Goal: Use online tool/utility: Utilize a website feature to perform a specific function

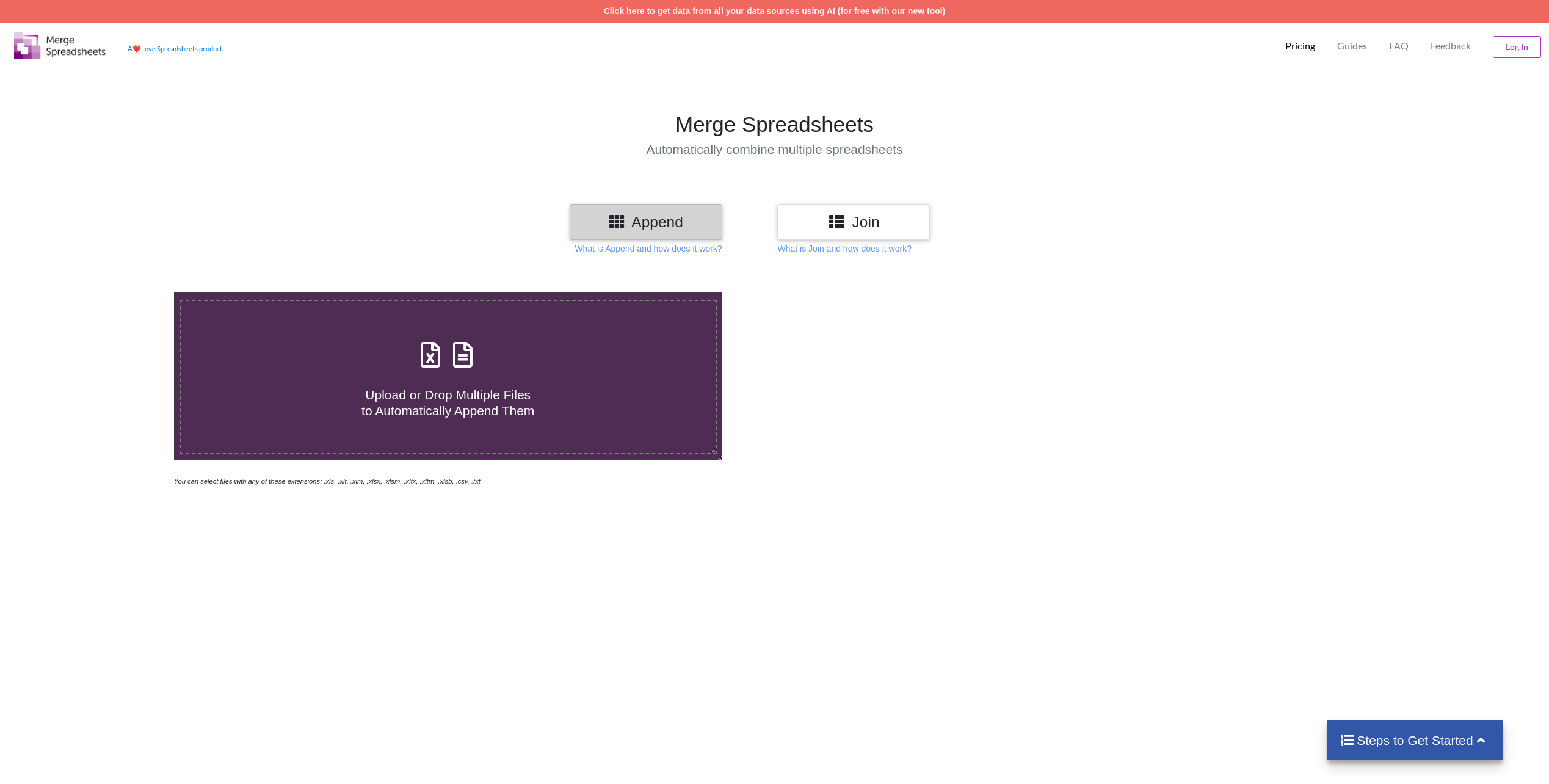
click at [1295, 46] on p "Pricing" at bounding box center [1300, 46] width 30 height 13
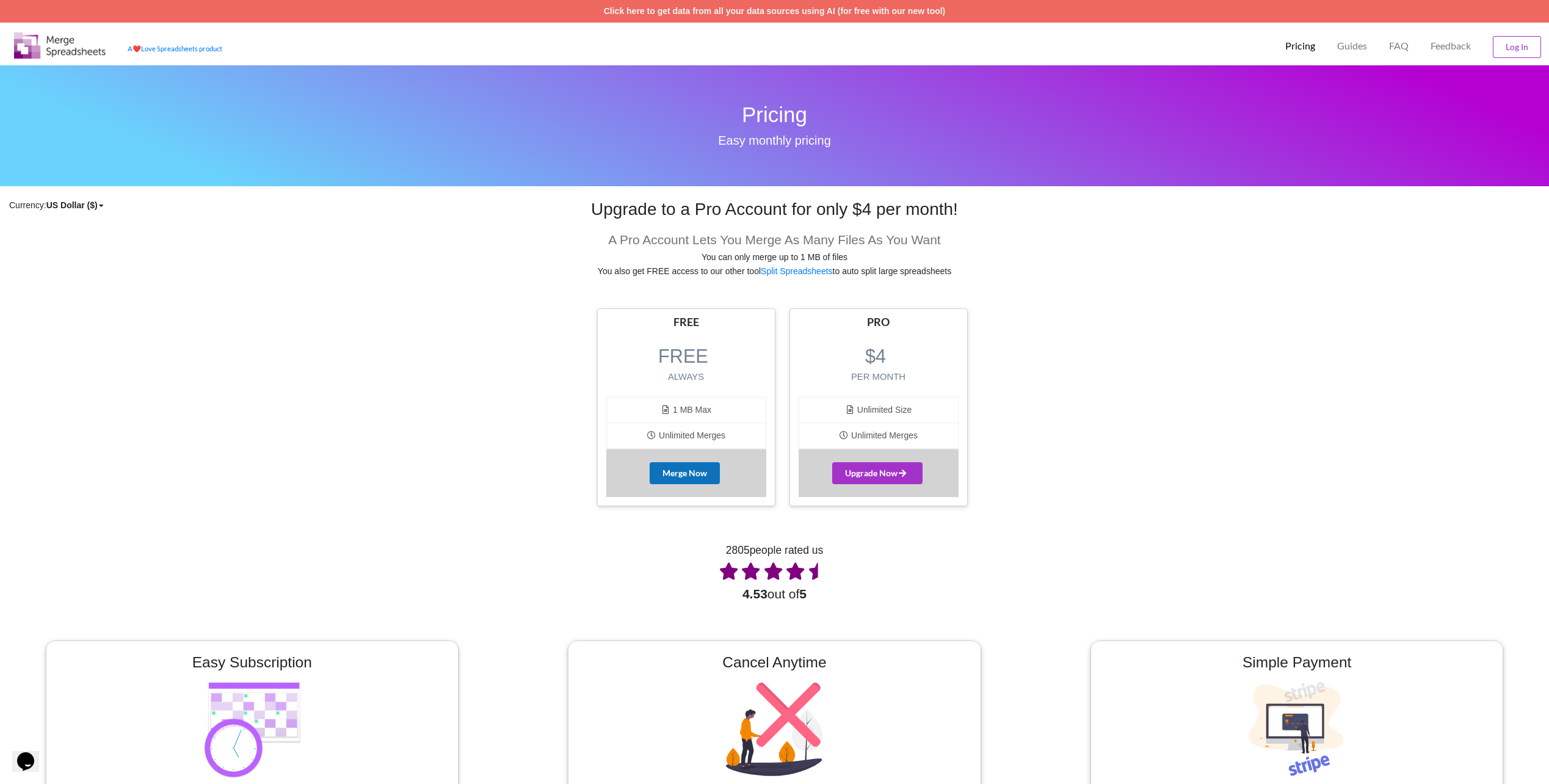
click at [698, 473] on button "Merge Now" at bounding box center [684, 473] width 70 height 22
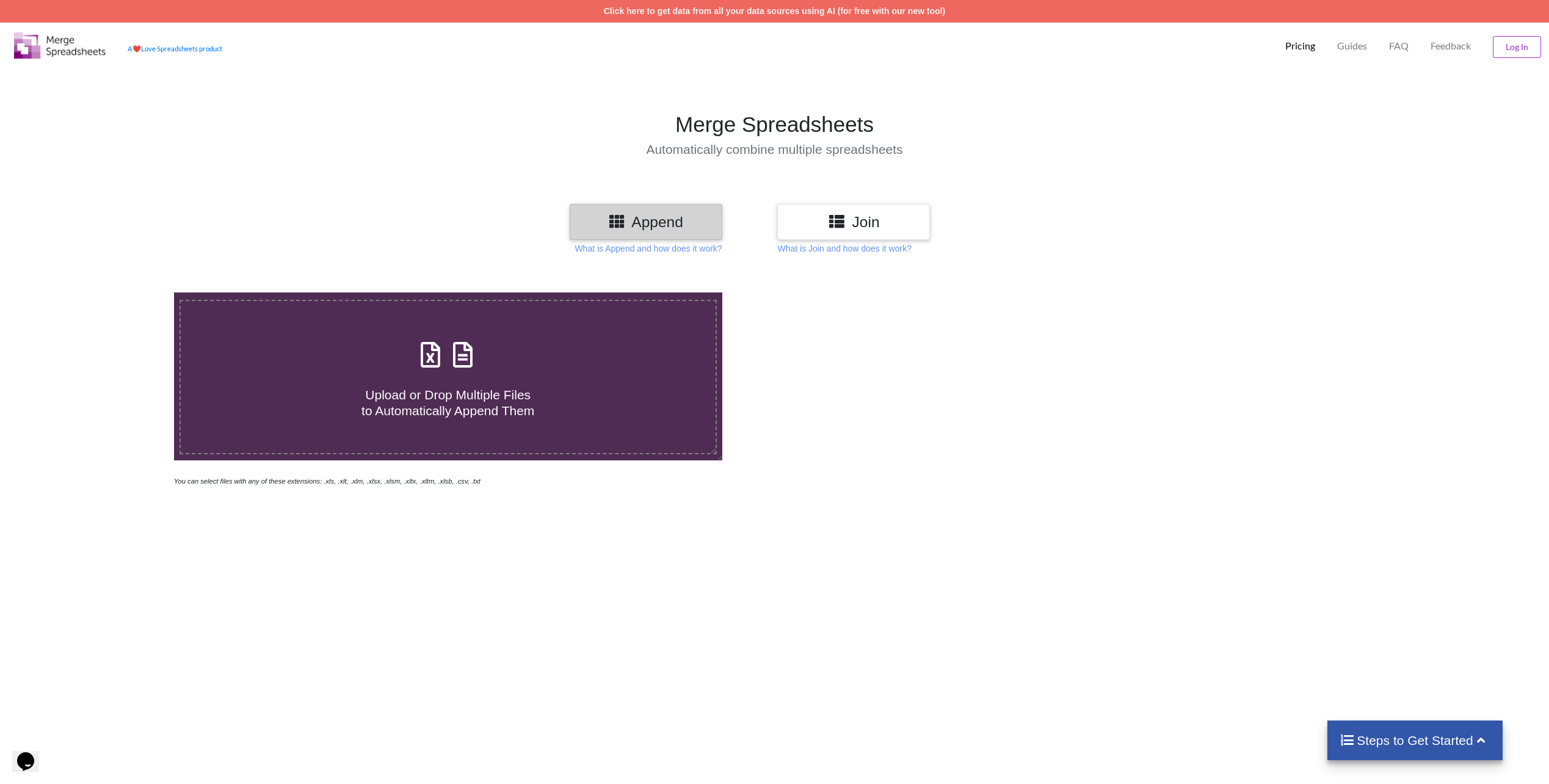
click at [432, 361] on icon at bounding box center [431, 348] width 30 height 25
click at [115, 292] on input "Upload or Drop Multiple Files to Automatically Append Them" at bounding box center [115, 292] width 0 height 0
type input "C:\fakepath\Book3.xlsx"
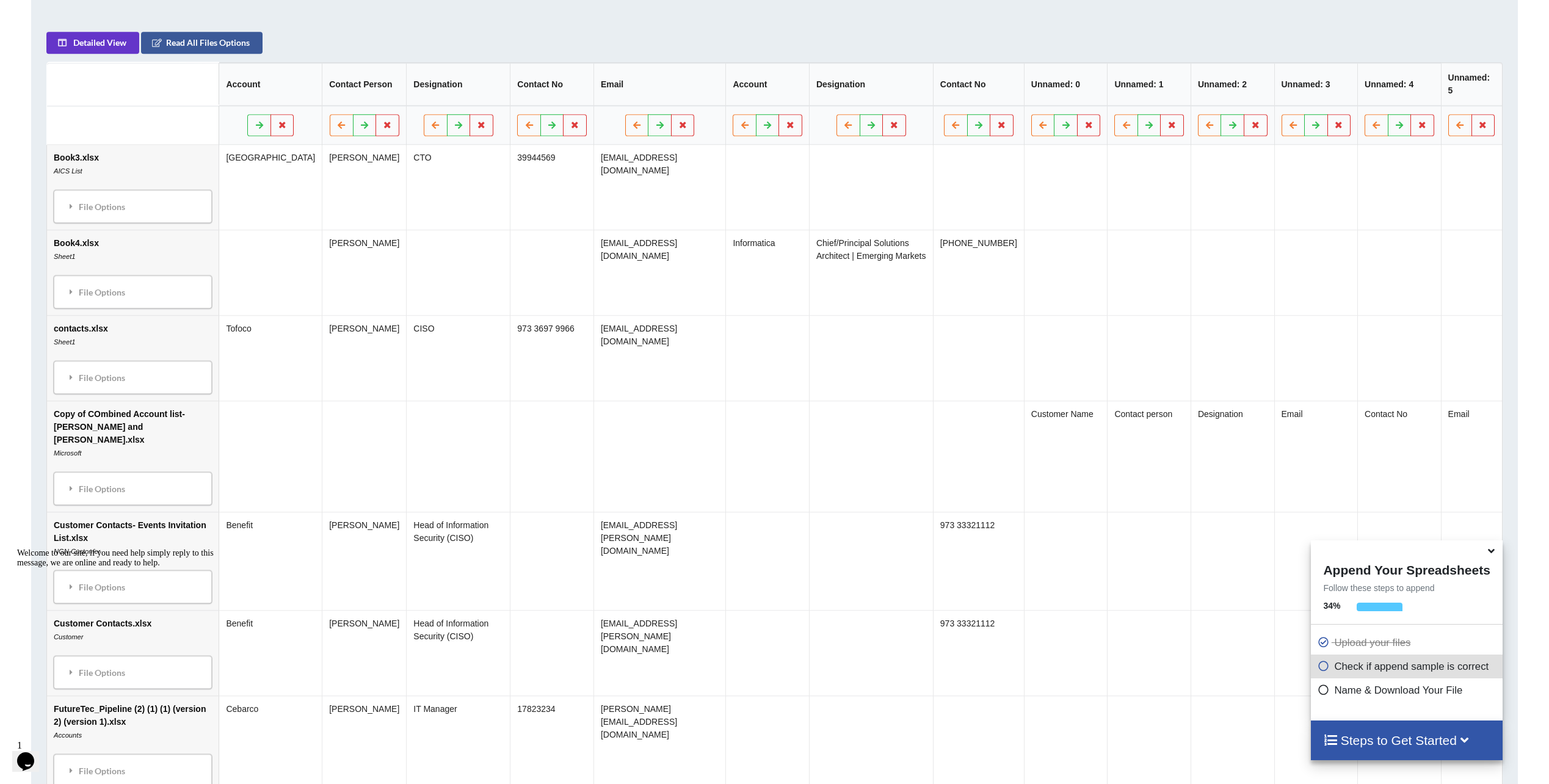
scroll to position [696, 0]
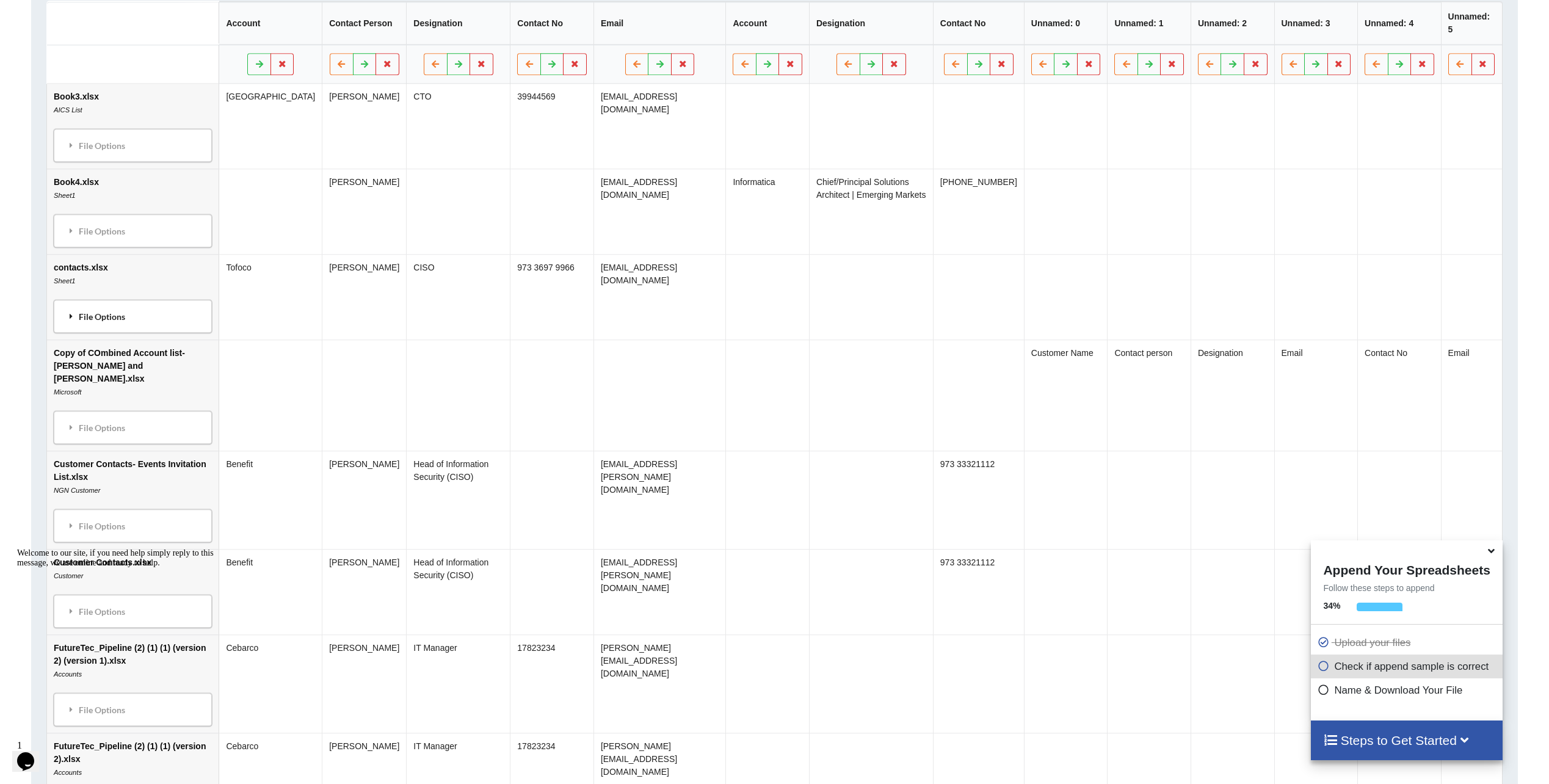
click at [124, 322] on div "File Options" at bounding box center [133, 316] width 151 height 25
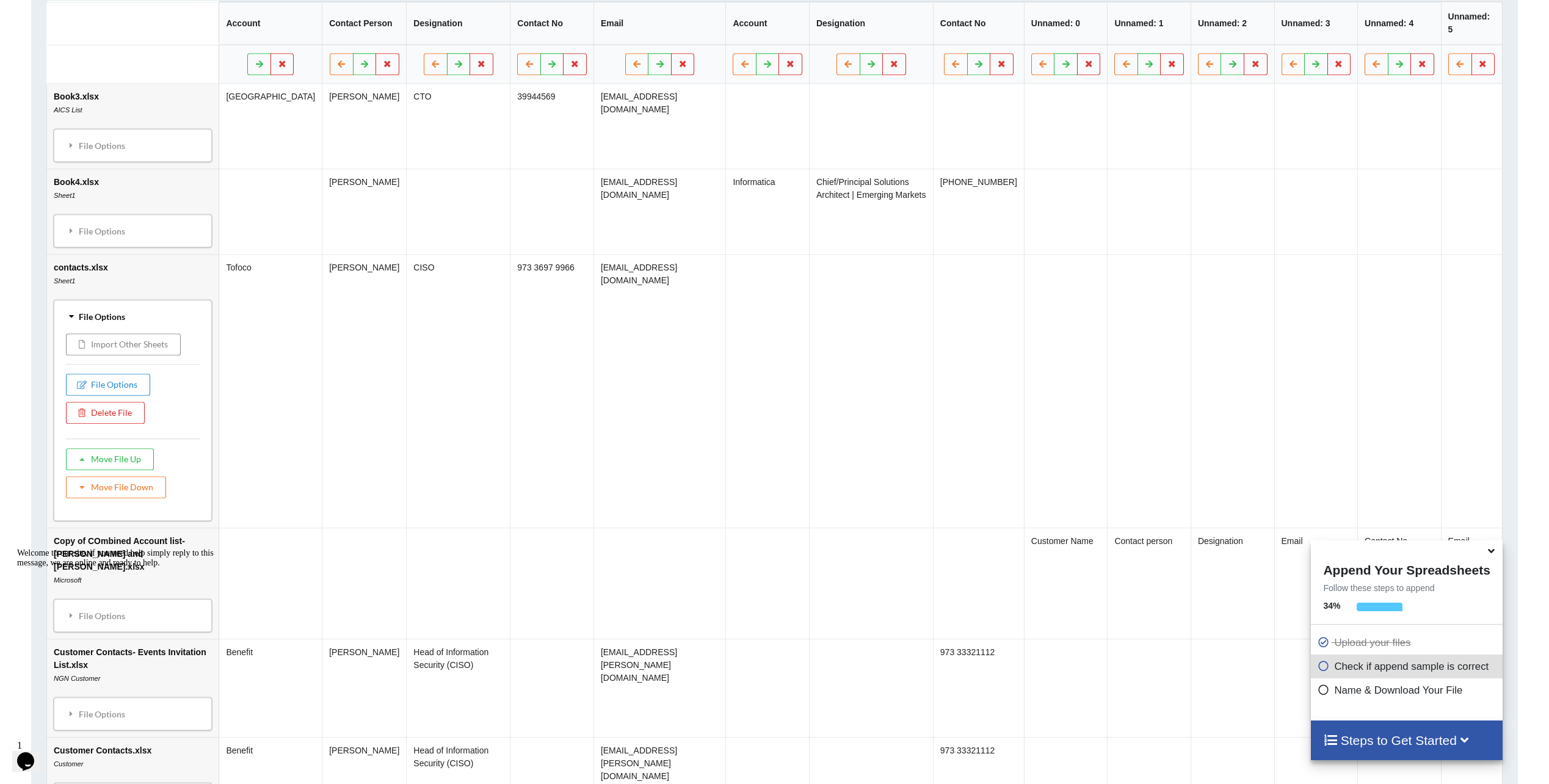
click at [148, 347] on button "Import Other Sheets" at bounding box center [123, 344] width 114 height 22
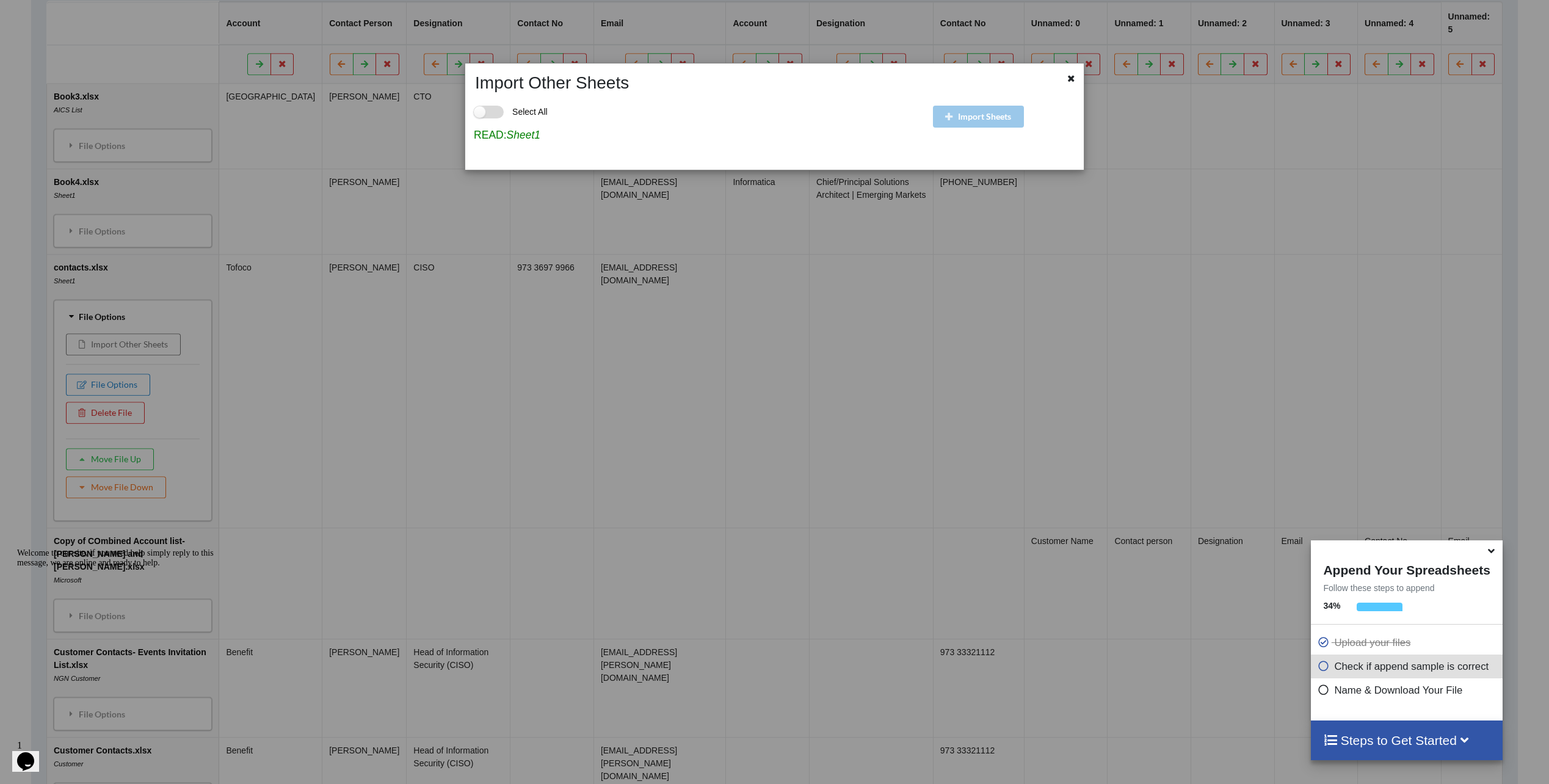
click at [489, 110] on label "Select All" at bounding box center [511, 112] width 74 height 13
checkbox input "true"
click at [1072, 80] on icon at bounding box center [1071, 77] width 10 height 9
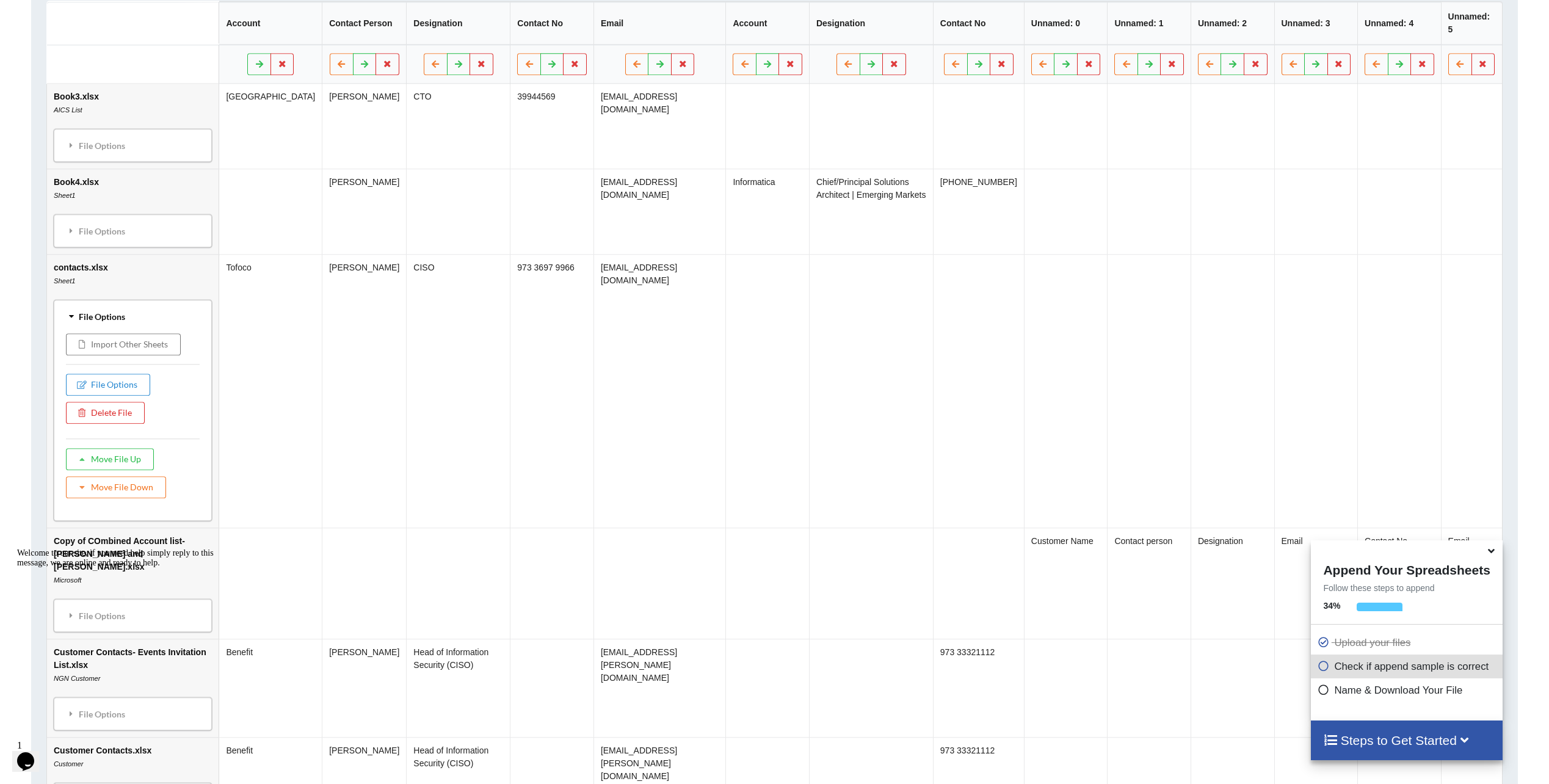
click at [142, 316] on div "File Options" at bounding box center [133, 316] width 151 height 25
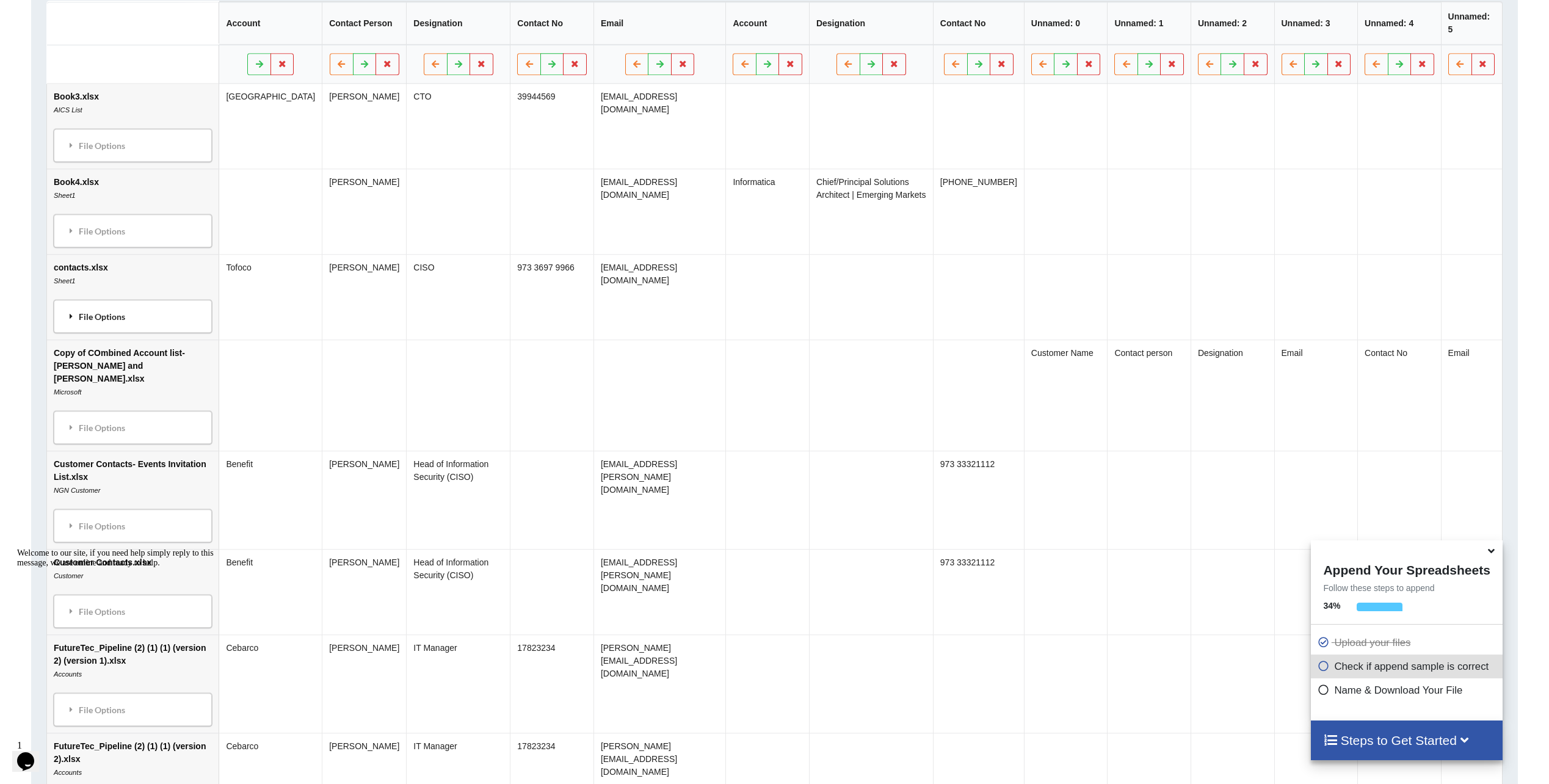
click at [142, 316] on div "File Options" at bounding box center [133, 316] width 151 height 25
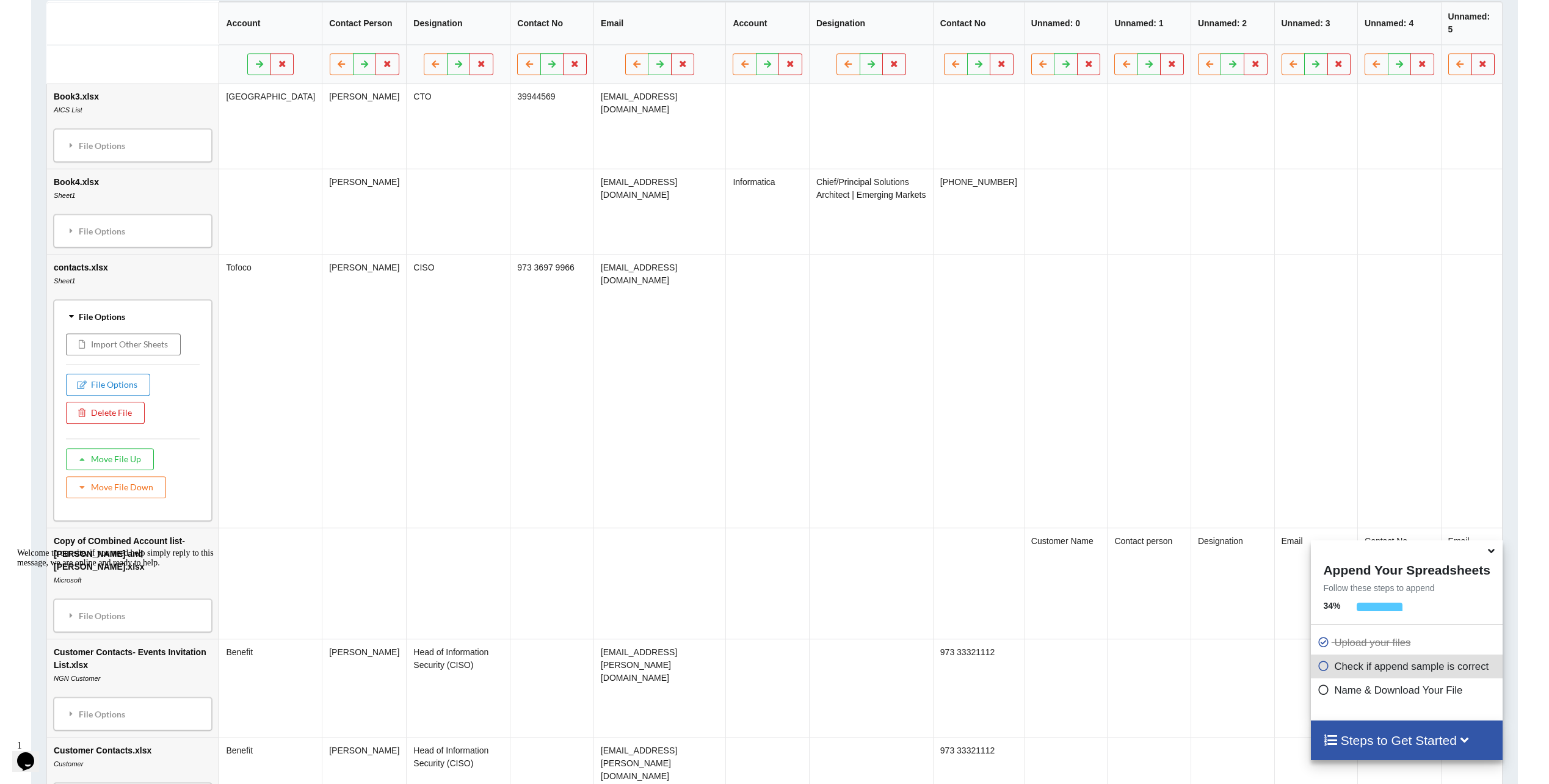
click at [142, 316] on div "File Options" at bounding box center [133, 316] width 151 height 25
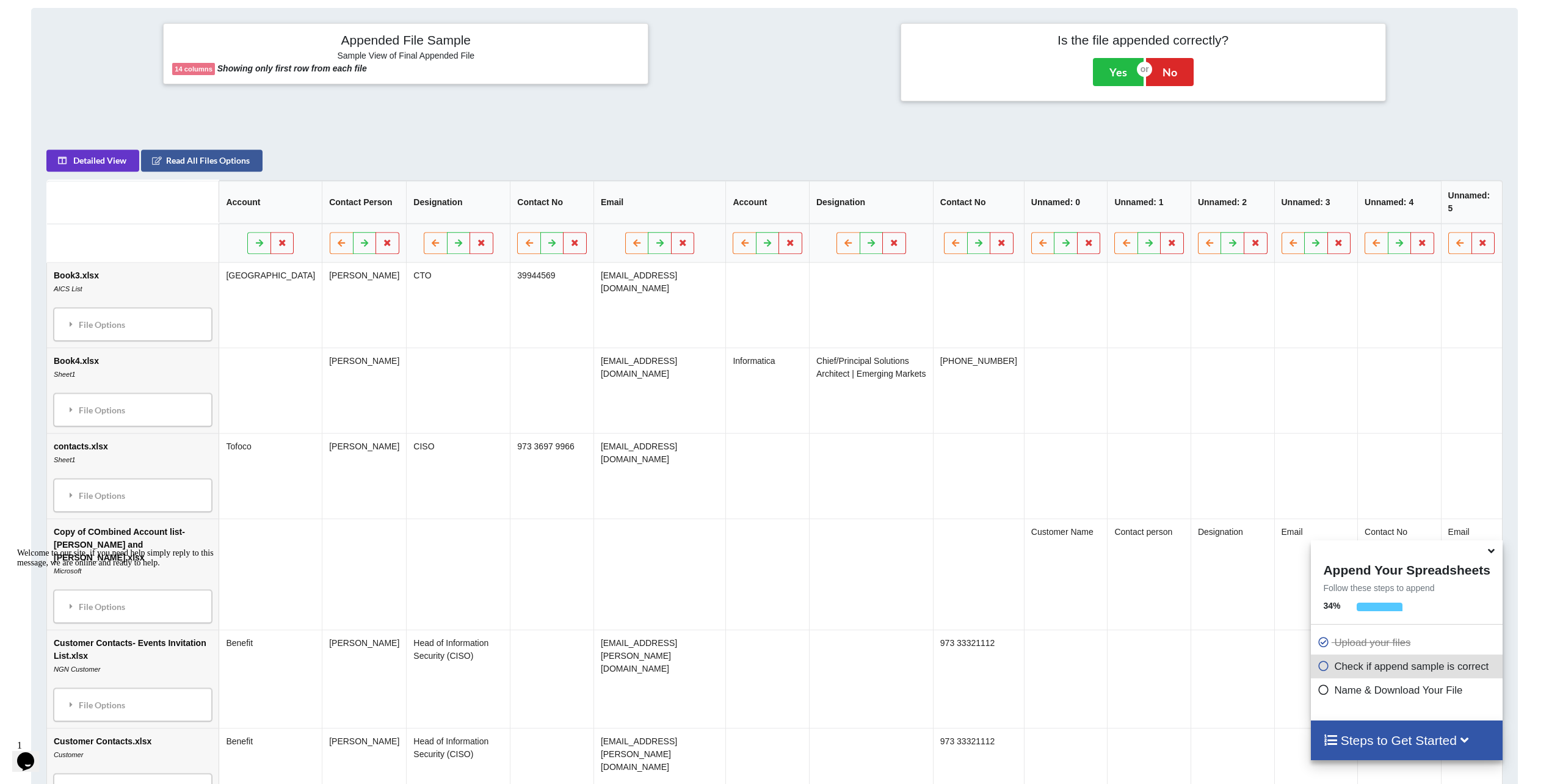
scroll to position [513, 0]
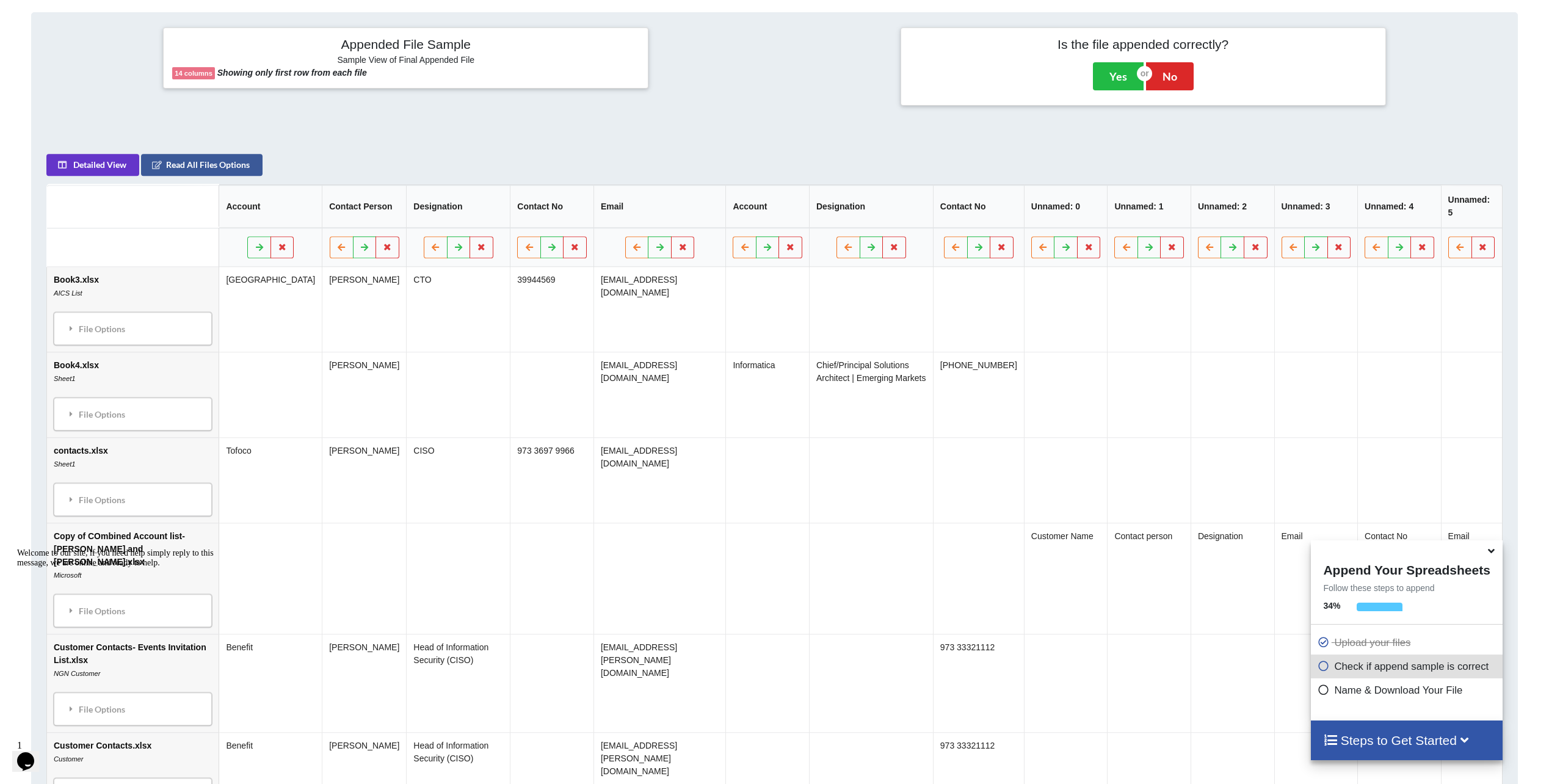
click at [245, 291] on td "[GEOGRAPHIC_DATA]" at bounding box center [271, 308] width 103 height 85
drag, startPoint x: 276, startPoint y: 288, endPoint x: 1338, endPoint y: 274, distance: 1062.1
click at [1338, 274] on tr "Book3.xlsx AICS List File Options Import Other Sheets File Options Delete File …" at bounding box center [774, 308] width 1455 height 85
click at [1327, 310] on td at bounding box center [1316, 308] width 84 height 85
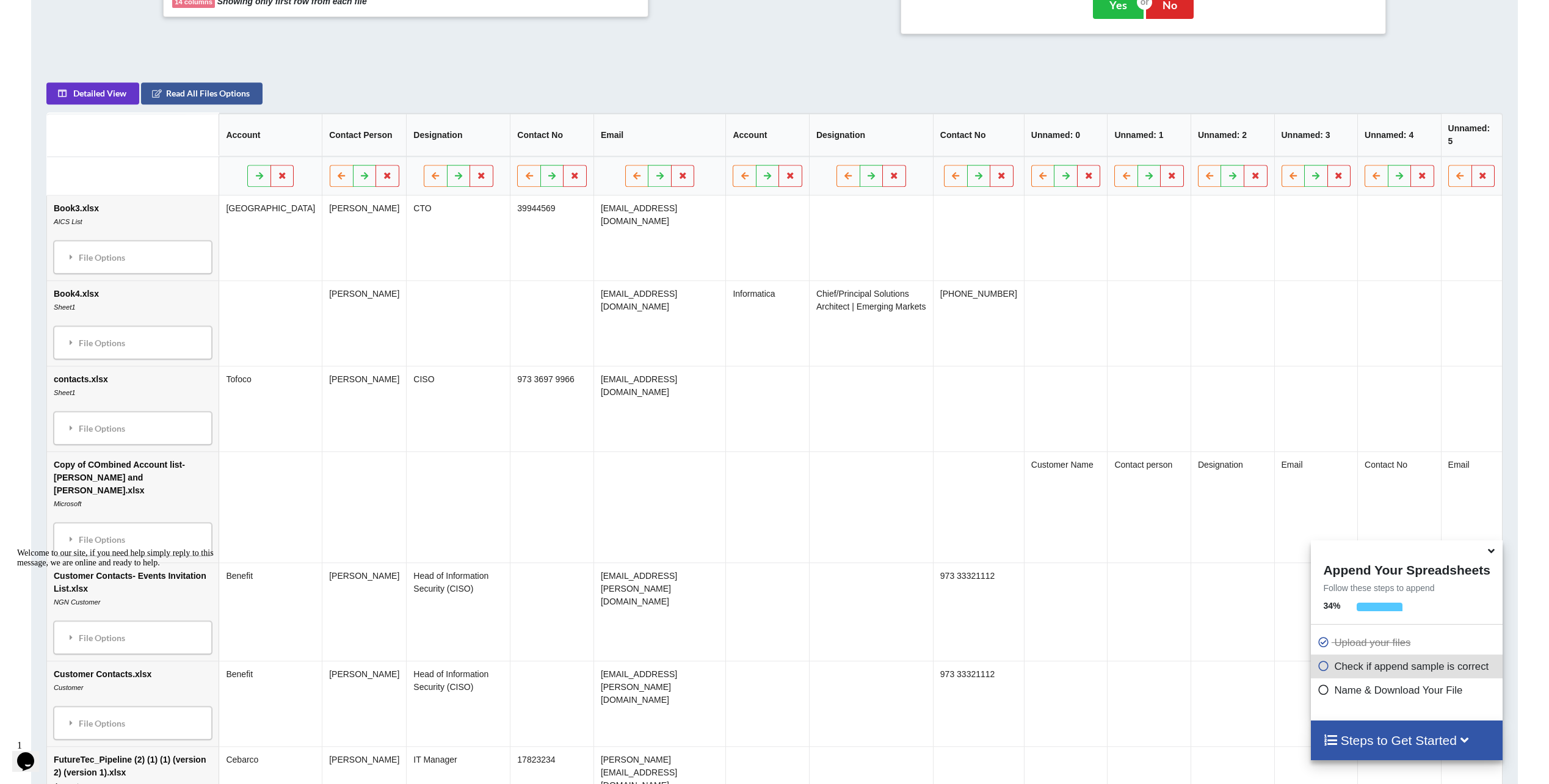
scroll to position [573, 0]
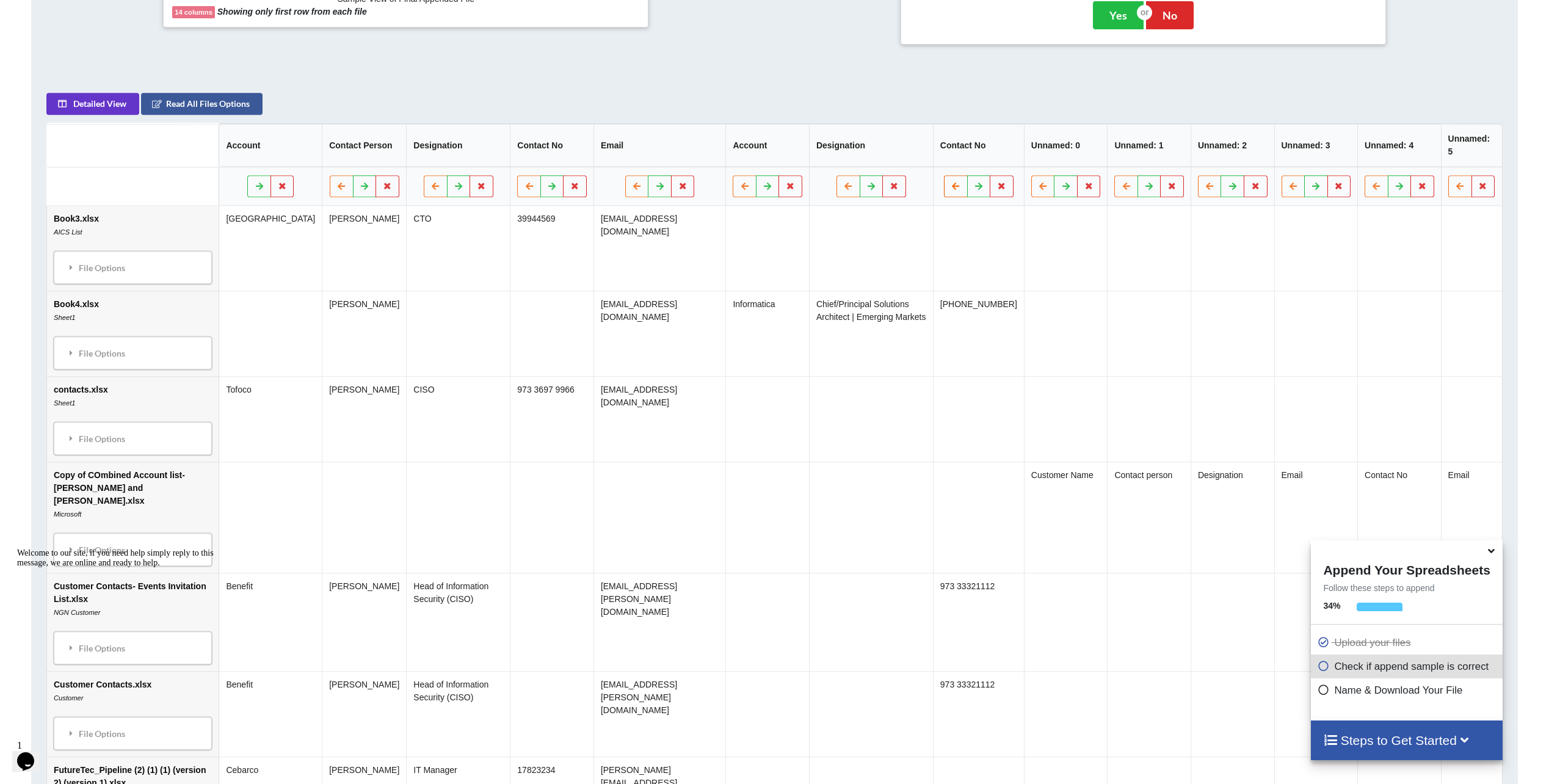
click at [952, 187] on button at bounding box center [955, 186] width 24 height 22
click at [850, 187] on icon at bounding box center [855, 185] width 10 height 7
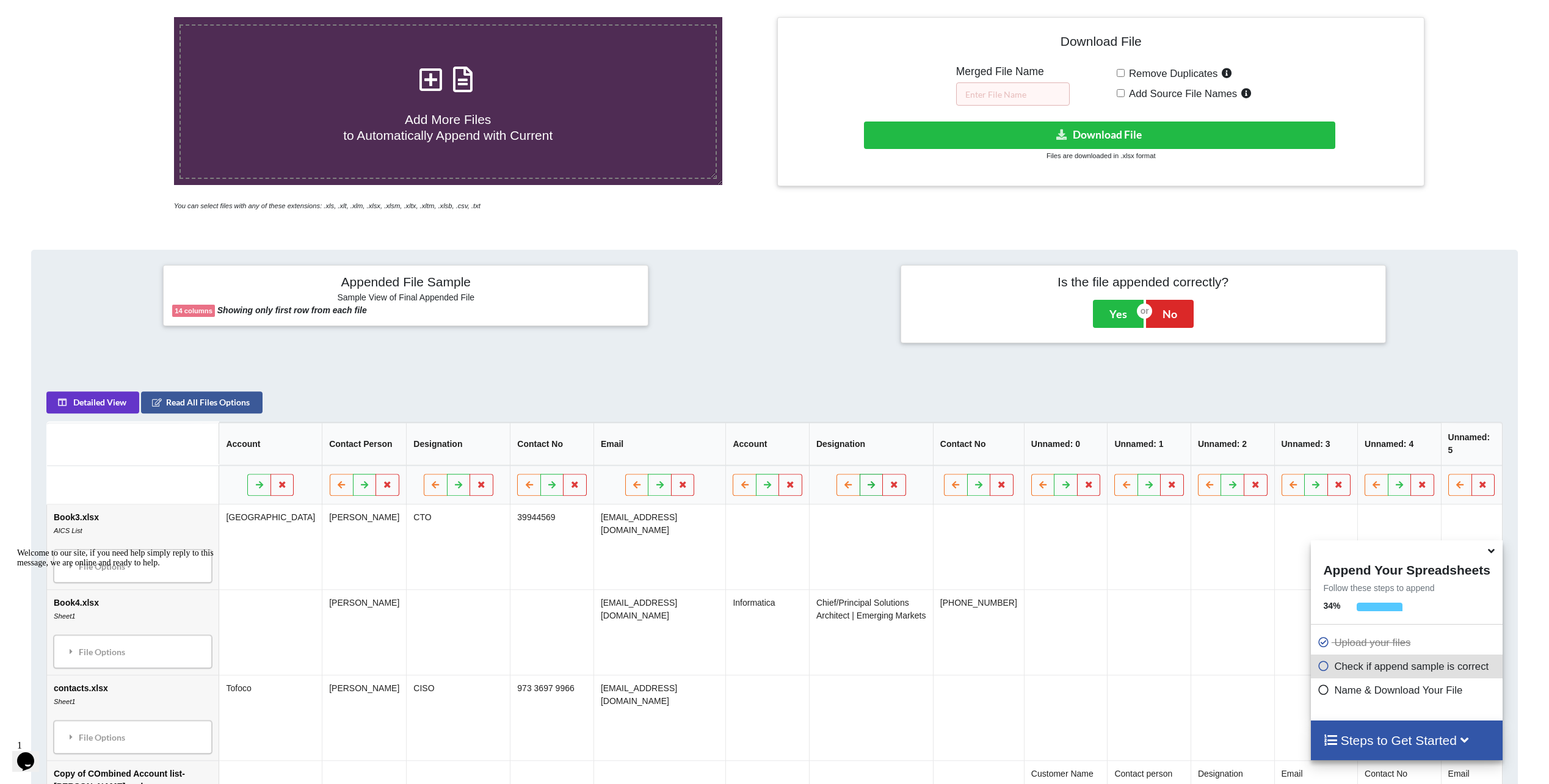
scroll to position [269, 0]
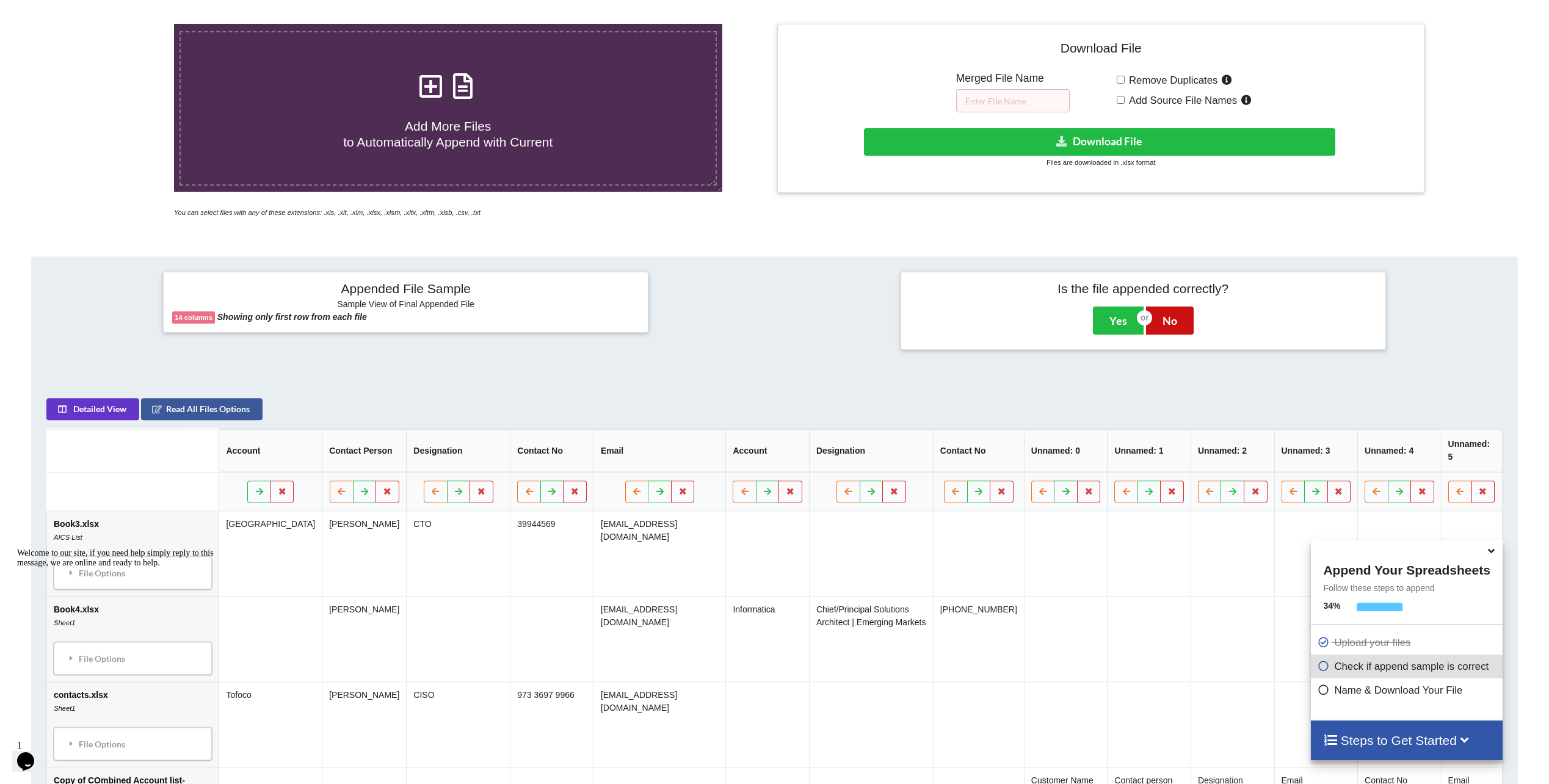
click at [1170, 324] on button "No" at bounding box center [1170, 320] width 48 height 28
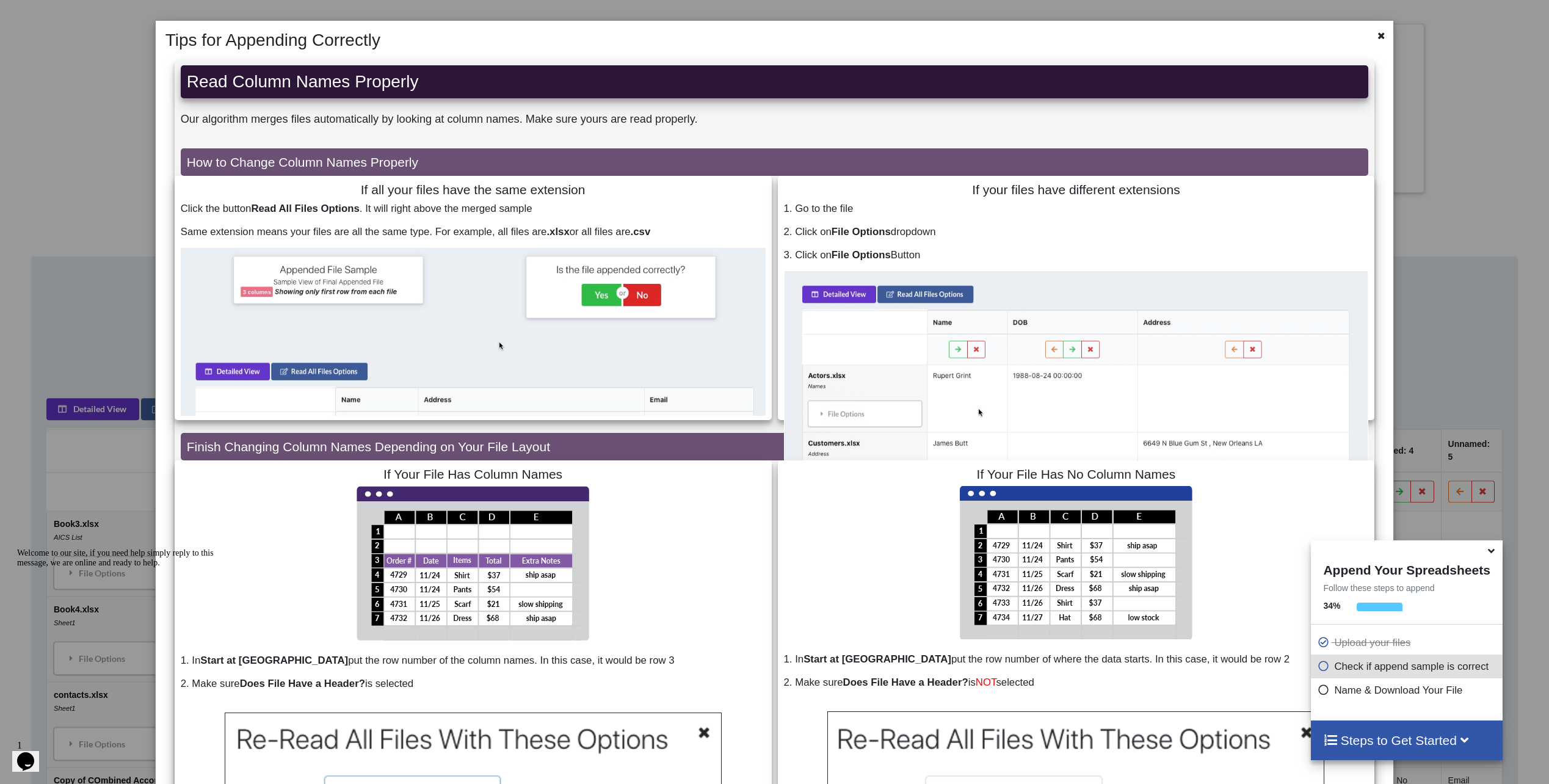
scroll to position [0, 0]
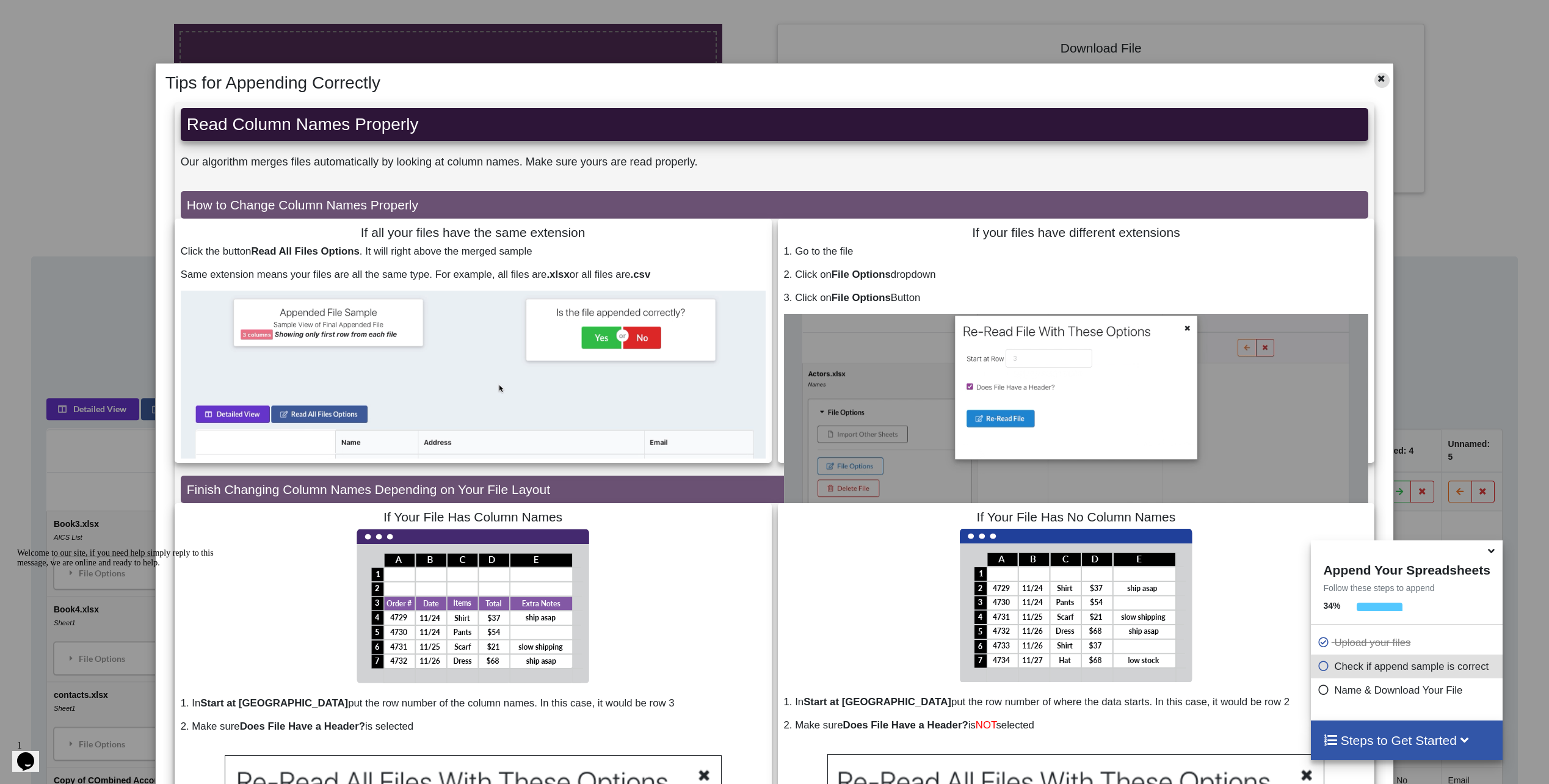
click at [1377, 81] on icon at bounding box center [1381, 77] width 10 height 9
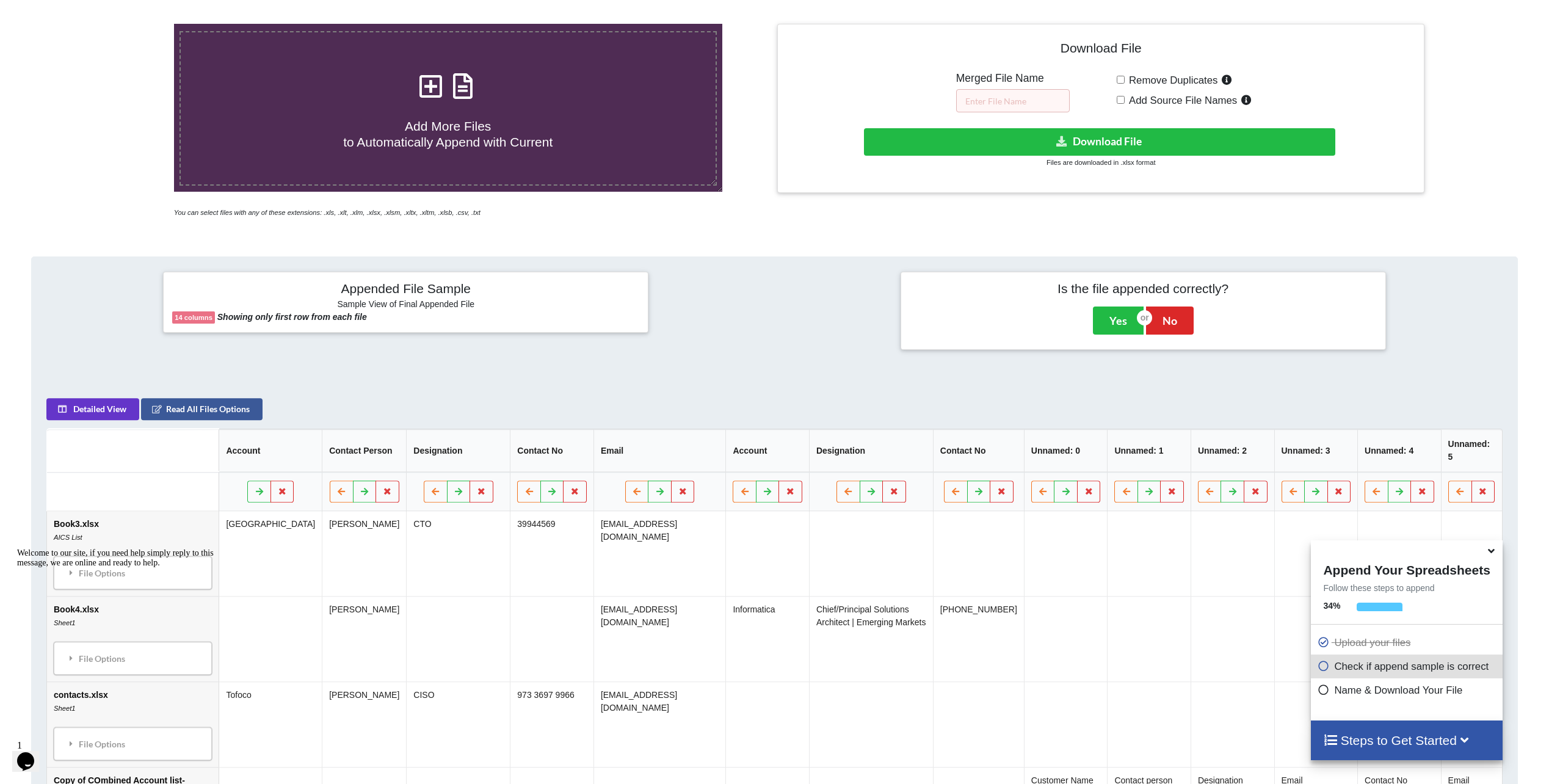
drag, startPoint x: 347, startPoint y: 317, endPoint x: 403, endPoint y: 317, distance: 56.0
click at [403, 317] on p "14 columns Showing only first row from each file" at bounding box center [406, 317] width 467 height 13
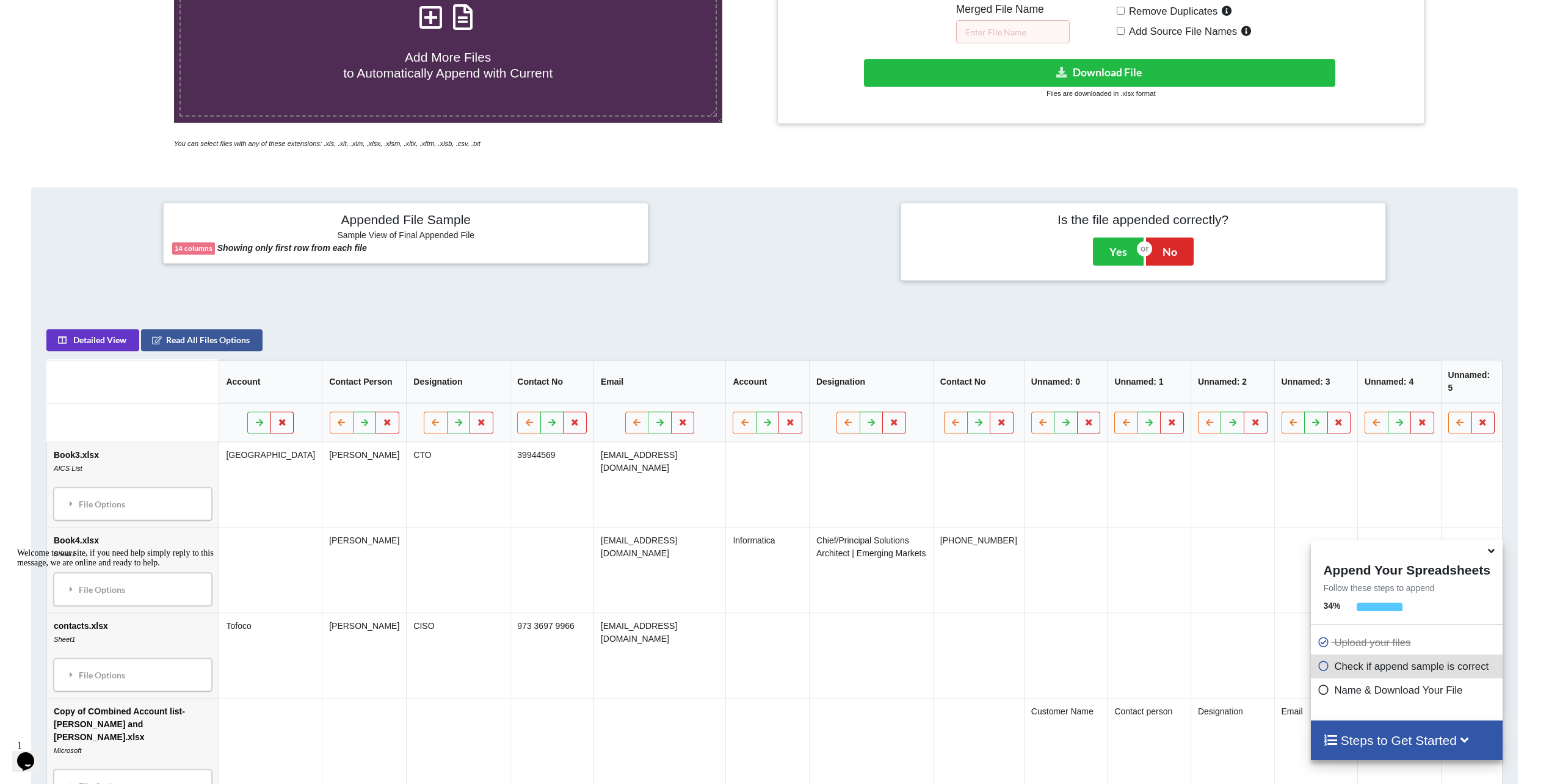
scroll to position [329, 0]
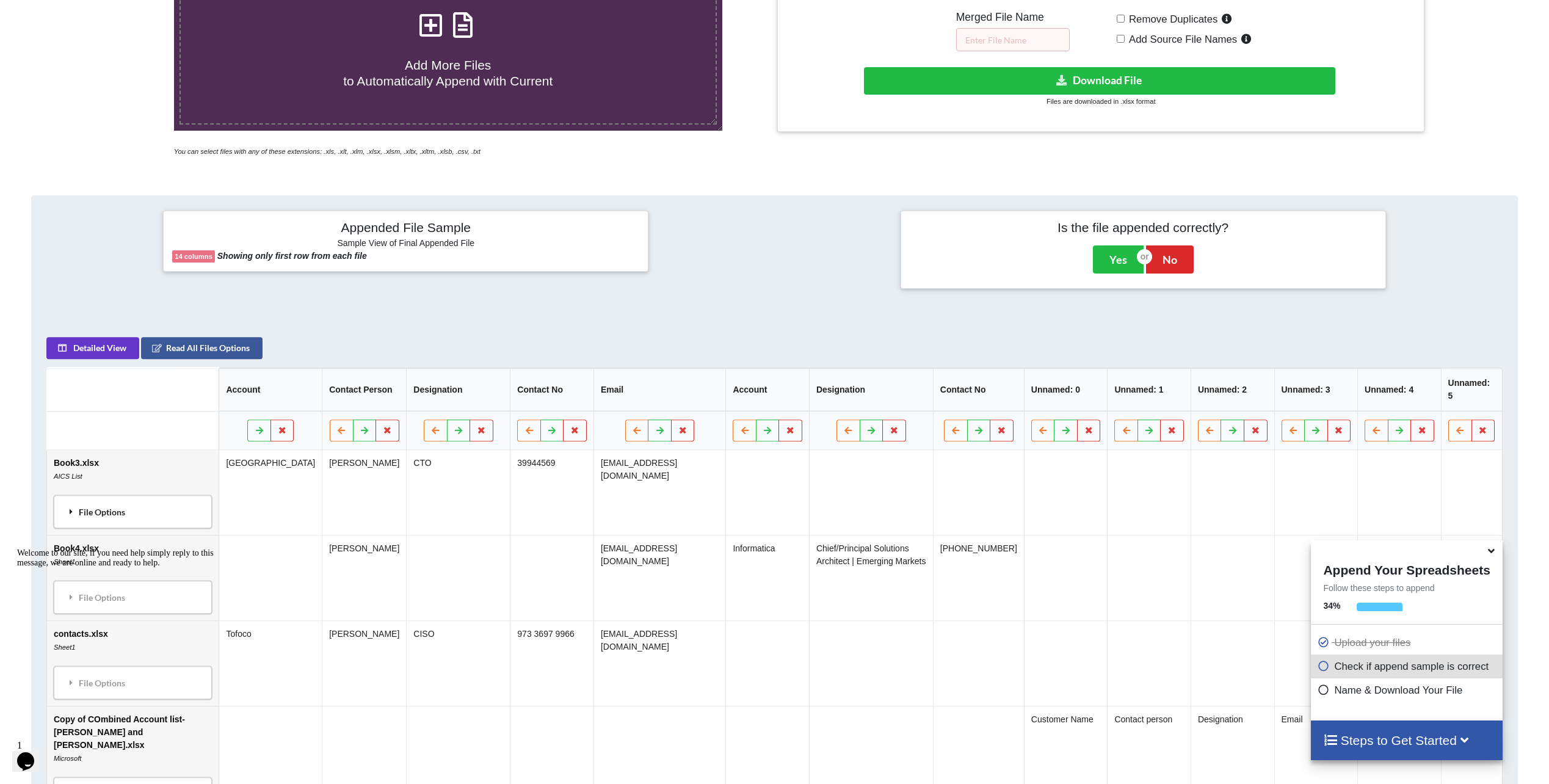
click at [138, 509] on div "File Options" at bounding box center [133, 511] width 151 height 25
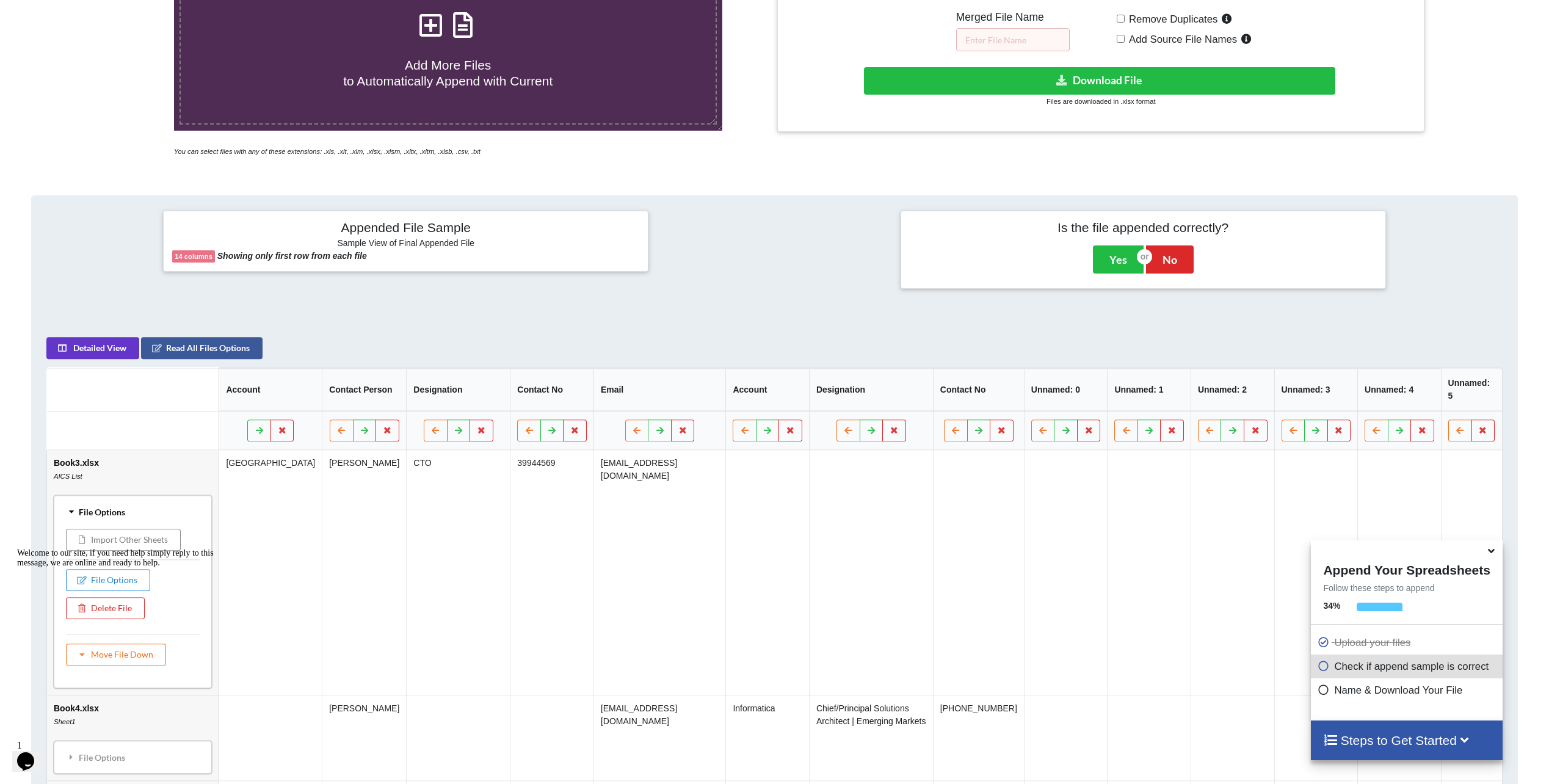
click at [138, 531] on button "Import Other Sheets" at bounding box center [123, 539] width 114 height 22
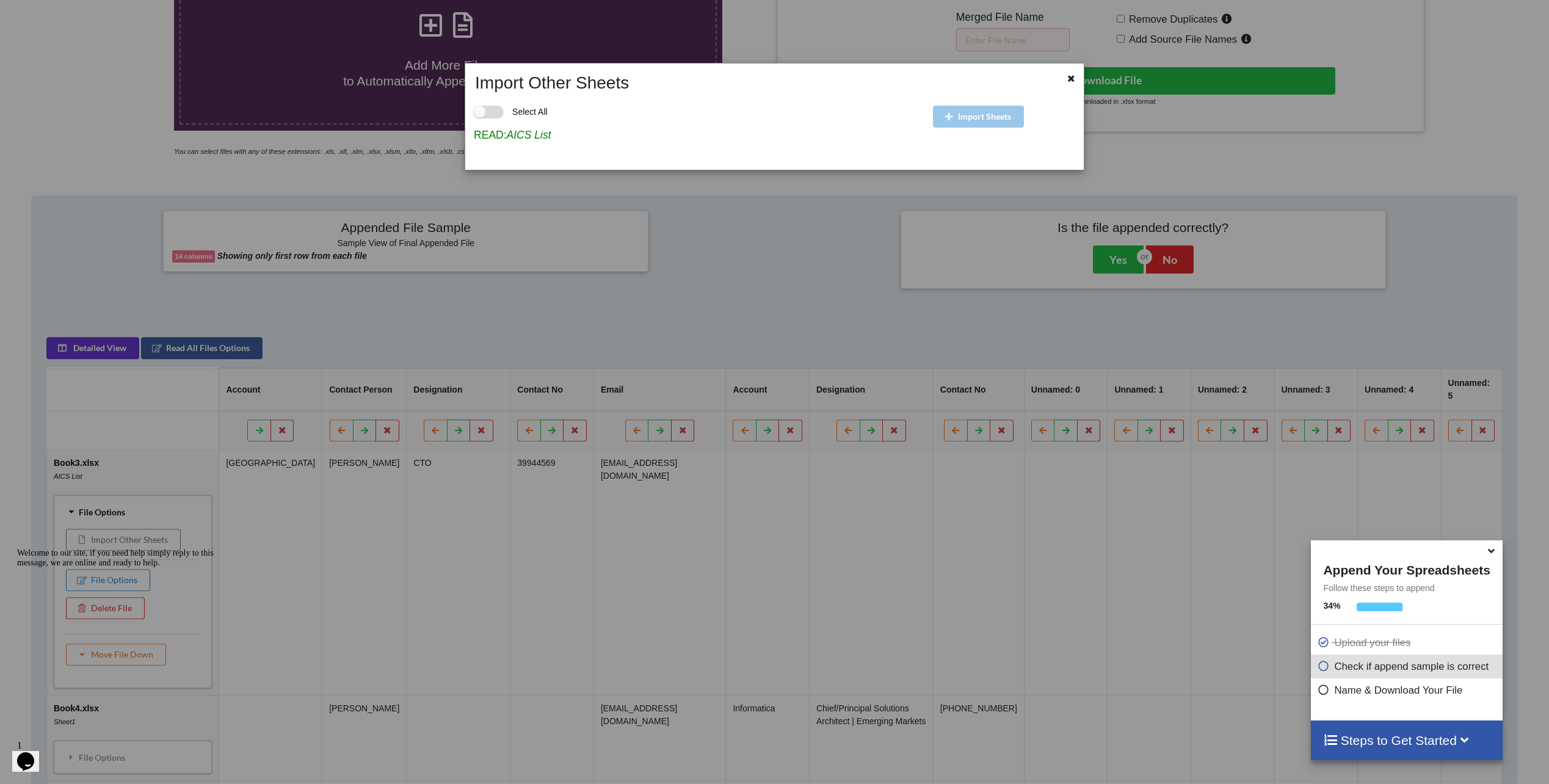
click at [490, 112] on label "Select All" at bounding box center [511, 112] width 74 height 13
checkbox input "true"
click at [507, 134] on icon "AICS List" at bounding box center [529, 135] width 45 height 12
click at [1074, 80] on icon at bounding box center [1071, 77] width 10 height 9
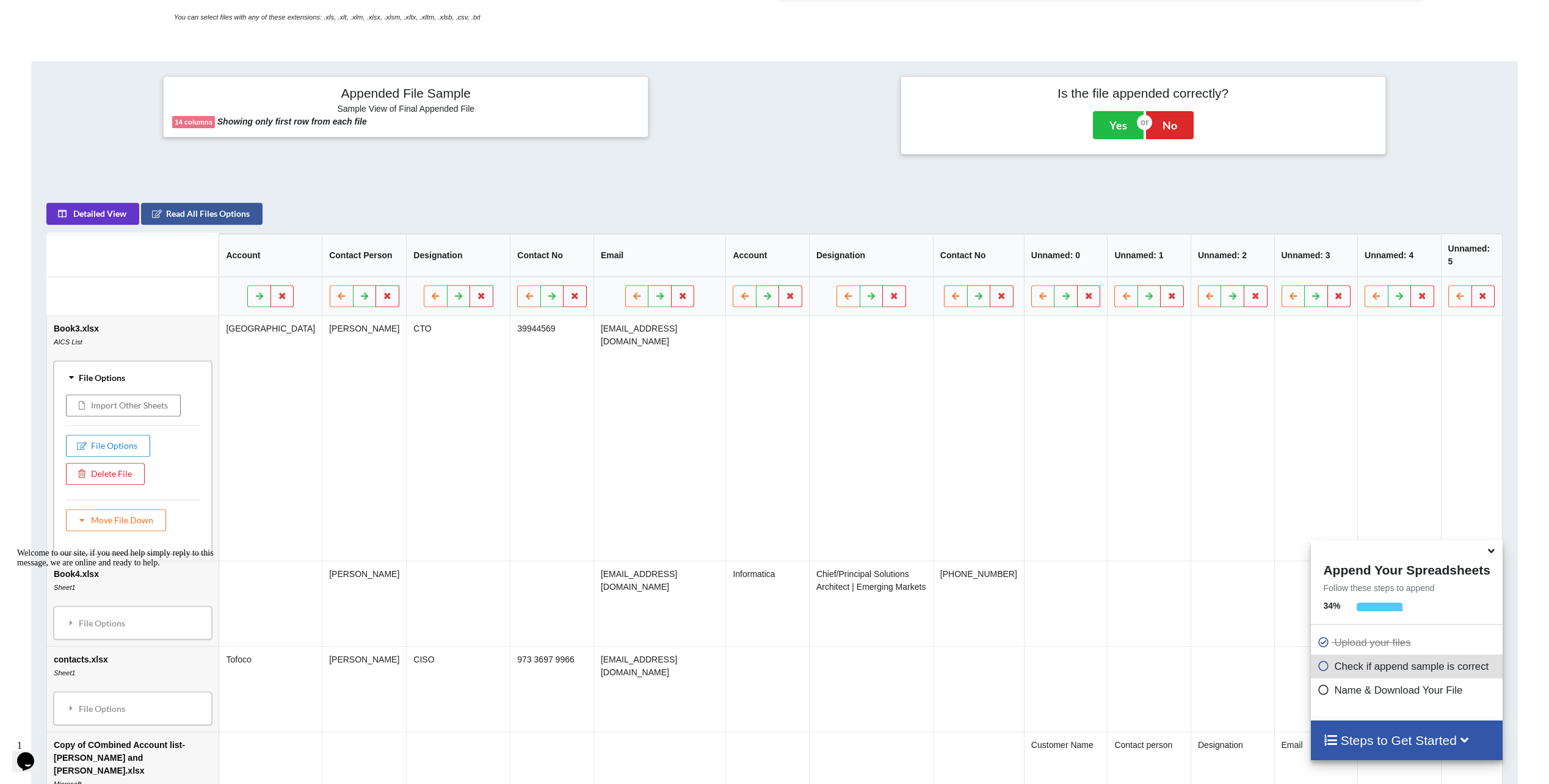
scroll to position [452, 0]
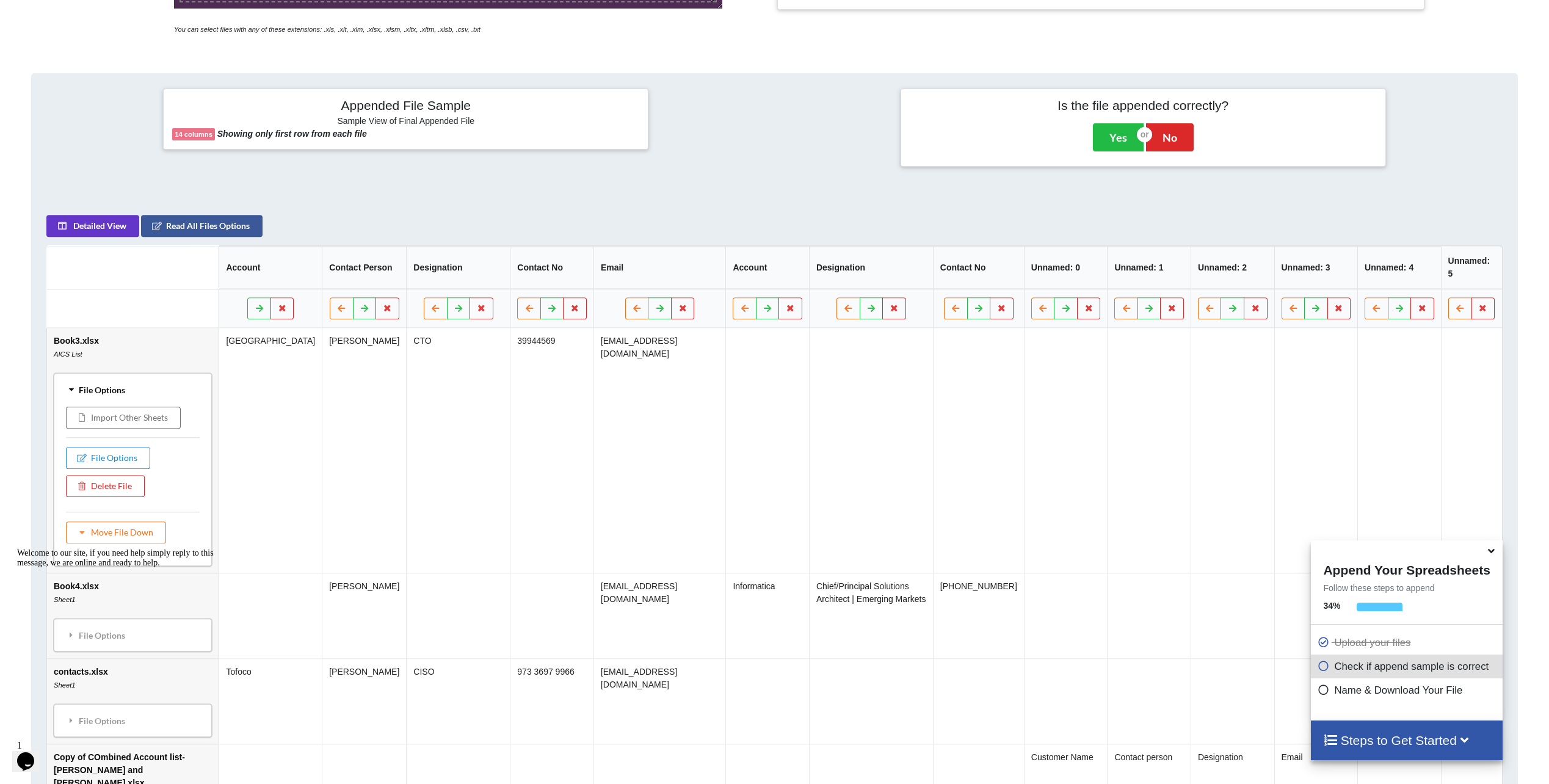
click at [68, 384] on icon at bounding box center [72, 389] width 9 height 11
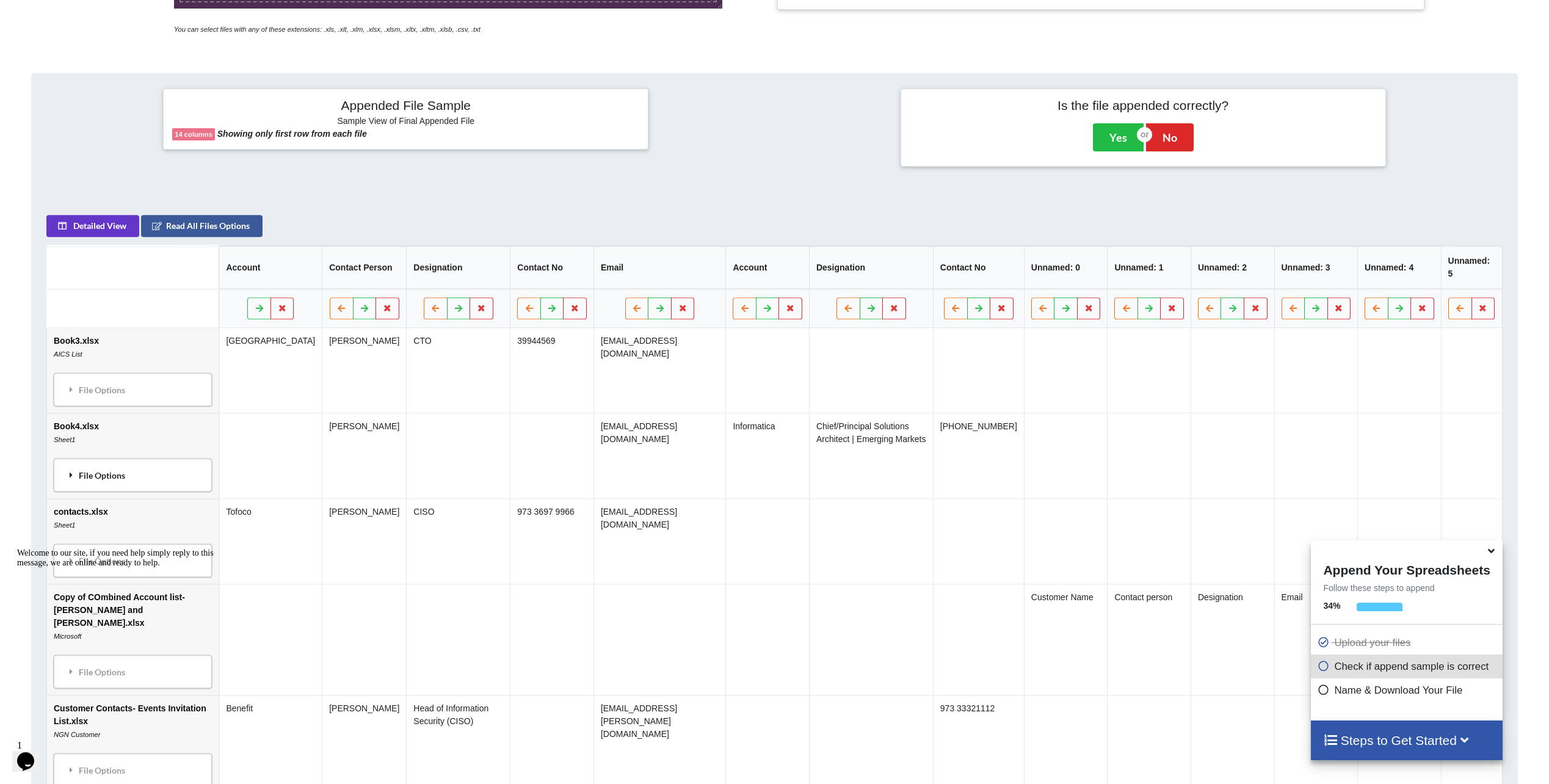
click at [119, 473] on div "File Options" at bounding box center [133, 474] width 151 height 25
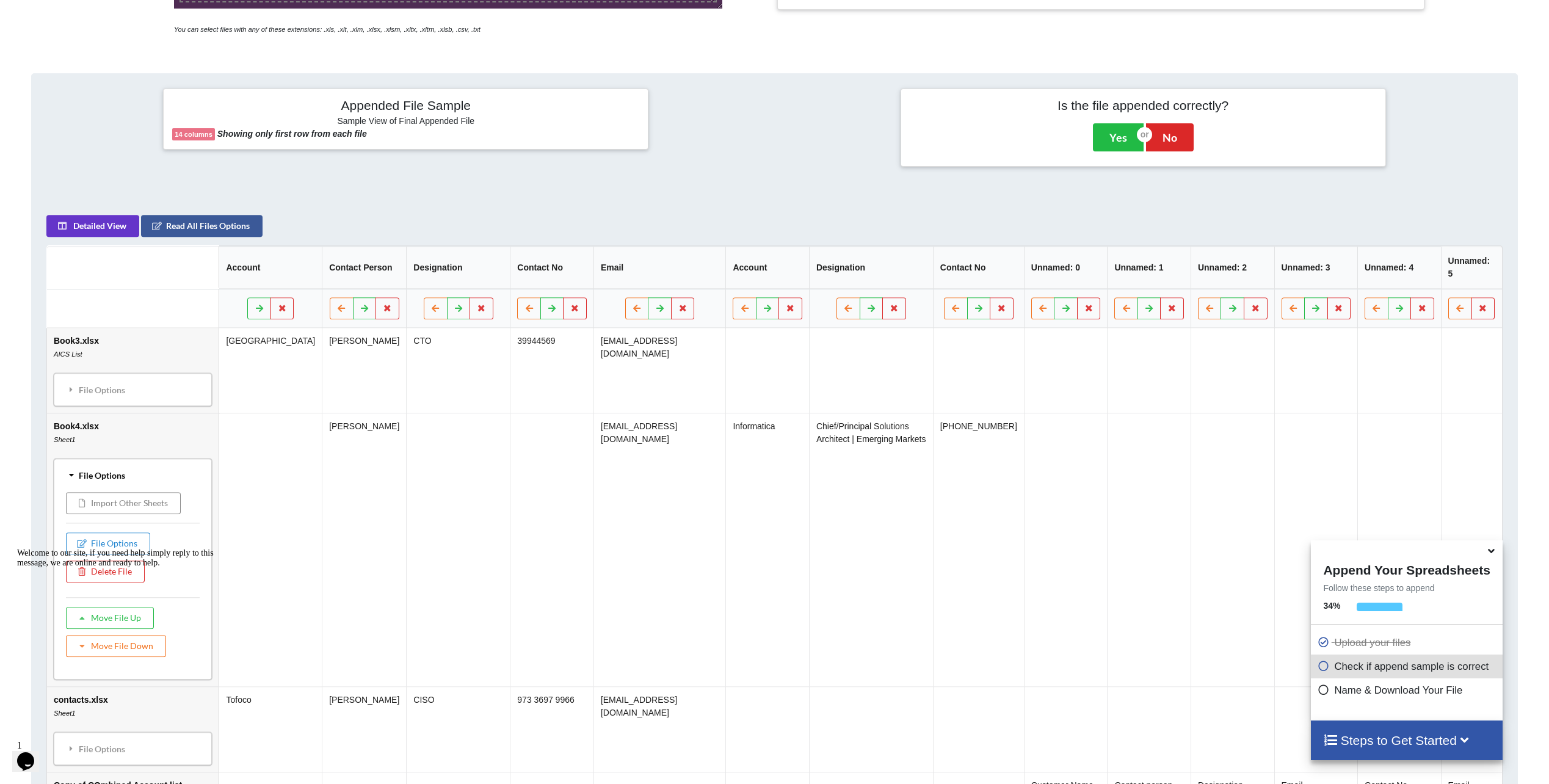
click at [122, 505] on button "Import Other Sheets" at bounding box center [123, 503] width 114 height 22
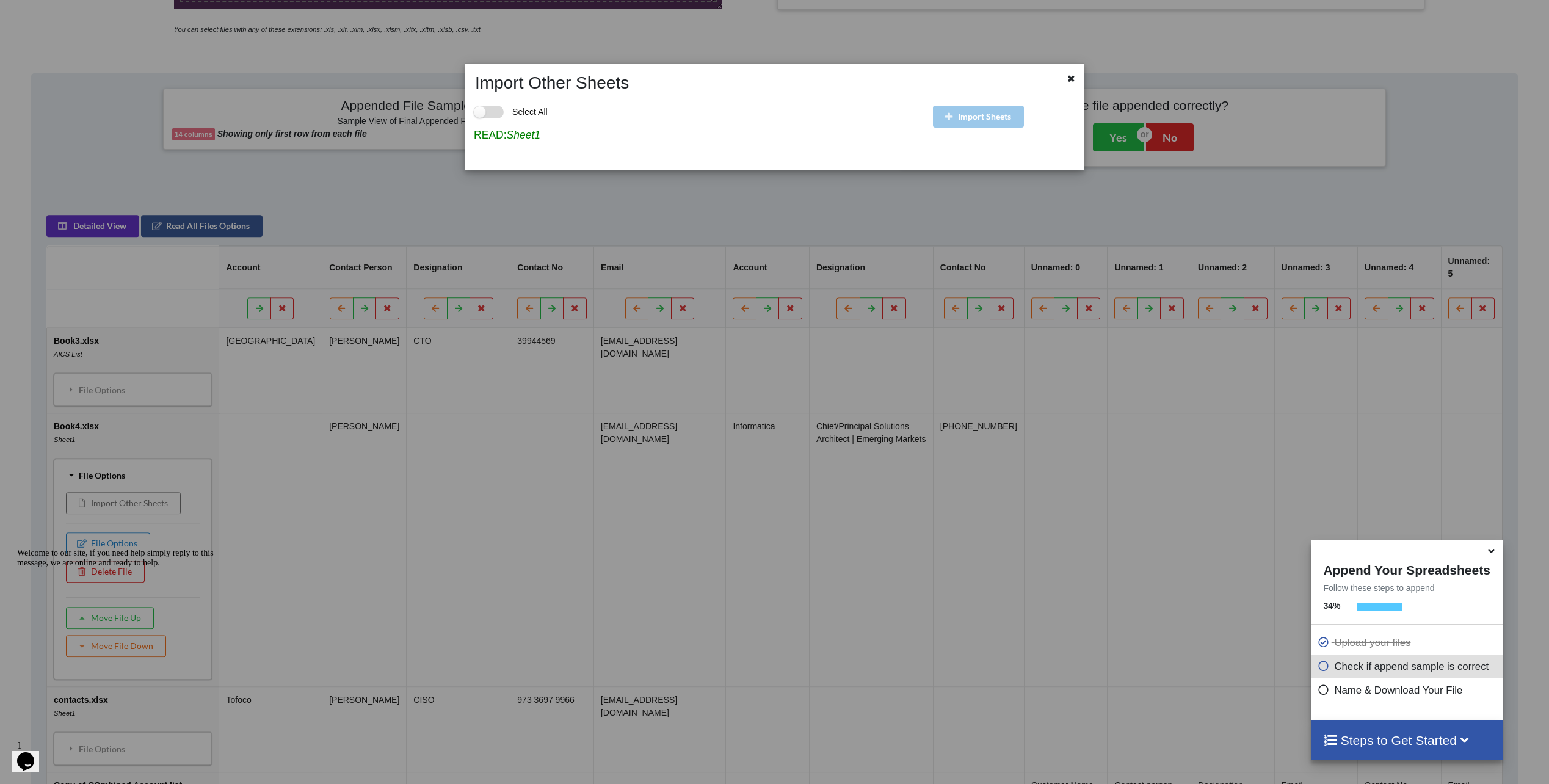
click at [489, 117] on label "Select All" at bounding box center [511, 112] width 74 height 13
checkbox input "true"
click at [1070, 79] on div at bounding box center [1072, 80] width 15 height 15
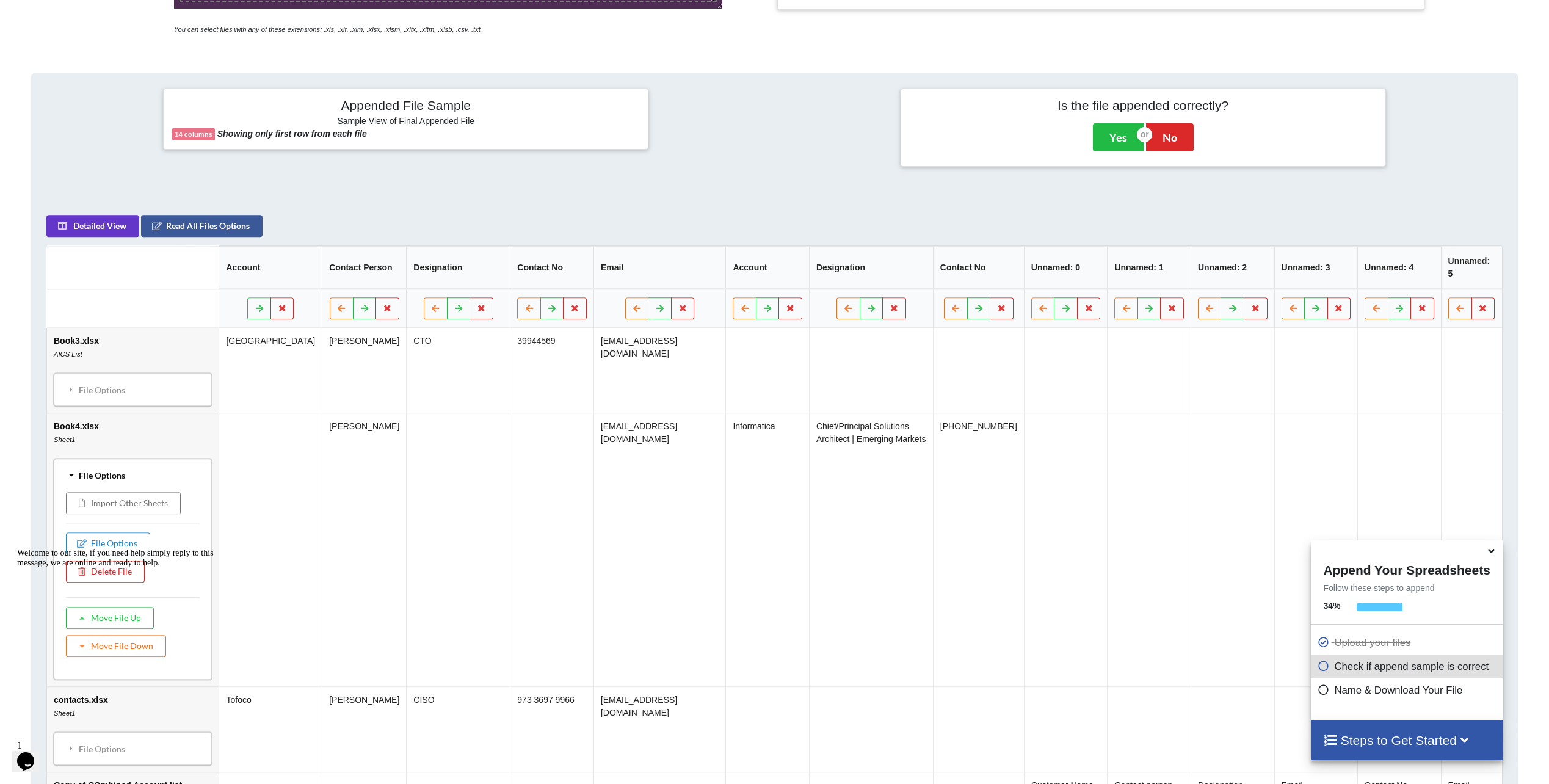
scroll to position [513, 0]
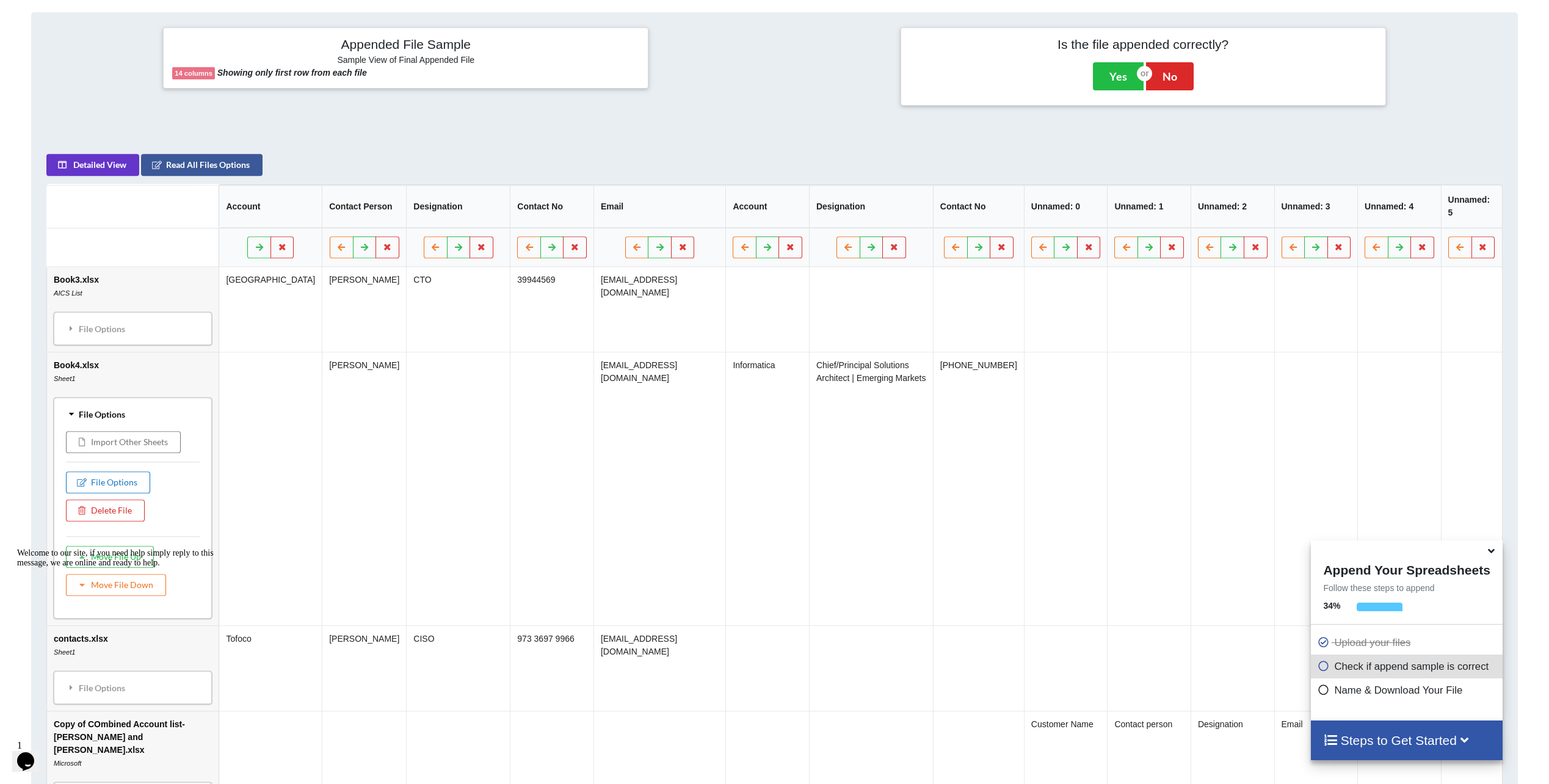
click at [101, 473] on button "File Options" at bounding box center [108, 482] width 84 height 22
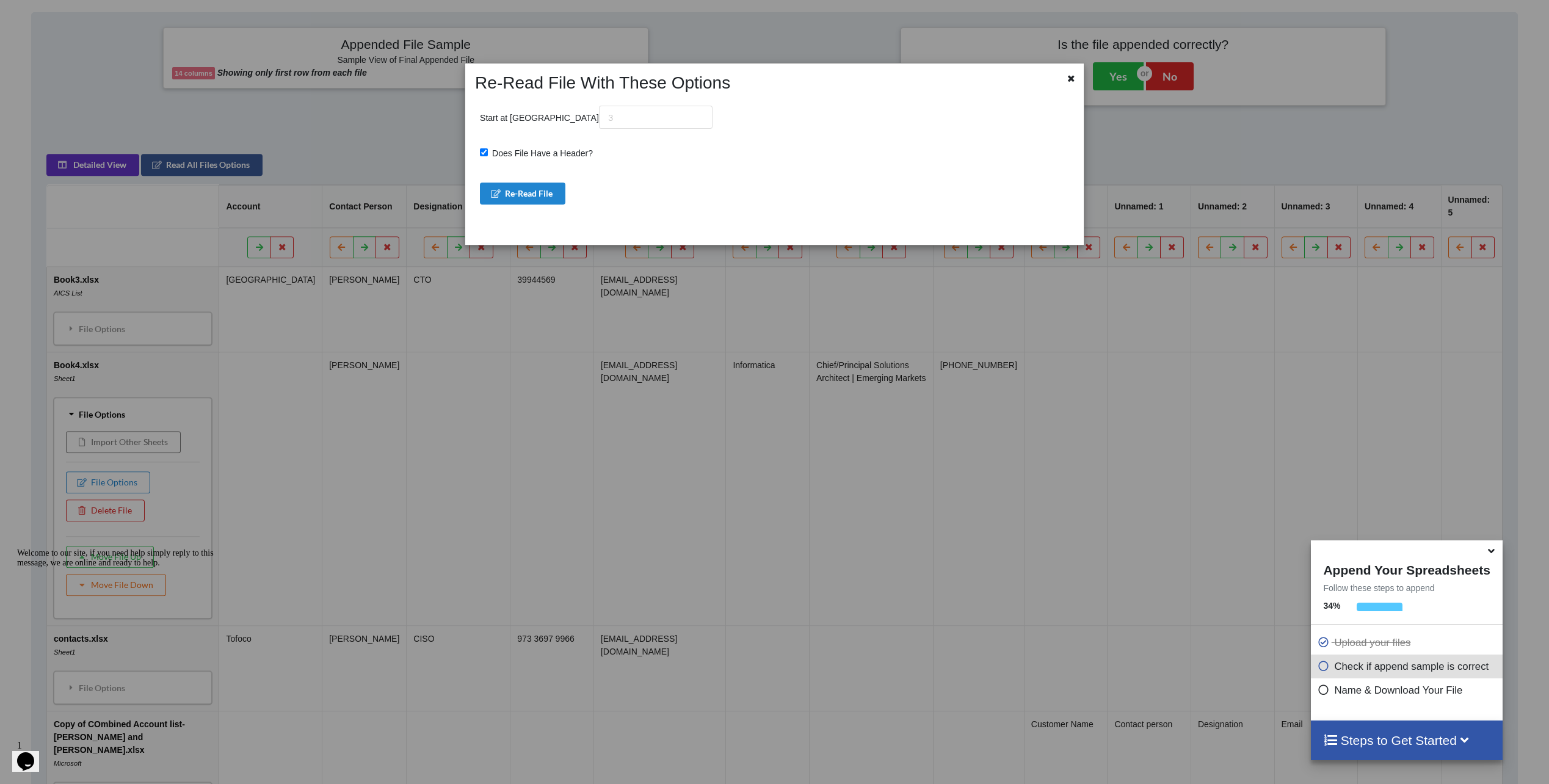
drag, startPoint x: 1068, startPoint y: 75, endPoint x: 1043, endPoint y: 93, distance: 30.8
click at [1068, 76] on icon at bounding box center [1071, 77] width 10 height 9
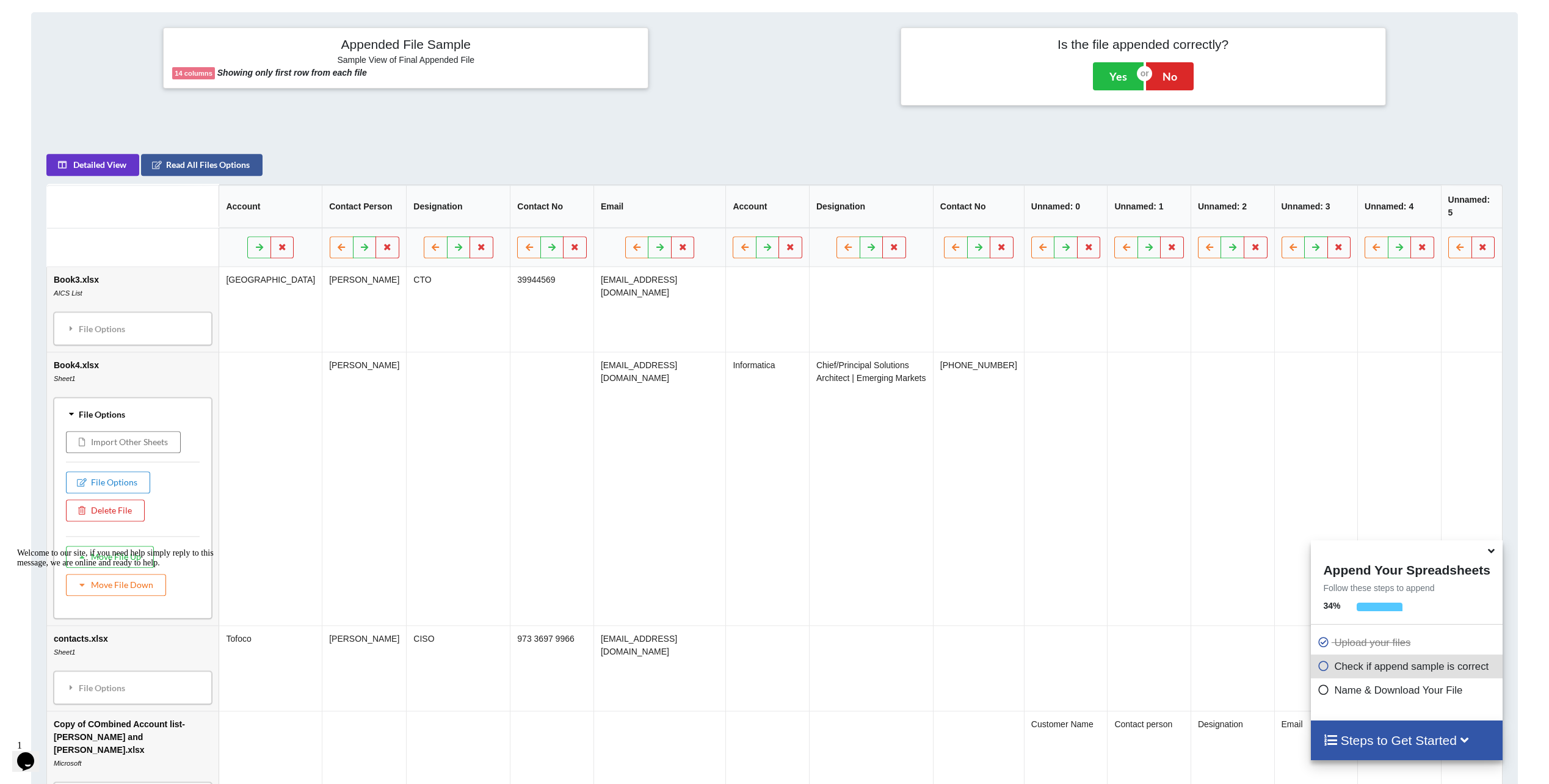
click at [90, 408] on div "File Options" at bounding box center [133, 413] width 151 height 25
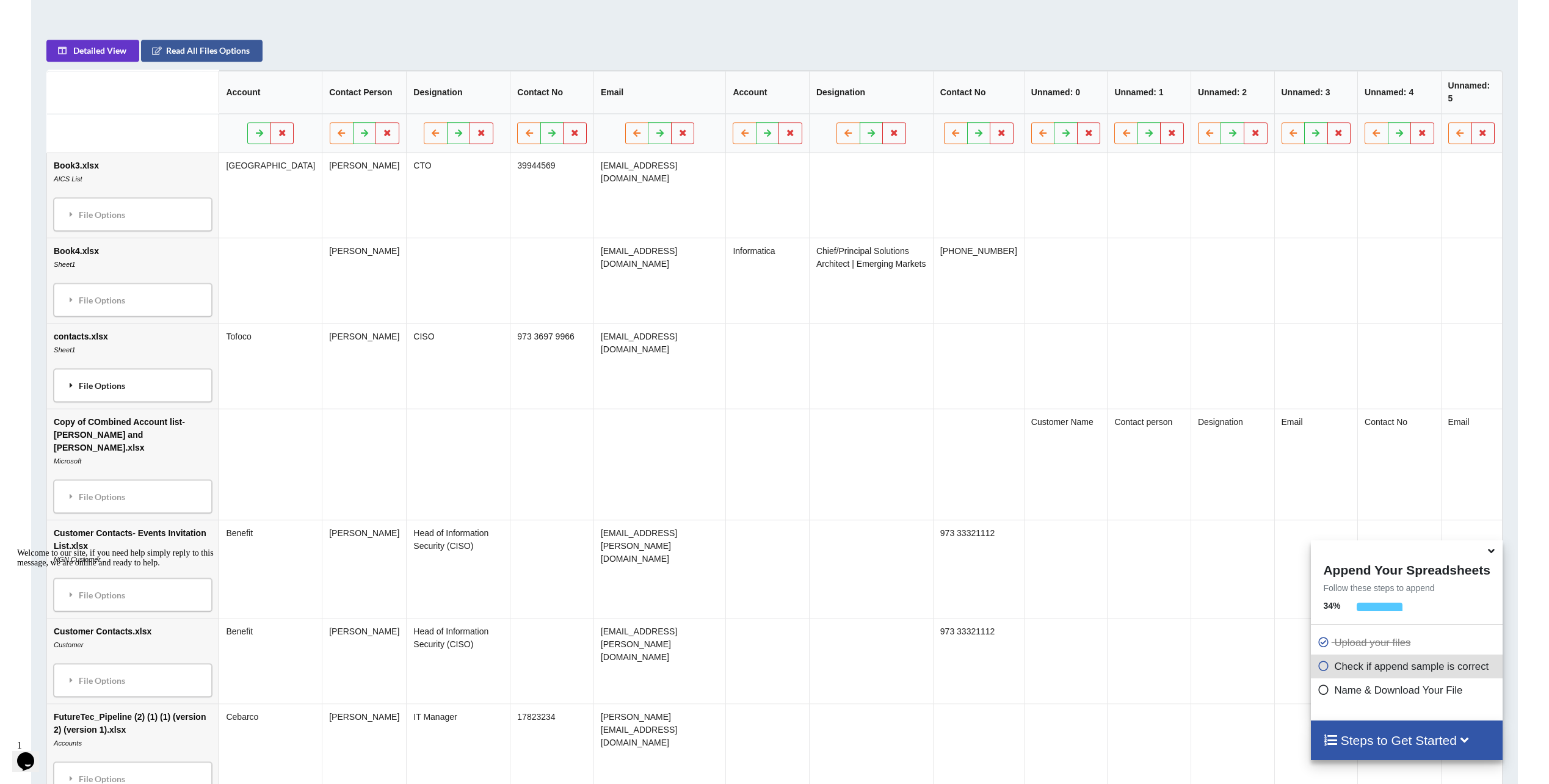
scroll to position [635, 0]
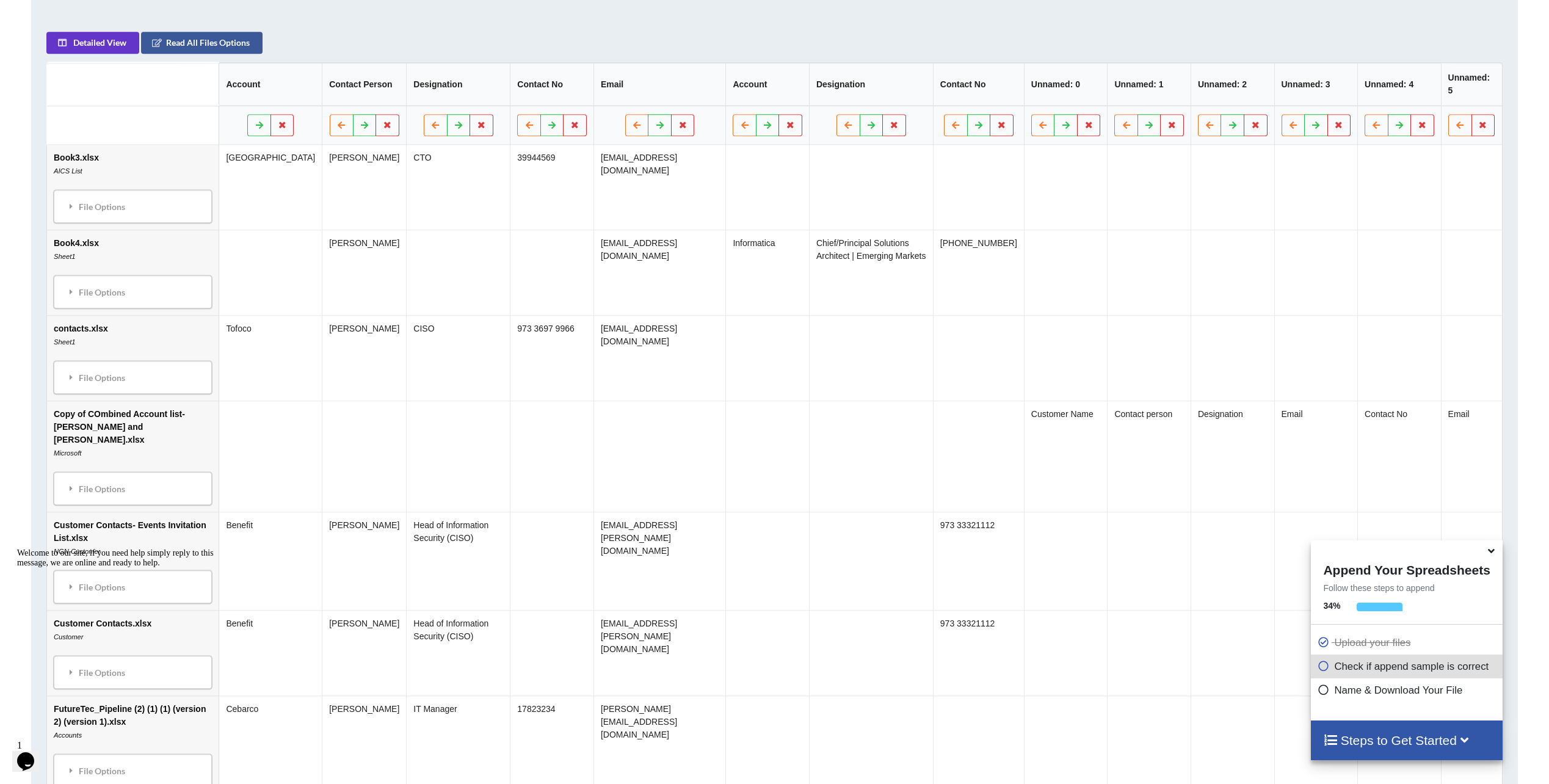
click at [80, 330] on td "contacts.xlsx Sheet1 File Options Import Other Sheets File Options Delete File …" at bounding box center [133, 358] width 172 height 85
click at [96, 375] on div "File Options" at bounding box center [133, 376] width 151 height 25
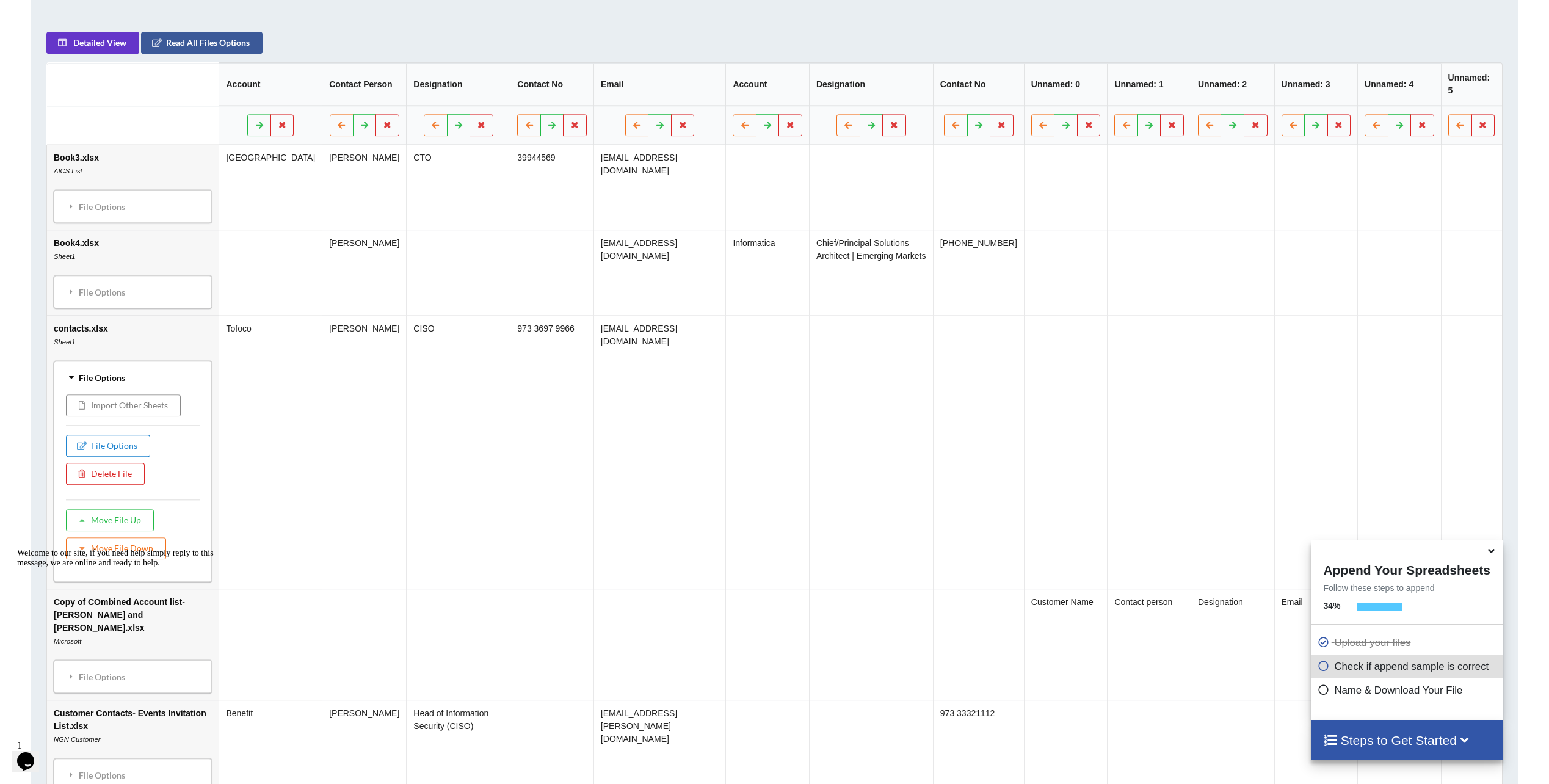
click at [103, 402] on button "Import Other Sheets" at bounding box center [123, 405] width 114 height 22
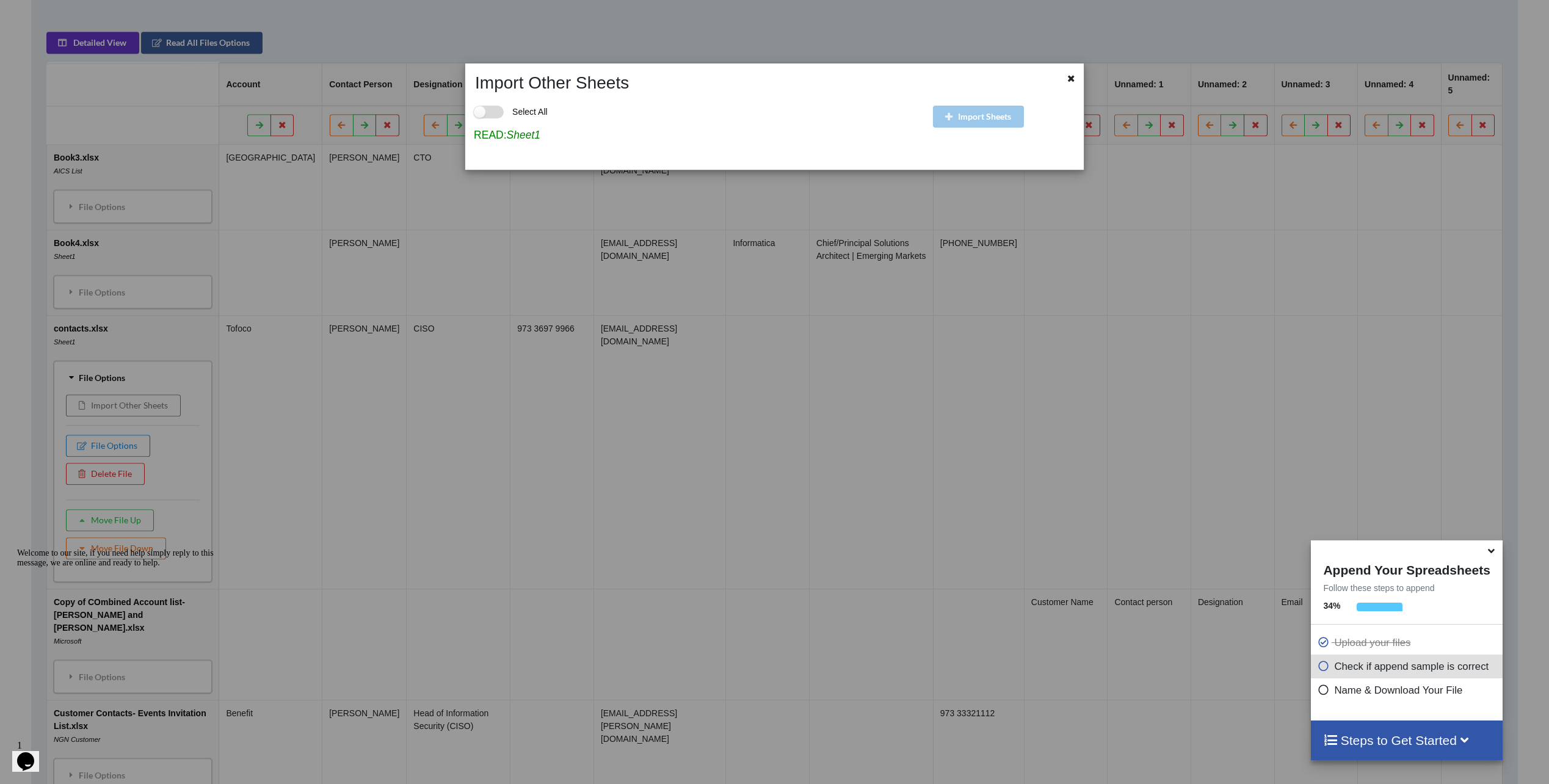
click at [493, 114] on label "Select All" at bounding box center [511, 112] width 74 height 13
checkbox input "true"
click at [1065, 77] on div at bounding box center [1072, 80] width 15 height 15
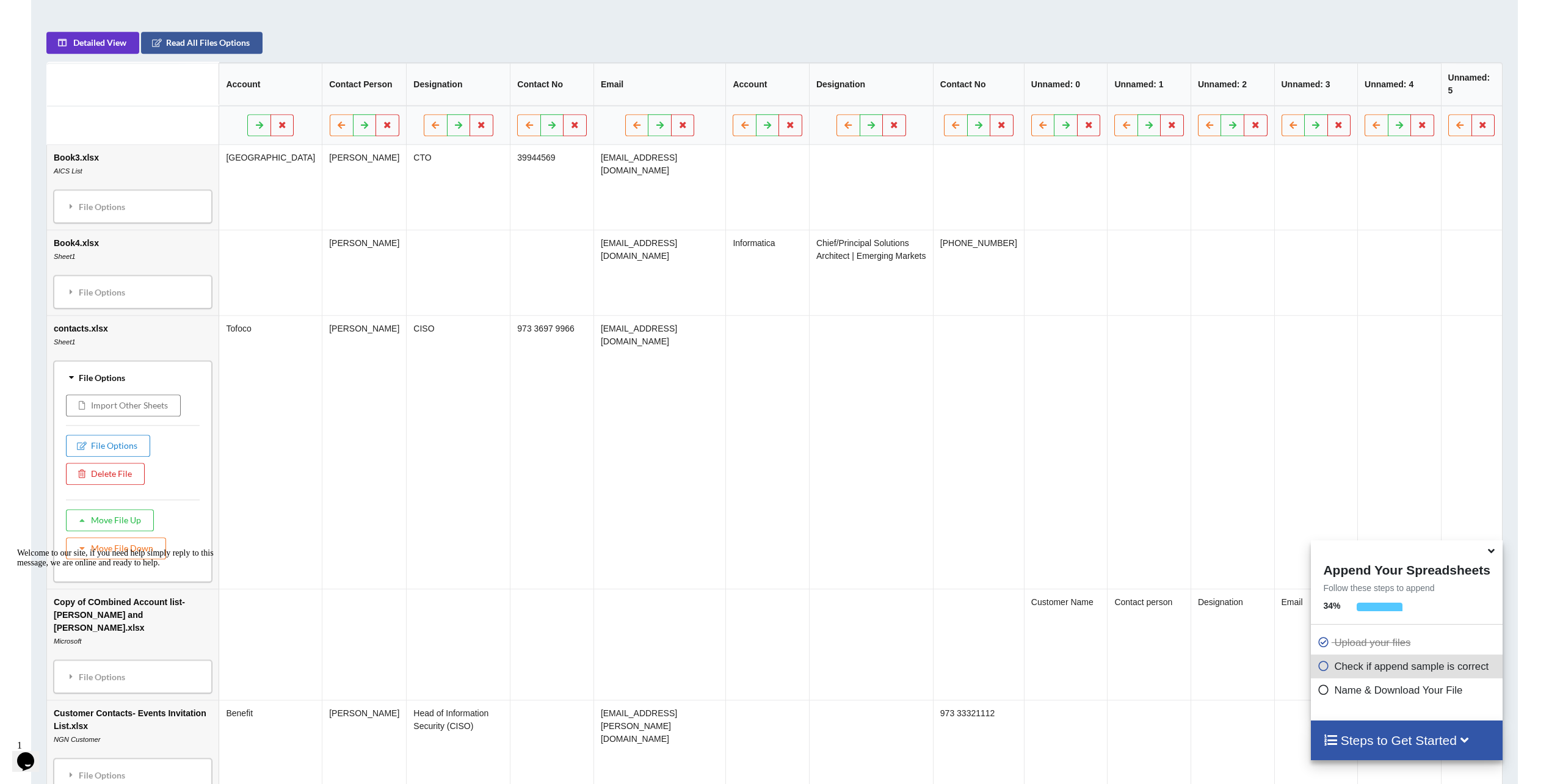
click at [77, 382] on div "File Options" at bounding box center [133, 376] width 151 height 25
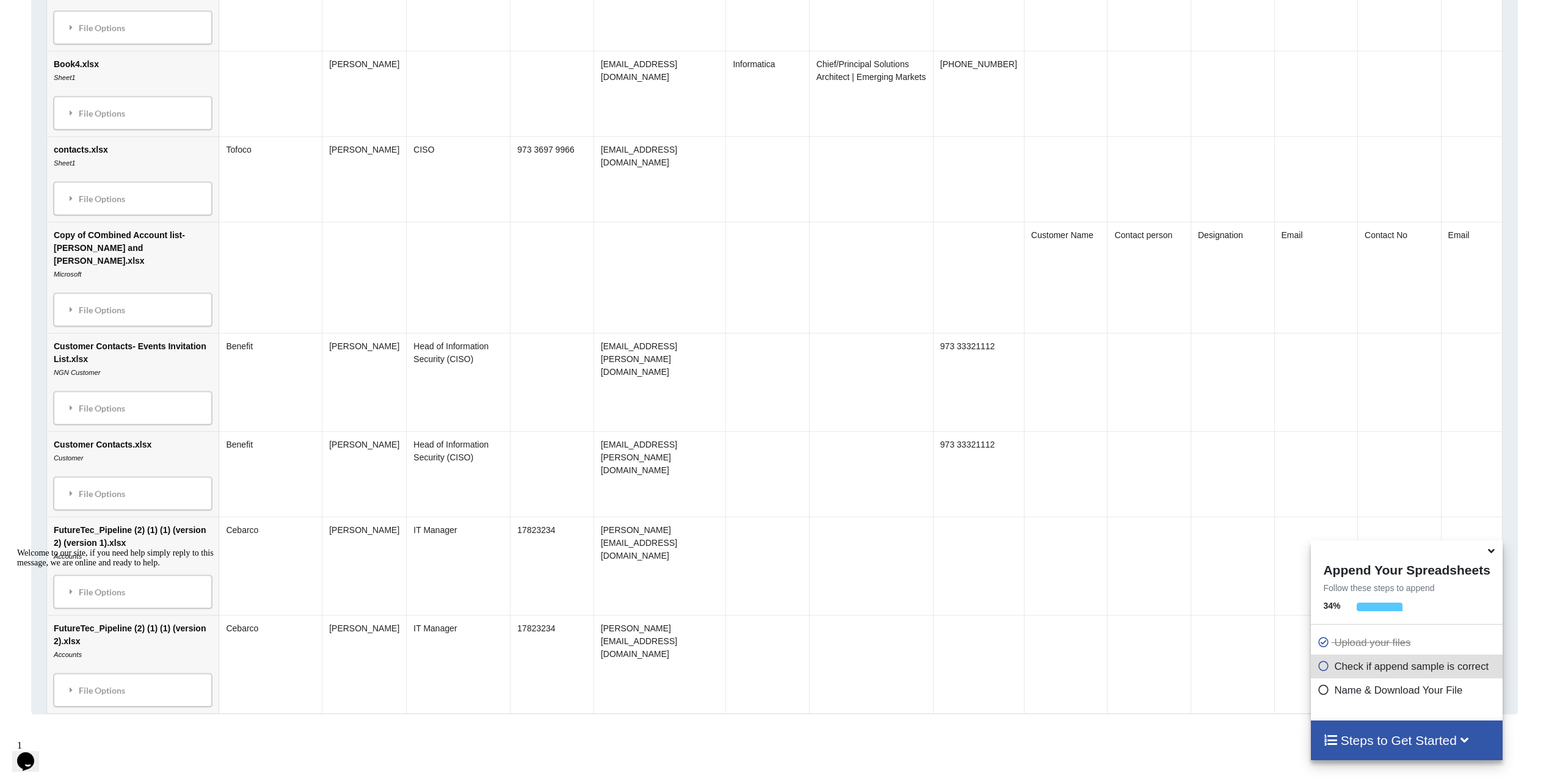
scroll to position [818, 0]
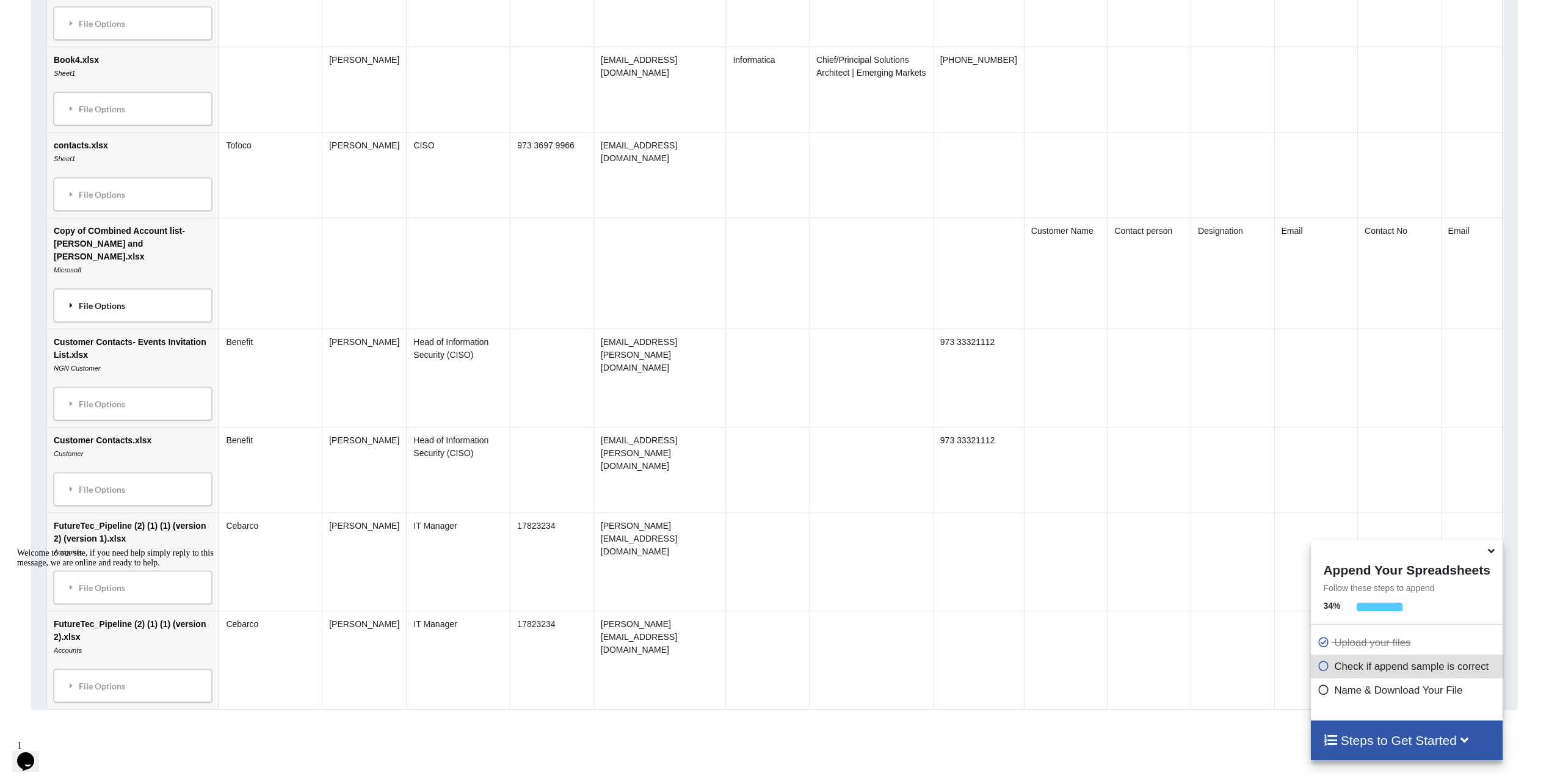
click at [83, 293] on div "File Options" at bounding box center [133, 305] width 151 height 25
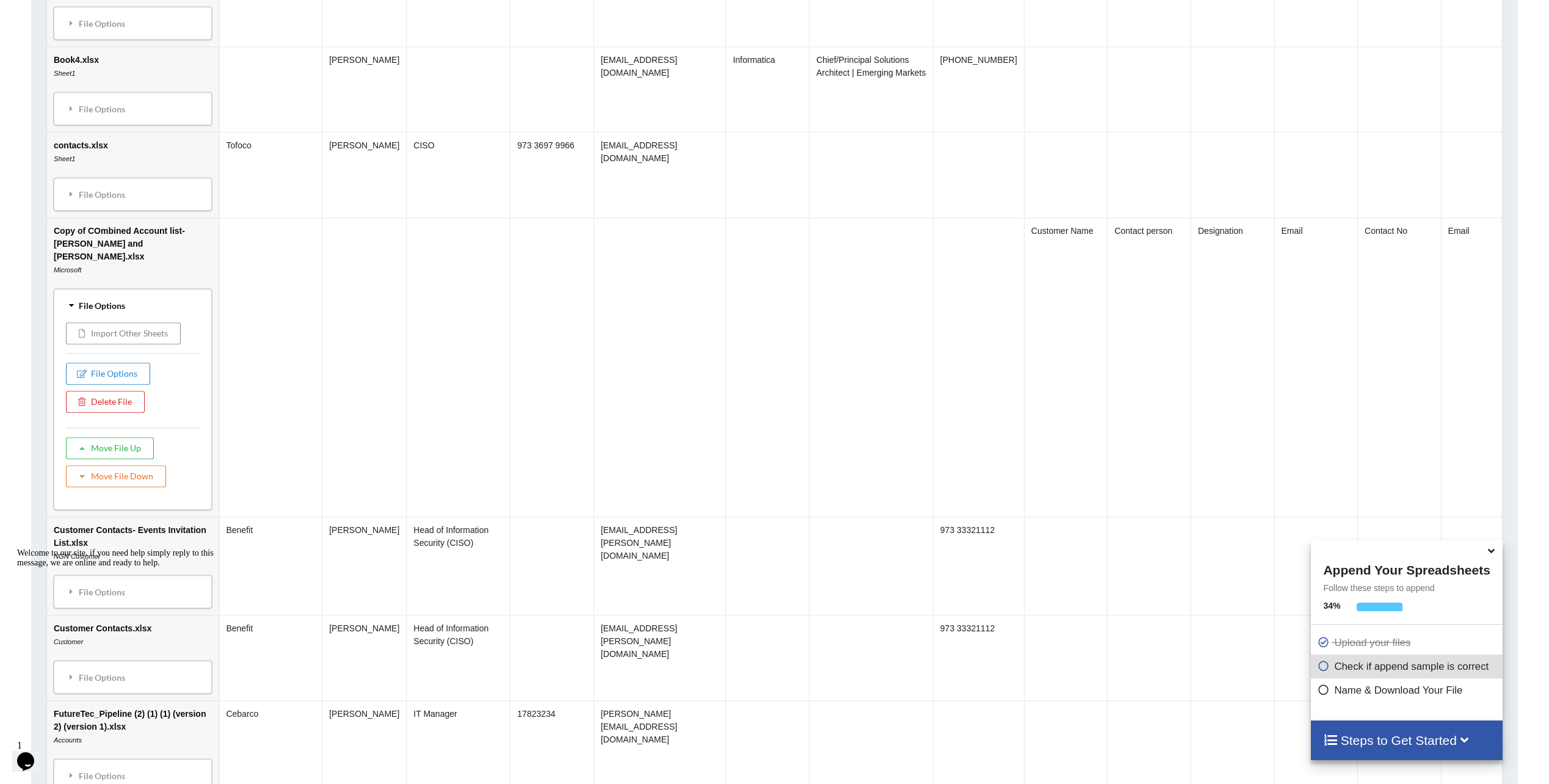
click at [99, 322] on button "Import Other Sheets" at bounding box center [123, 333] width 114 height 22
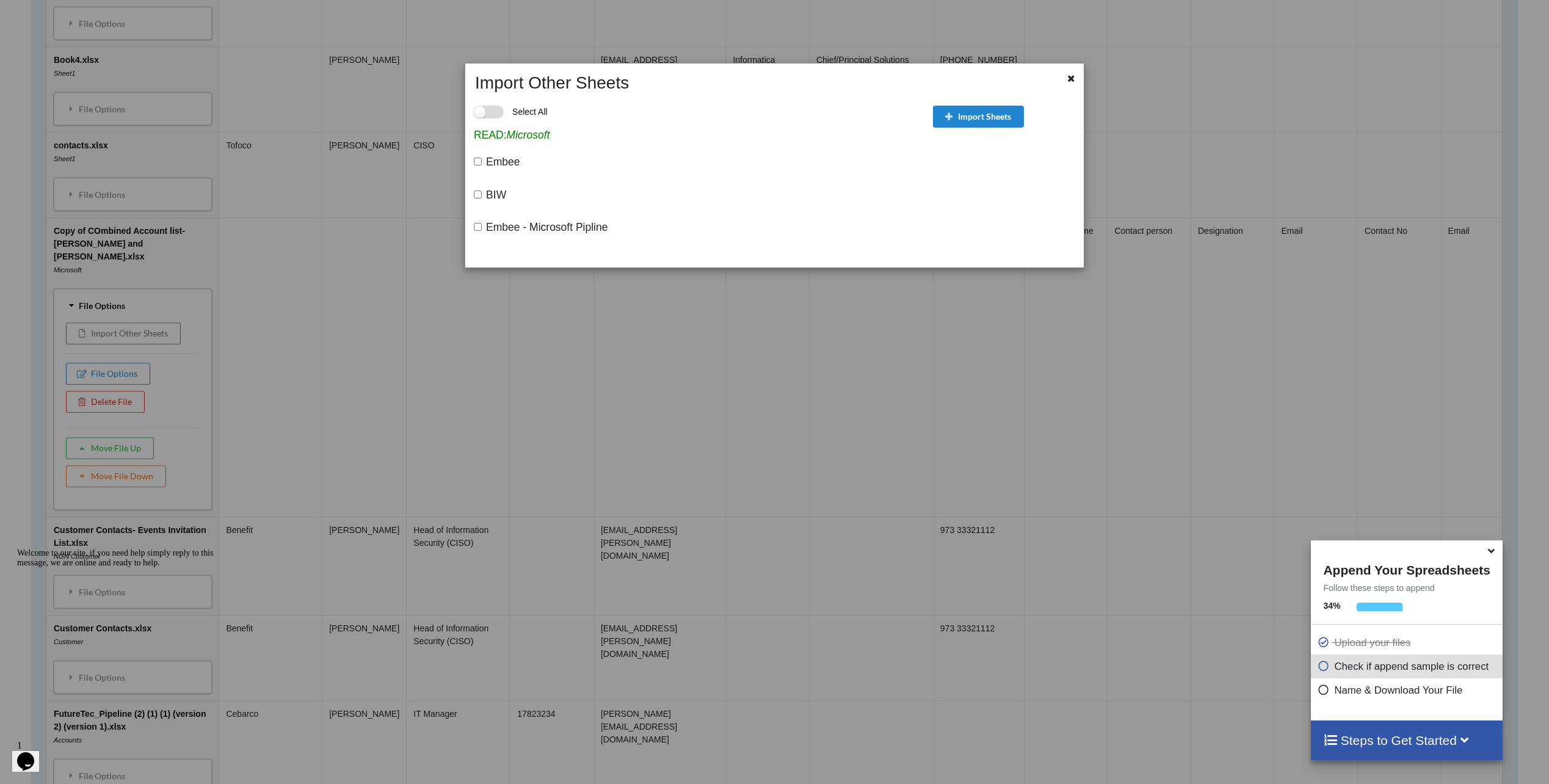
click at [488, 117] on label "Select All" at bounding box center [511, 112] width 74 height 13
checkbox input "true"
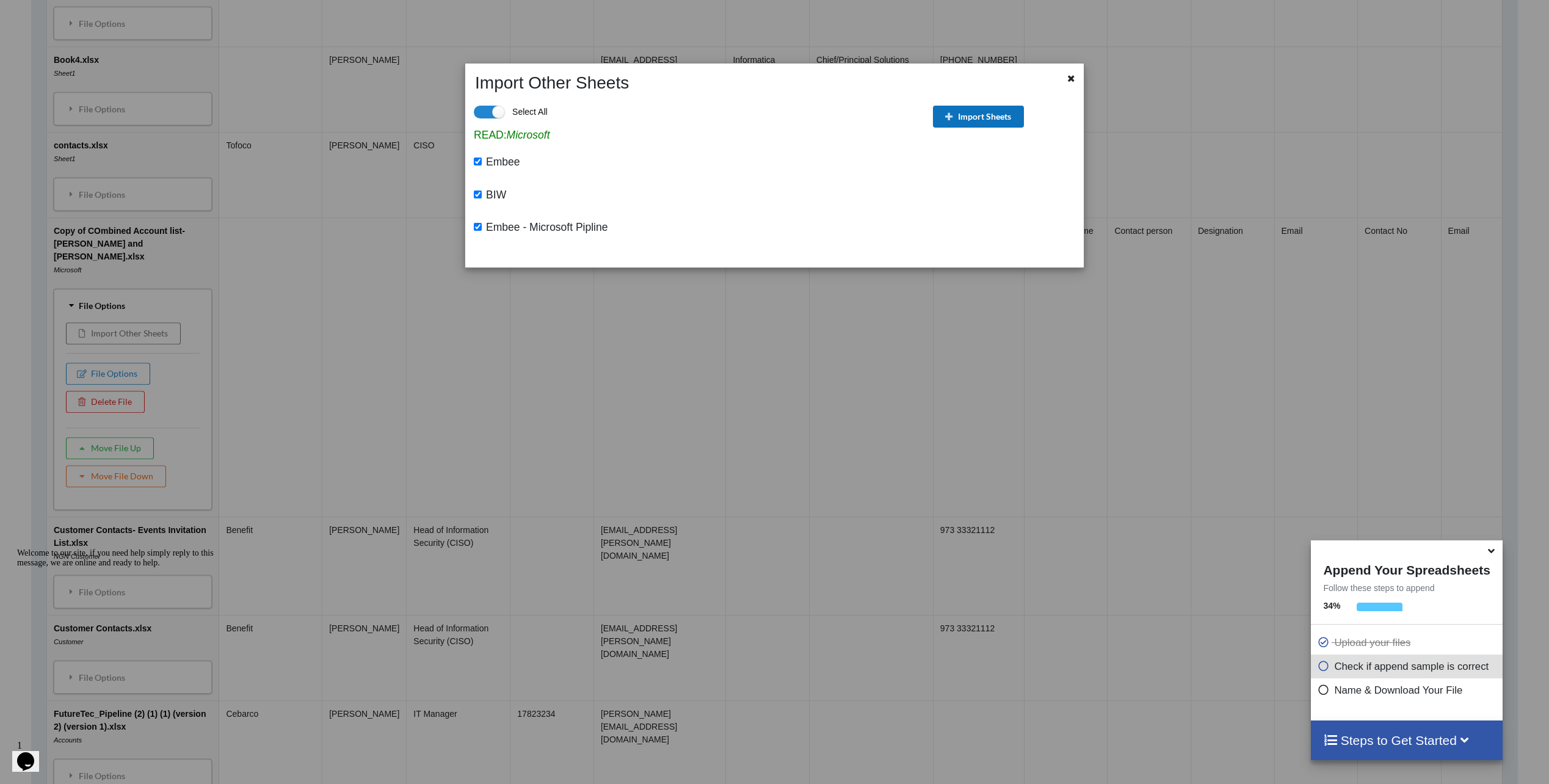
click at [1004, 113] on button "Import Sheets" at bounding box center [978, 117] width 91 height 22
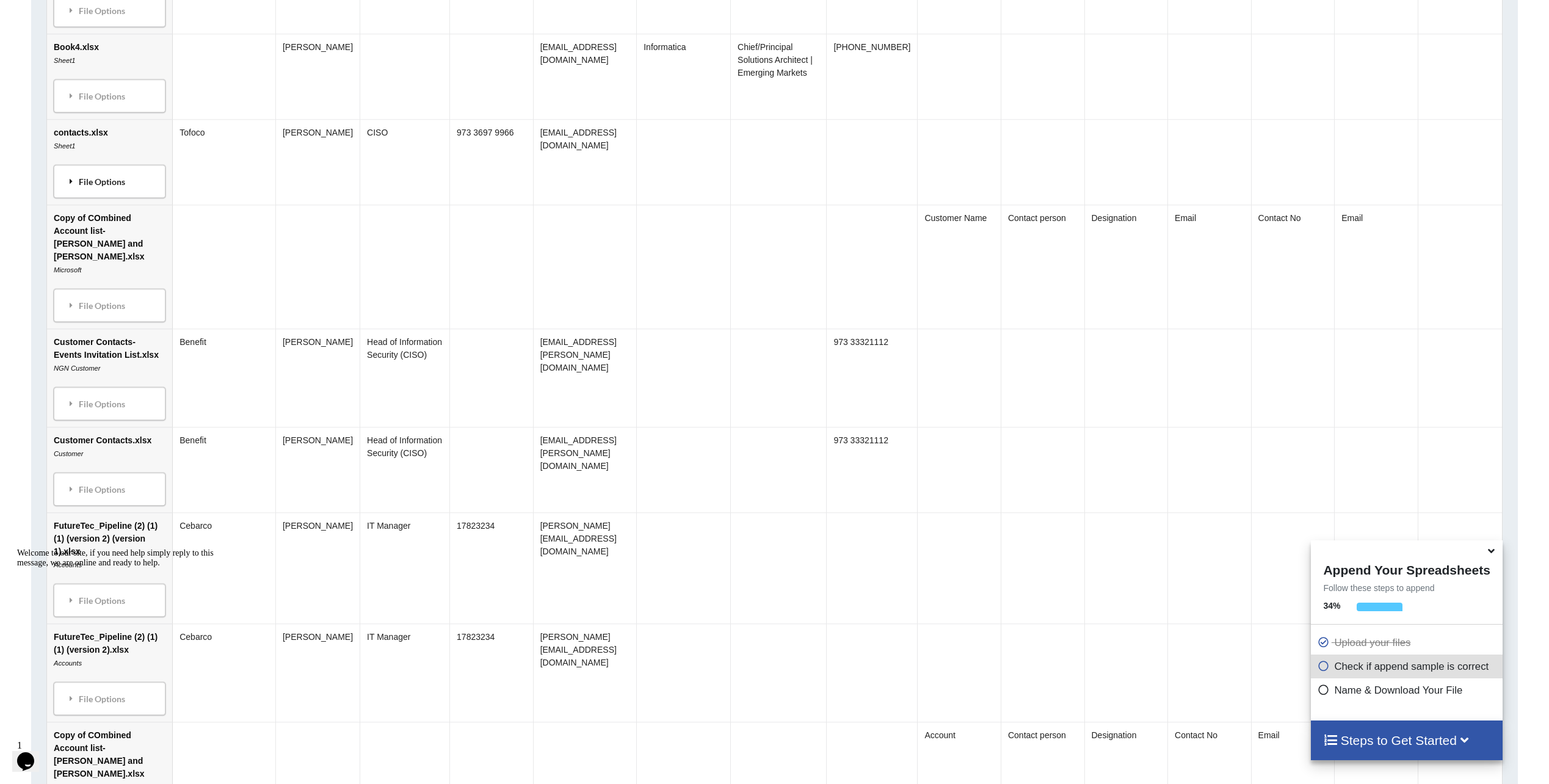
click at [88, 189] on div "File Options" at bounding box center [109, 181] width 104 height 25
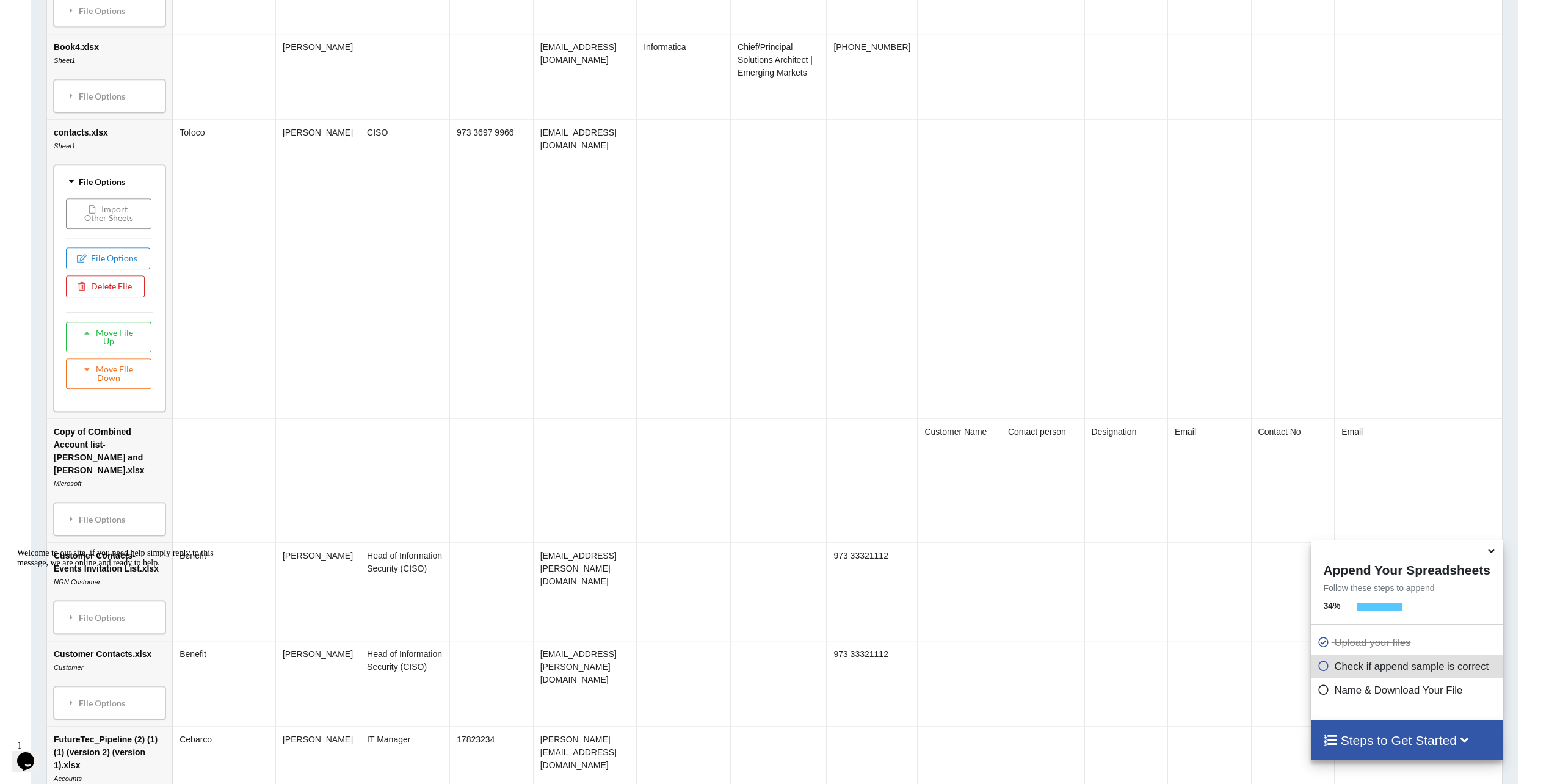
click at [91, 226] on button "Import Other Sheets" at bounding box center [109, 214] width 85 height 30
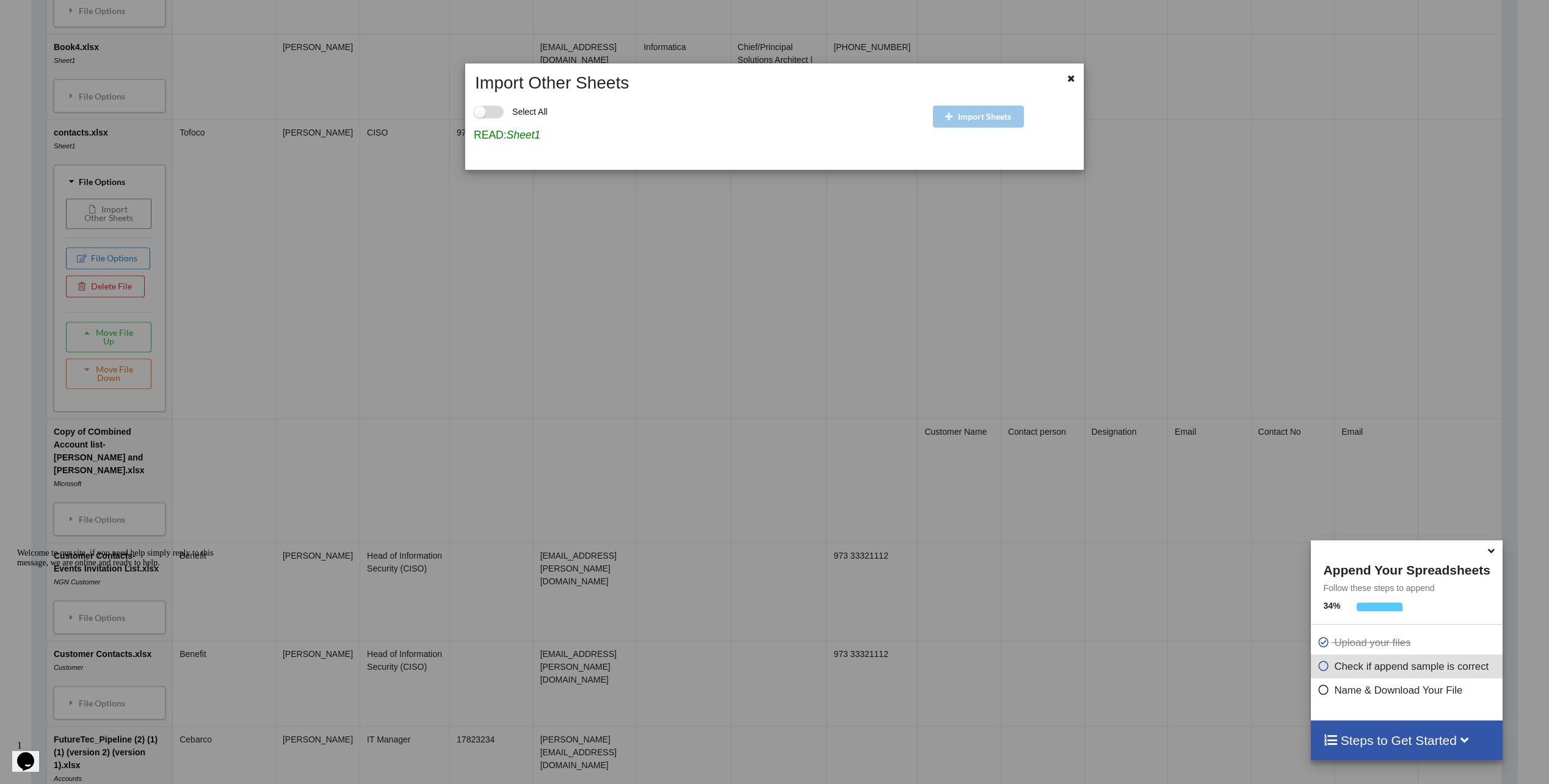
click at [487, 108] on label "Select All" at bounding box center [511, 112] width 74 height 13
checkbox input "true"
click at [1076, 80] on div at bounding box center [1072, 80] width 15 height 15
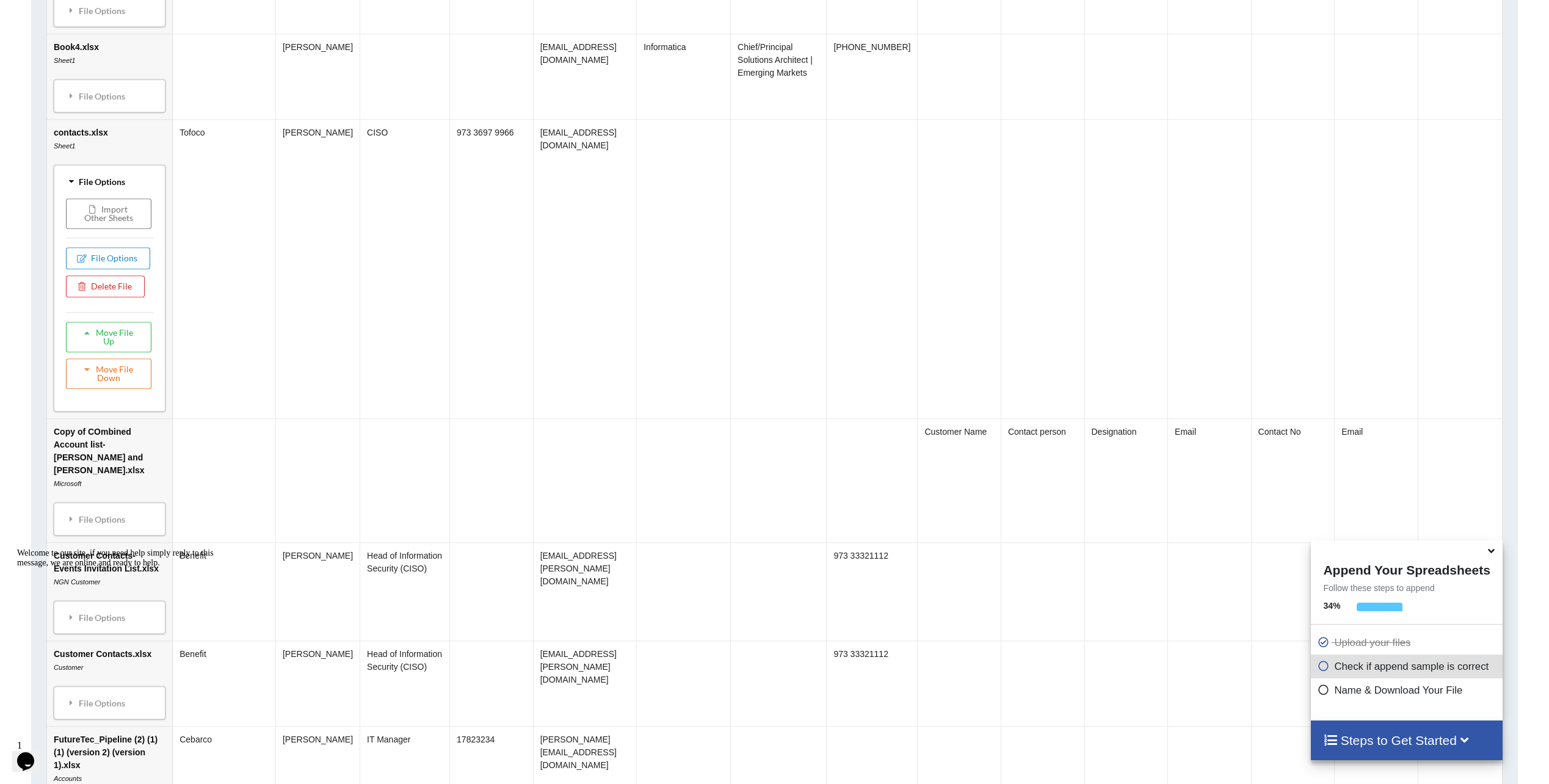
click at [88, 194] on div "File Options" at bounding box center [109, 181] width 104 height 25
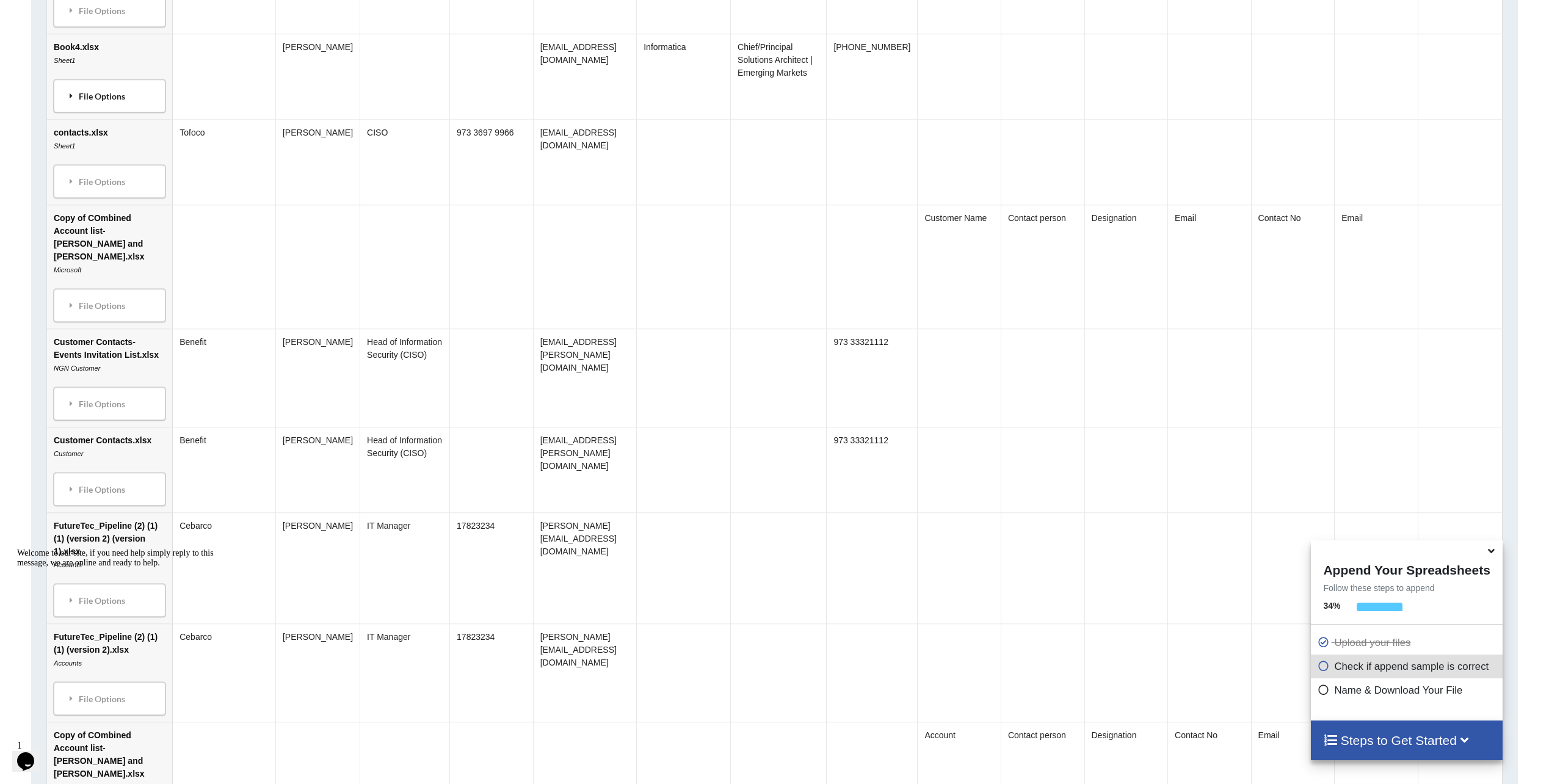
click at [94, 99] on div "File Options" at bounding box center [109, 96] width 104 height 25
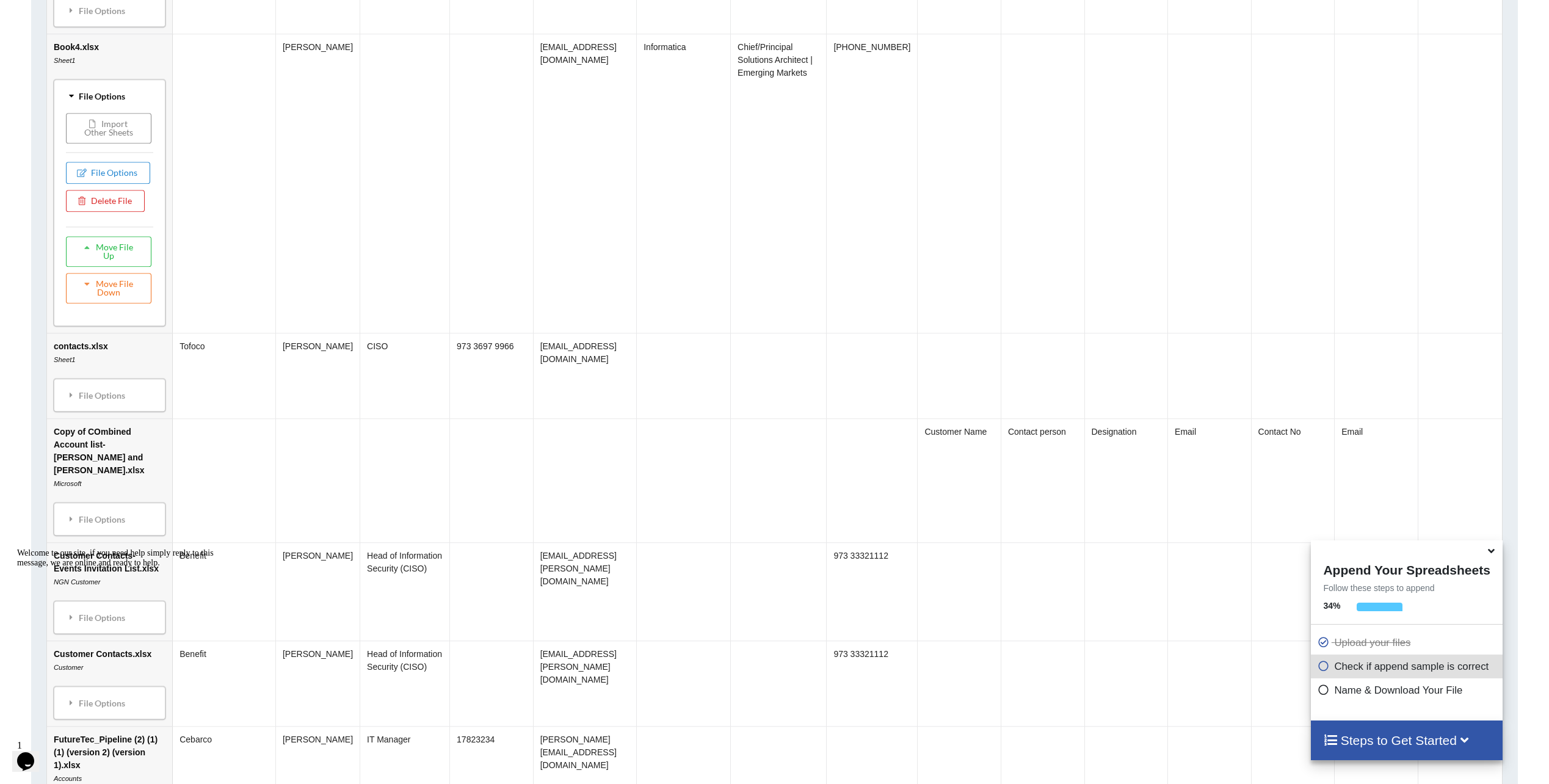
click at [108, 140] on button "Import Other Sheets" at bounding box center [109, 128] width 85 height 30
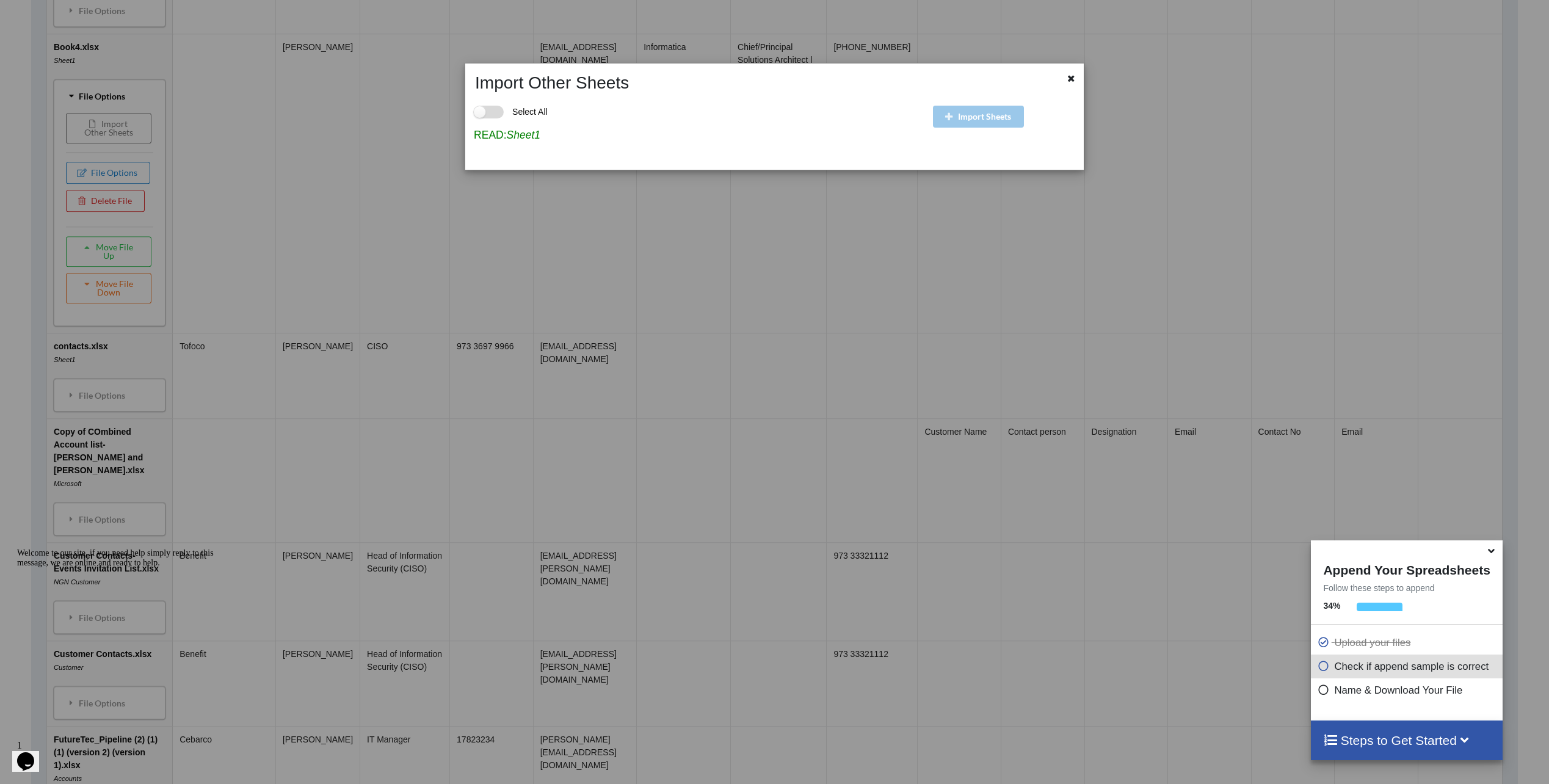
click at [482, 114] on label "Select All" at bounding box center [511, 112] width 74 height 13
checkbox input "true"
click at [1071, 81] on icon at bounding box center [1071, 77] width 10 height 9
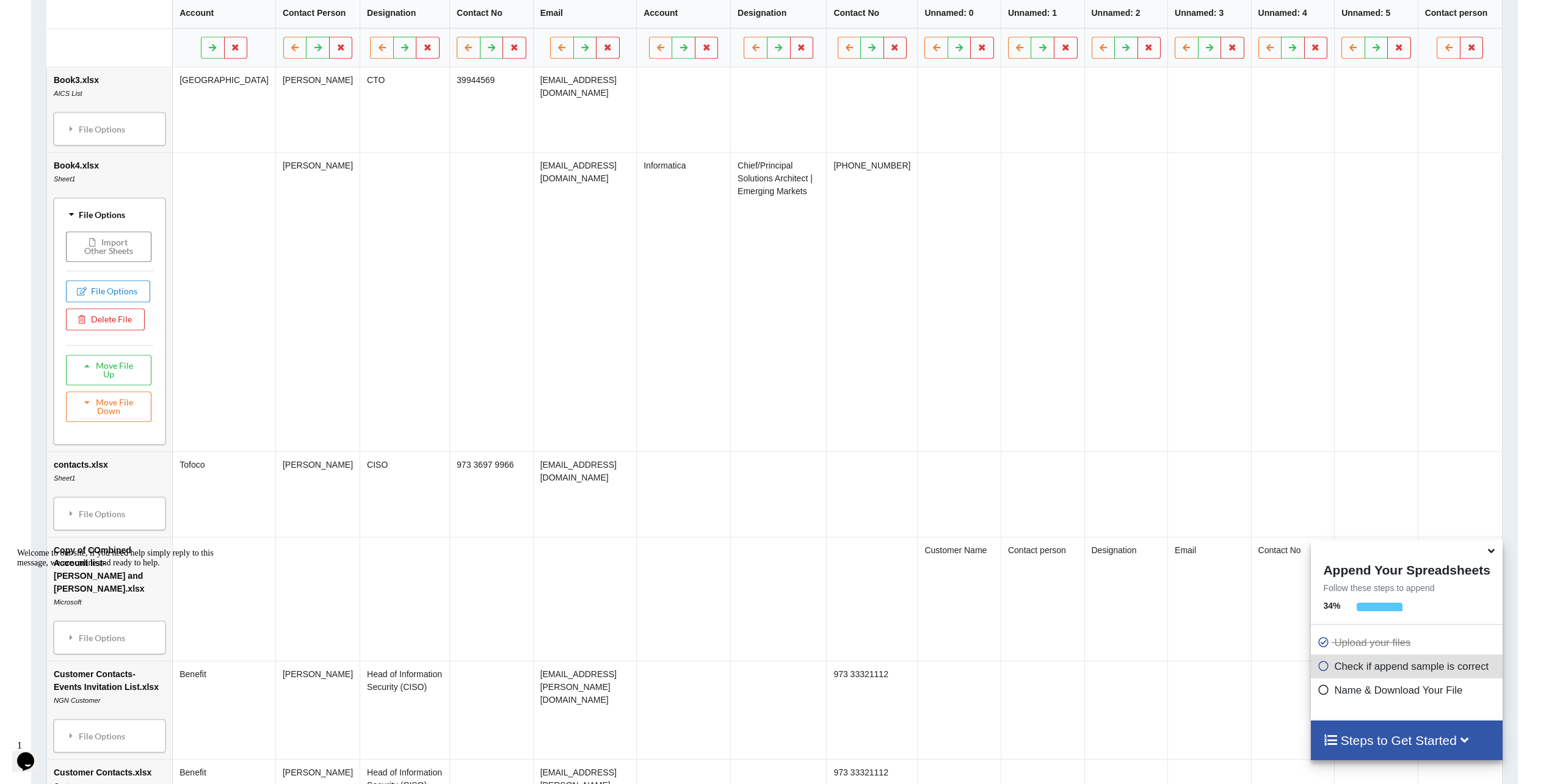
scroll to position [696, 0]
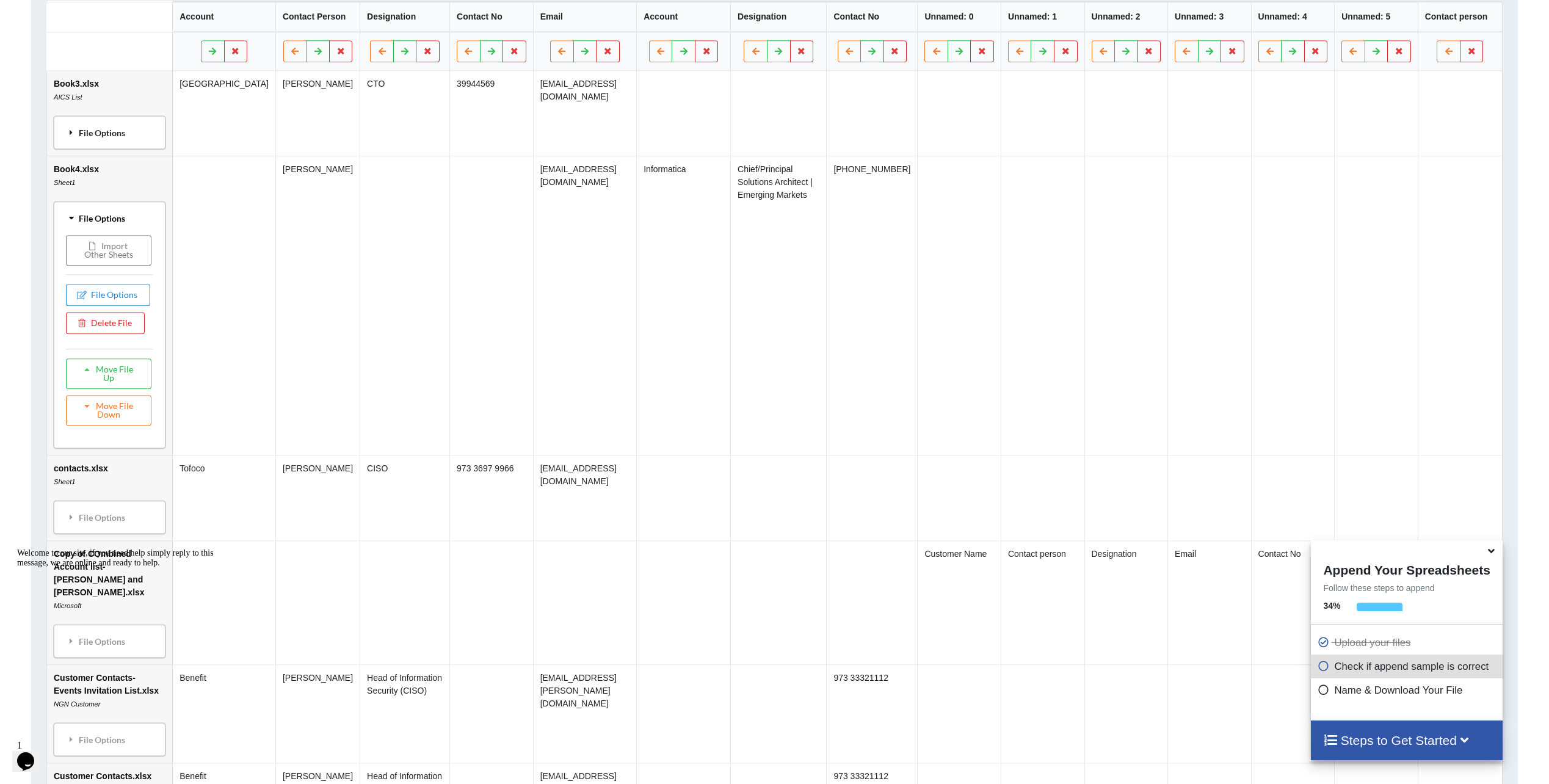
click at [96, 140] on div "File Options" at bounding box center [109, 132] width 104 height 25
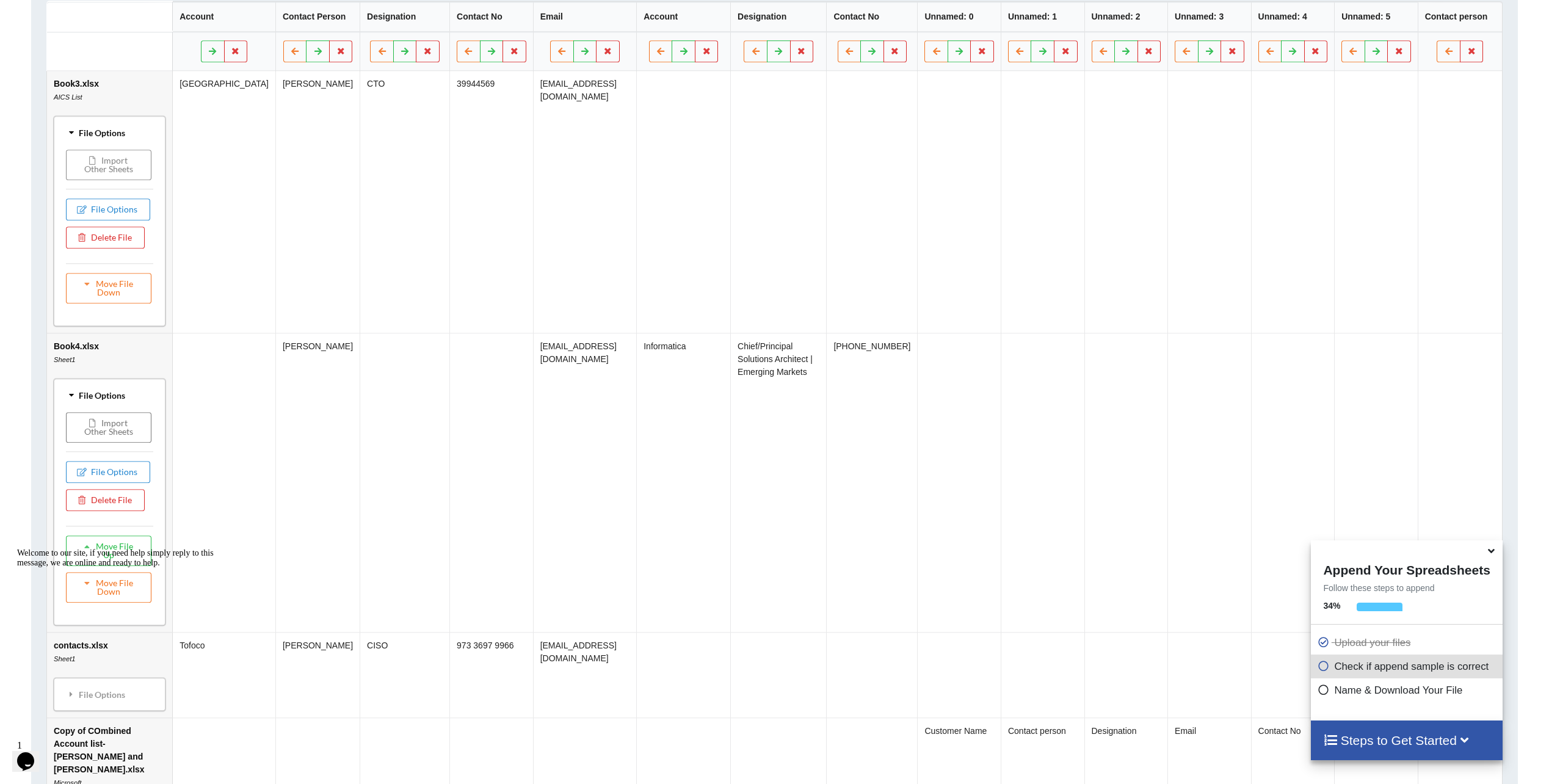
click at [125, 173] on button "Import Other Sheets" at bounding box center [109, 165] width 85 height 30
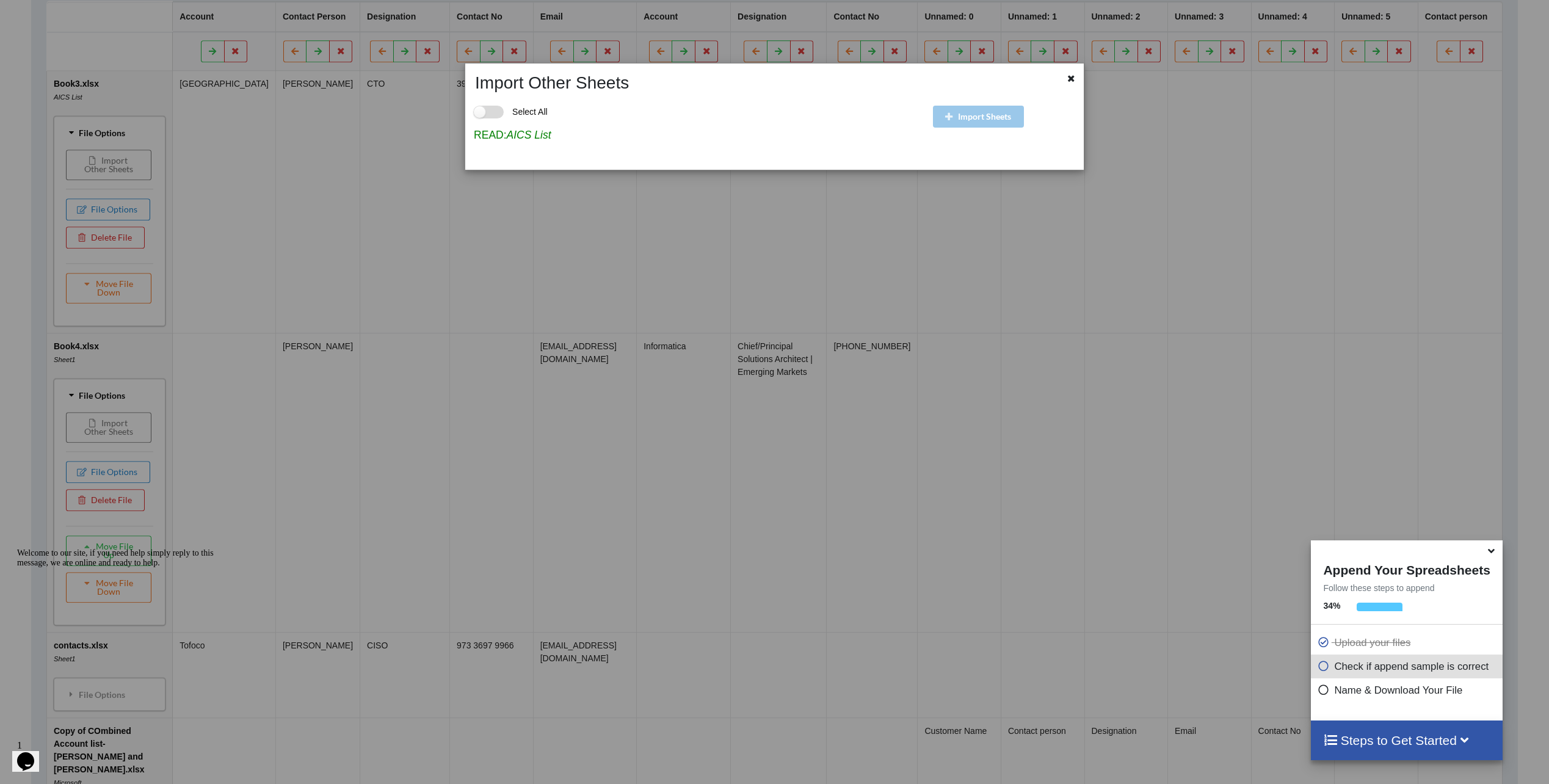
click at [505, 111] on label "Select All" at bounding box center [511, 112] width 74 height 13
checkbox input "true"
drag, startPoint x: 1068, startPoint y: 83, endPoint x: 670, endPoint y: 177, distance: 408.9
click at [1066, 83] on div at bounding box center [1072, 80] width 15 height 15
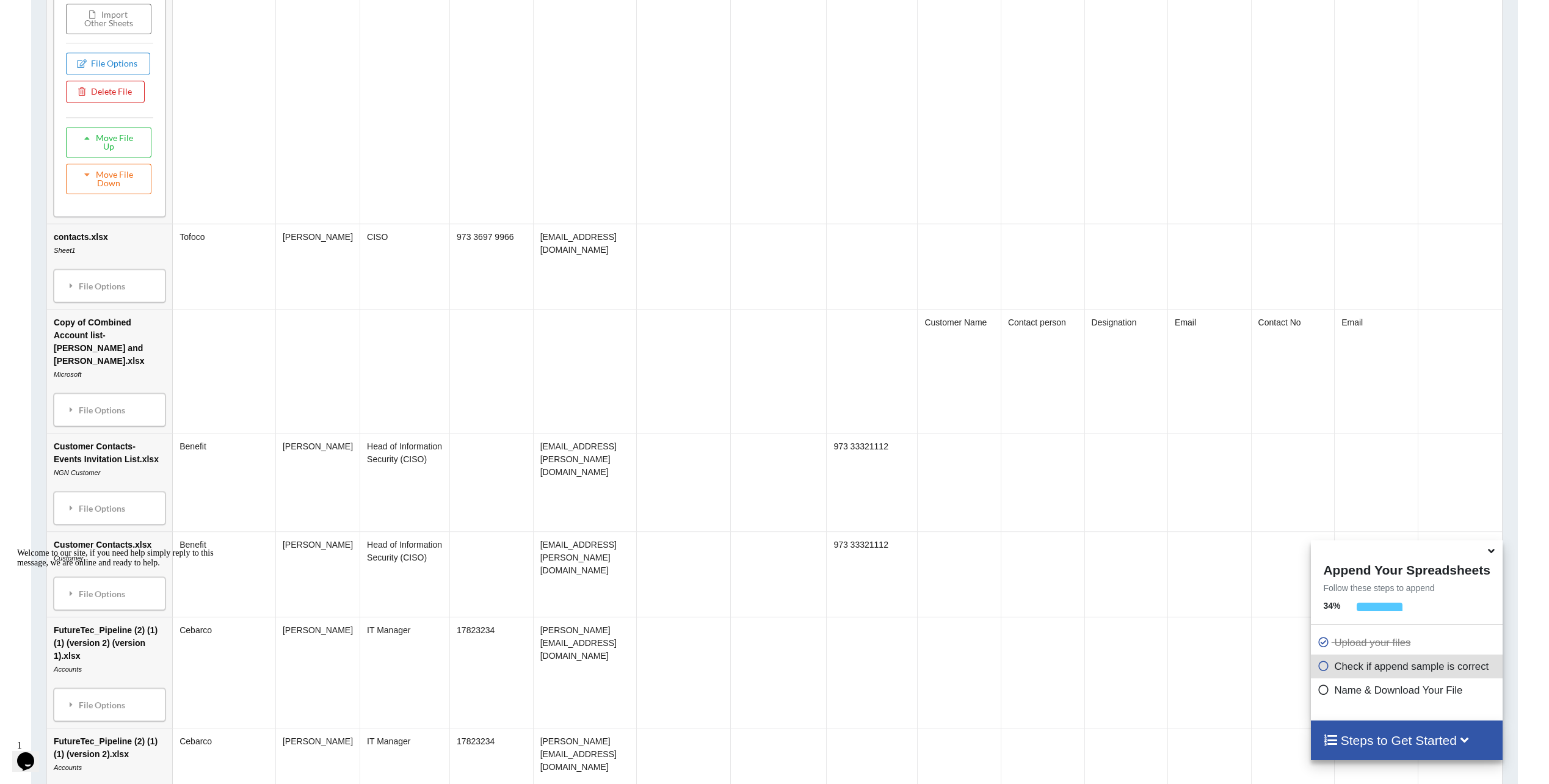
scroll to position [1123, 0]
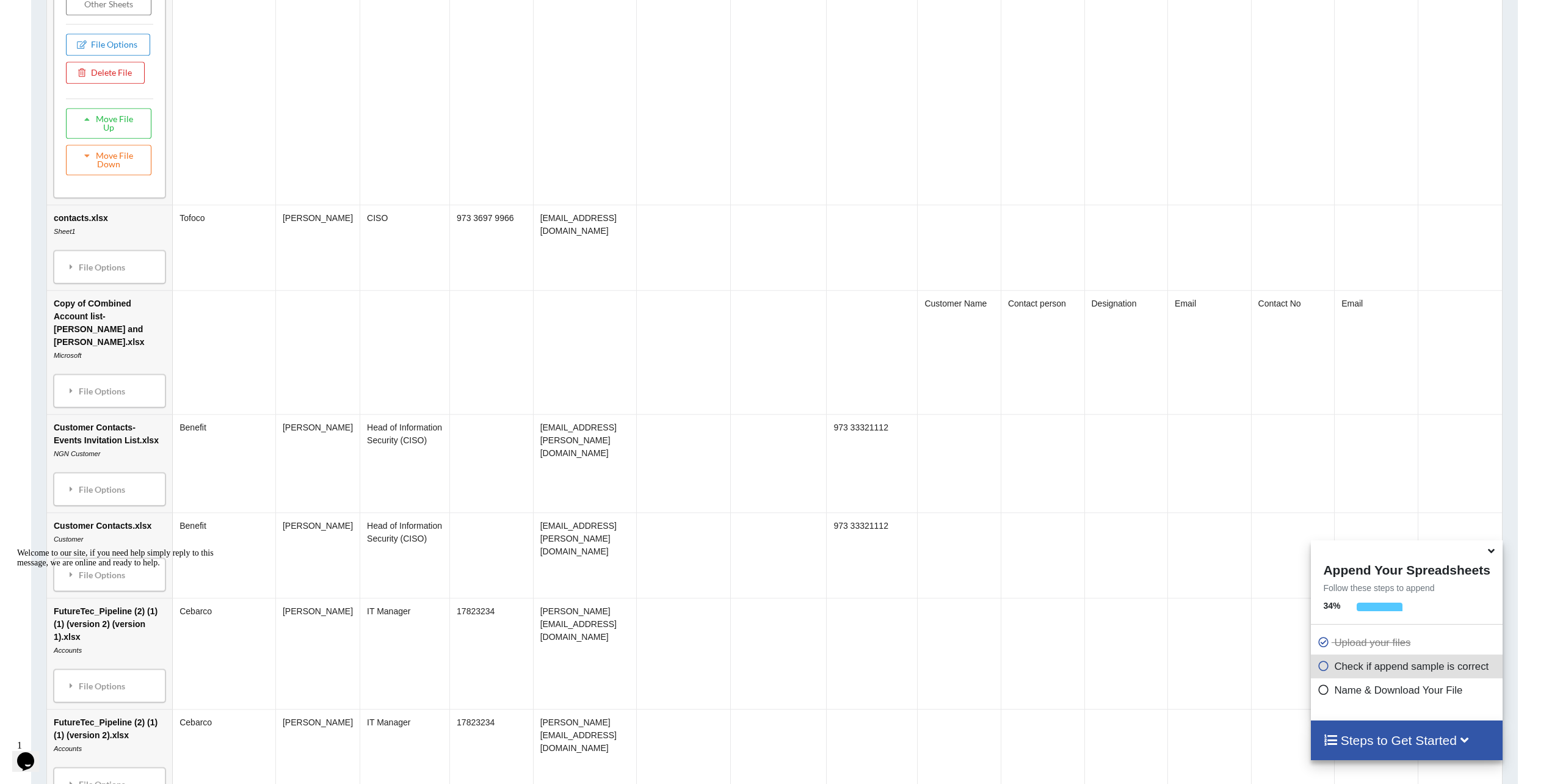
click at [107, 290] on td "contacts.xlsx Sheet1 File Options Import Other Sheets File Options Delete File …" at bounding box center [109, 247] width 125 height 85
click at [106, 277] on div "File Options" at bounding box center [109, 266] width 104 height 25
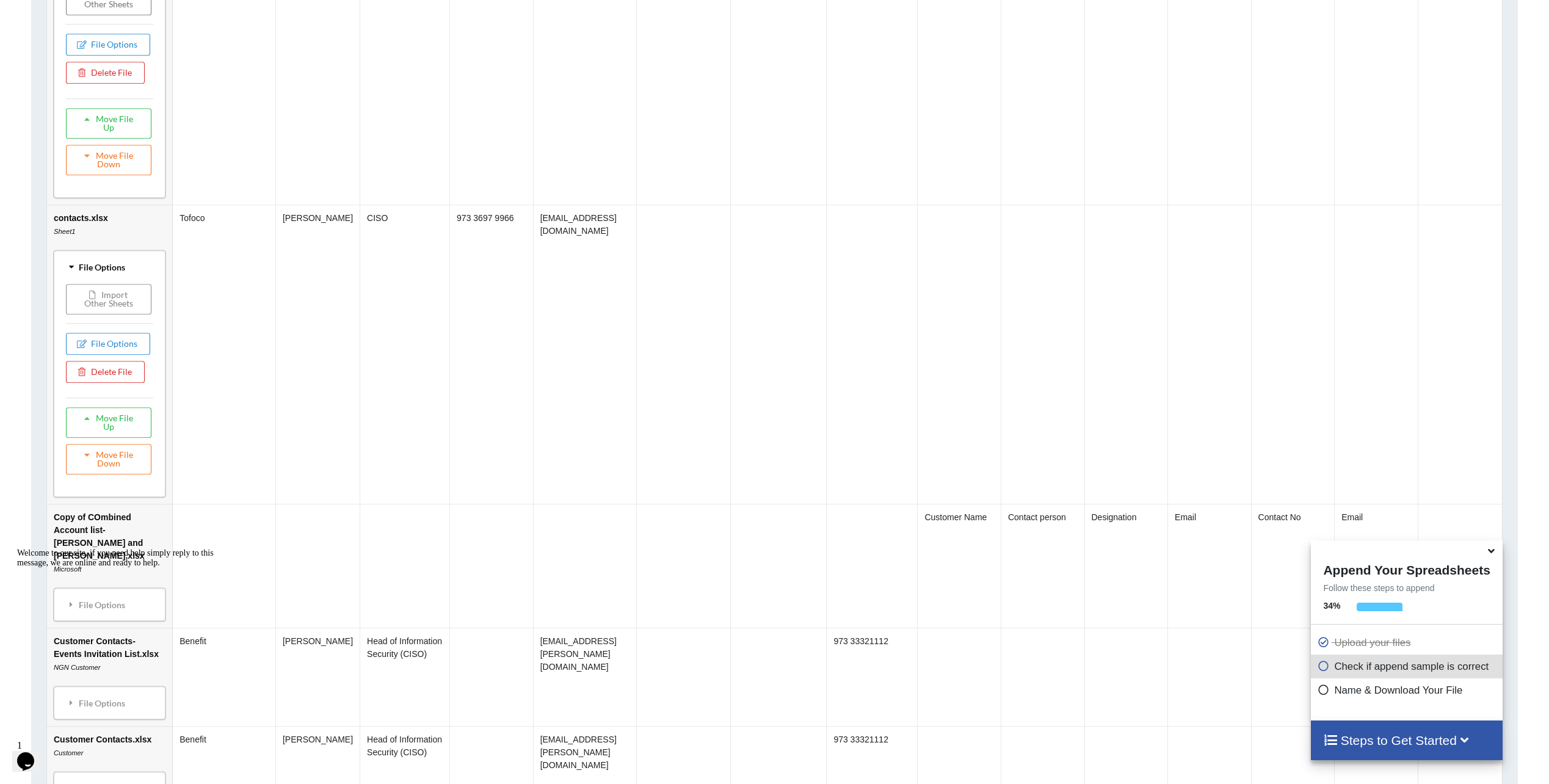
click at [87, 305] on button "Import Other Sheets" at bounding box center [109, 299] width 85 height 30
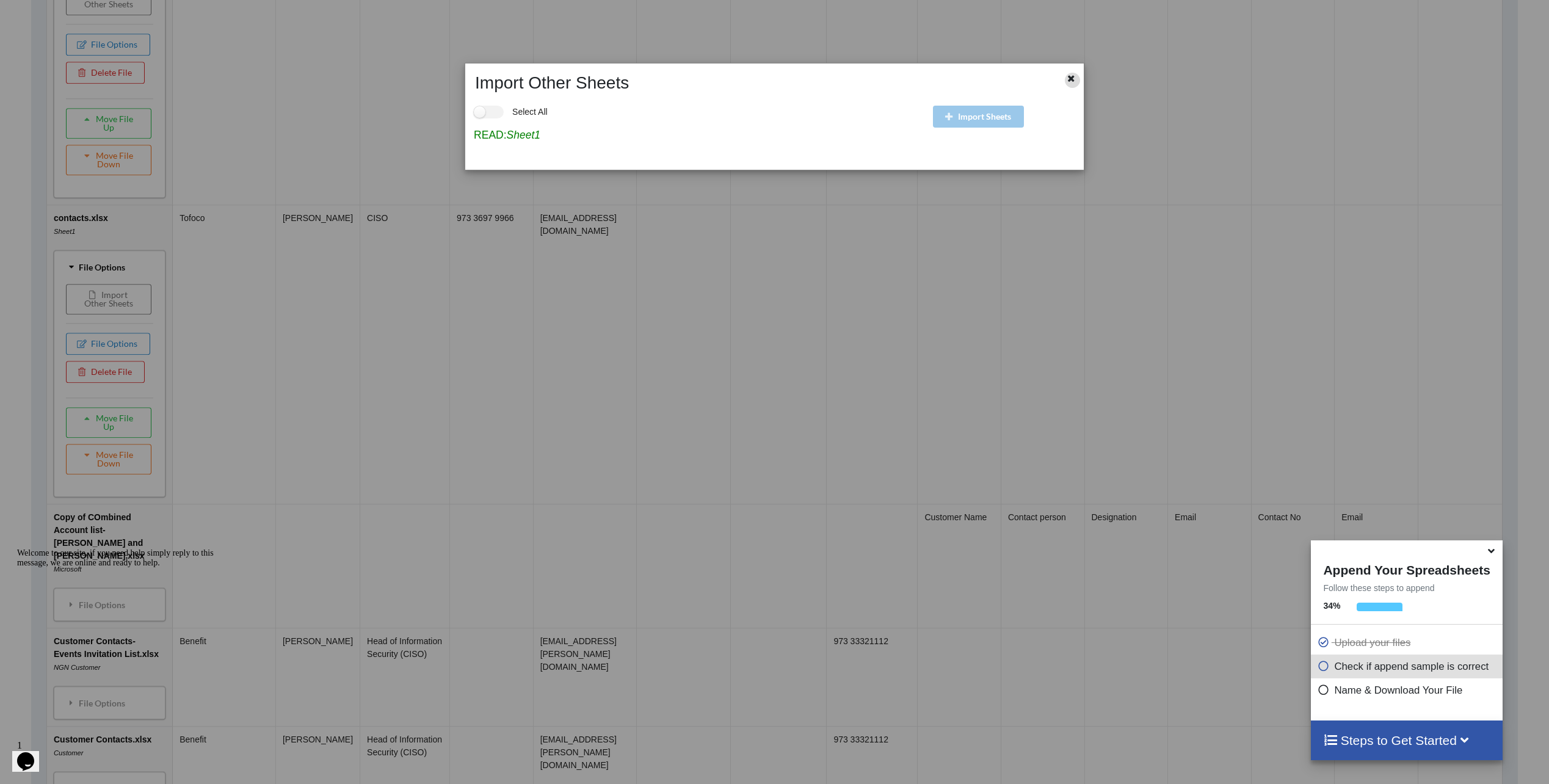
drag, startPoint x: 1071, startPoint y: 82, endPoint x: 1043, endPoint y: 90, distance: 29.1
click at [1070, 81] on icon at bounding box center [1071, 77] width 10 height 9
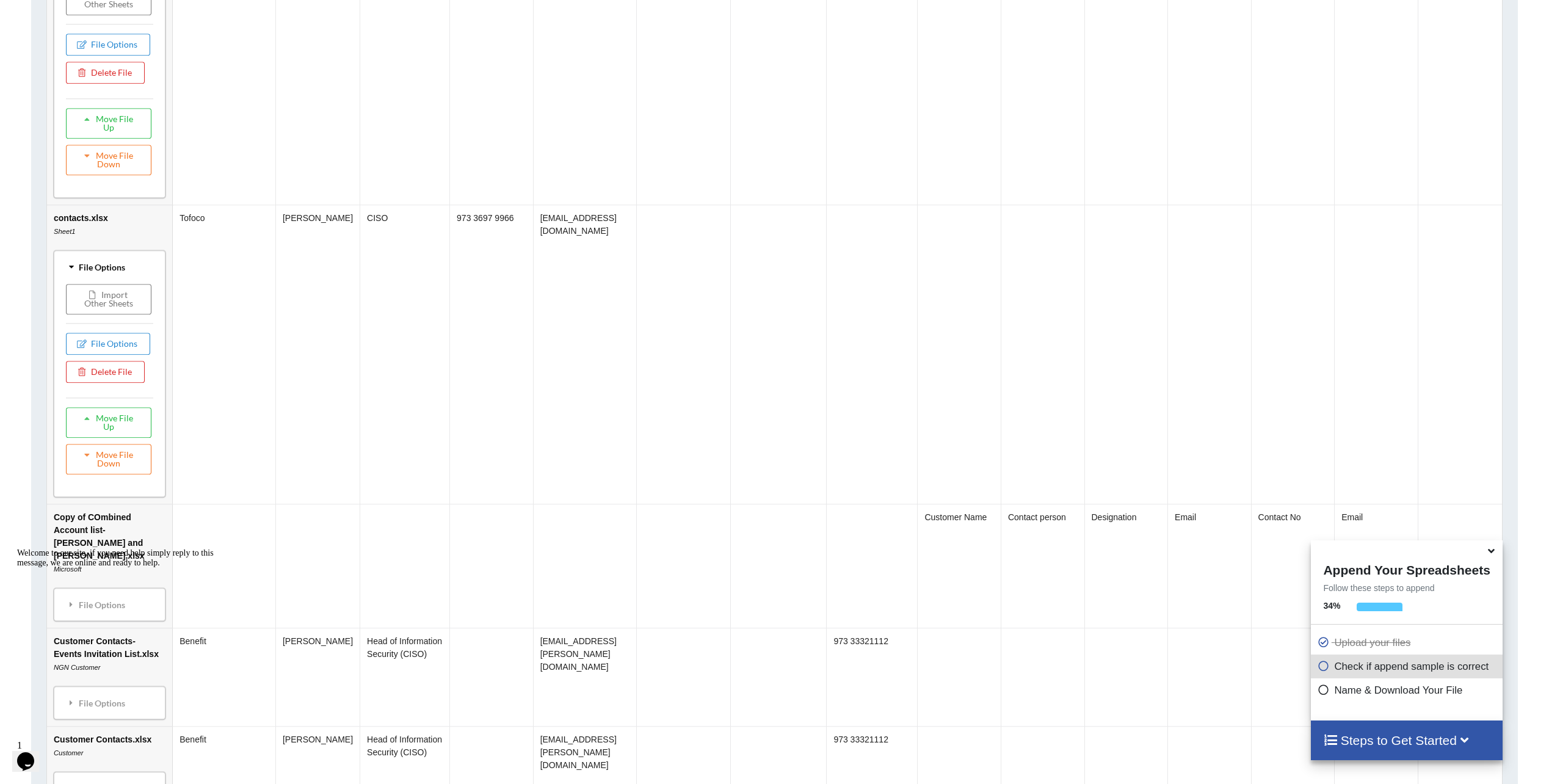
click at [123, 568] on div "Welcome to our site, if you need help simply reply to this message, we are onli…" at bounding box center [127, 557] width 220 height 20
click at [75, 568] on div "Welcome to our site, if you need help simply reply to this message, we are onli…" at bounding box center [127, 557] width 220 height 20
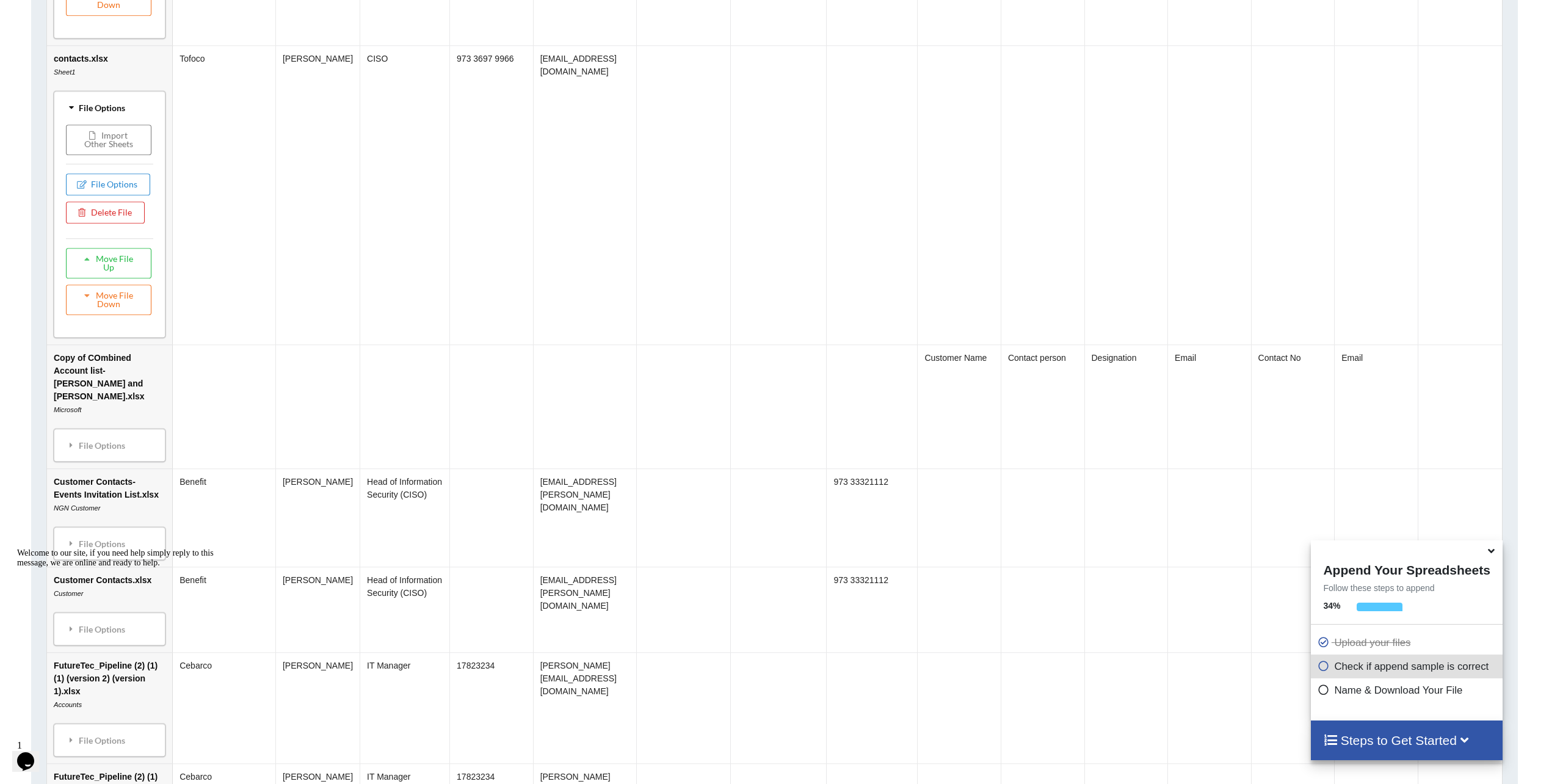
scroll to position [1367, 0]
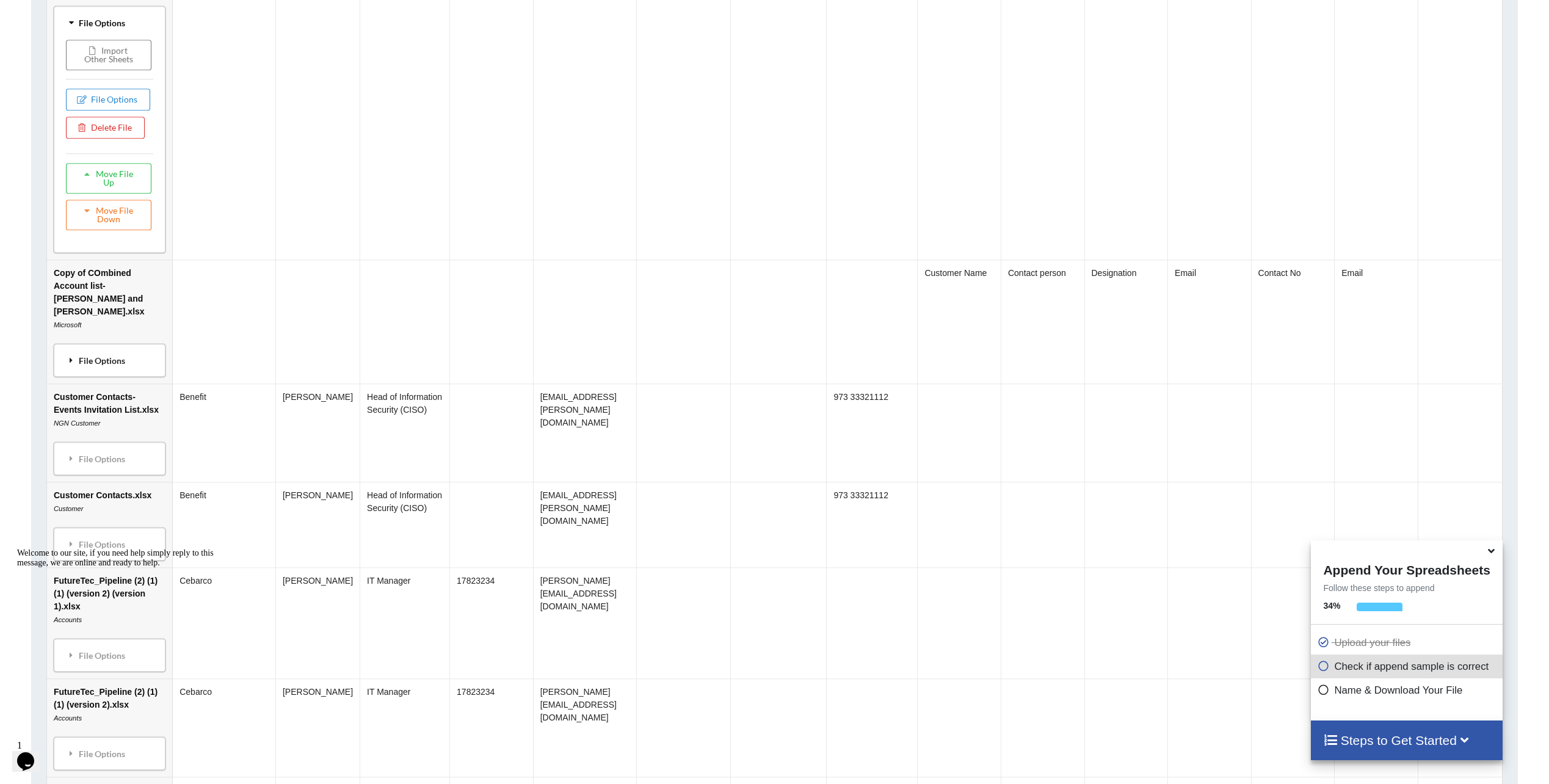
click at [148, 347] on div "File Options" at bounding box center [109, 360] width 104 height 25
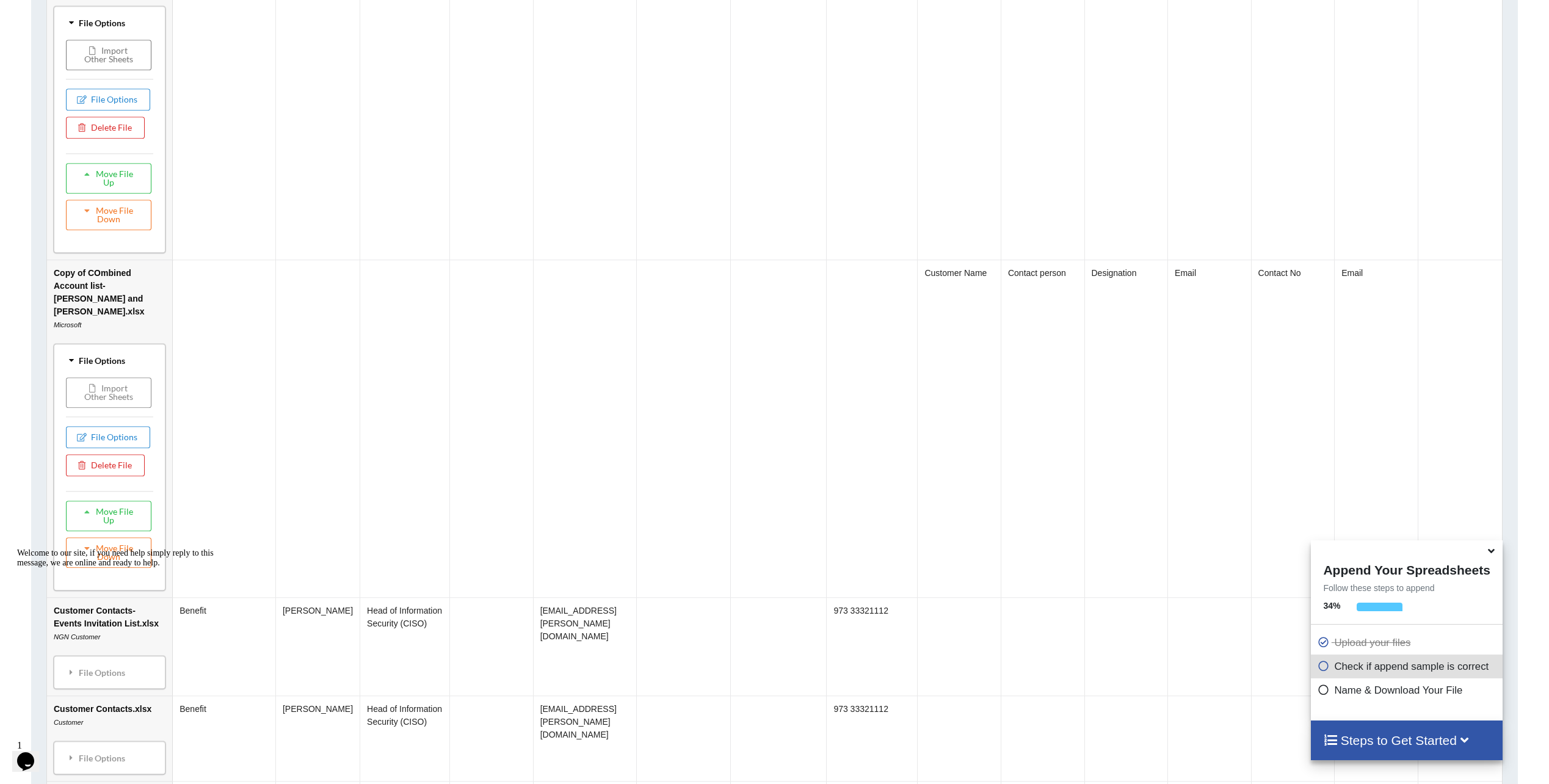
click at [88, 384] on icon at bounding box center [93, 387] width 10 height 7
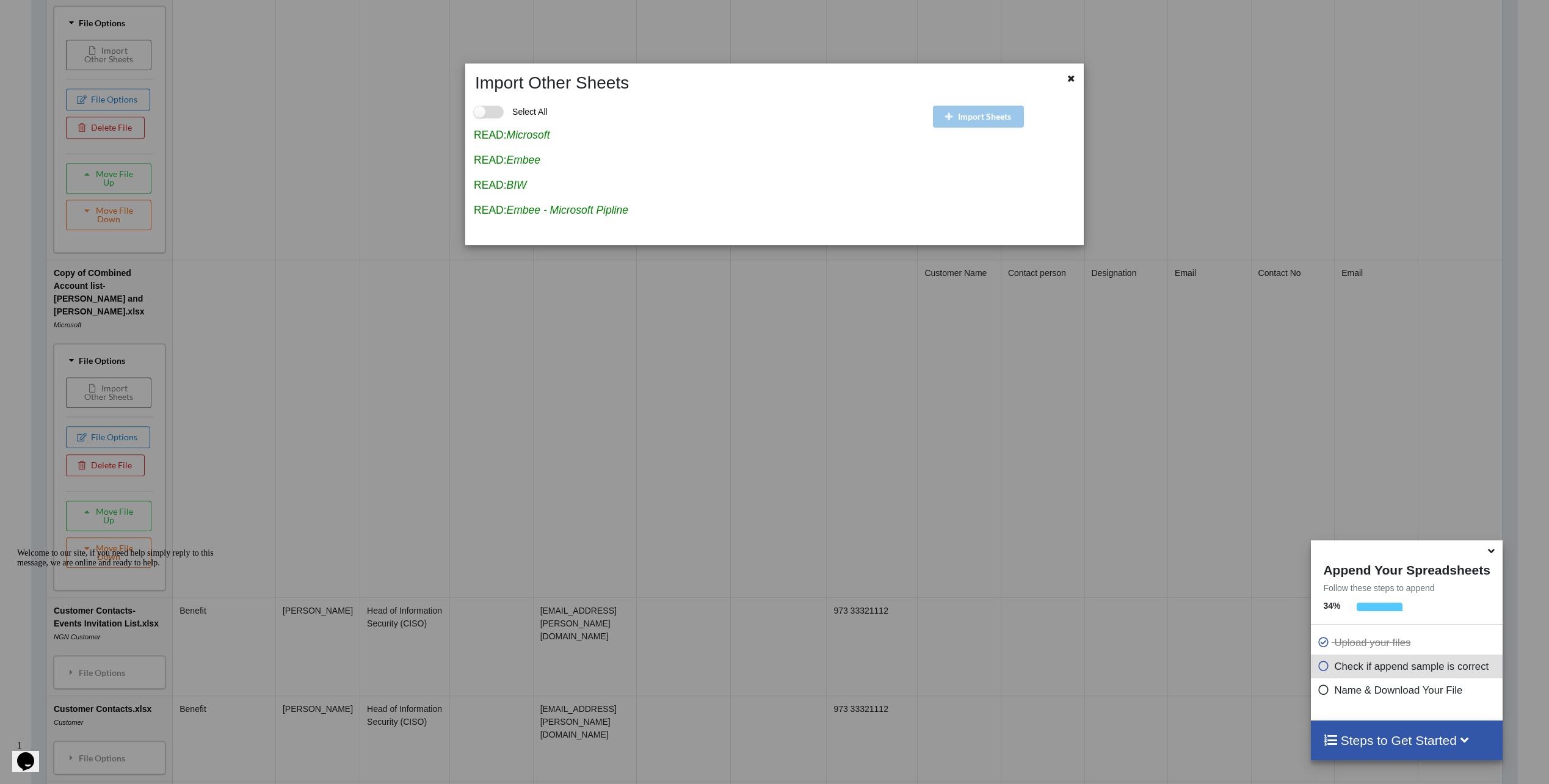
click at [490, 109] on label "Select All" at bounding box center [511, 112] width 74 height 13
checkbox input "true"
click at [510, 141] on icon "Microsoft" at bounding box center [529, 135] width 43 height 12
click at [1072, 80] on icon at bounding box center [1071, 77] width 10 height 9
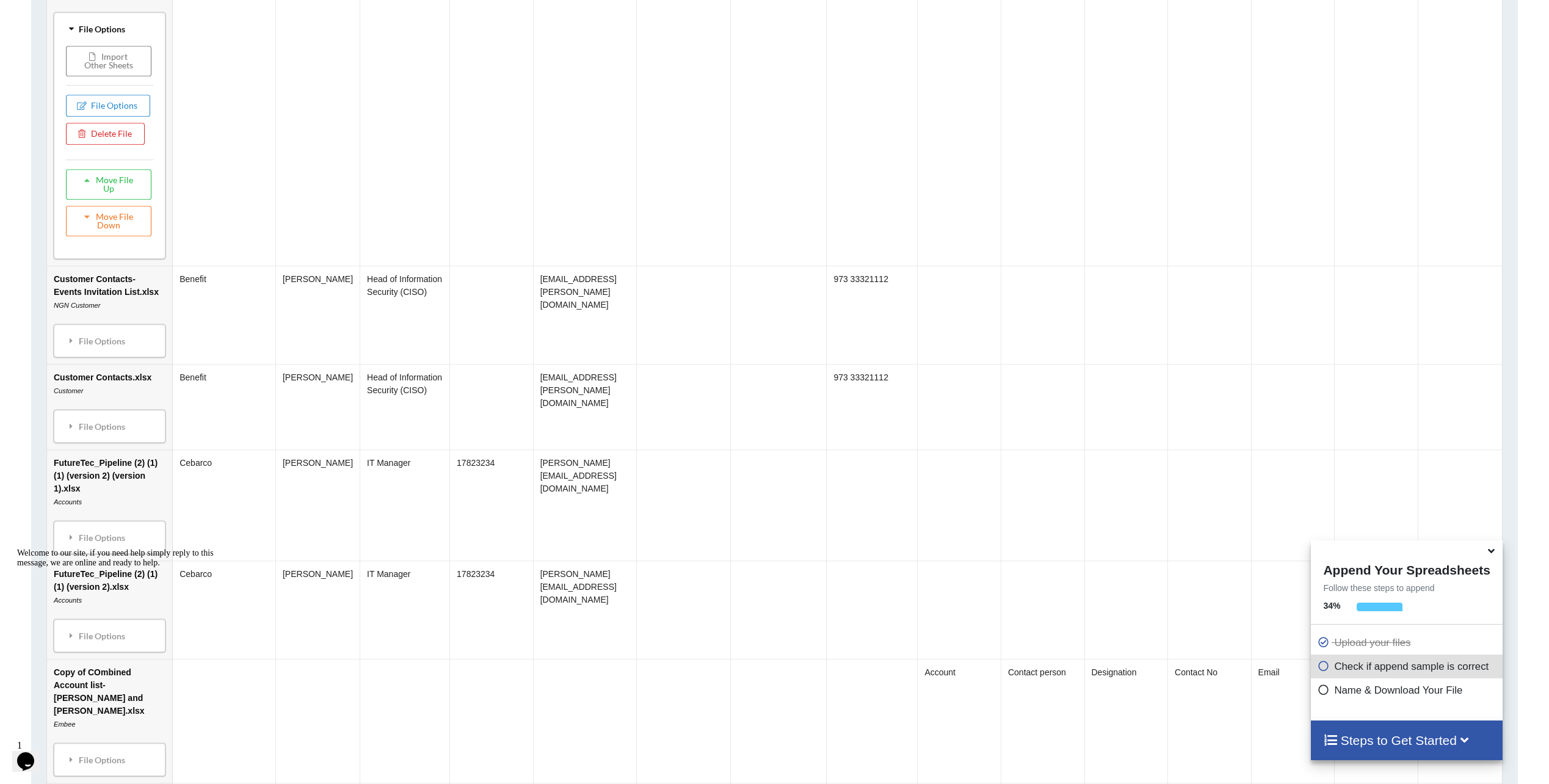
scroll to position [1795, 0]
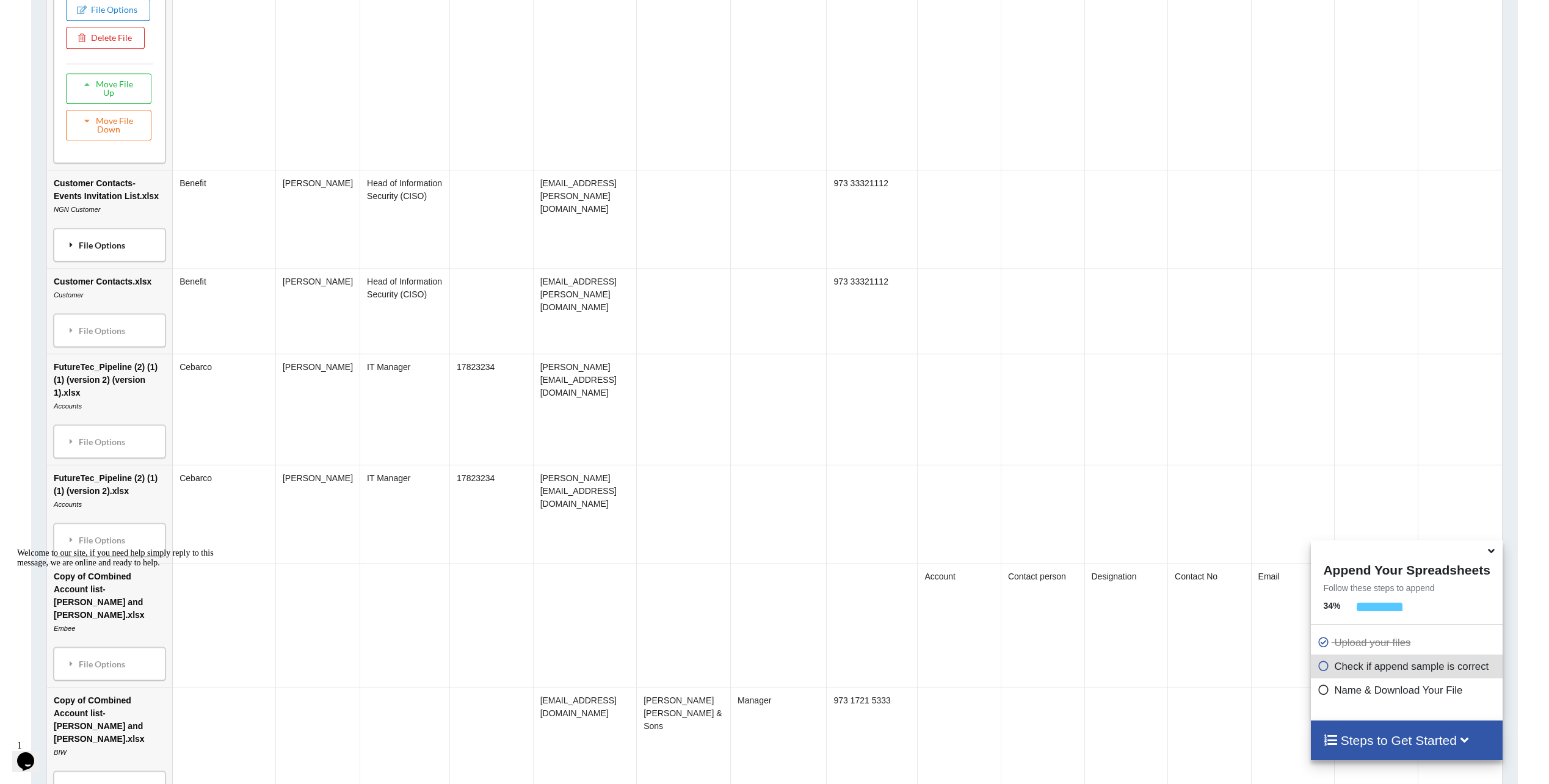
click at [106, 232] on div "File Options" at bounding box center [109, 244] width 104 height 25
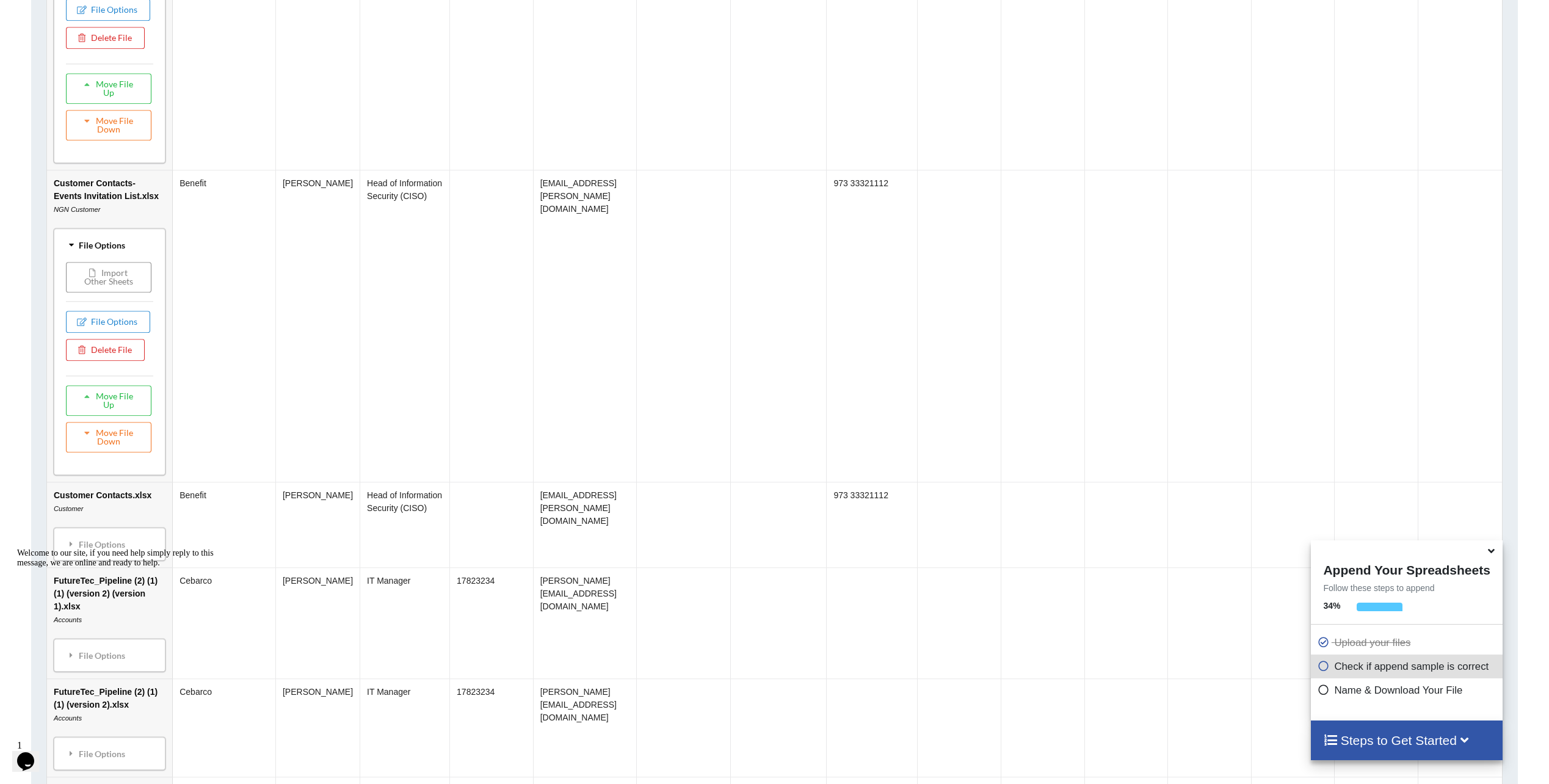
click at [77, 262] on button "Import Other Sheets" at bounding box center [109, 277] width 85 height 30
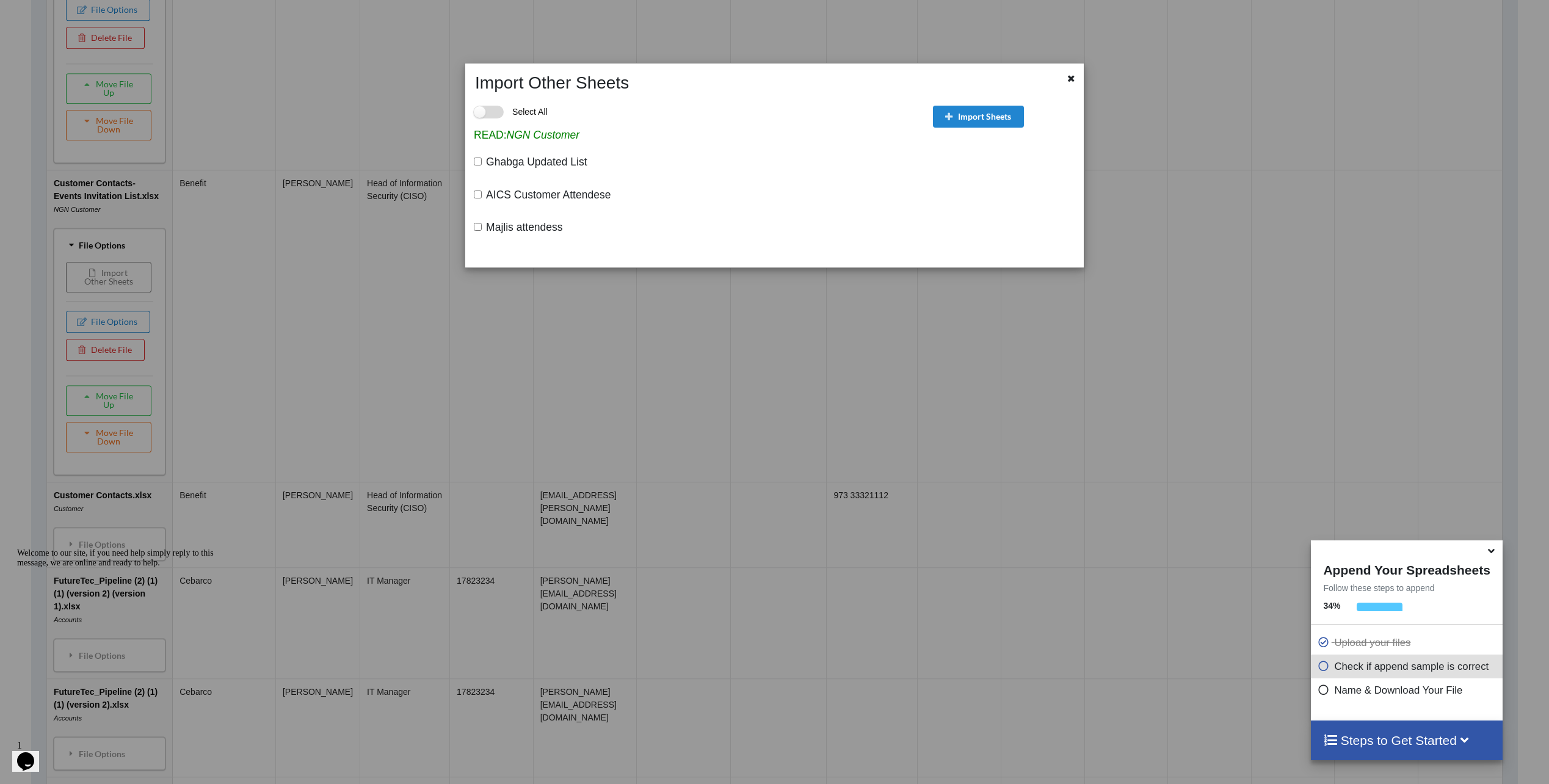
click at [480, 119] on label "Select All" at bounding box center [511, 112] width 74 height 13
checkbox input "true"
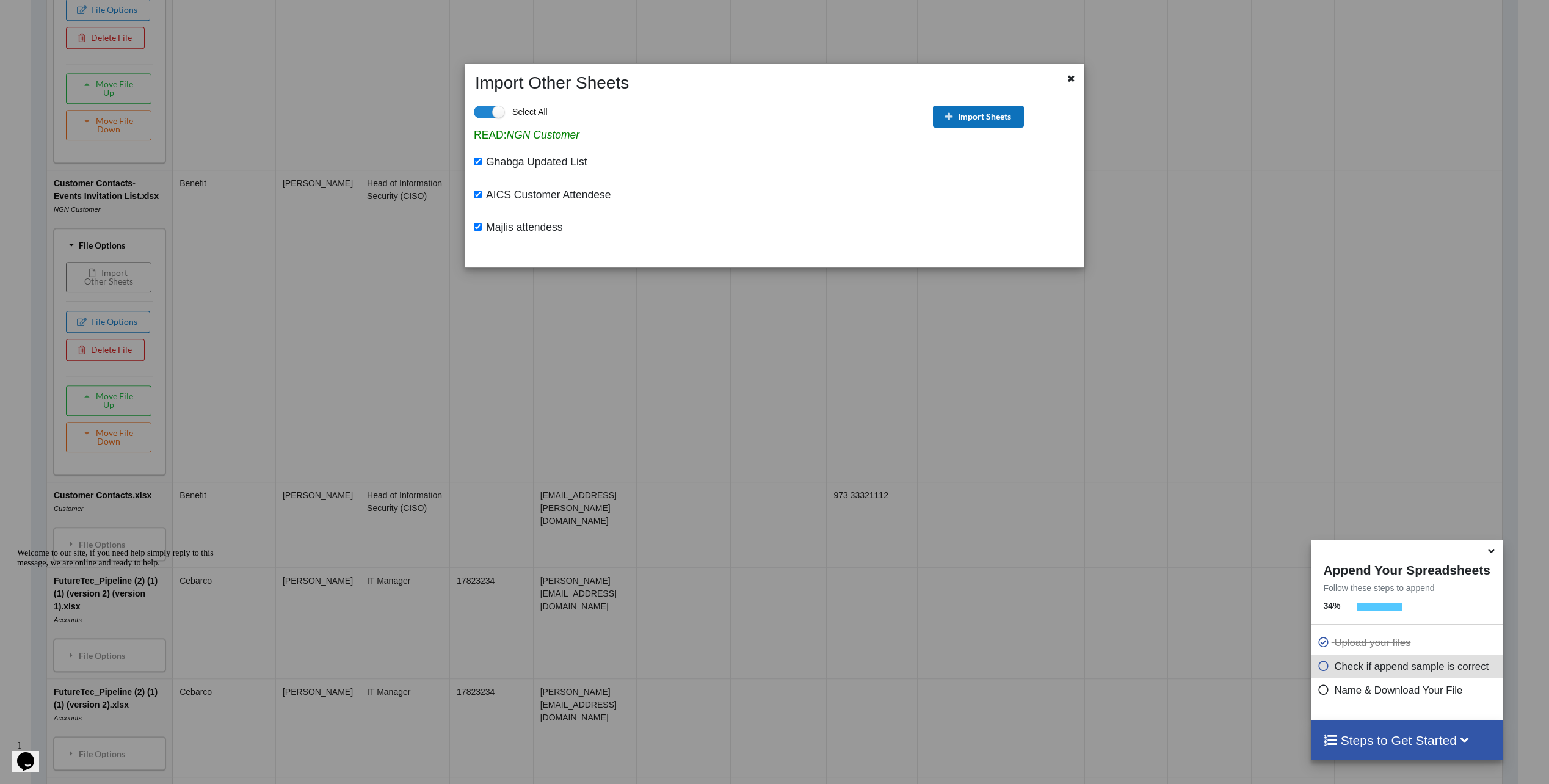
click at [973, 122] on button "Import Sheets" at bounding box center [978, 117] width 91 height 22
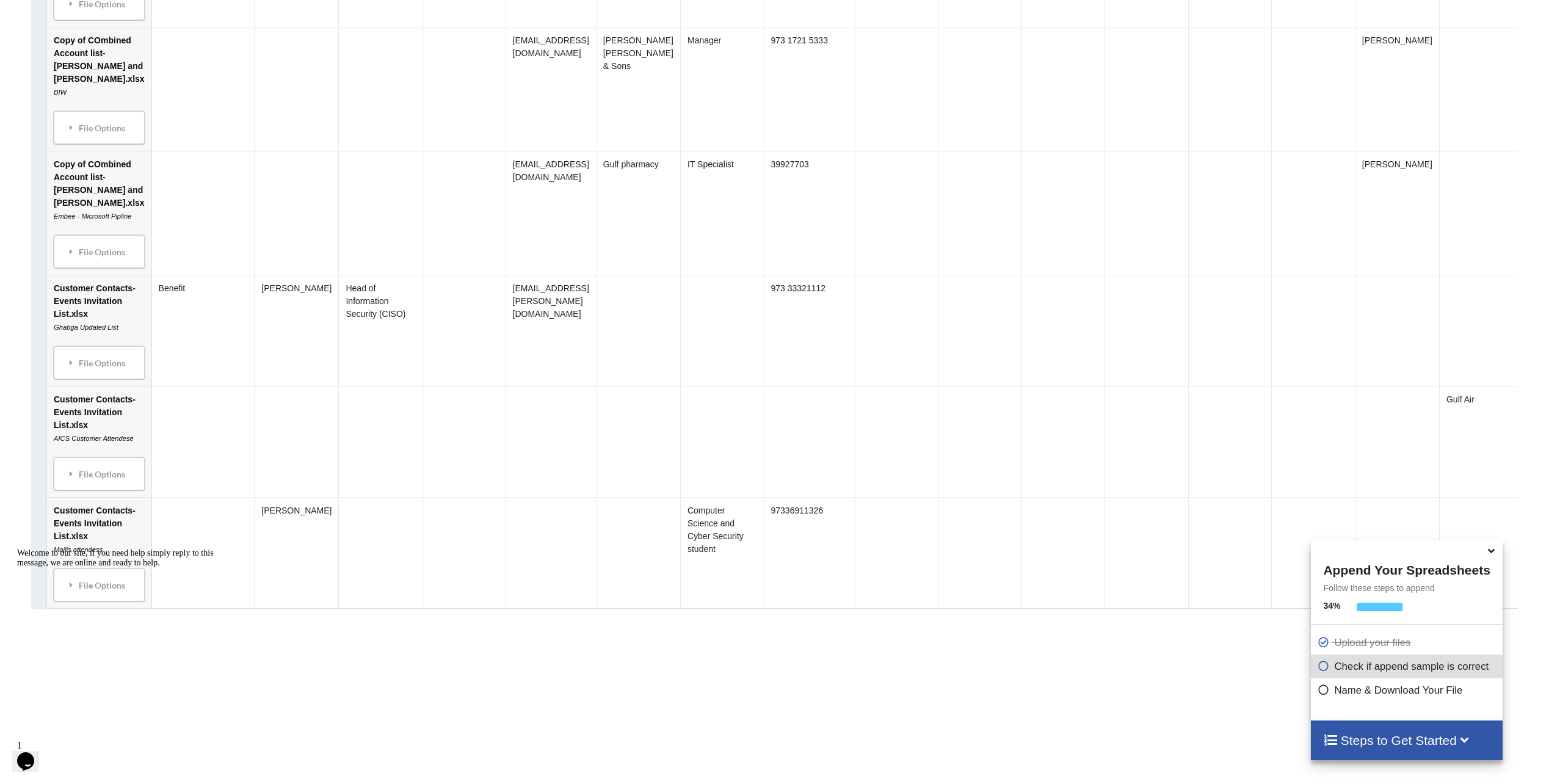
scroll to position [1672, 0]
click at [83, 22] on div "File Options Import Other Sheets File Options Delete File Move File Up Move Fil…" at bounding box center [99, 7] width 91 height 33
click at [83, 19] on div "File Options" at bounding box center [99, 6] width 84 height 25
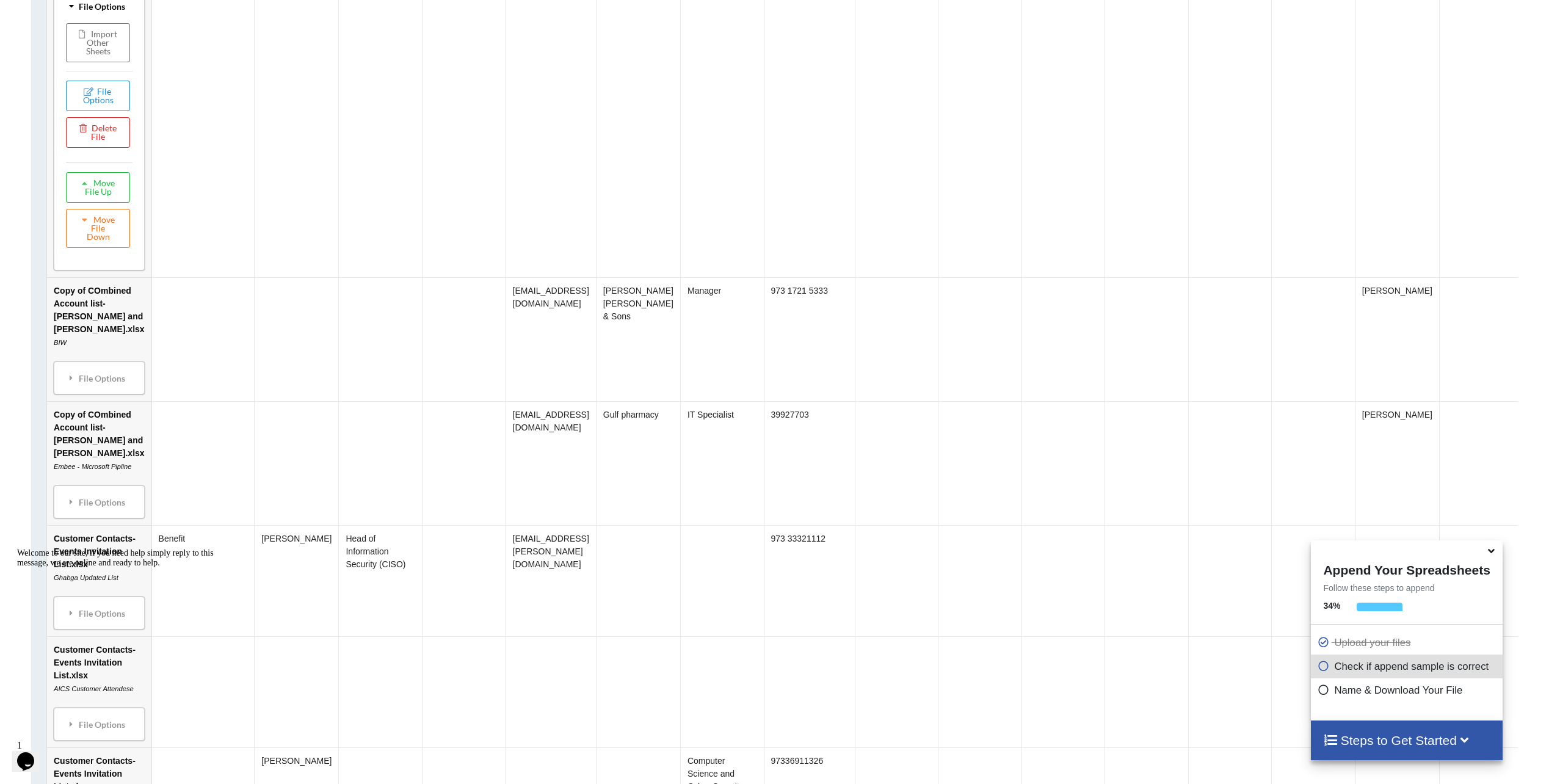
scroll to position [1659, 0]
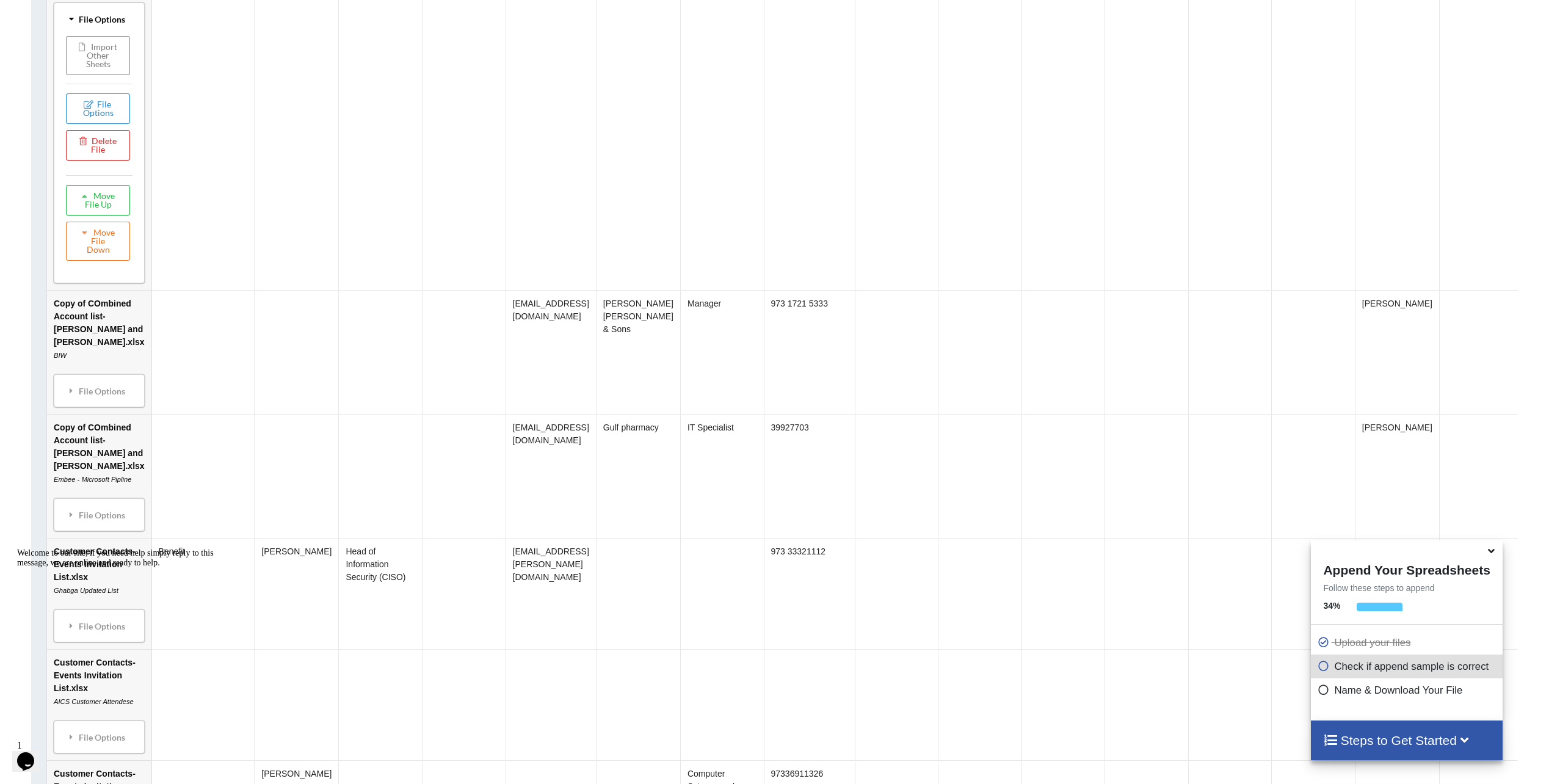
click at [93, 75] on button "Import Other Sheets" at bounding box center [98, 56] width 64 height 39
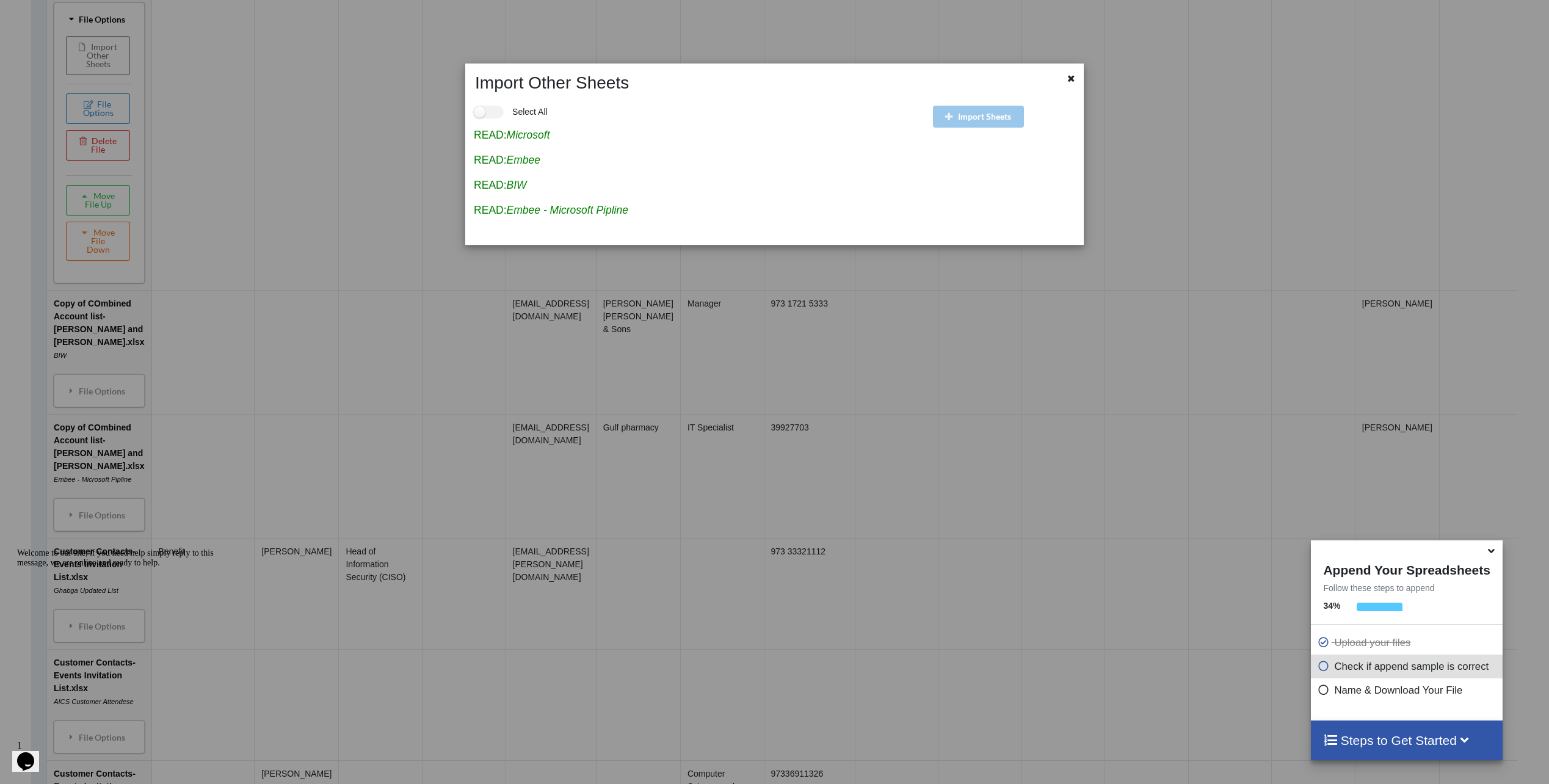
drag, startPoint x: 1070, startPoint y: 78, endPoint x: 1053, endPoint y: 87, distance: 19.2
click at [1070, 80] on icon at bounding box center [1071, 77] width 10 height 9
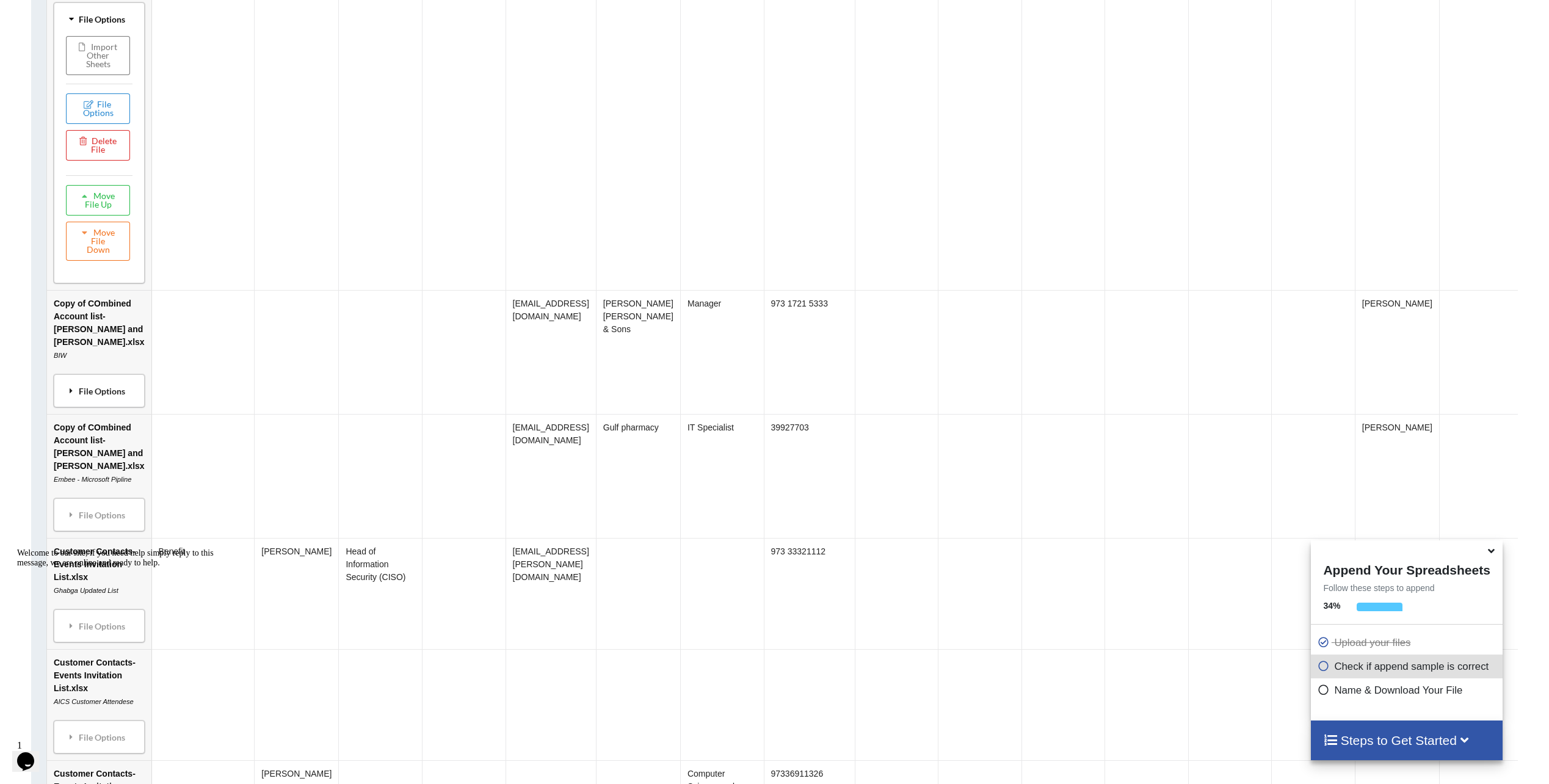
click at [77, 403] on div "File Options" at bounding box center [99, 390] width 84 height 25
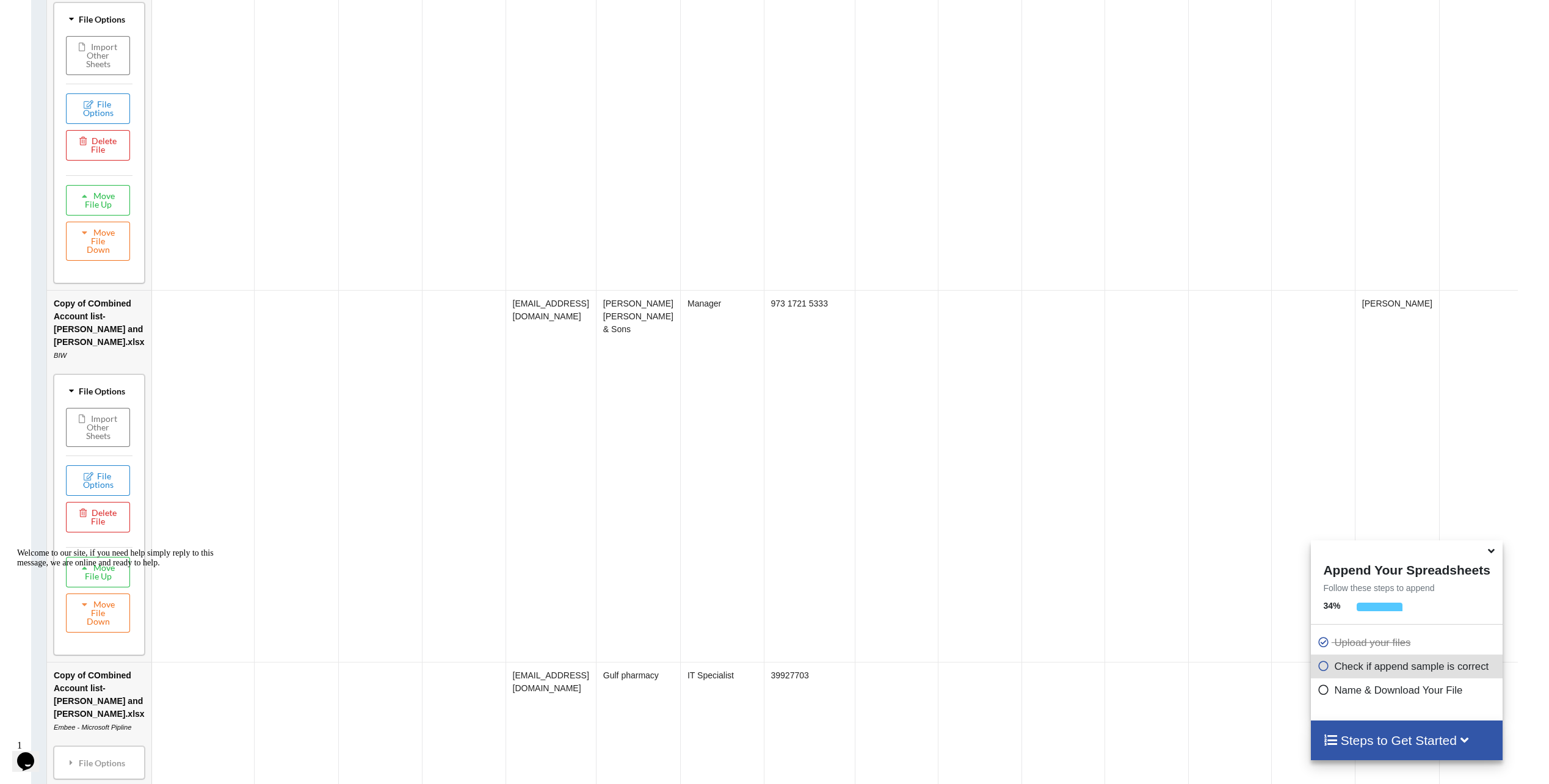
click at [96, 557] on div "Welcome to our site, if you need help simply reply to this message, we are onli…" at bounding box center [127, 557] width 220 height 20
click at [85, 560] on div "Welcome to our site, if you need help simply reply to this message, we are onli…" at bounding box center [127, 557] width 220 height 20
click at [68, 396] on icon at bounding box center [72, 390] width 9 height 11
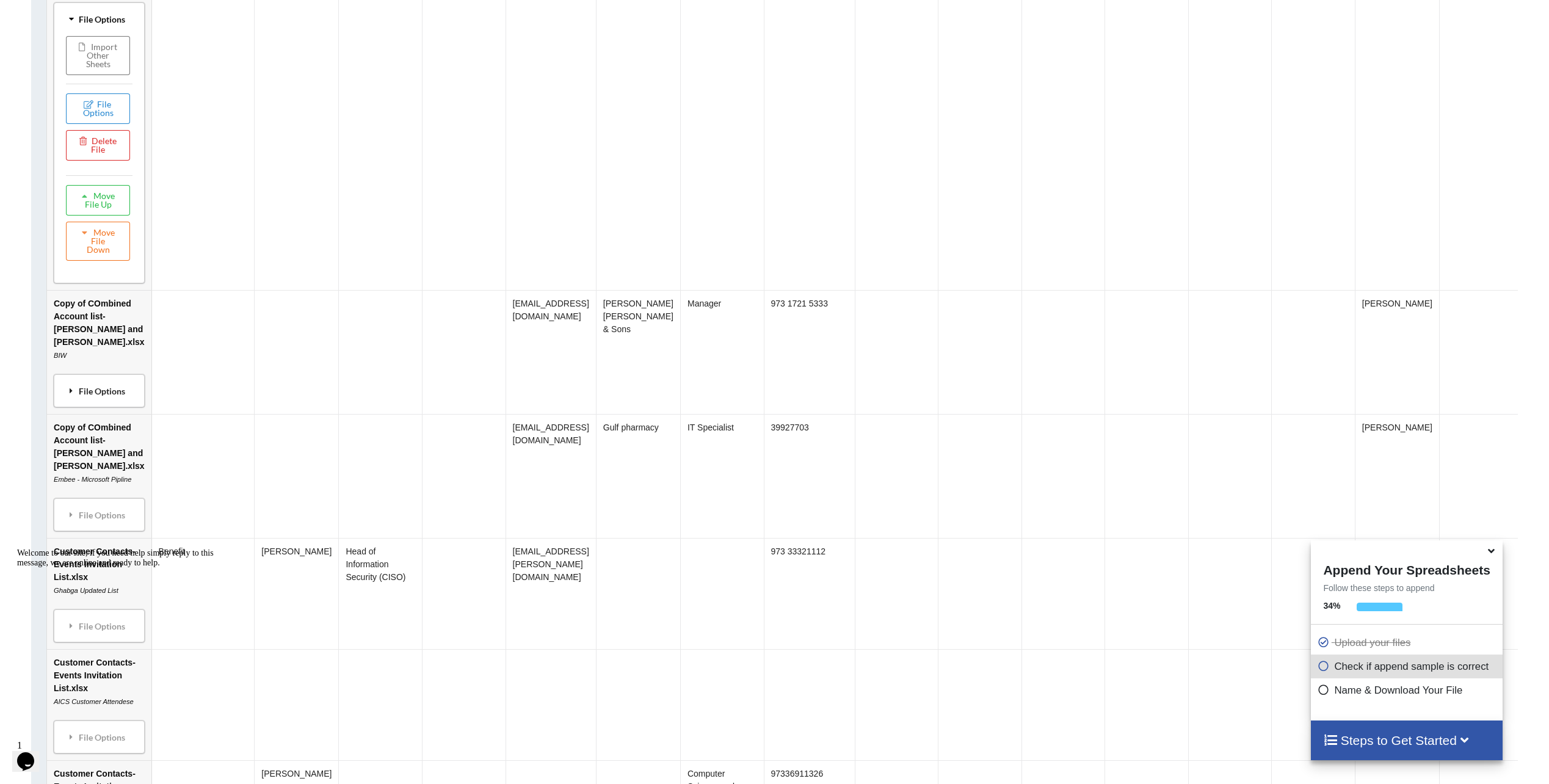
click at [91, 403] on div "File Options" at bounding box center [99, 390] width 84 height 25
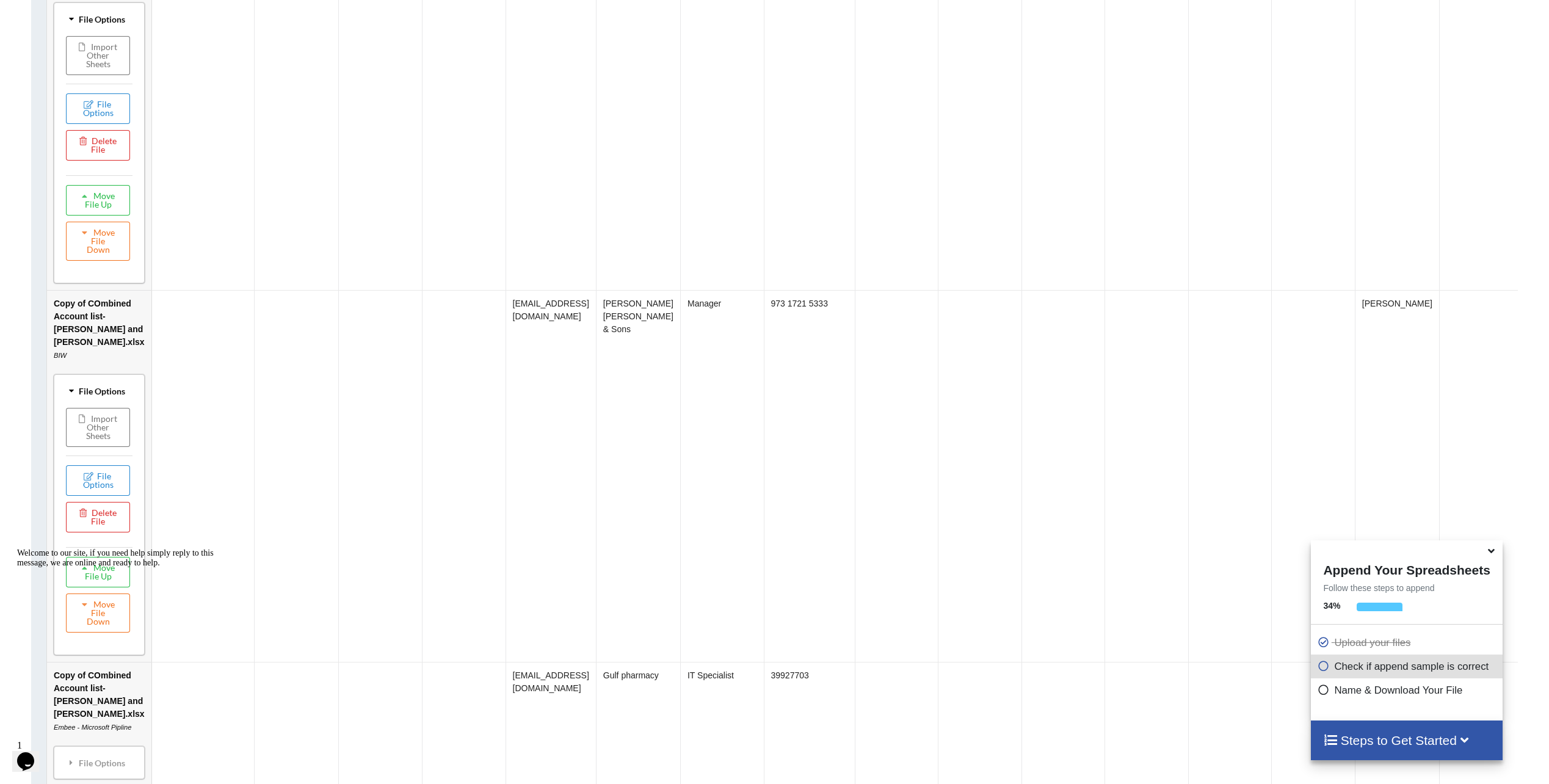
click at [93, 568] on div "Welcome to our site, if you need help simply reply to this message, we are onli…" at bounding box center [127, 557] width 220 height 20
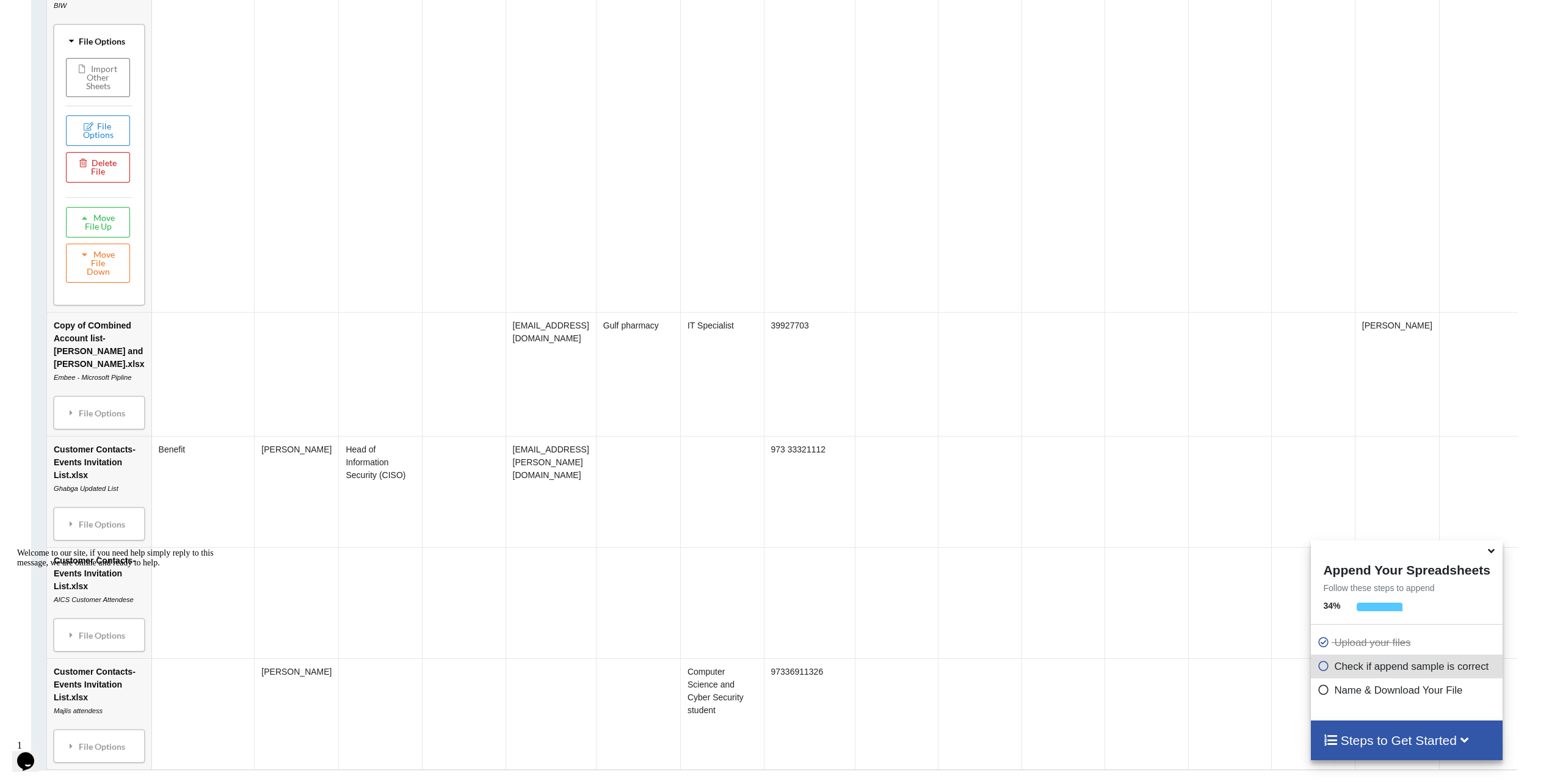
scroll to position [2026, 0]
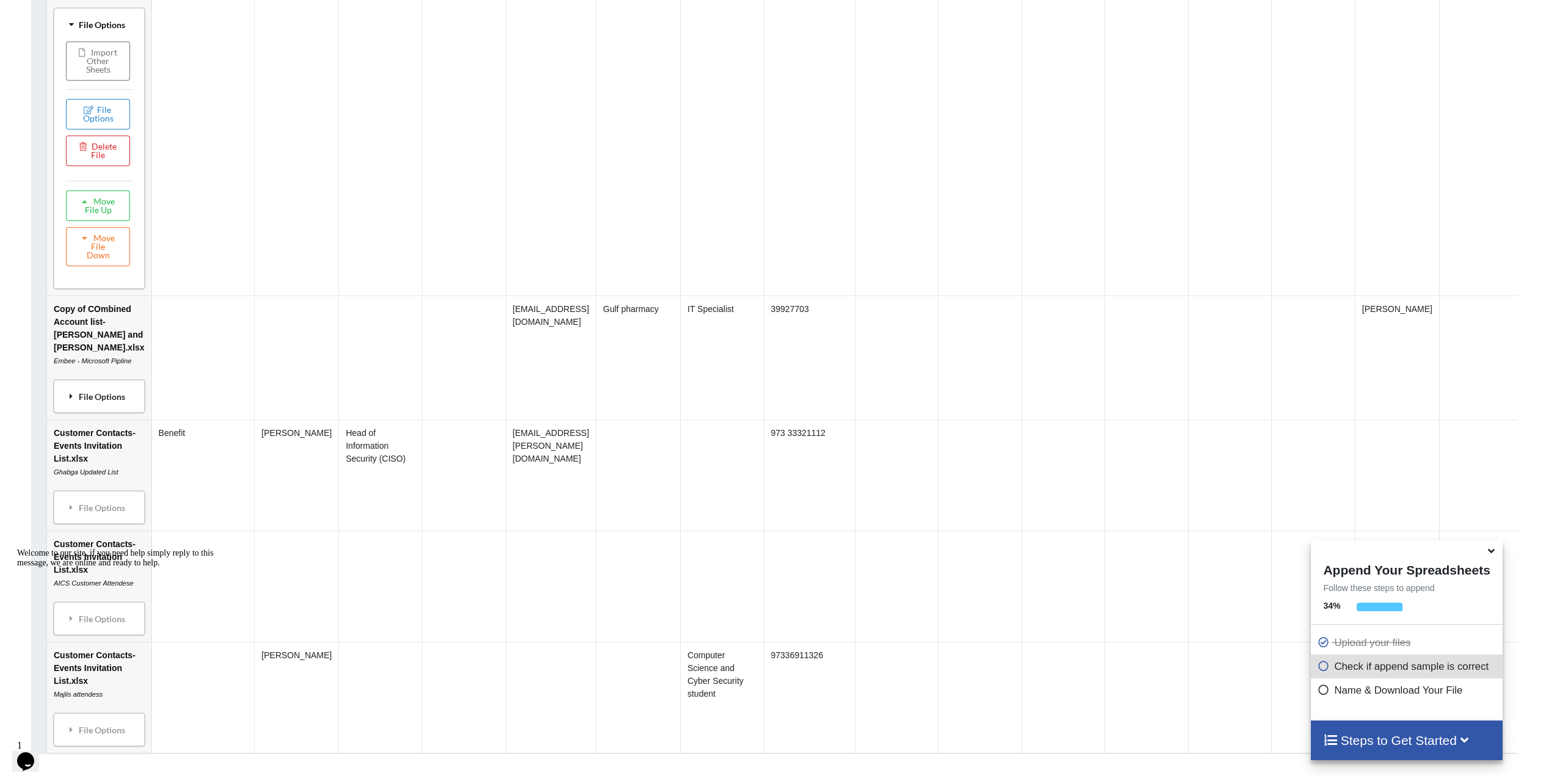
click at [96, 409] on div "File Options" at bounding box center [99, 395] width 84 height 25
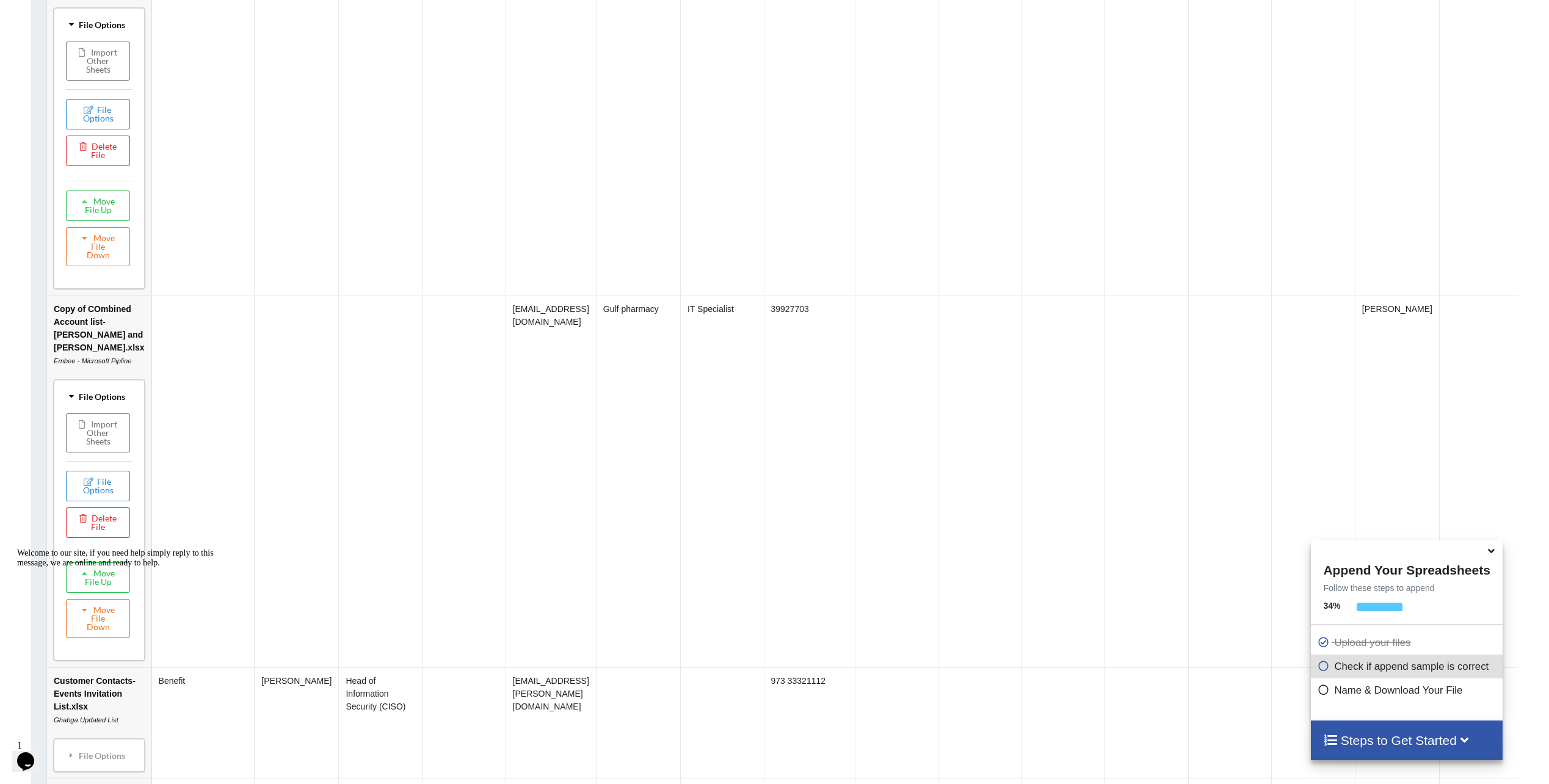
click at [89, 568] on div "Welcome to our site, if you need help simply reply to this message, we are onli…" at bounding box center [127, 557] width 220 height 20
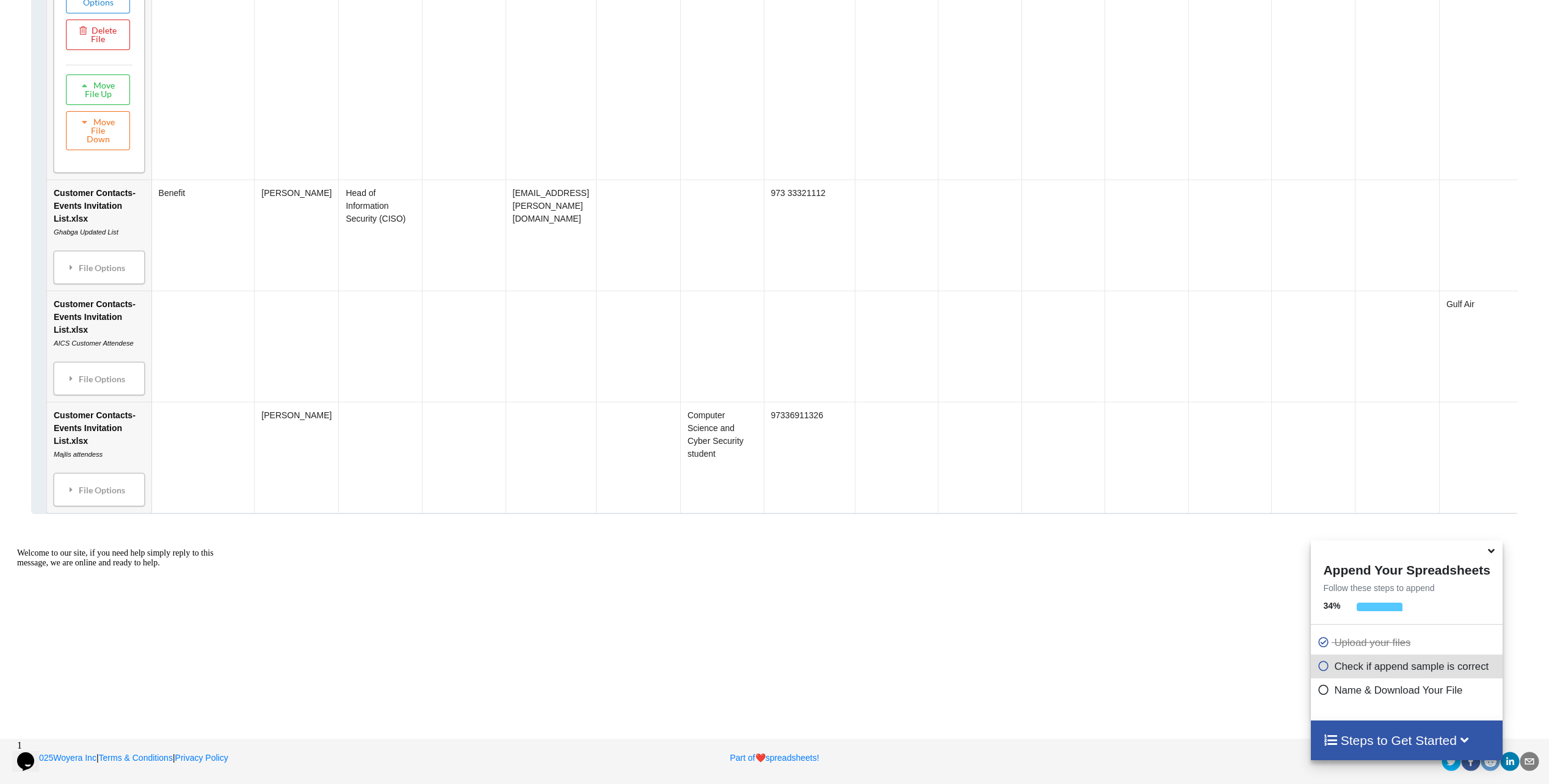
scroll to position [2697, 0]
click at [88, 280] on div "File Options" at bounding box center [99, 267] width 84 height 25
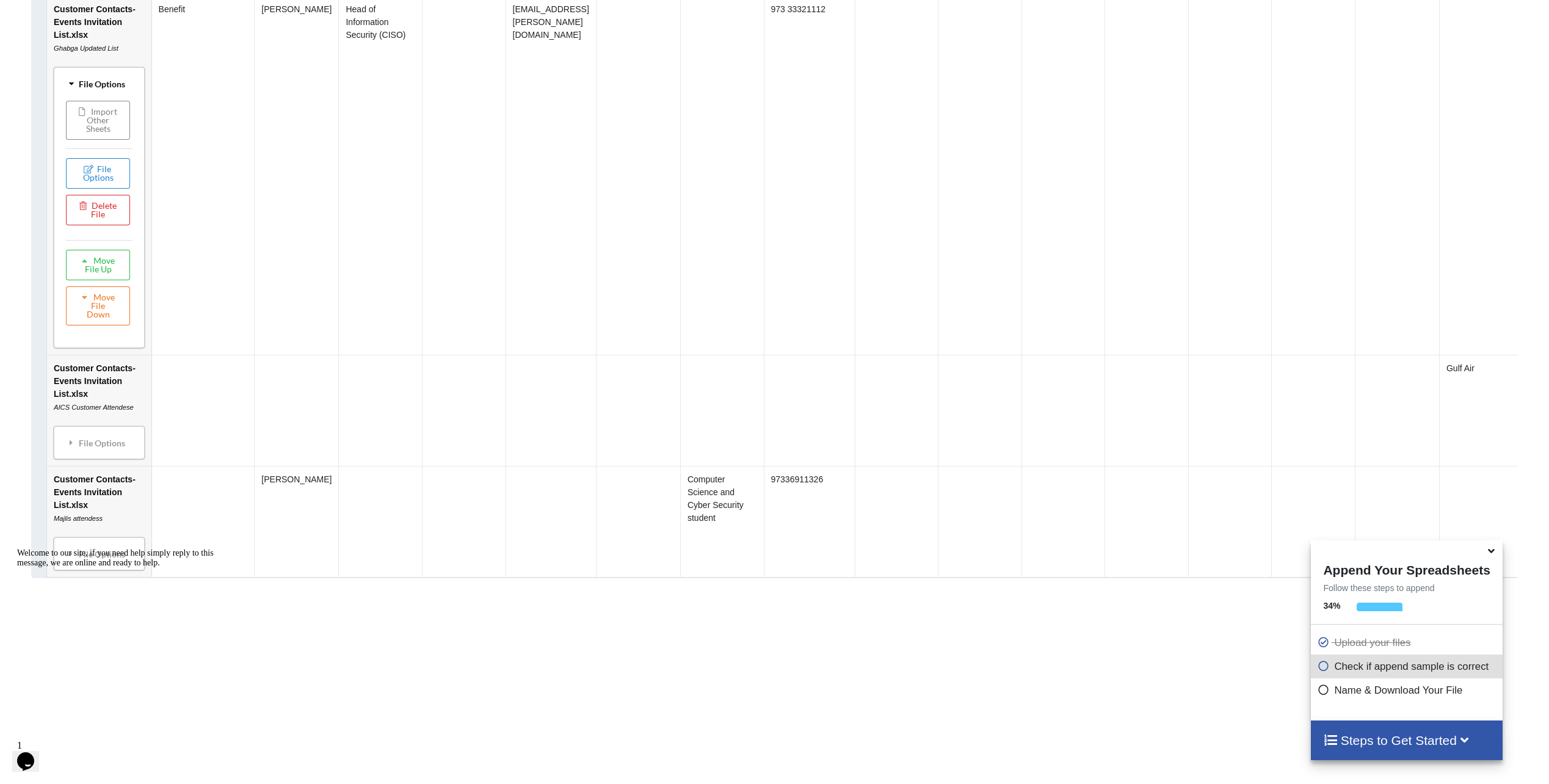
click at [87, 140] on button "Import Other Sheets" at bounding box center [98, 120] width 64 height 39
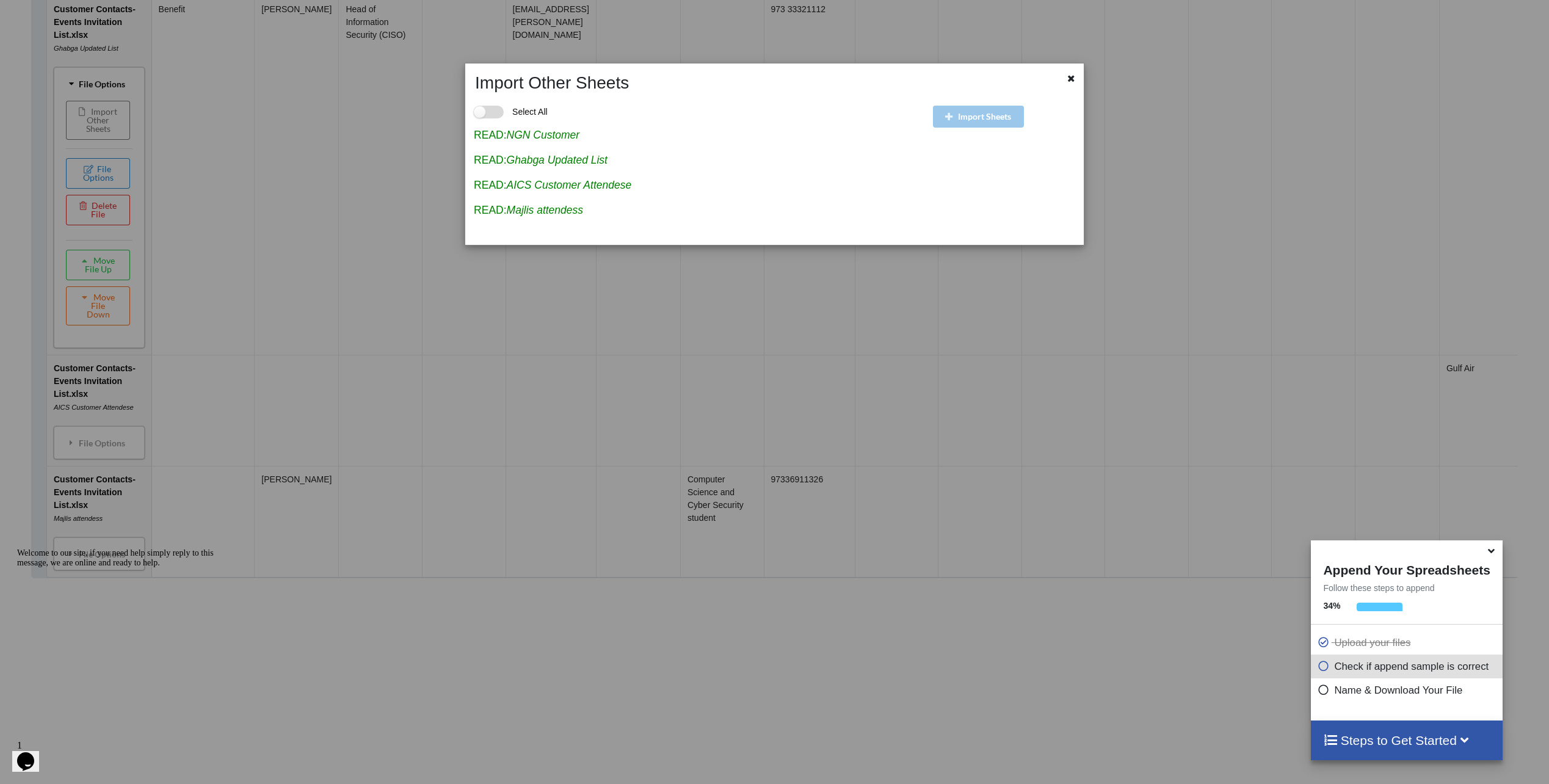
click at [490, 110] on label "Select All" at bounding box center [511, 112] width 74 height 13
checkbox input "true"
click at [1072, 80] on icon at bounding box center [1071, 77] width 10 height 9
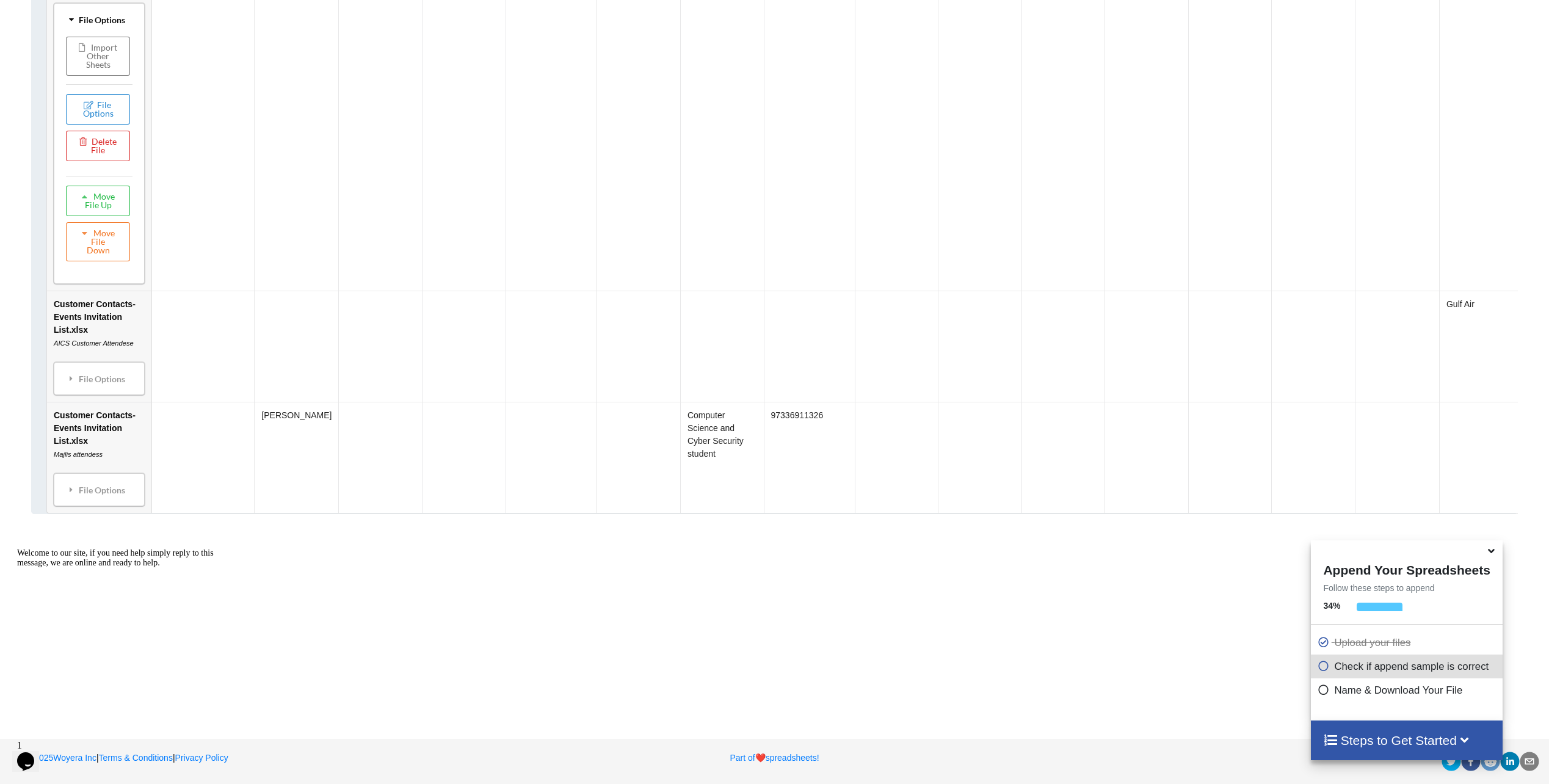
scroll to position [2941, 0]
click at [96, 391] on div "File Options" at bounding box center [99, 378] width 84 height 25
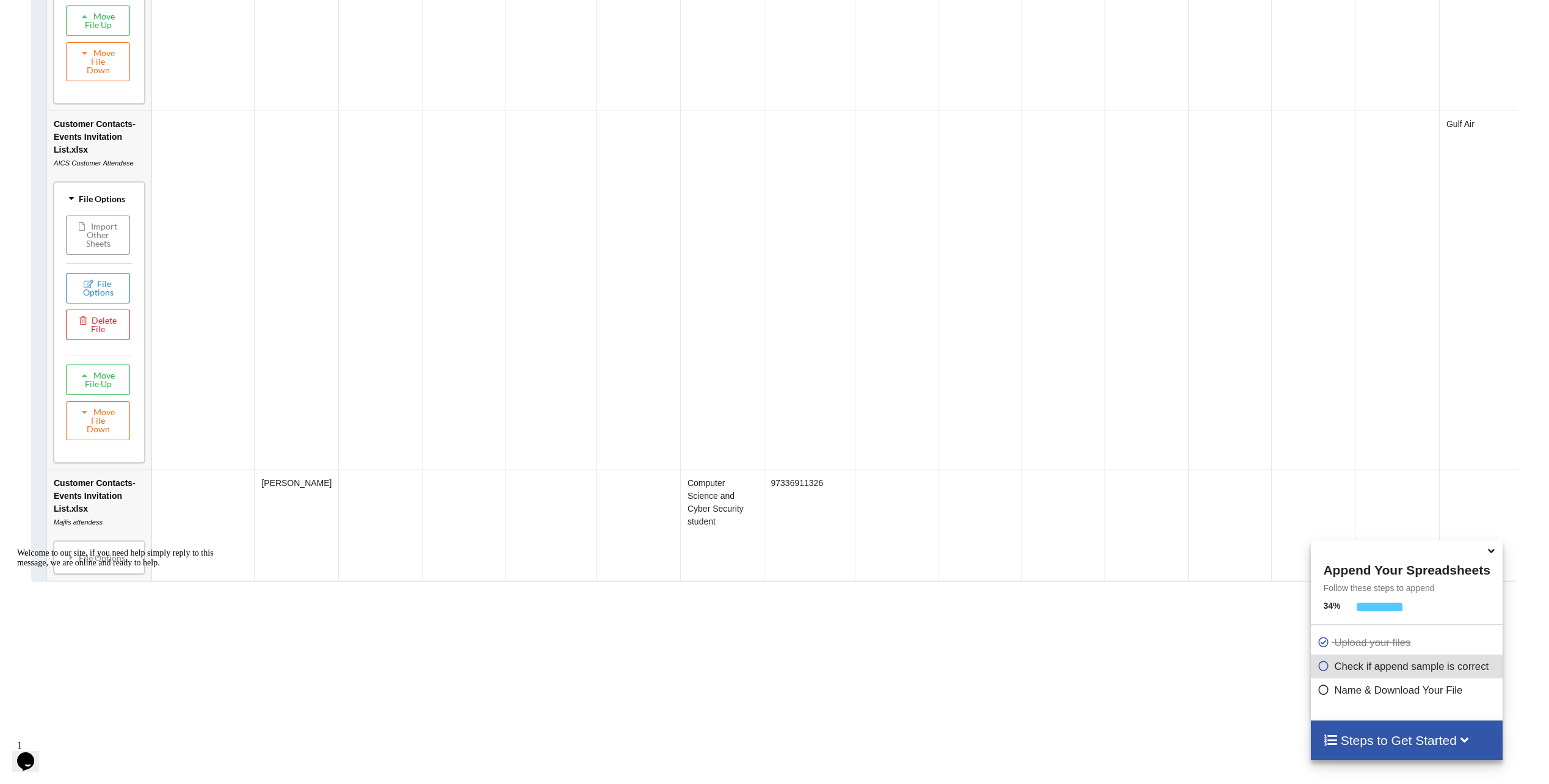
click at [96, 255] on button "Import Other Sheets" at bounding box center [98, 235] width 64 height 39
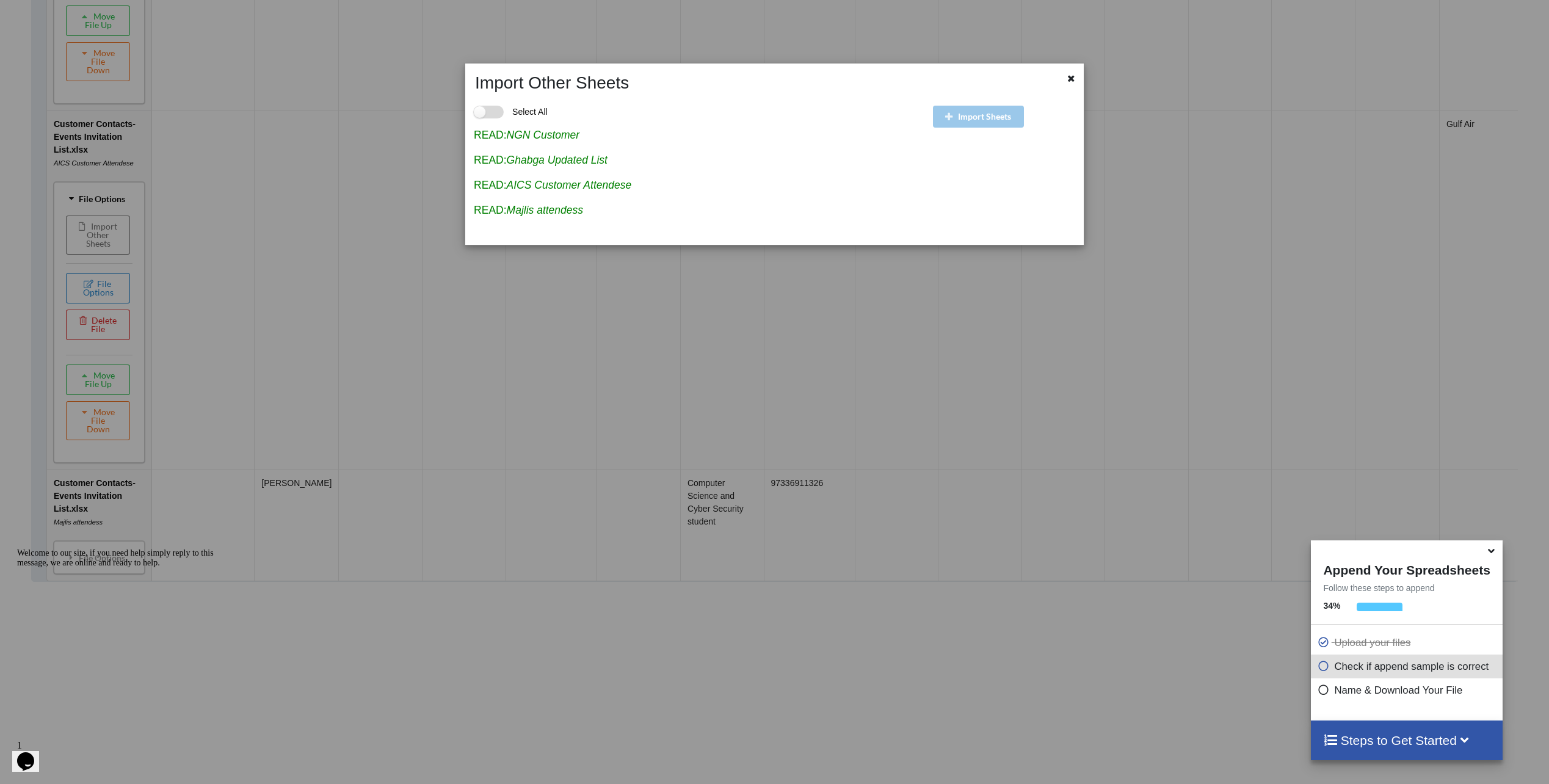
click at [495, 114] on label "Select All" at bounding box center [511, 112] width 74 height 13
checkbox input "true"
click at [553, 137] on icon "NGN Customer" at bounding box center [543, 135] width 73 height 12
click at [1069, 81] on icon at bounding box center [1071, 77] width 10 height 9
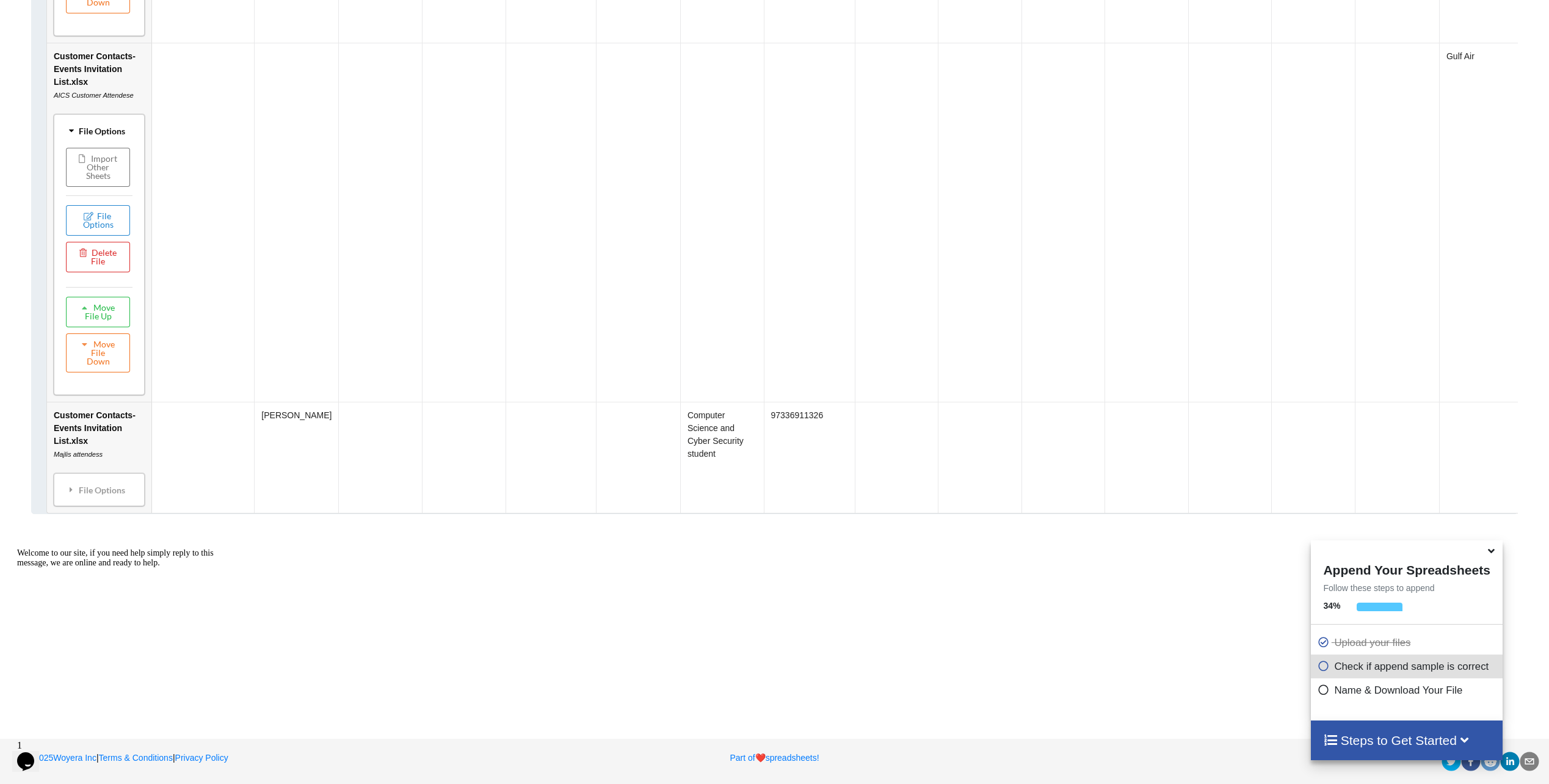
scroll to position [3246, 0]
click at [80, 562] on div "Welcome to our site, if you need help simply reply to this message, we are onli…" at bounding box center [127, 557] width 220 height 20
click at [85, 550] on div "Welcome to our site, if you need help simply reply to this message, we are onli…" at bounding box center [127, 557] width 220 height 20
click at [83, 487] on div "File Options" at bounding box center [99, 489] width 84 height 25
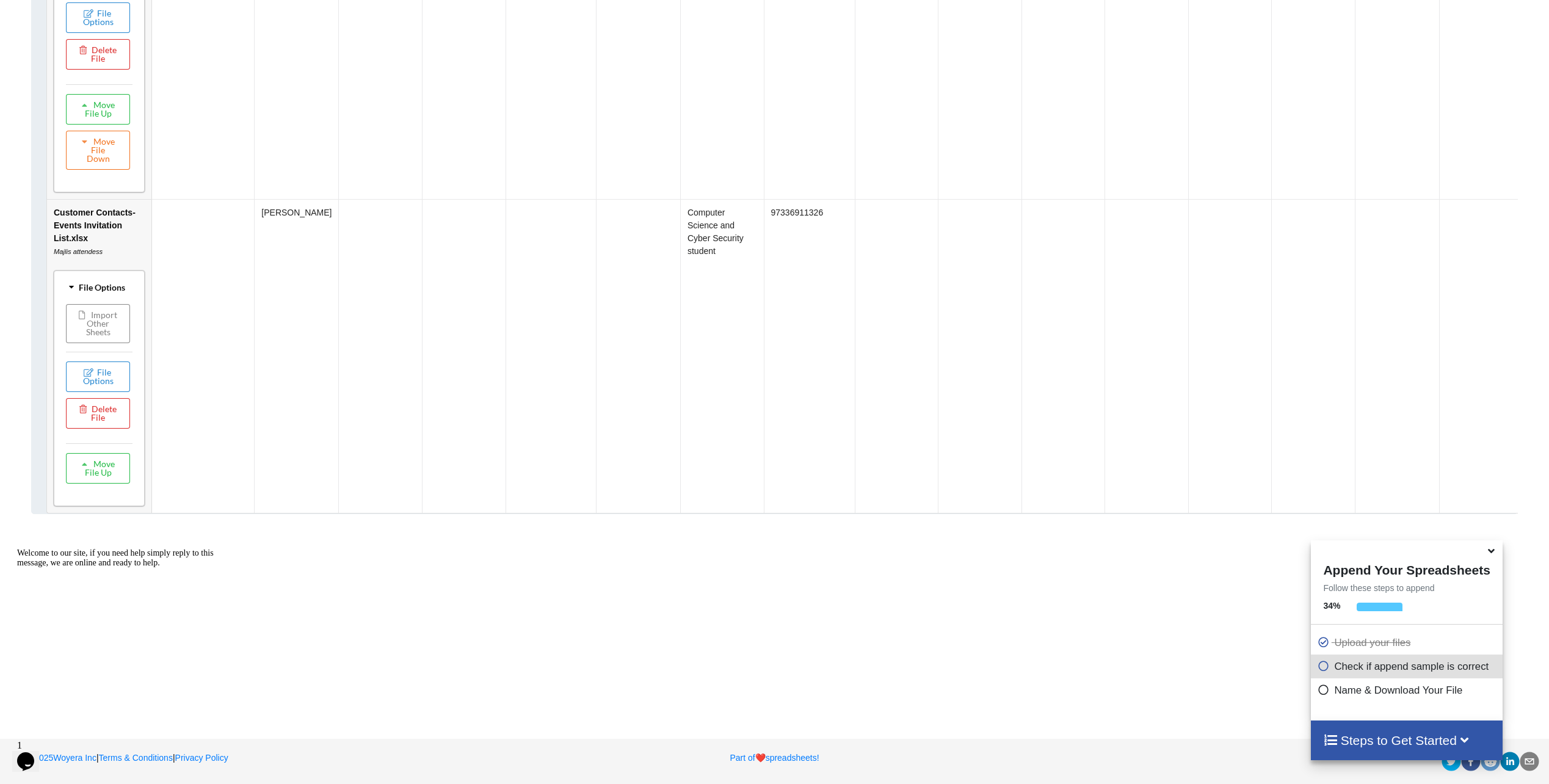
click at [105, 343] on button "Import Other Sheets" at bounding box center [98, 324] width 64 height 39
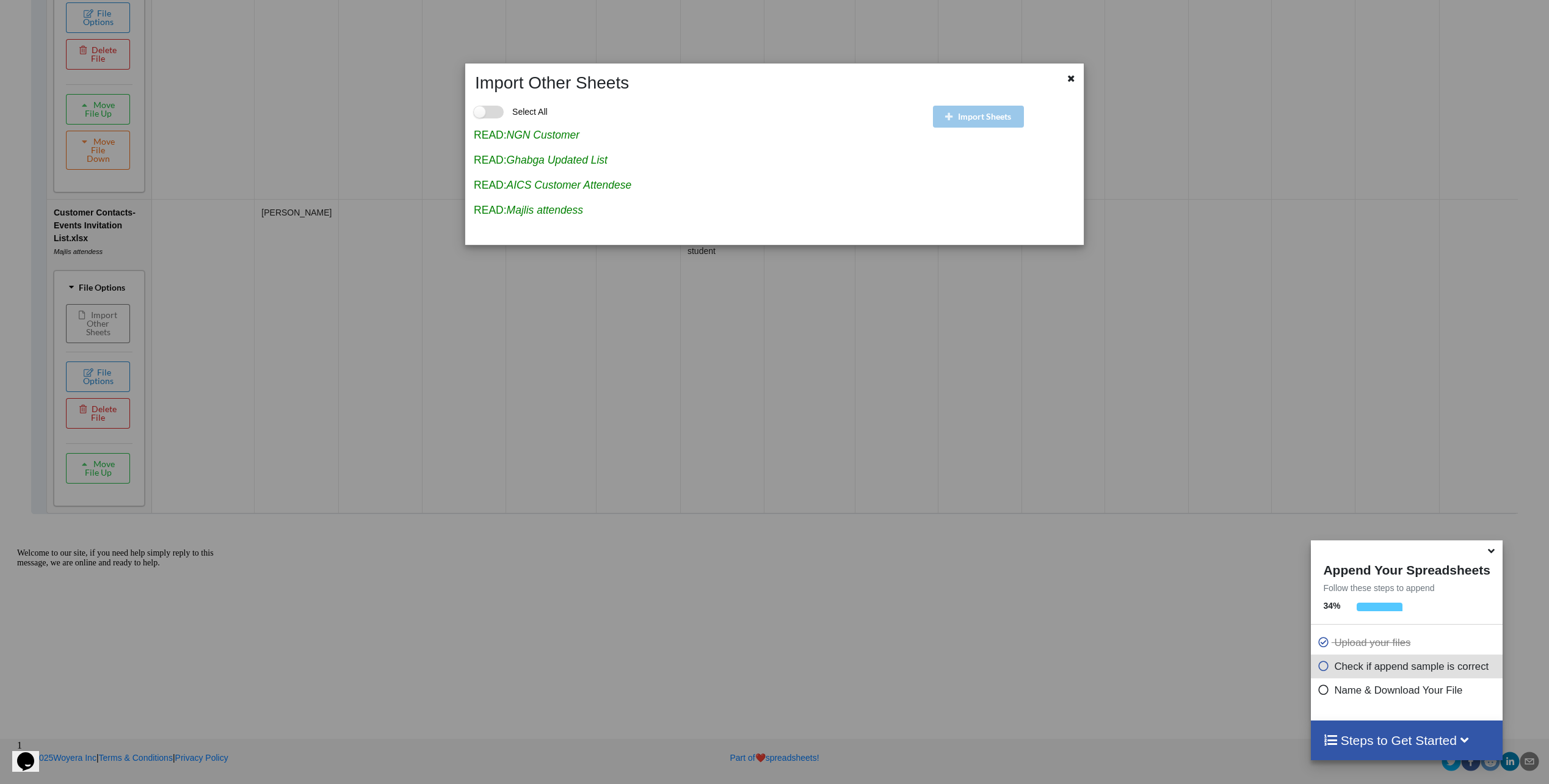
click at [498, 107] on label "Select All" at bounding box center [511, 112] width 74 height 13
checkbox input "true"
click at [1075, 85] on div at bounding box center [1057, 83] width 51 height 21
click at [1071, 81] on icon at bounding box center [1071, 77] width 10 height 9
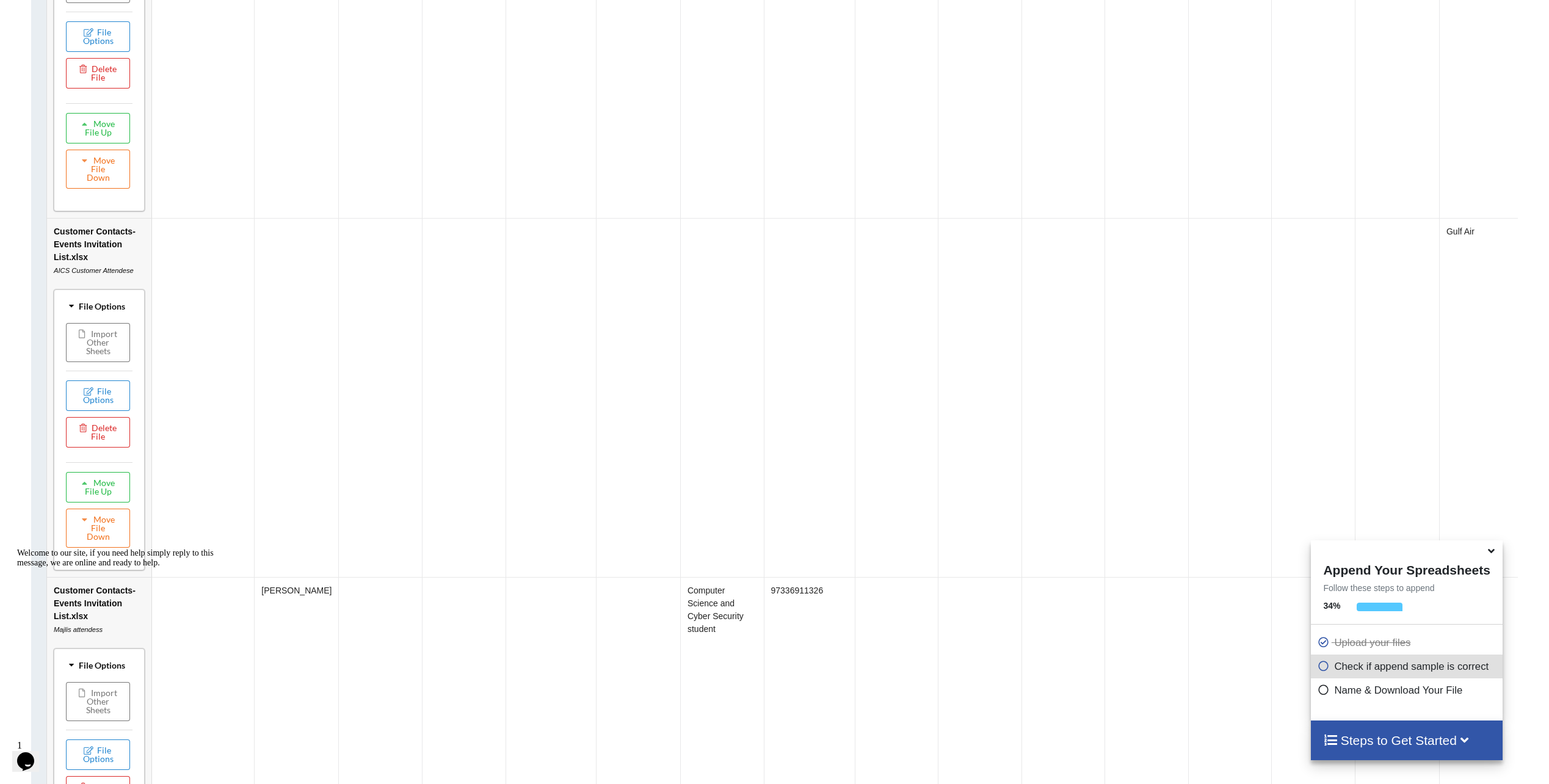
scroll to position [2398, 0]
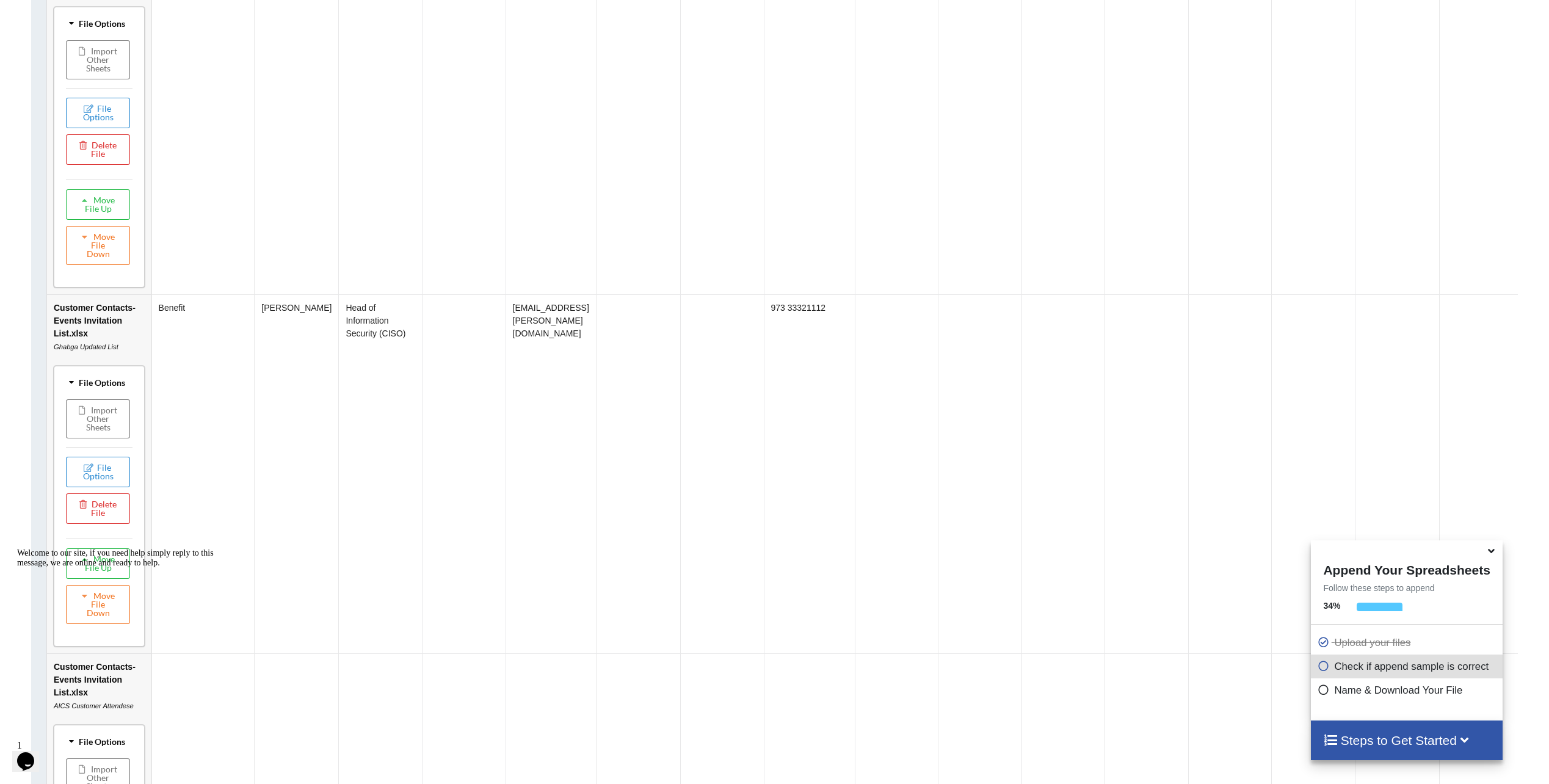
click at [80, 36] on div "File Options" at bounding box center [99, 22] width 84 height 25
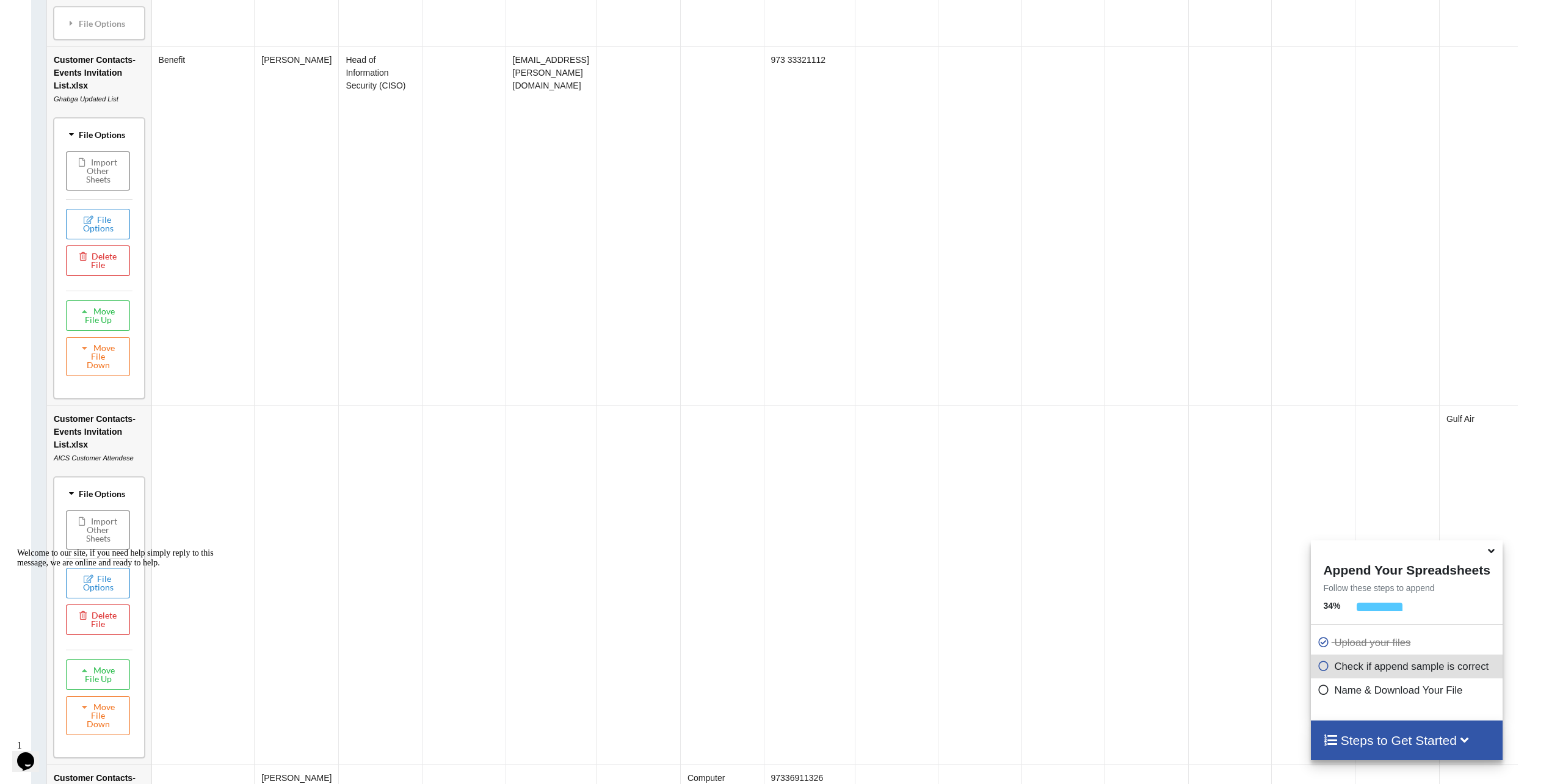
click at [67, 147] on div "File Options" at bounding box center [99, 134] width 84 height 25
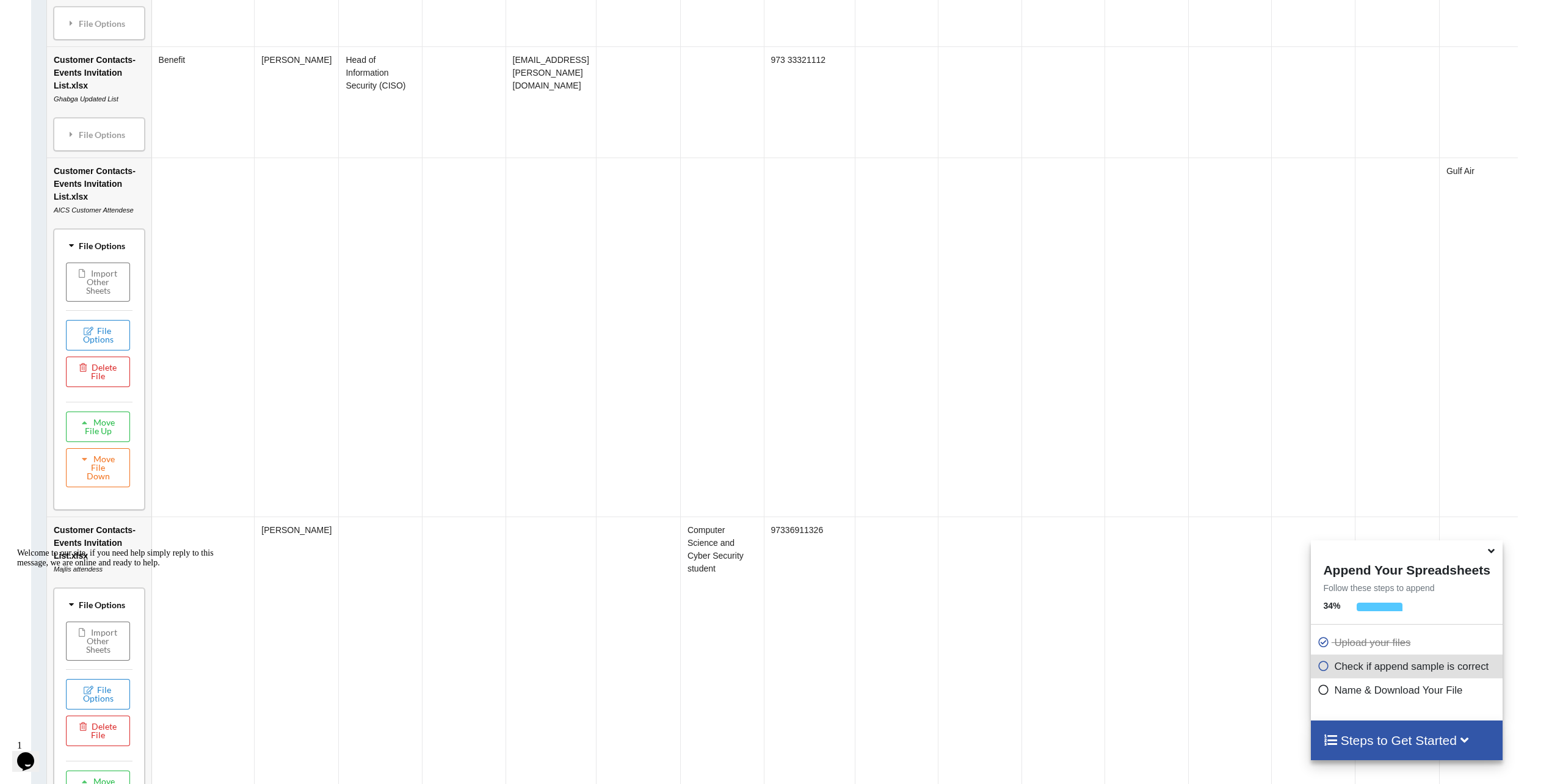
click at [90, 258] on div "File Options" at bounding box center [99, 245] width 84 height 25
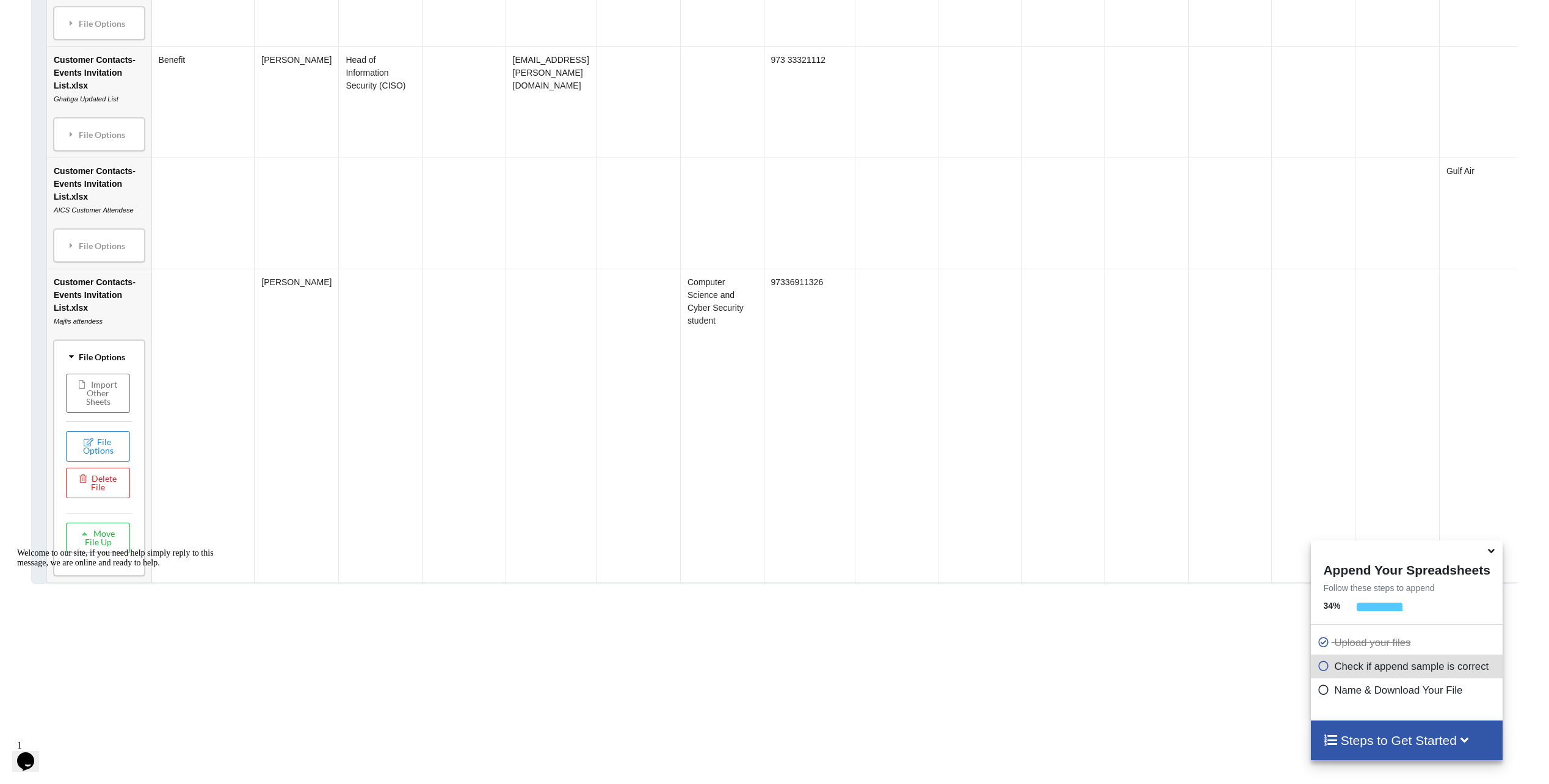
click at [75, 557] on div "Welcome to our site, if you need help simply reply to this message, we are onli…" at bounding box center [127, 557] width 220 height 20
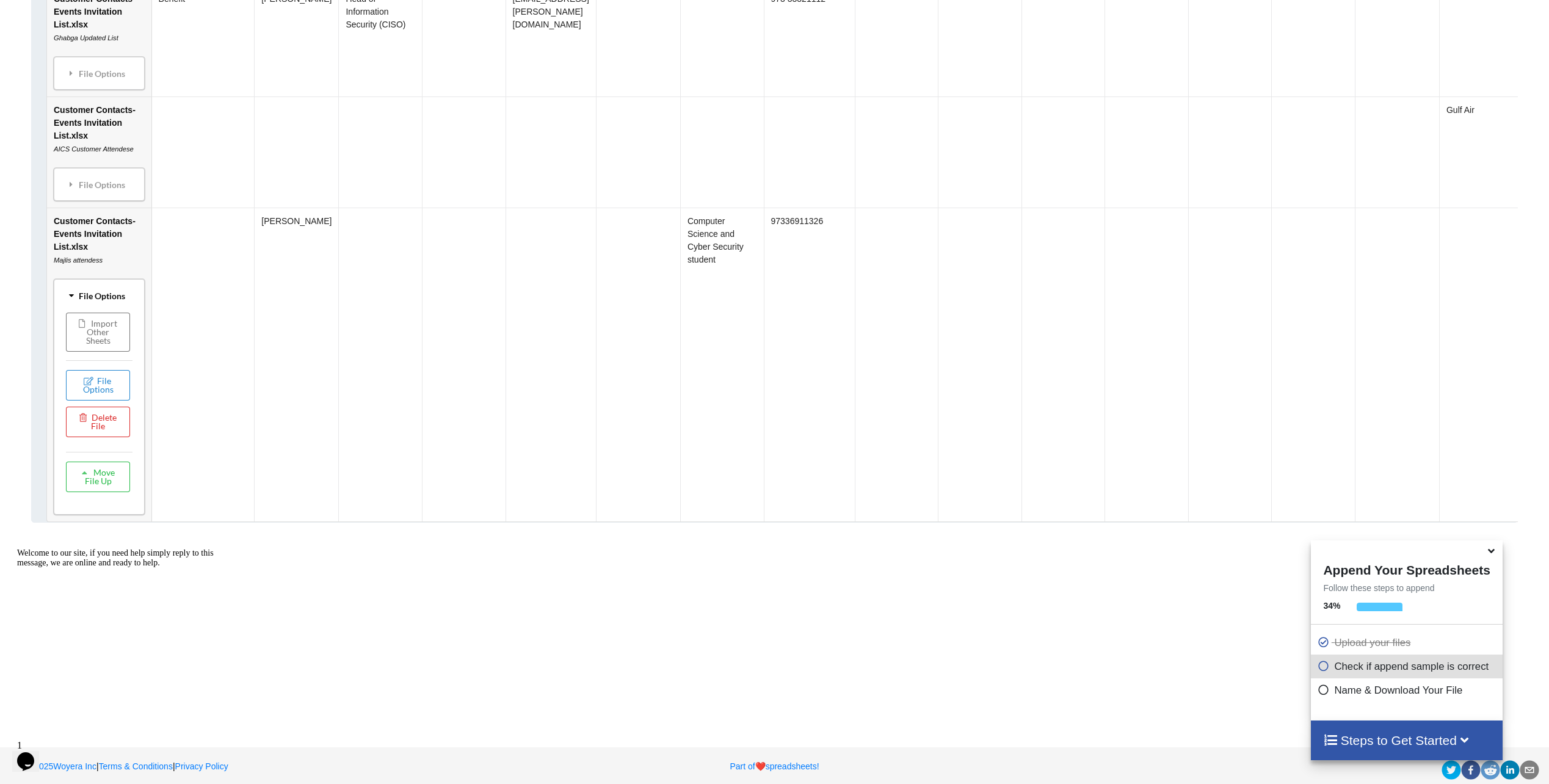
click at [67, 301] on icon at bounding box center [72, 295] width 9 height 11
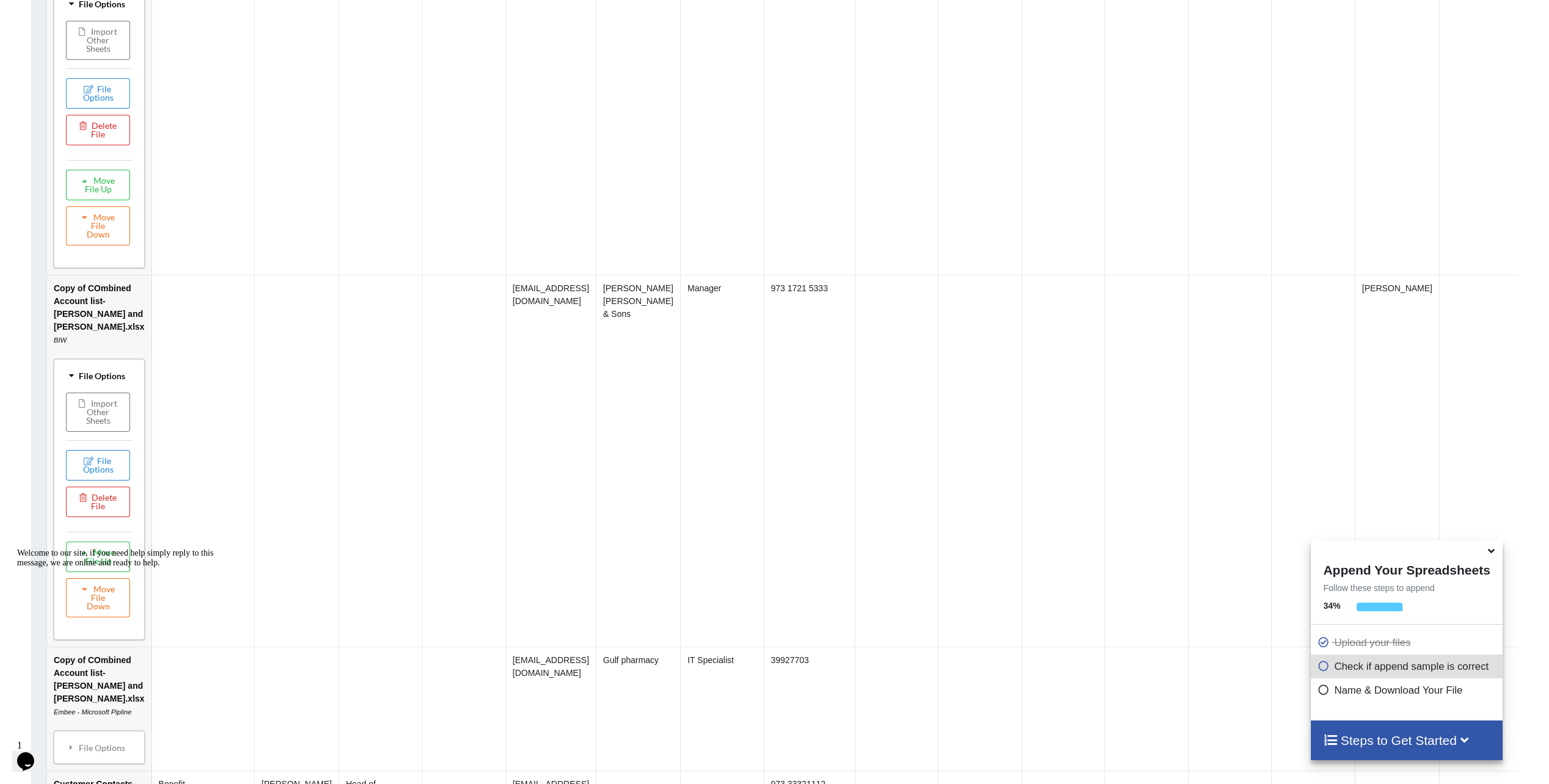
click at [93, 388] on div "File Options" at bounding box center [99, 375] width 84 height 25
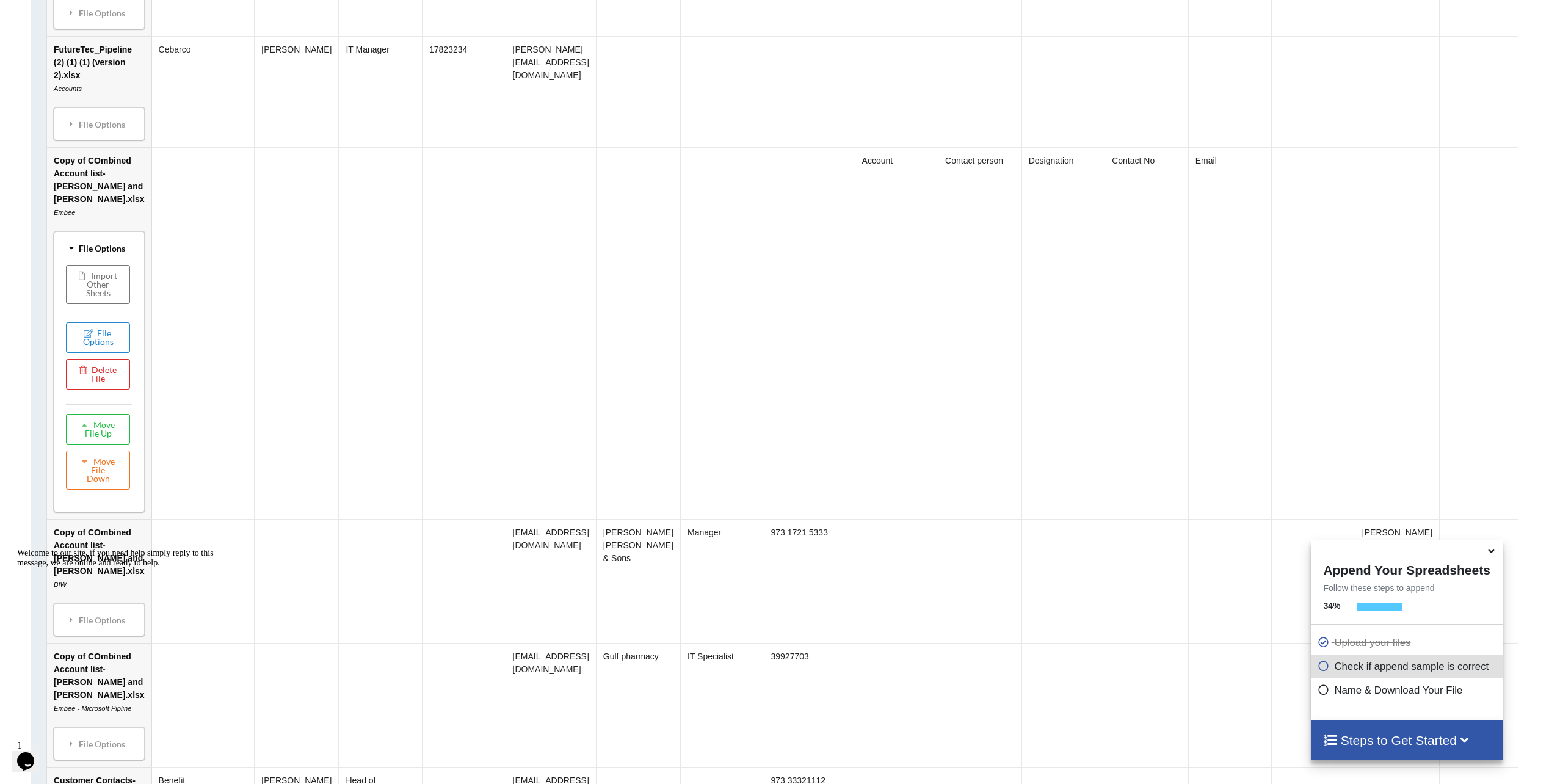
click at [108, 261] on div "File Options" at bounding box center [99, 248] width 84 height 25
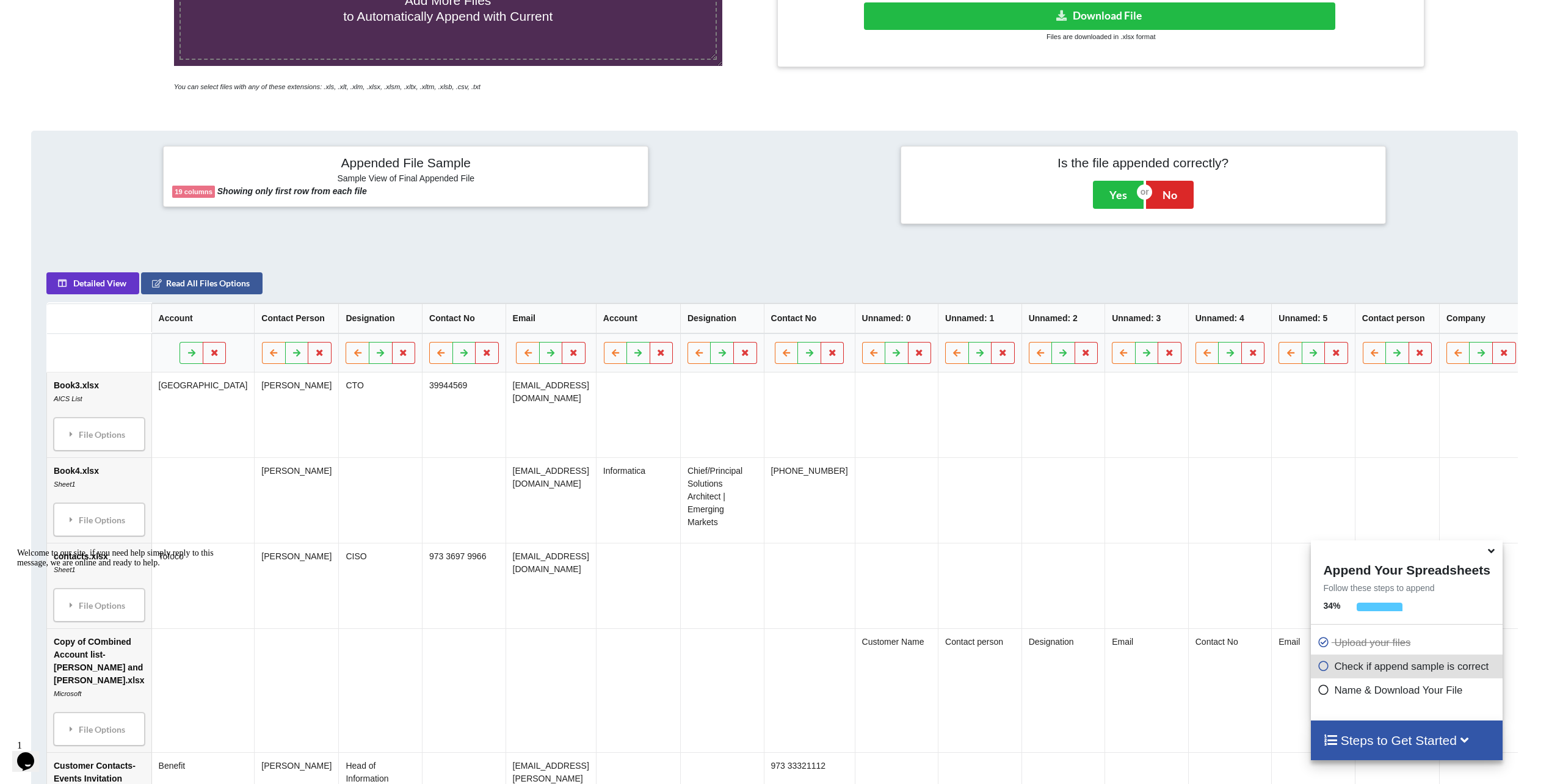
scroll to position [406, 0]
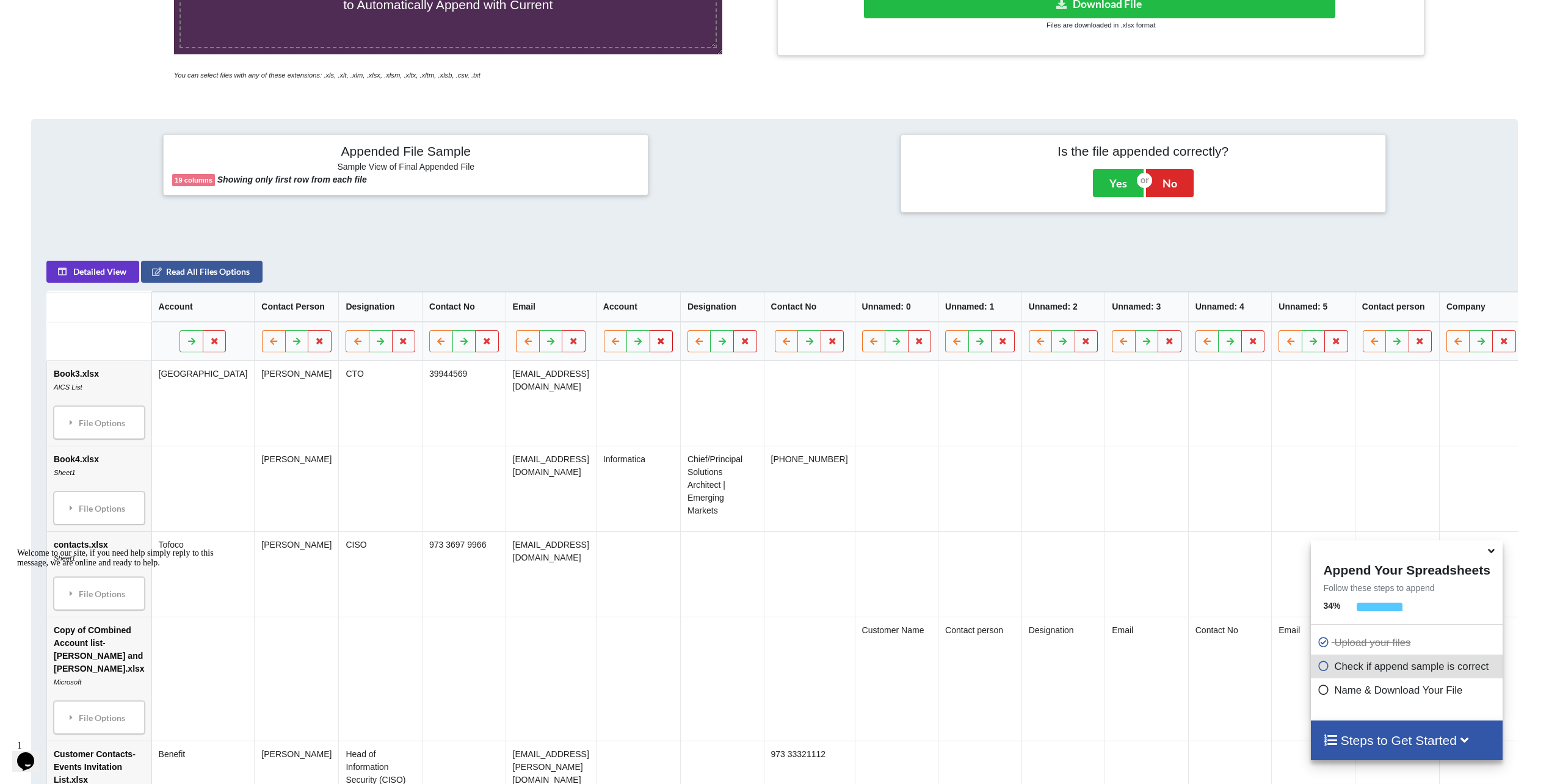
click at [650, 345] on button at bounding box center [661, 341] width 24 height 22
click at [614, 484] on td "Informatica" at bounding box center [638, 488] width 84 height 85
click at [610, 344] on icon at bounding box center [616, 340] width 10 height 7
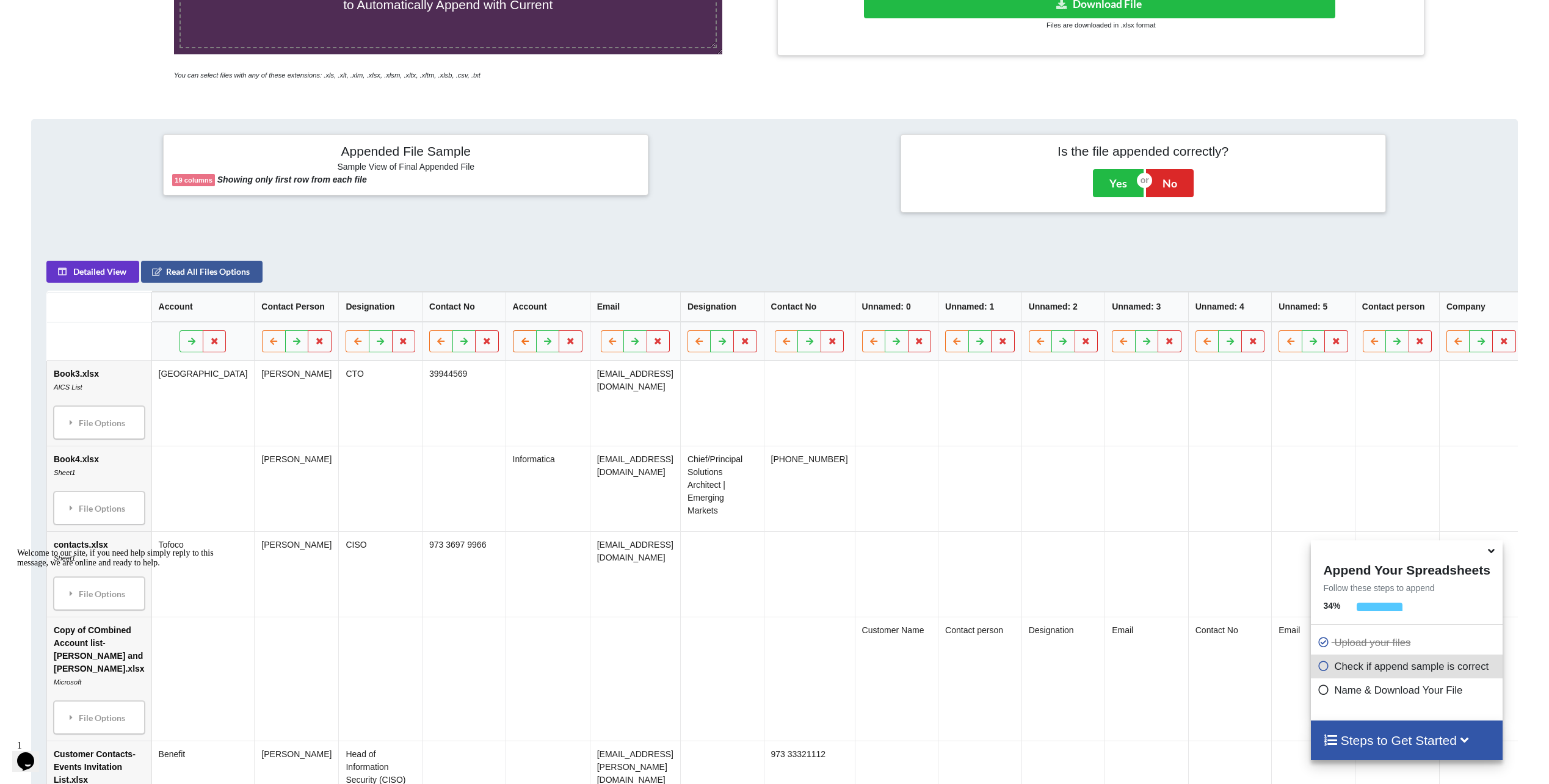
click at [519, 344] on icon at bounding box center [524, 340] width 10 height 7
click at [453, 352] on button at bounding box center [464, 341] width 24 height 22
click at [542, 344] on icon at bounding box center [547, 340] width 10 height 7
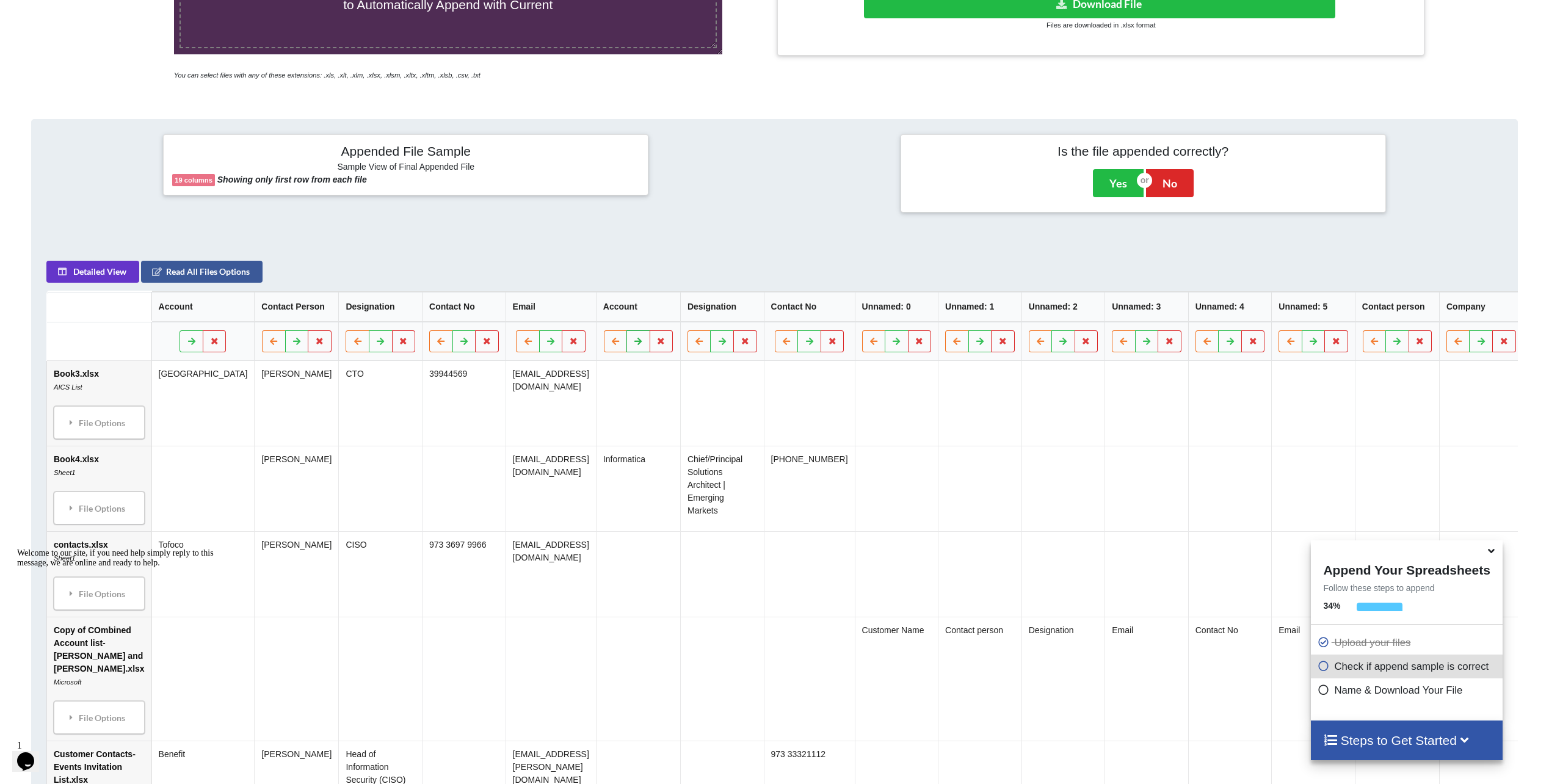
click at [633, 344] on icon at bounding box center [638, 340] width 10 height 7
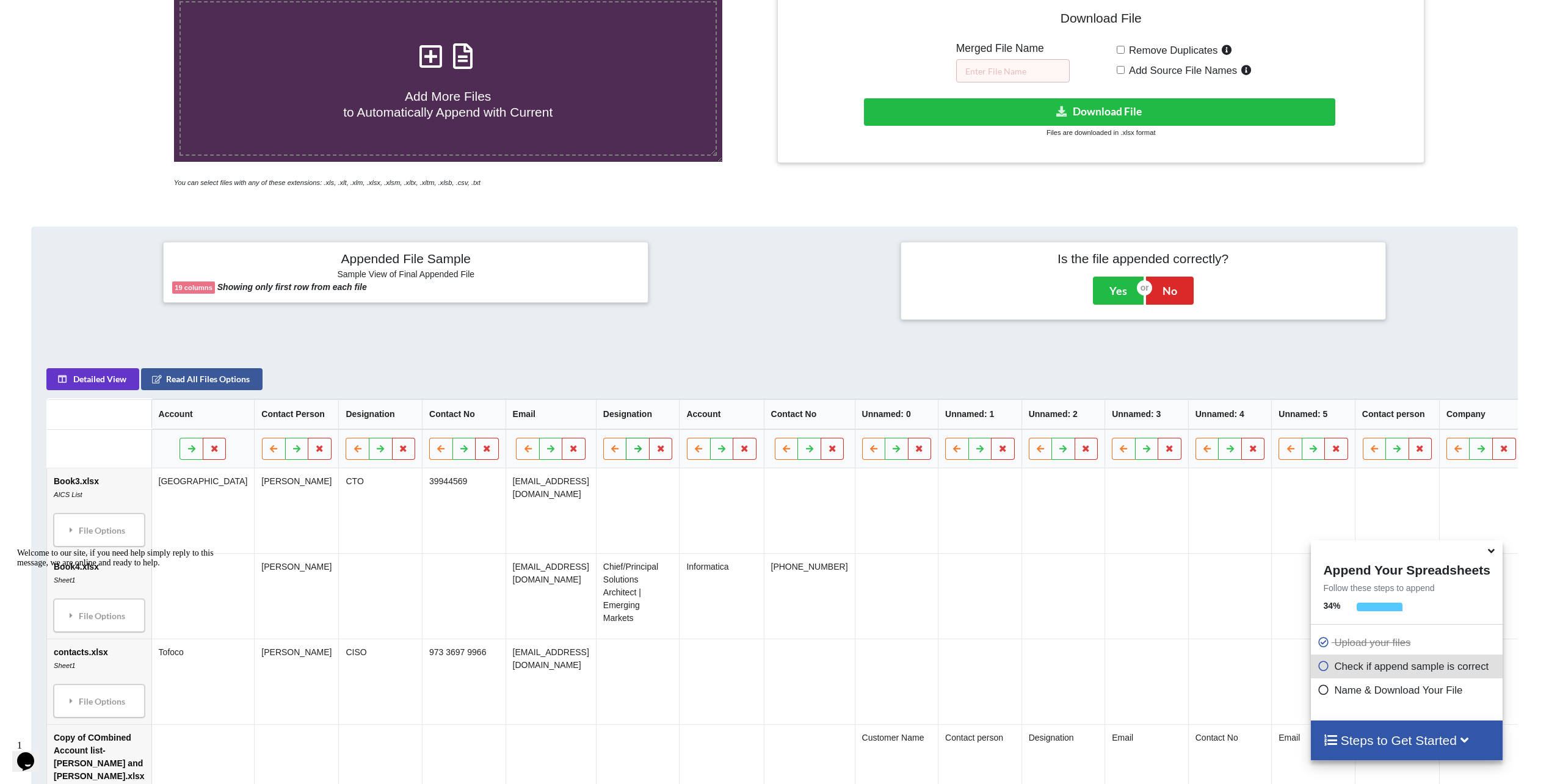
scroll to position [366, 0]
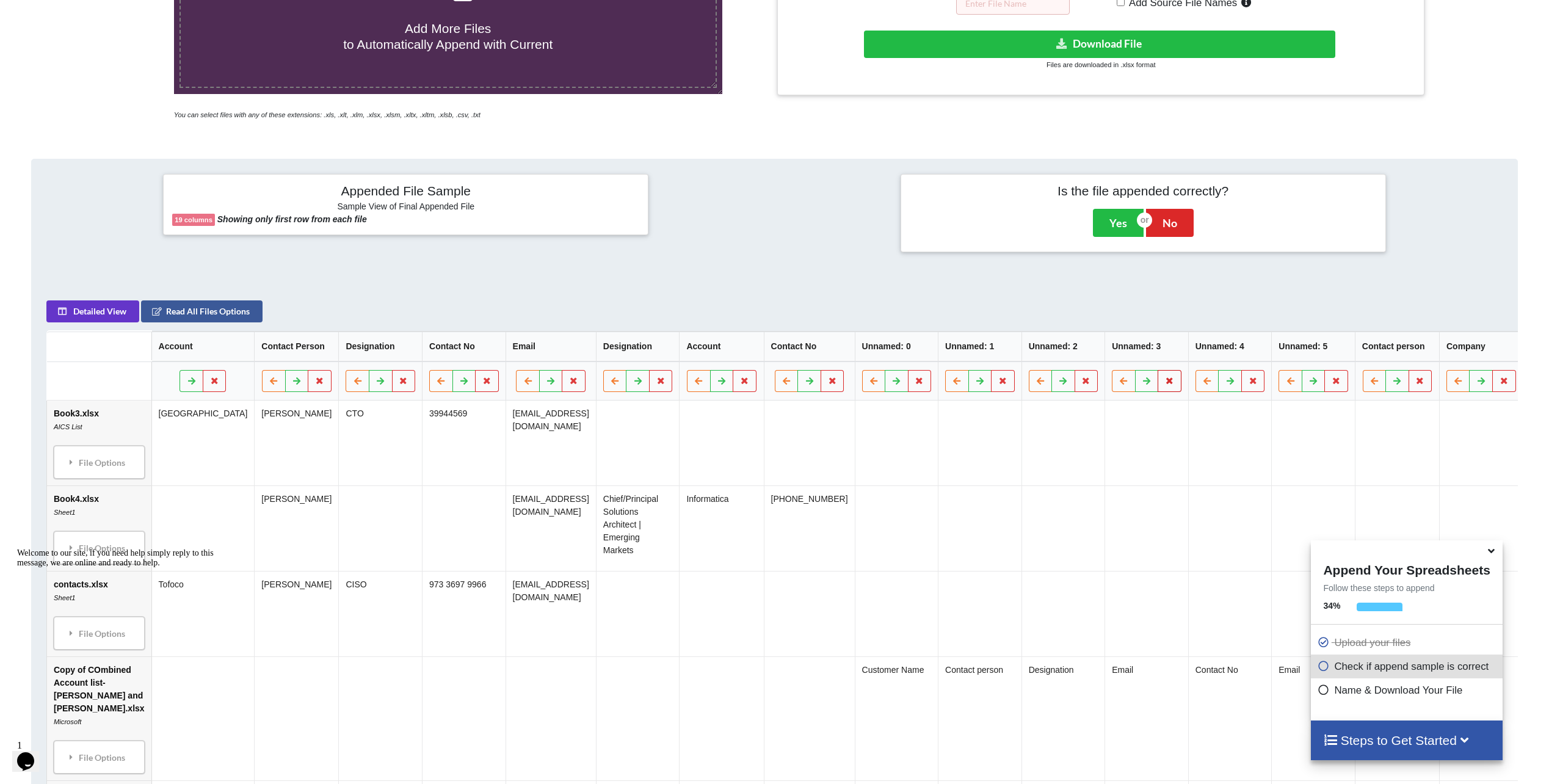
click at [1164, 384] on icon at bounding box center [1170, 380] width 10 height 7
click at [1078, 353] on button "Delete Column" at bounding box center [1048, 351] width 82 height 22
drag, startPoint x: 1138, startPoint y: 382, endPoint x: 1130, endPoint y: 382, distance: 8.0
click at [1164, 383] on icon at bounding box center [1170, 380] width 10 height 7
click at [1052, 355] on button "Delete Column" at bounding box center [1048, 351] width 82 height 22
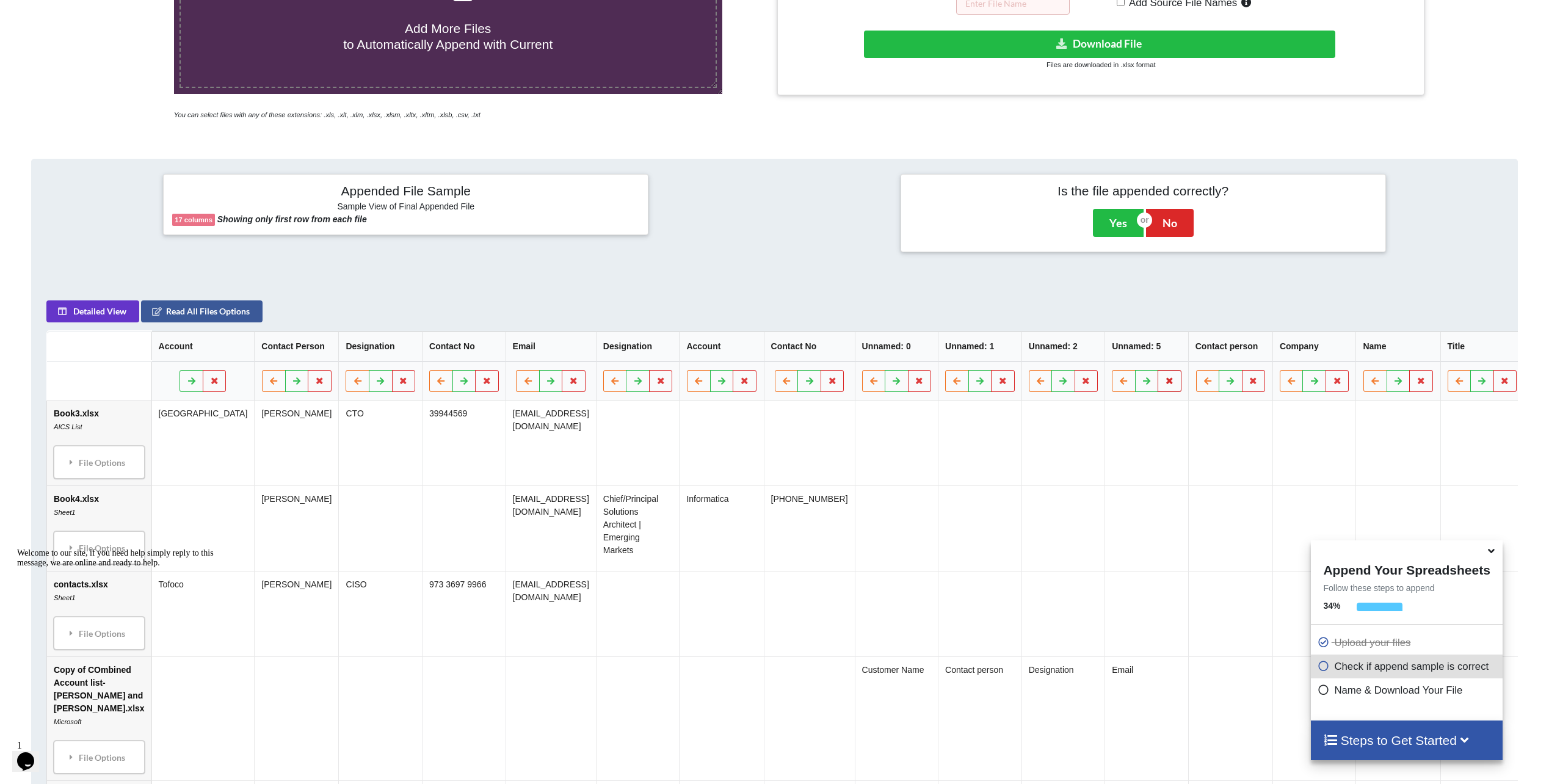
click at [1164, 384] on icon at bounding box center [1170, 380] width 10 height 7
click at [1044, 353] on button "Delete Column" at bounding box center [1048, 351] width 82 height 22
click at [1165, 384] on icon at bounding box center [1170, 380] width 10 height 7
click at [1041, 351] on button "Delete Column" at bounding box center [1048, 351] width 82 height 22
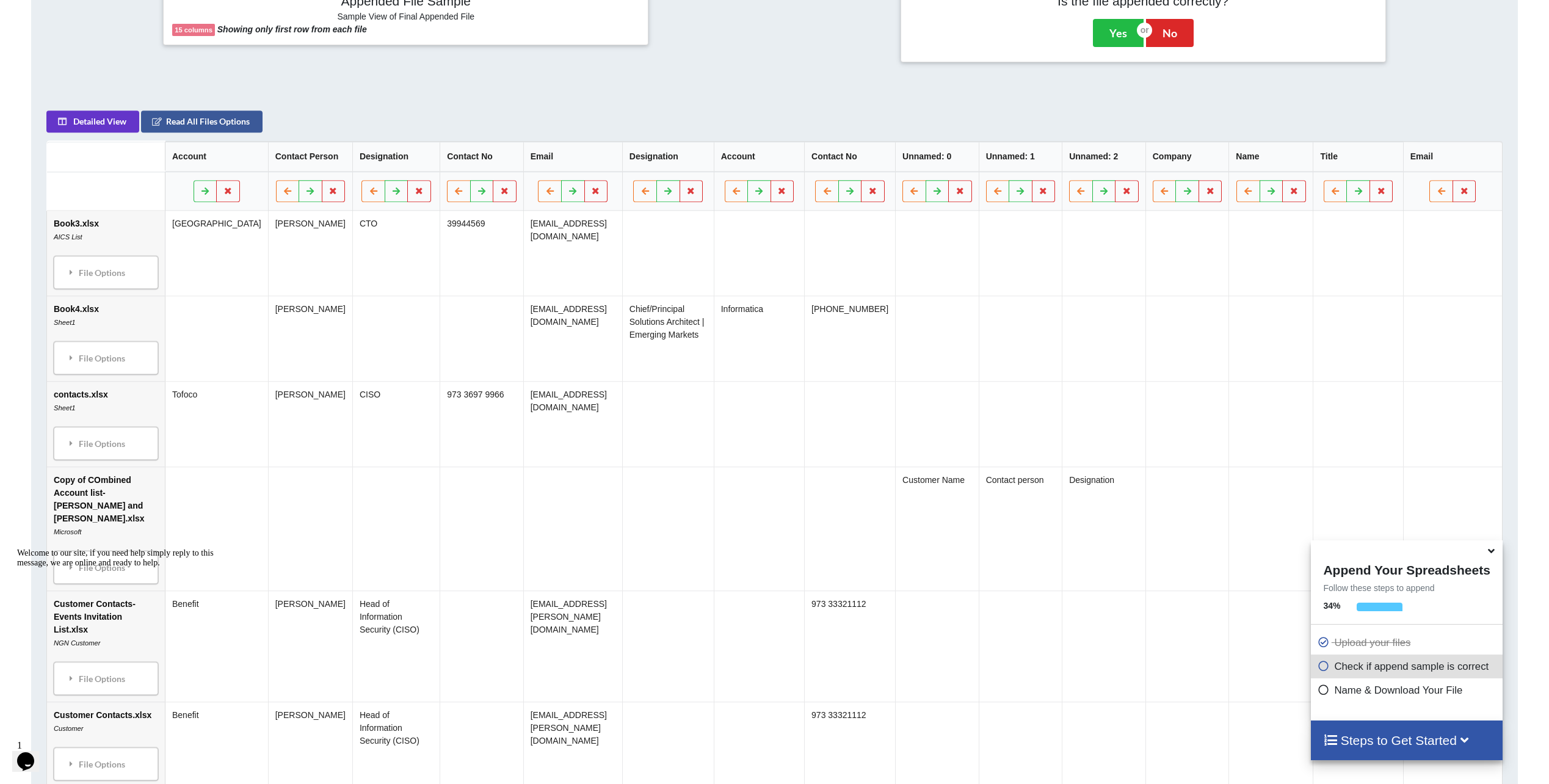
scroll to position [305, 0]
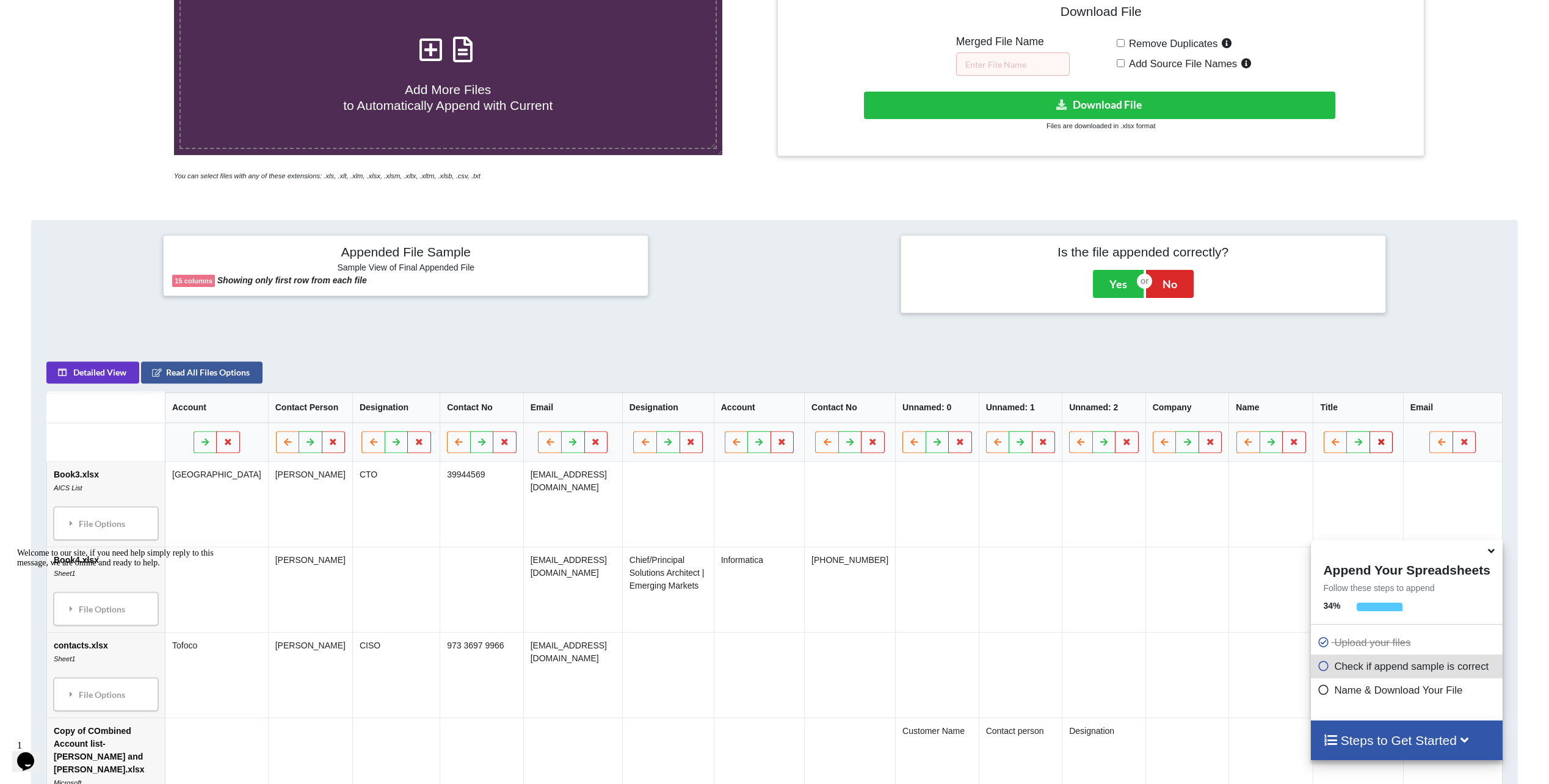
click at [1376, 445] on icon at bounding box center [1381, 441] width 10 height 7
click at [1246, 402] on button "Delete Column" at bounding box center [1260, 405] width 82 height 22
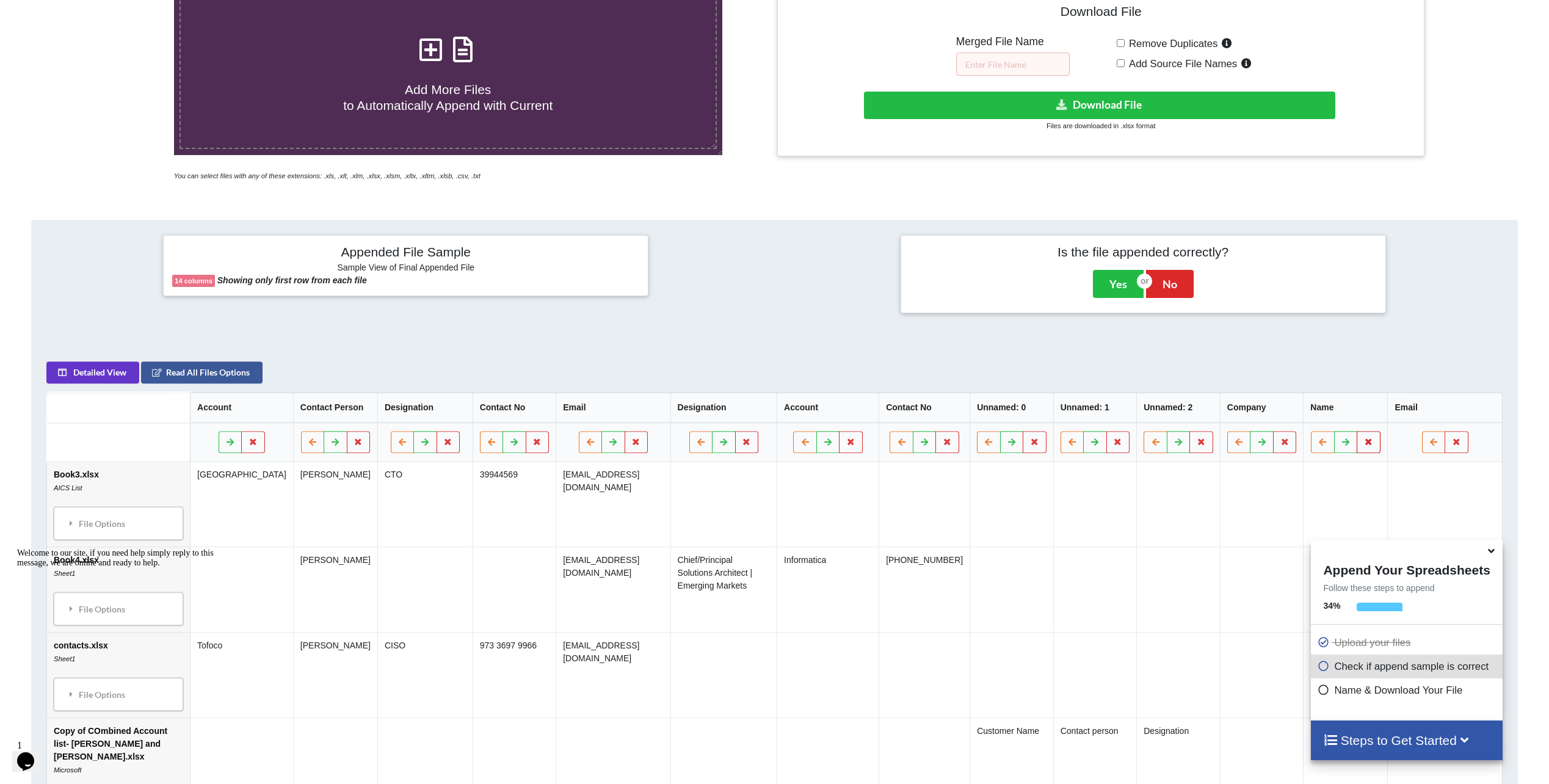
click at [1364, 439] on icon at bounding box center [1369, 441] width 10 height 7
click at [1270, 406] on button "Delete Column" at bounding box center [1264, 405] width 82 height 22
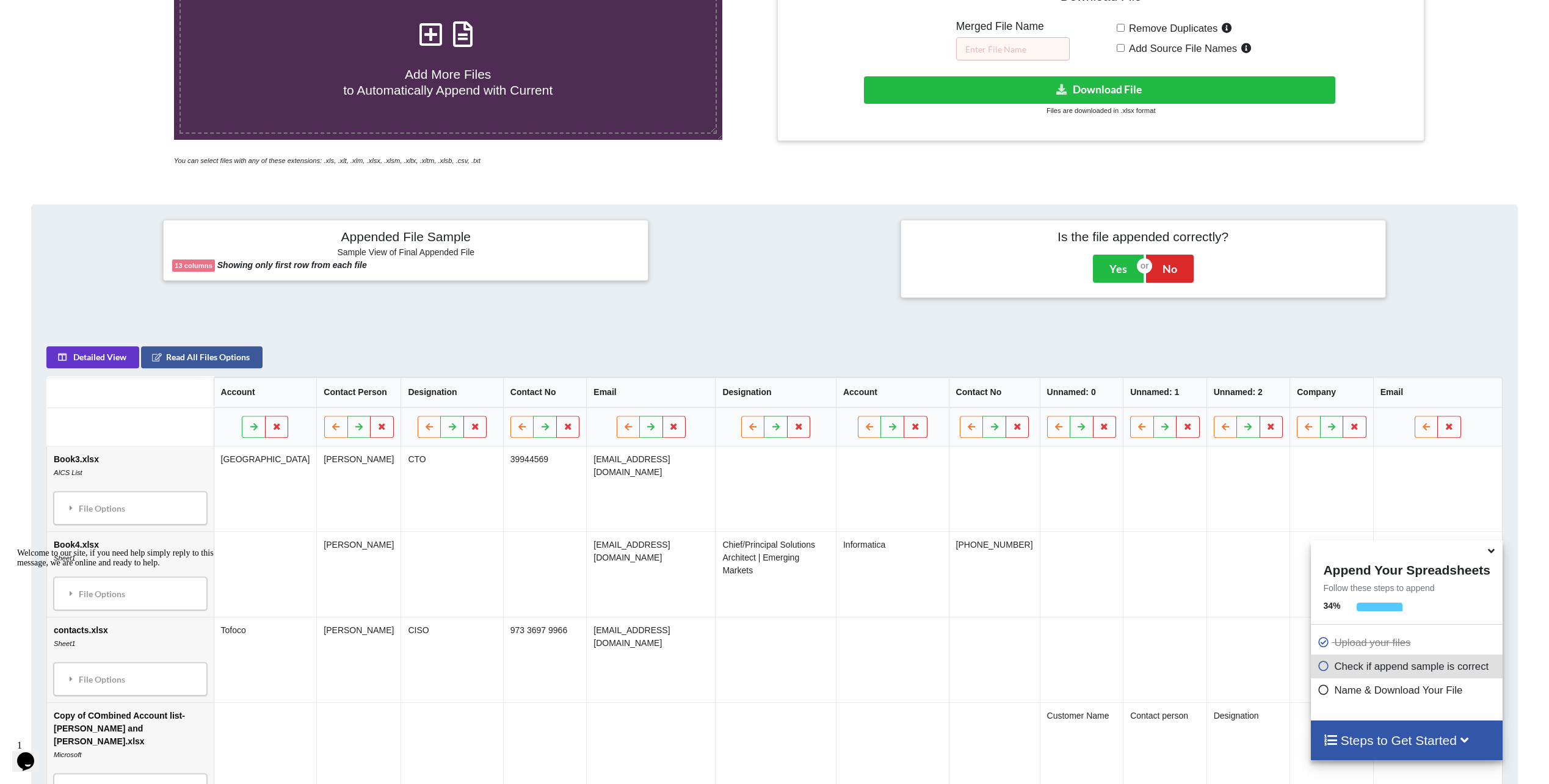
scroll to position [296, 0]
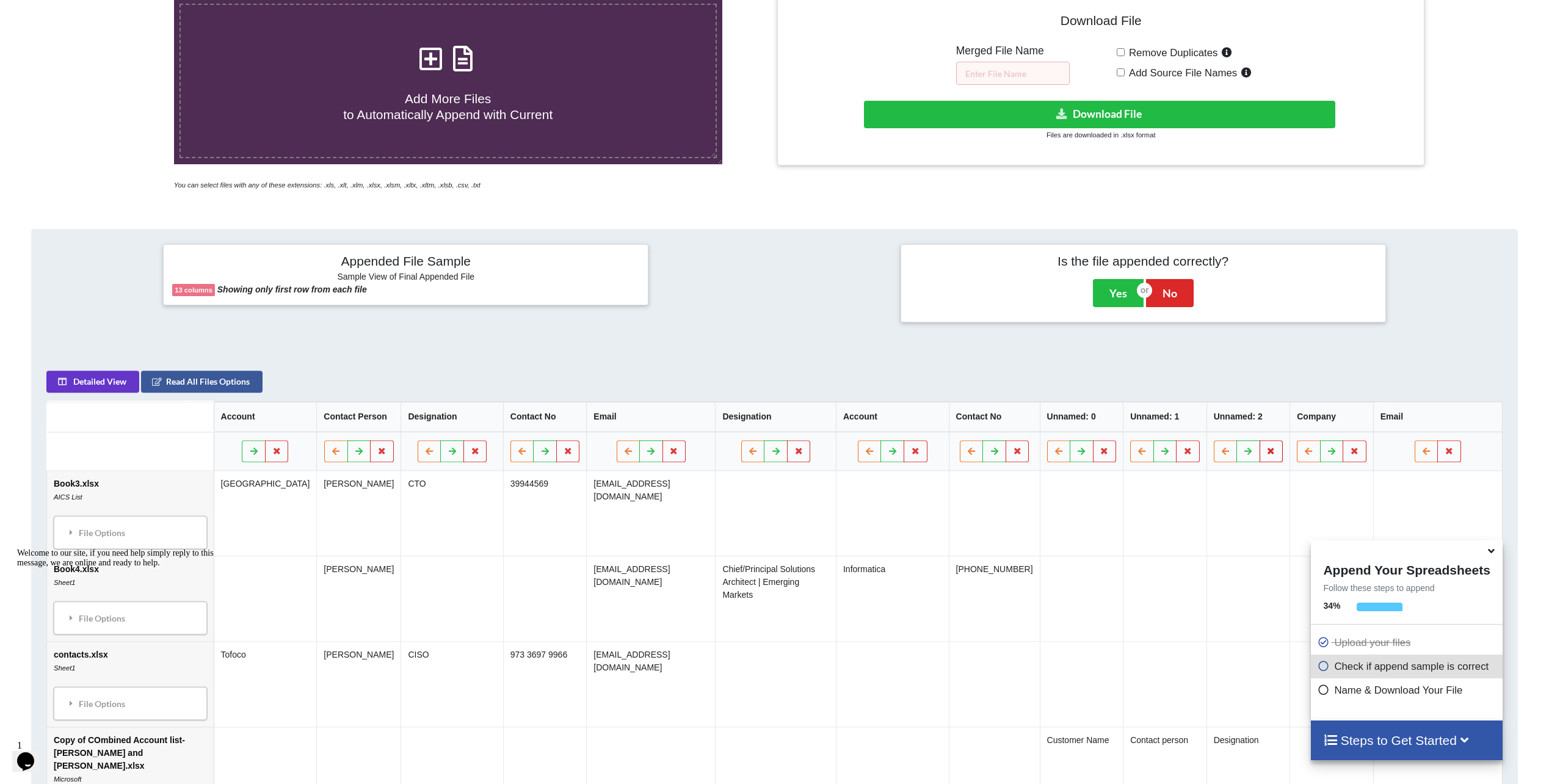
click at [1273, 445] on button at bounding box center [1271, 451] width 24 height 22
click at [1180, 414] on button "Delete Column" at bounding box center [1181, 415] width 82 height 22
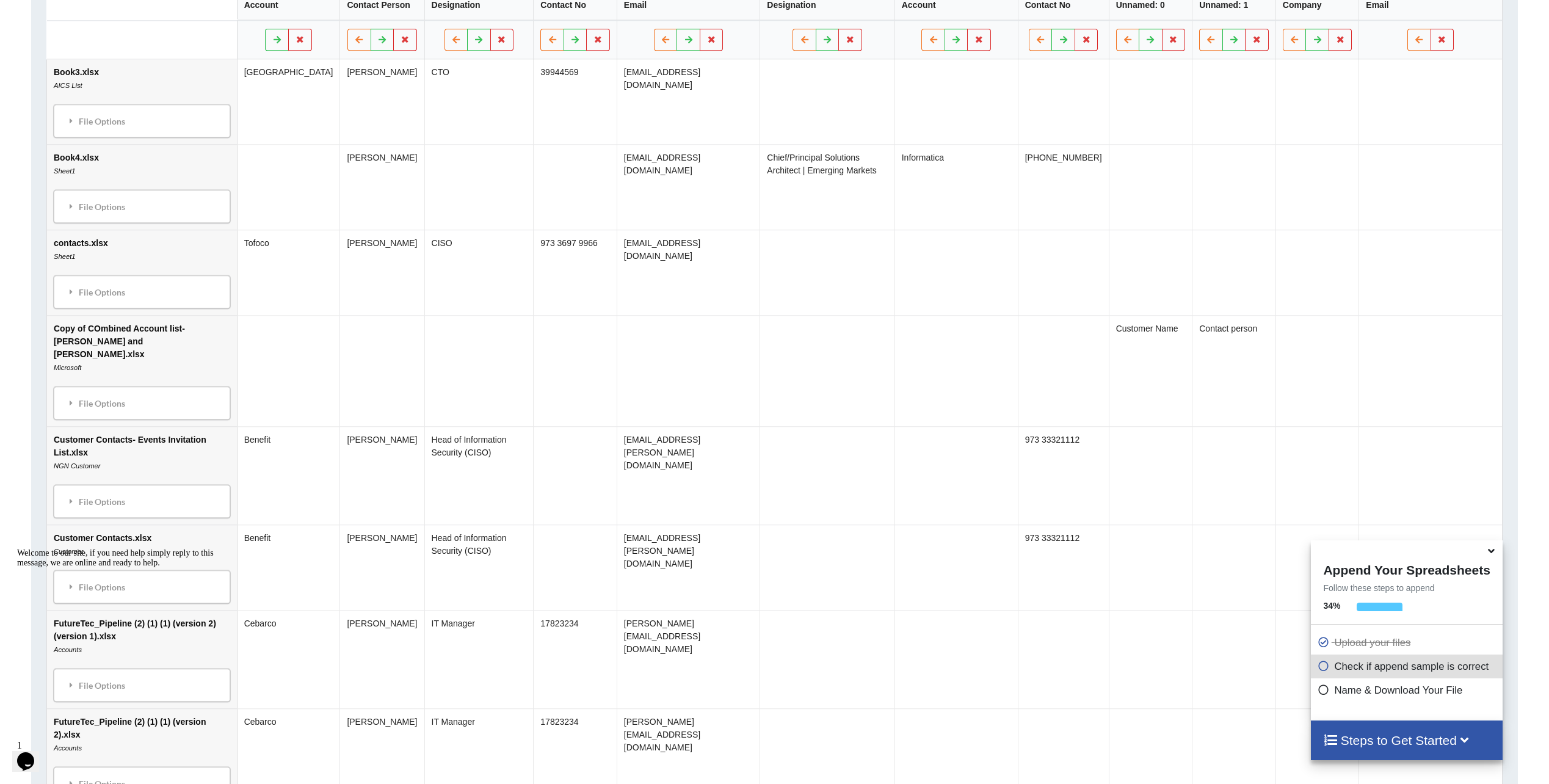
scroll to position [418, 0]
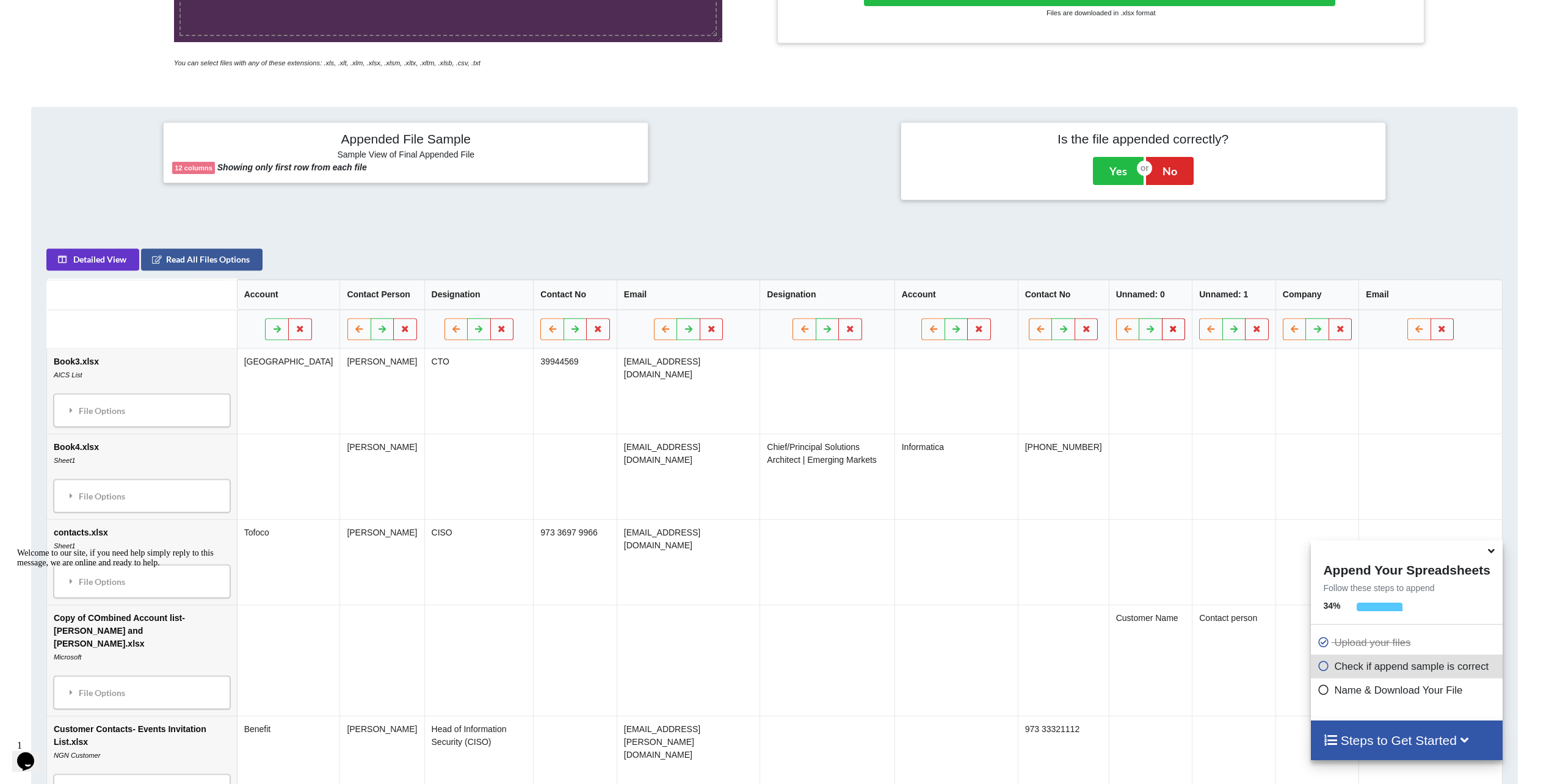
click at [1185, 333] on button at bounding box center [1173, 329] width 24 height 22
click at [1116, 296] on button "Delete Column" at bounding box center [1098, 293] width 82 height 22
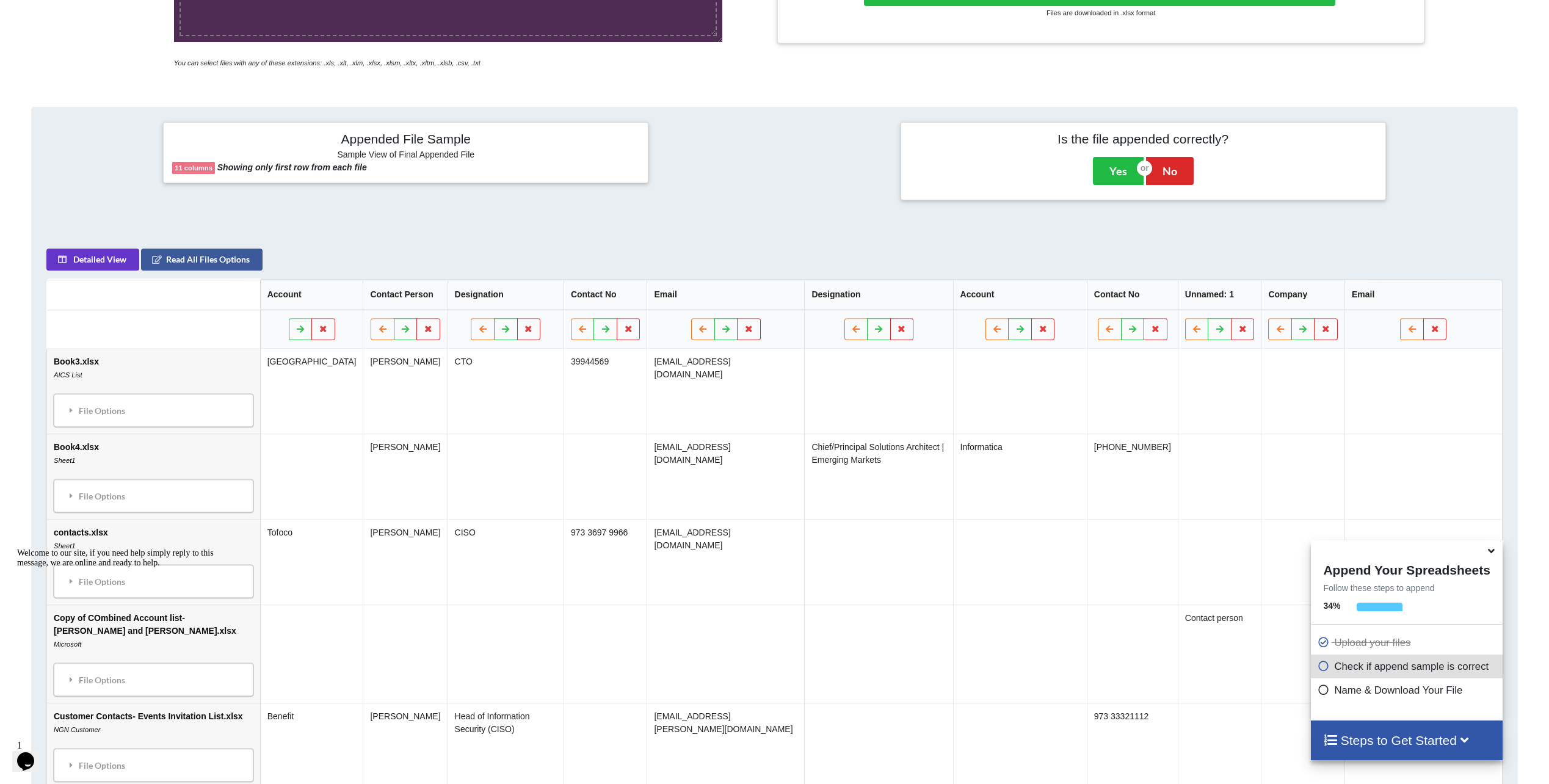
click at [1262, 332] on th at bounding box center [1220, 329] width 84 height 39
click at [1255, 332] on button at bounding box center [1243, 329] width 24 height 22
click at [1190, 293] on button "Delete Column" at bounding box center [1181, 293] width 82 height 22
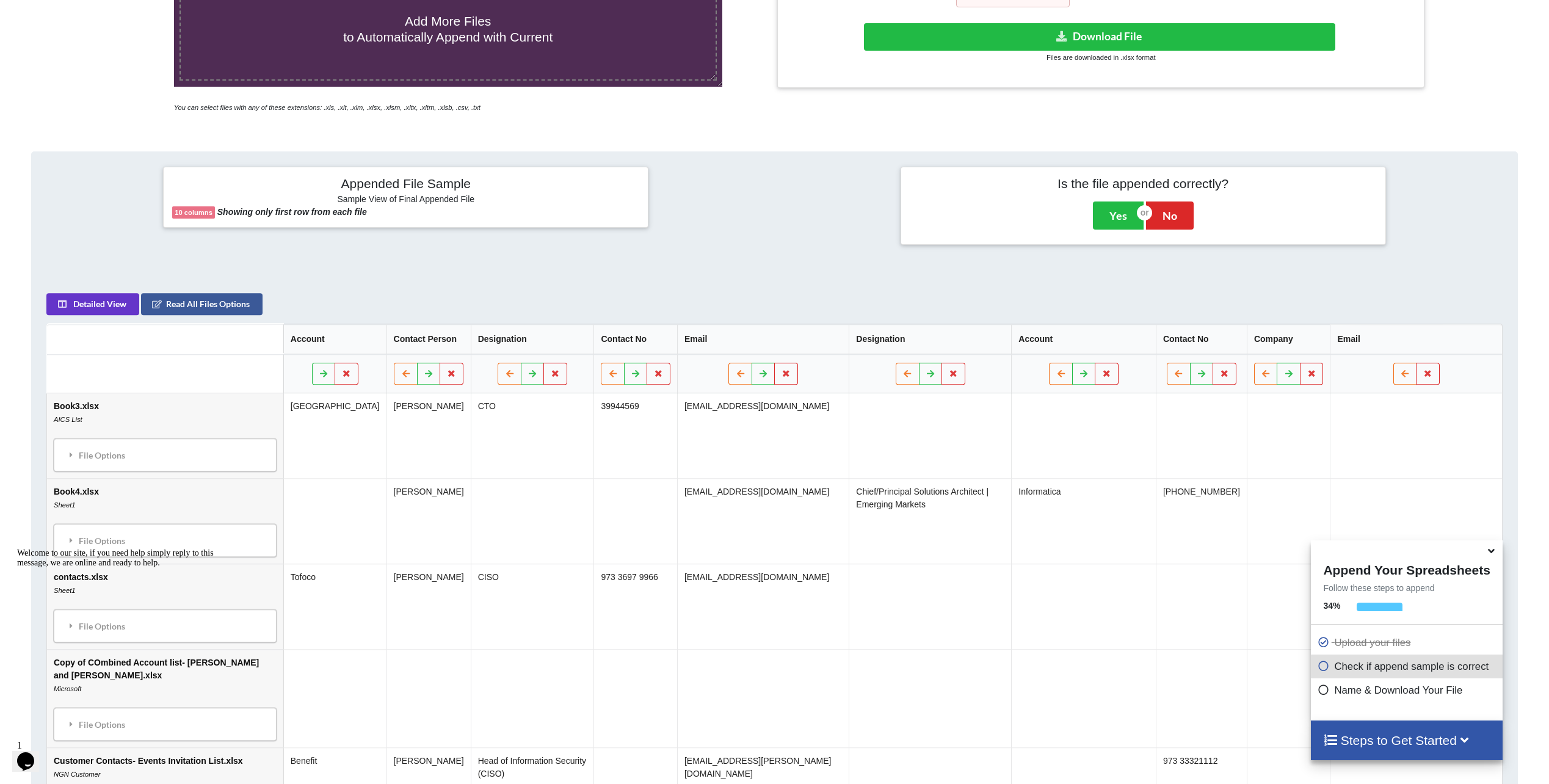
scroll to position [290, 0]
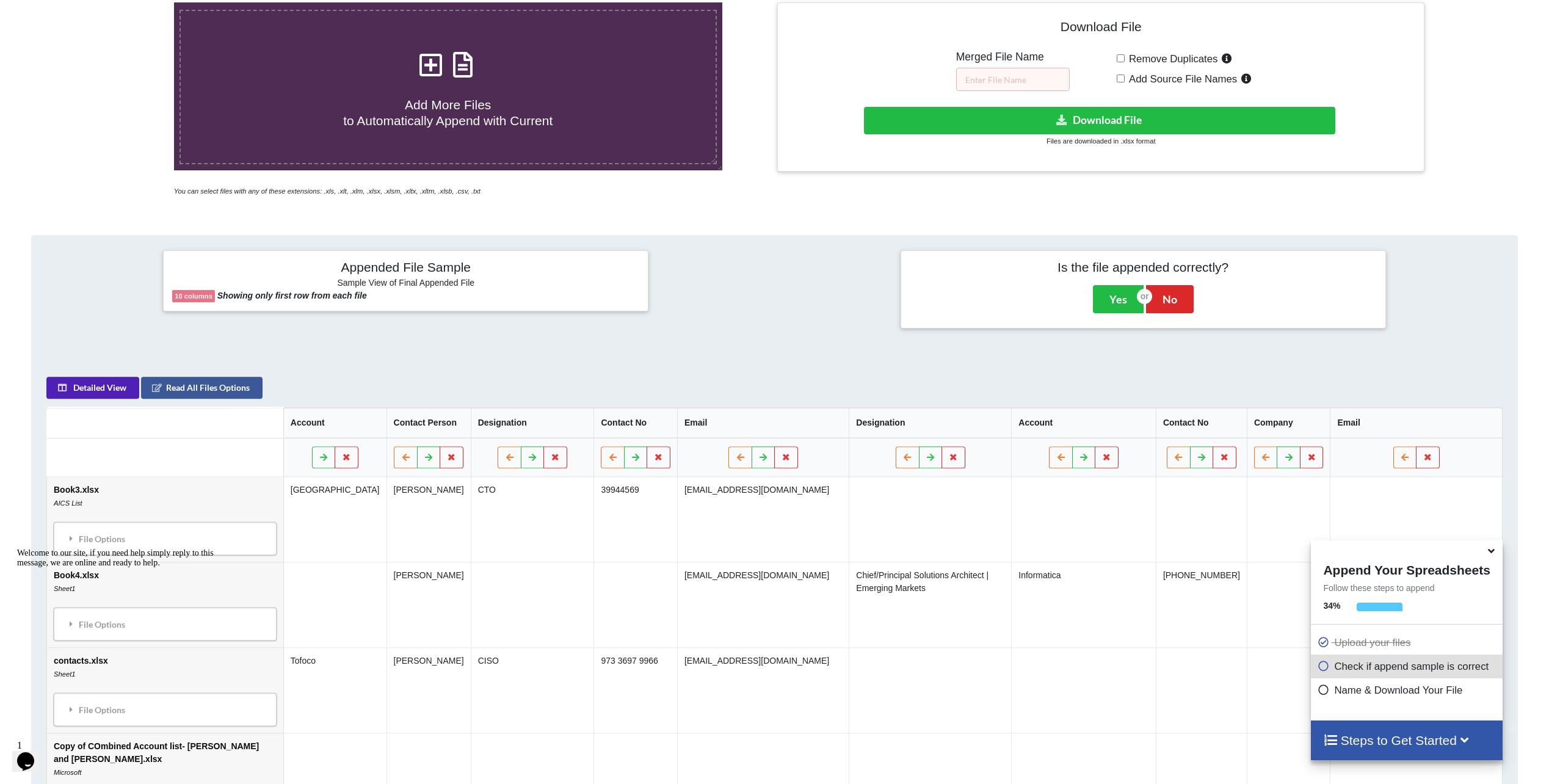
click at [112, 385] on button "Detailed View" at bounding box center [93, 387] width 93 height 22
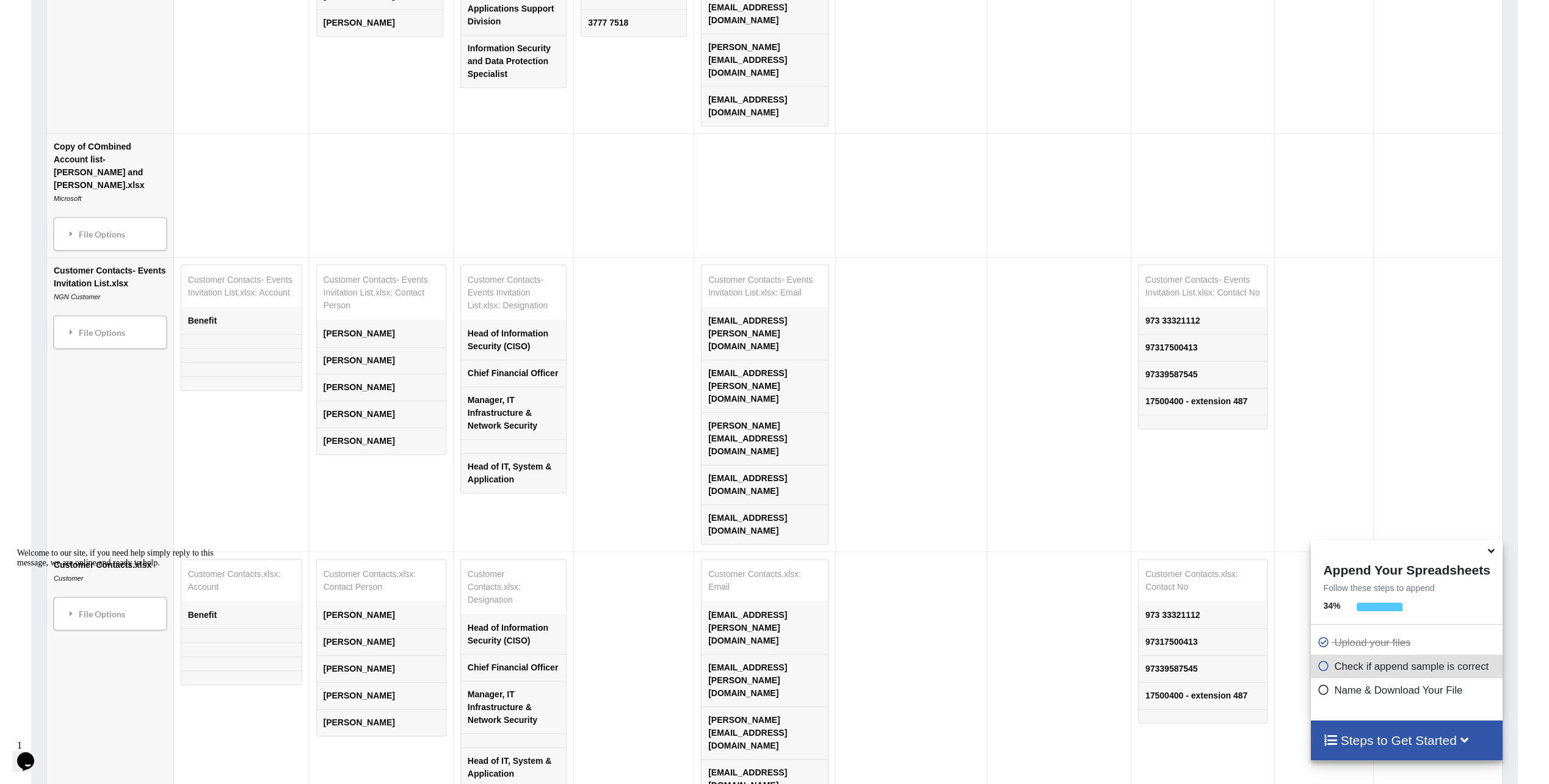
scroll to position [1367, 0]
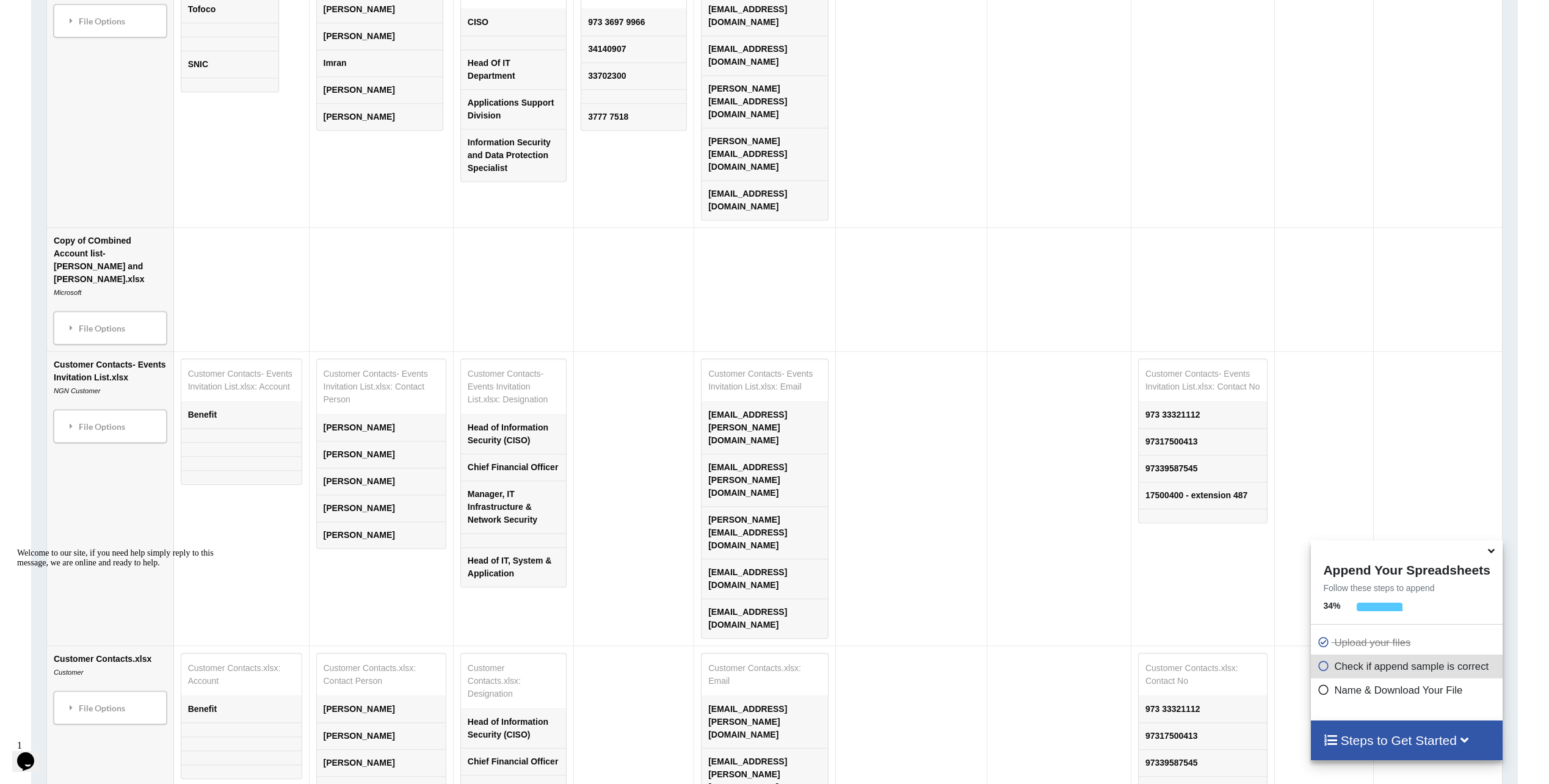
click at [229, 696] on td "Benefit" at bounding box center [241, 709] width 120 height 26
click at [347, 749] on td "[PERSON_NAME]" at bounding box center [382, 762] width 129 height 27
drag, startPoint x: 237, startPoint y: 573, endPoint x: 251, endPoint y: 532, distance: 43.3
click at [251, 645] on td "Customer Contacts.xlsx: Account Benefit" at bounding box center [240, 792] width 135 height 294
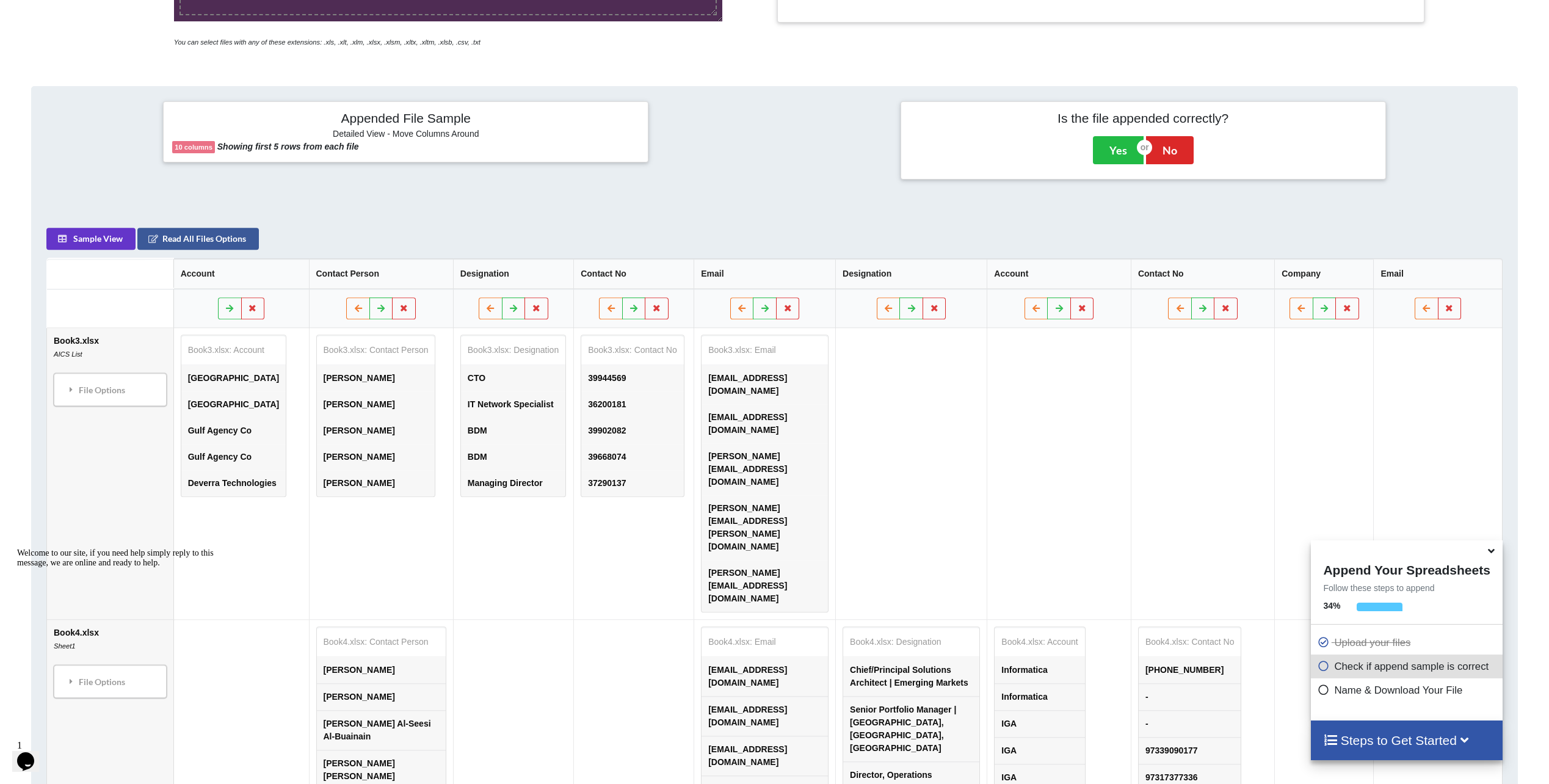
scroll to position [208, 0]
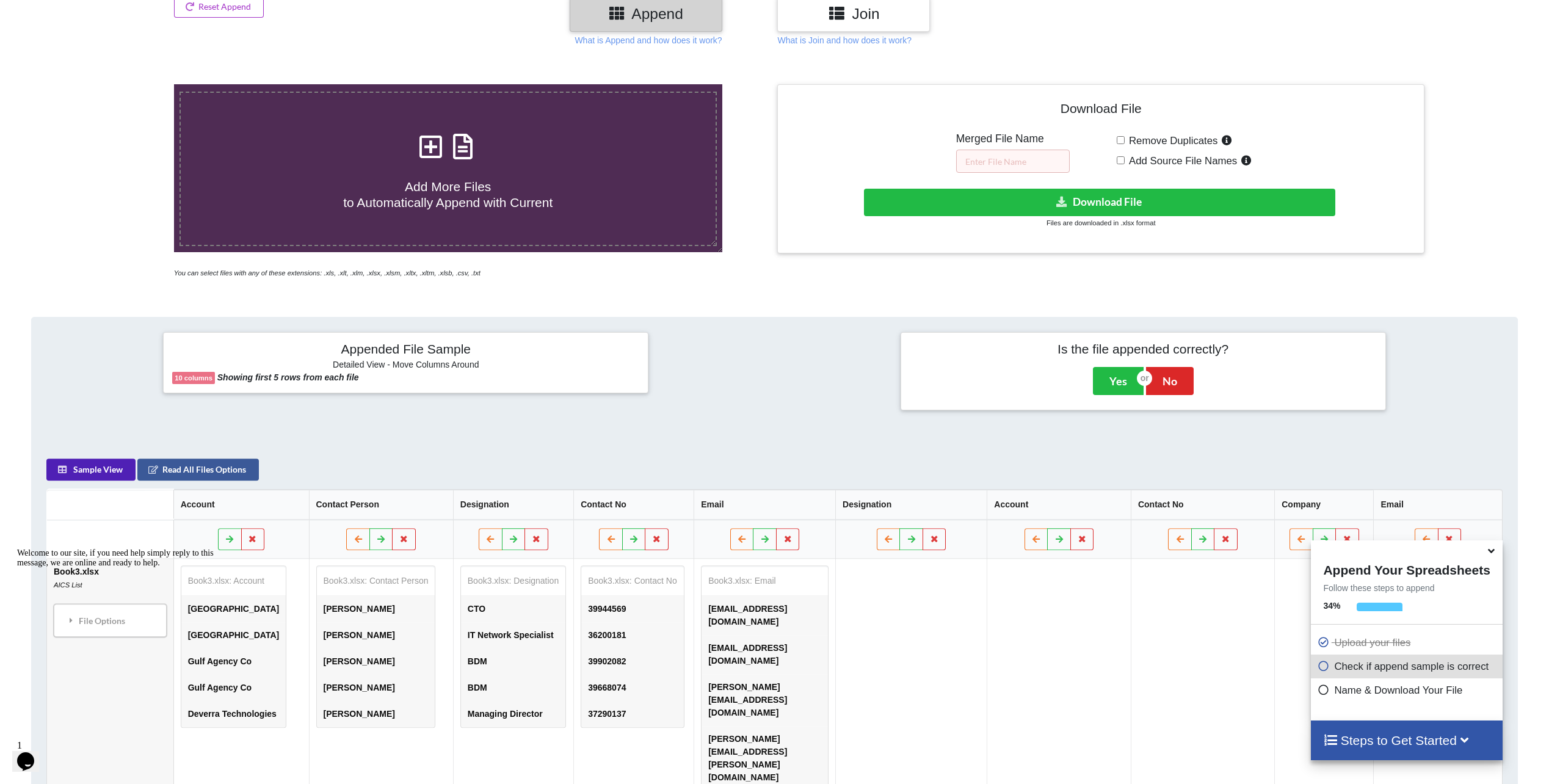
click at [101, 469] on button "Sample View" at bounding box center [91, 469] width 89 height 22
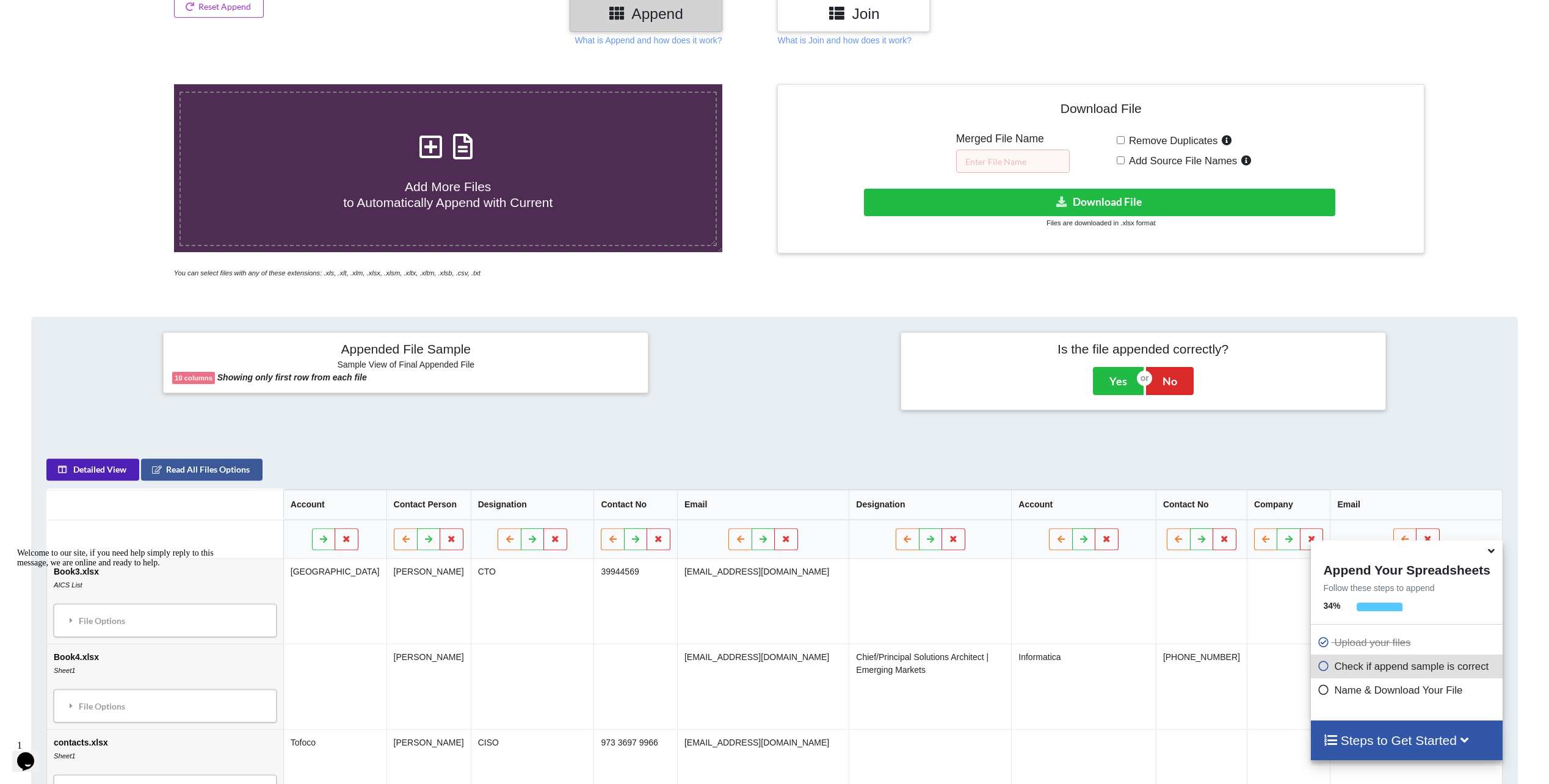
click at [101, 468] on button "Detailed View" at bounding box center [93, 469] width 93 height 22
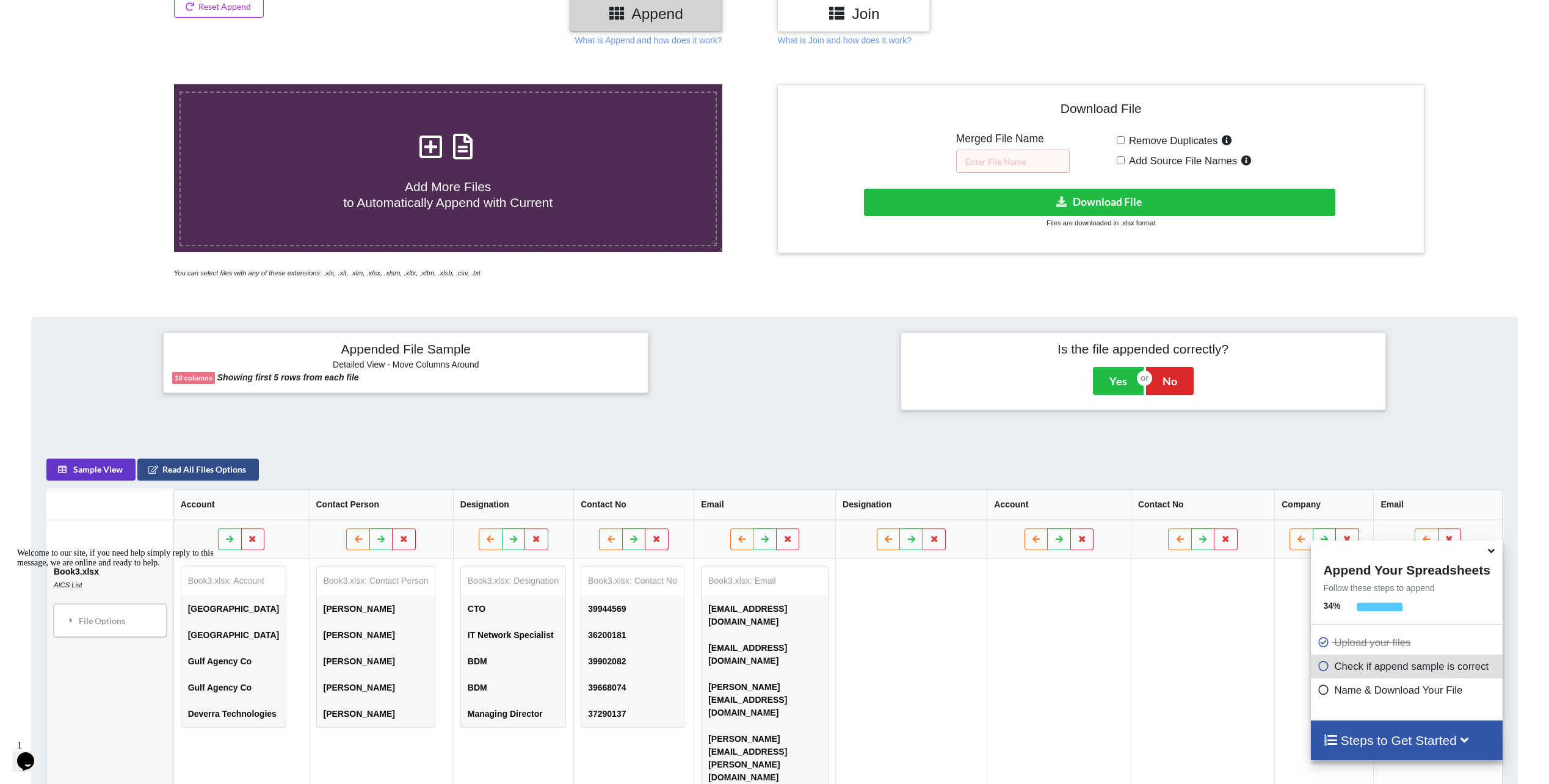
click at [207, 472] on button "Read All Files Options" at bounding box center [198, 469] width 122 height 22
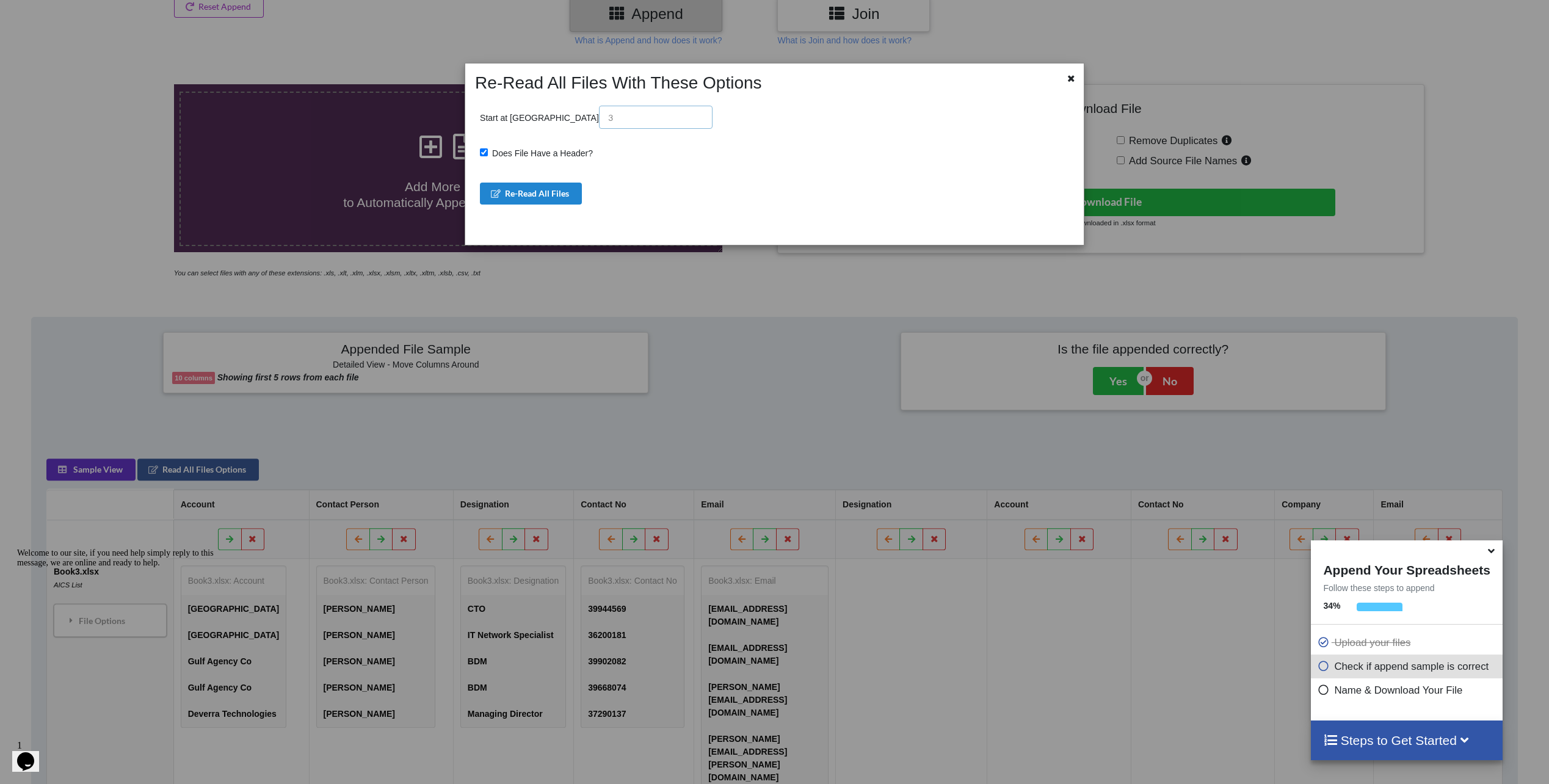
click at [599, 122] on input "text" at bounding box center [655, 117] width 114 height 23
click at [516, 198] on button "Re-Read All Files" at bounding box center [531, 193] width 102 height 22
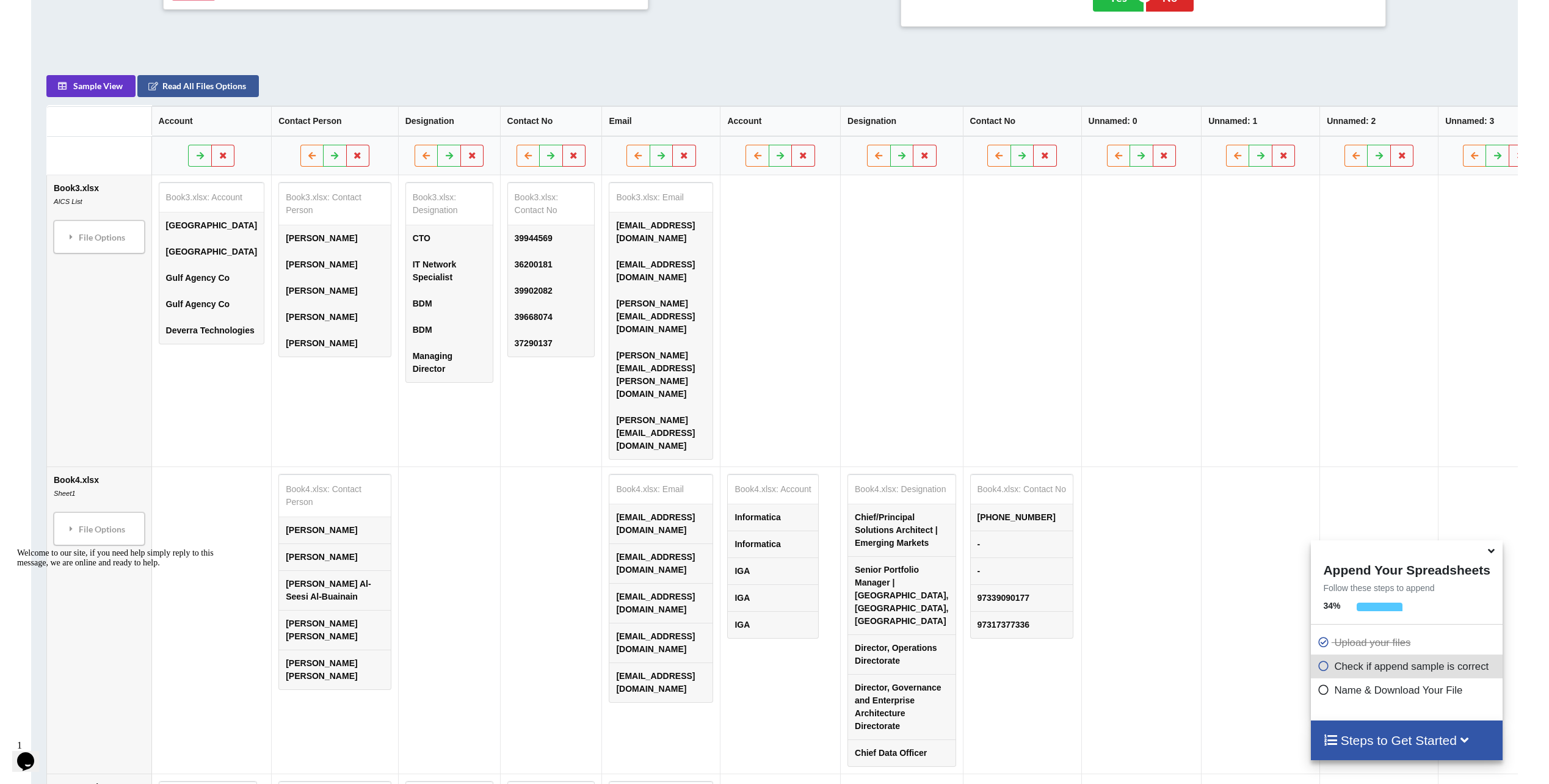
scroll to position [574, 0]
